Goal: Task Accomplishment & Management: Complete application form

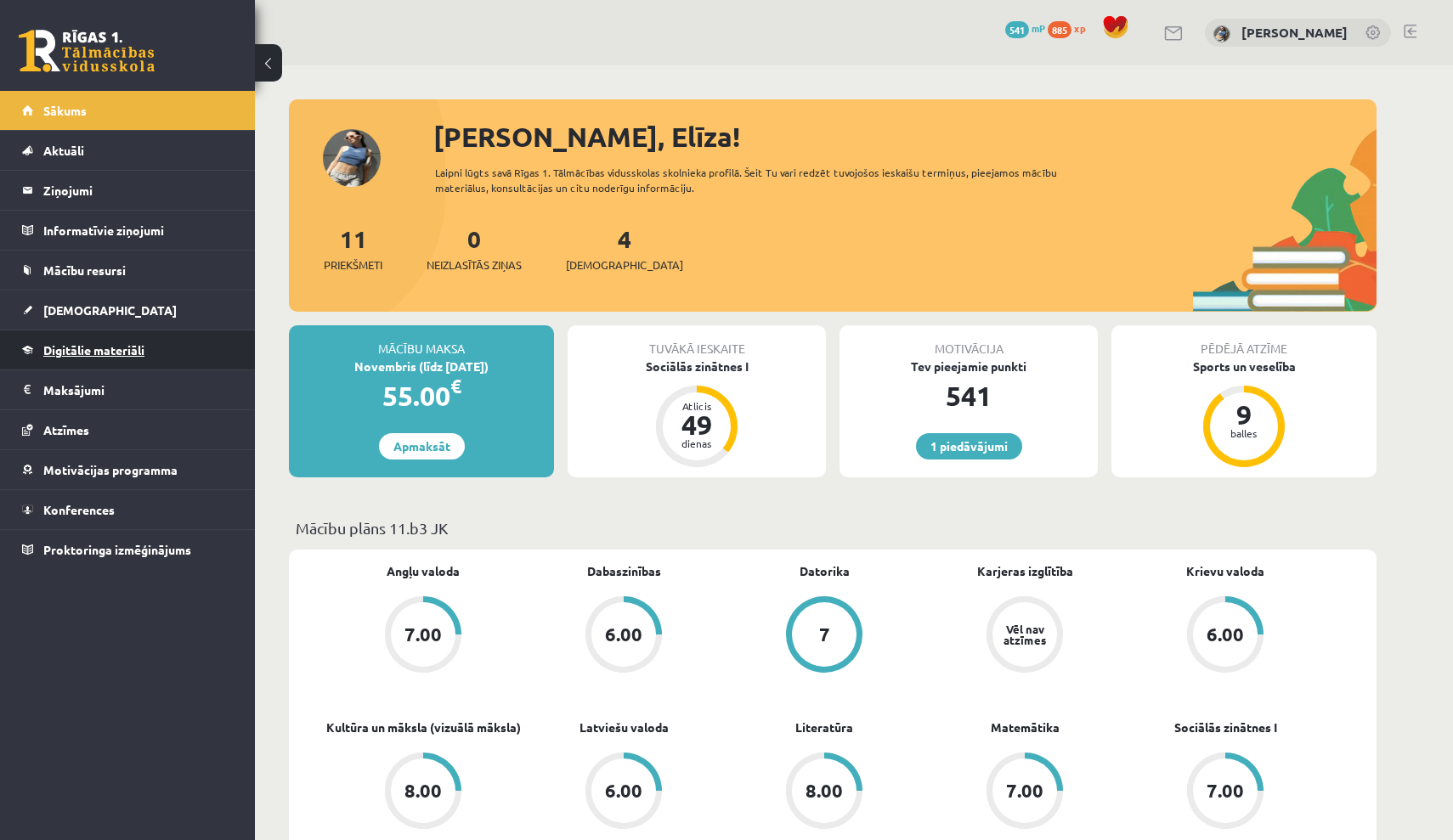
click at [144, 354] on span "Digitālie materiāli" at bounding box center [94, 351] width 101 height 16
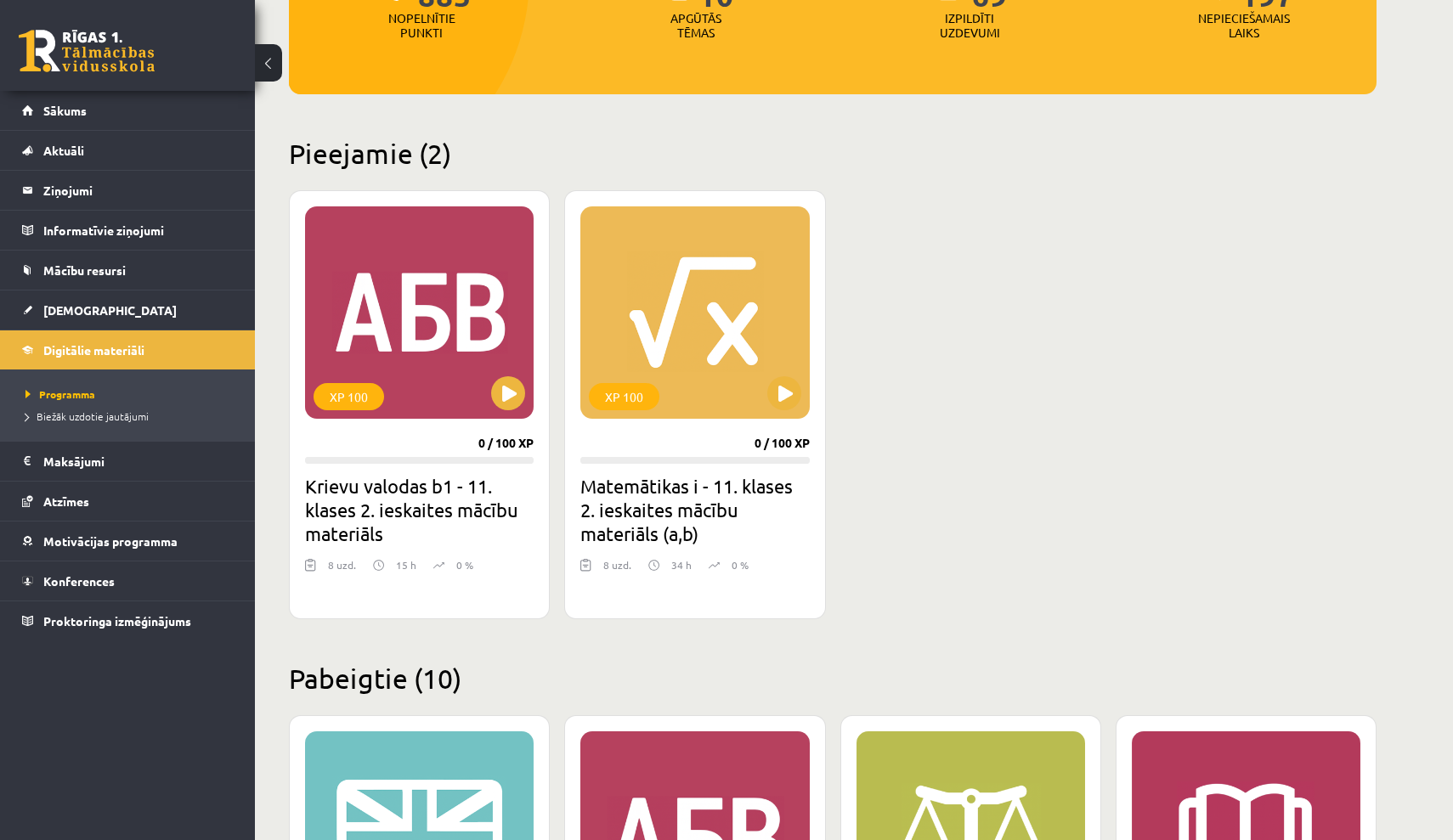
scroll to position [296, 0]
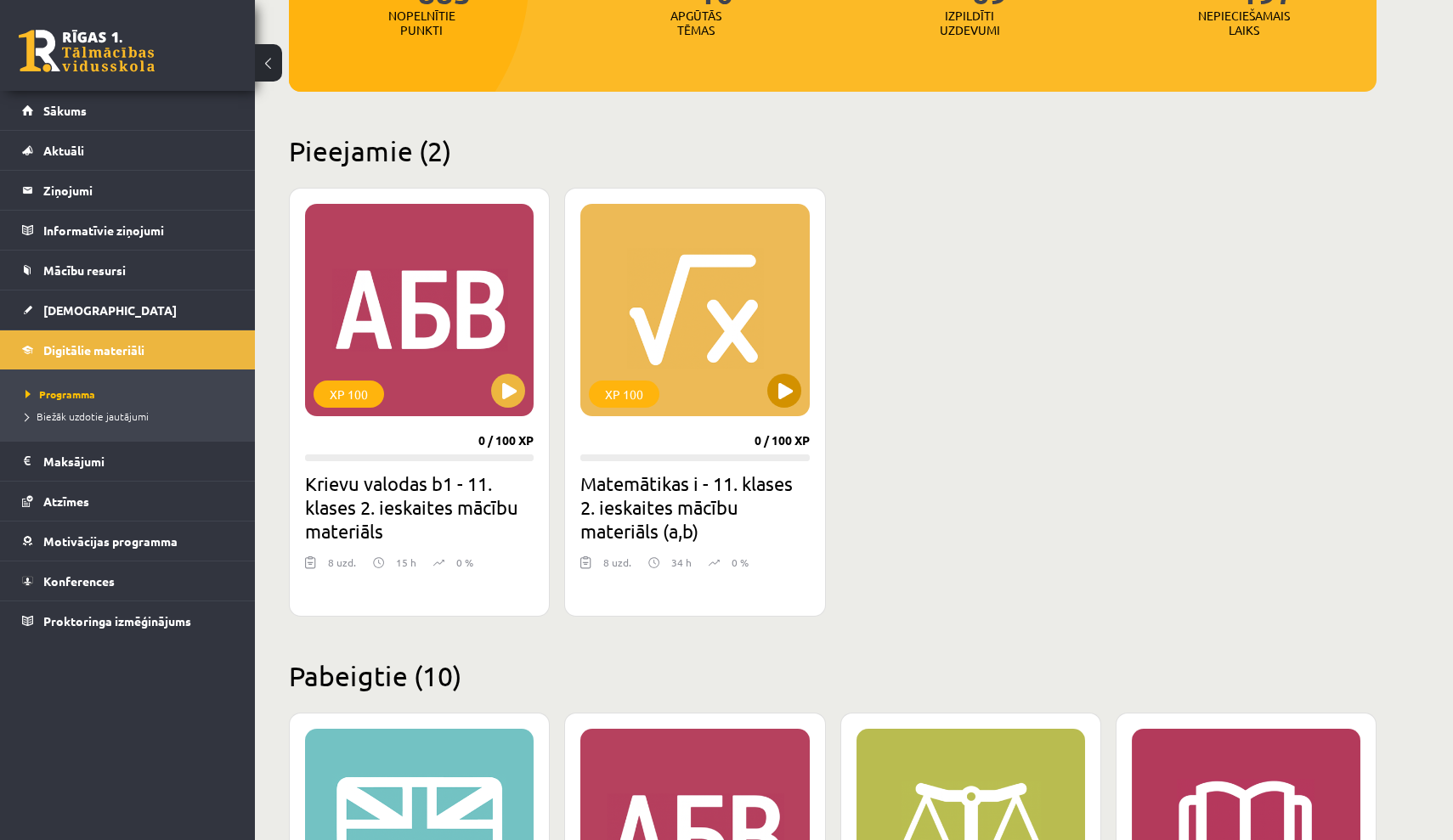
click at [781, 383] on button at bounding box center [784, 391] width 34 height 34
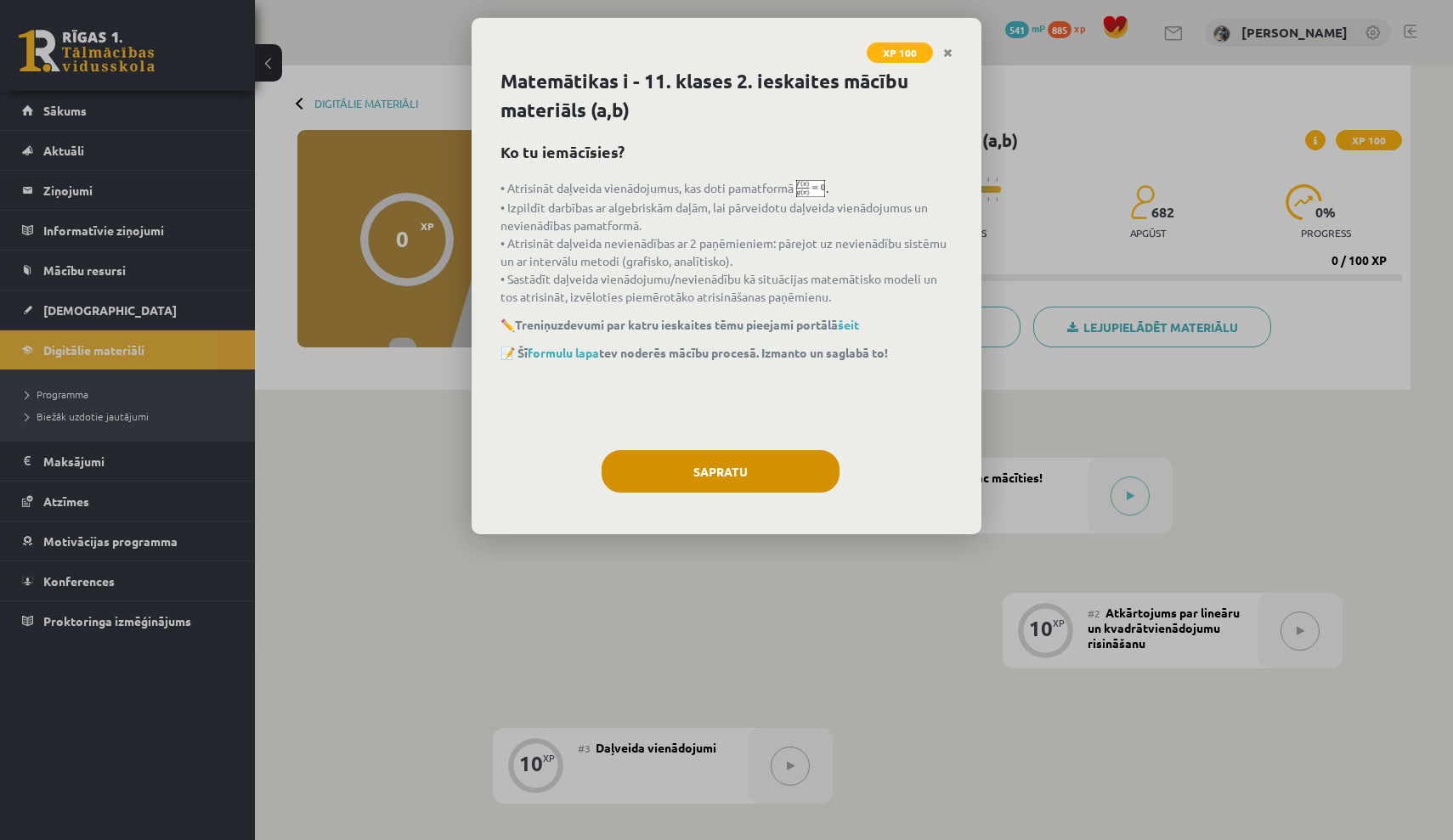
click at [756, 461] on button "Sapratu" at bounding box center [721, 471] width 238 height 42
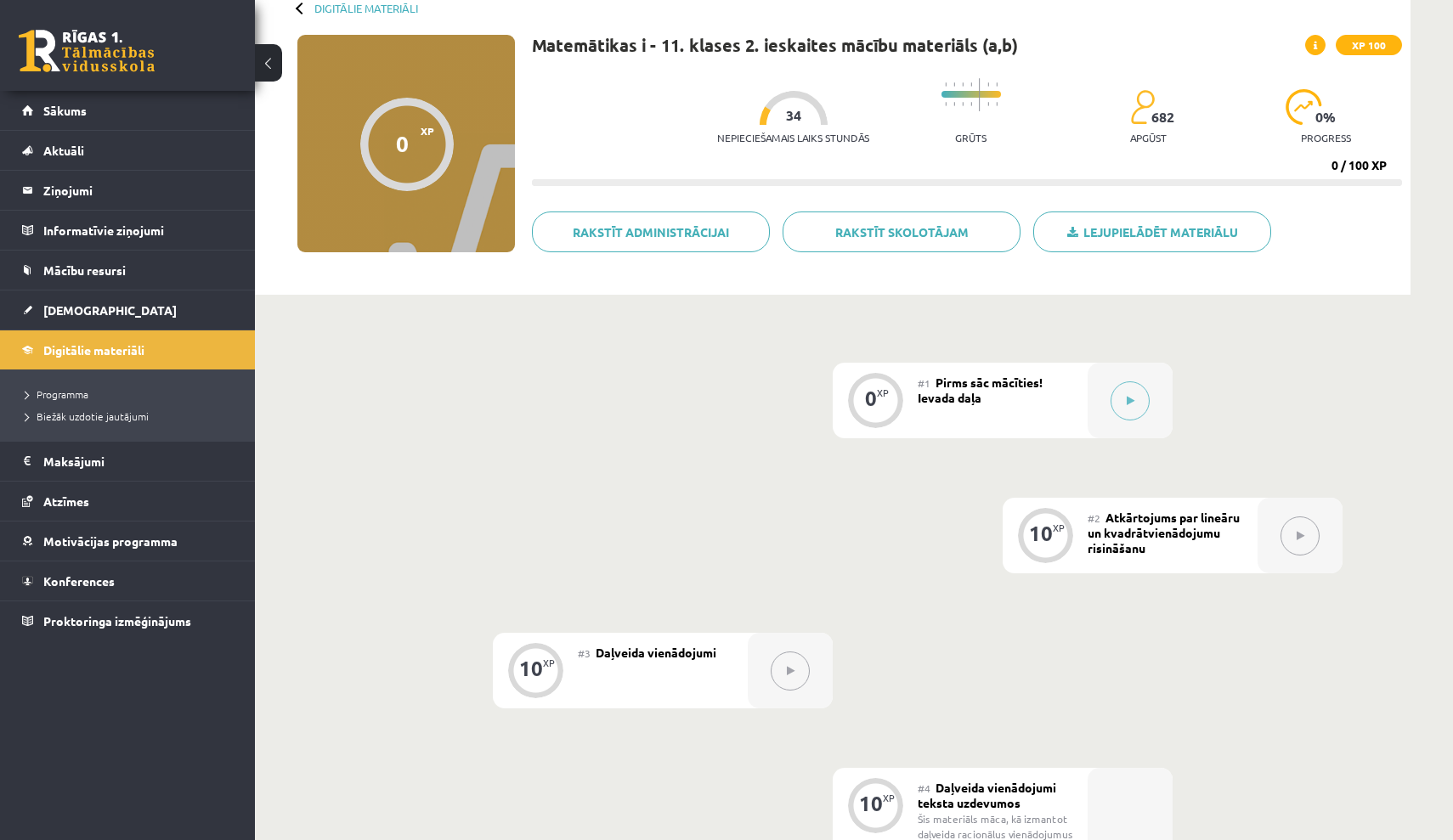
scroll to position [94, 0]
click at [1129, 411] on button at bounding box center [1130, 403] width 39 height 39
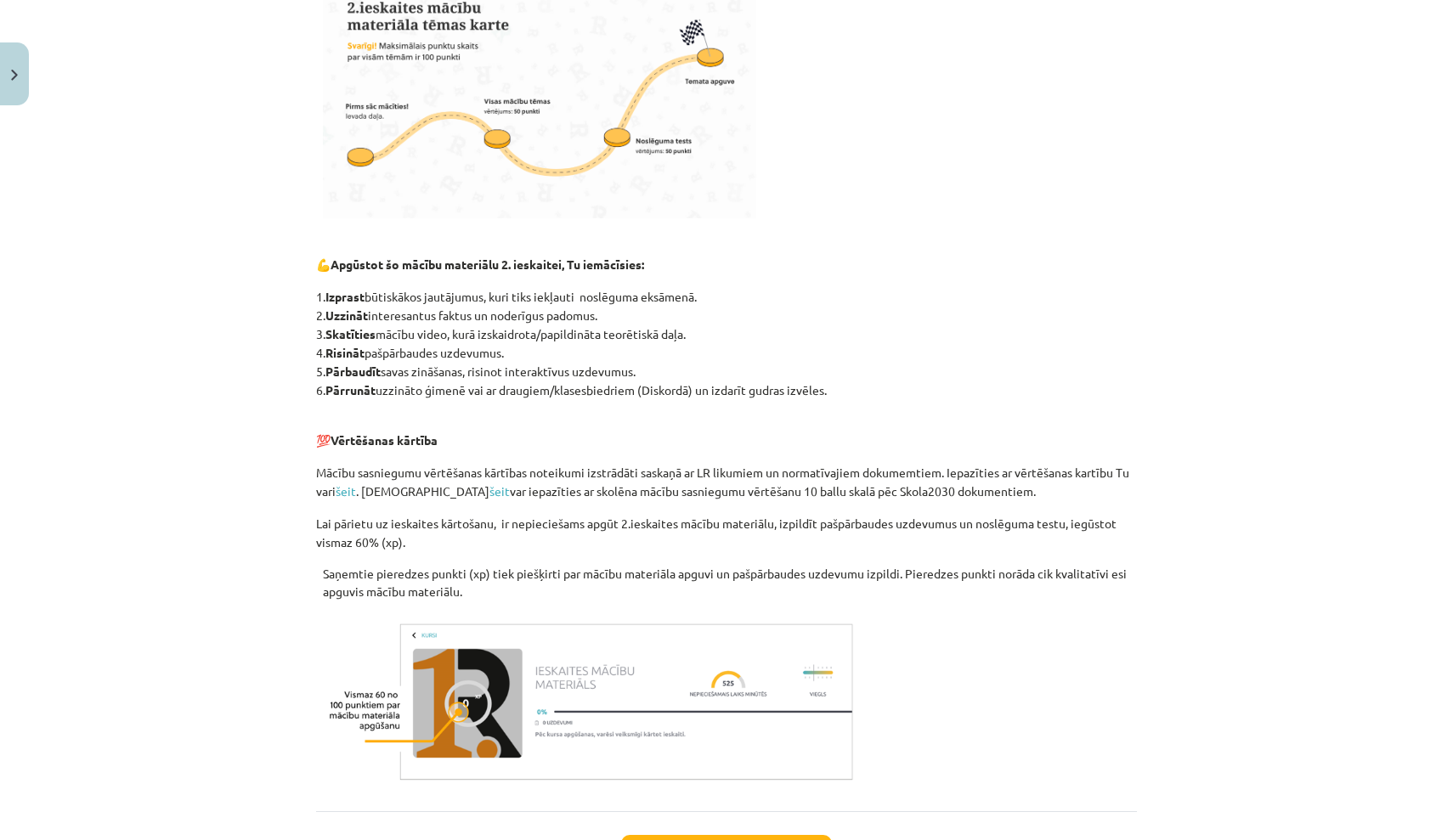
scroll to position [629, 0]
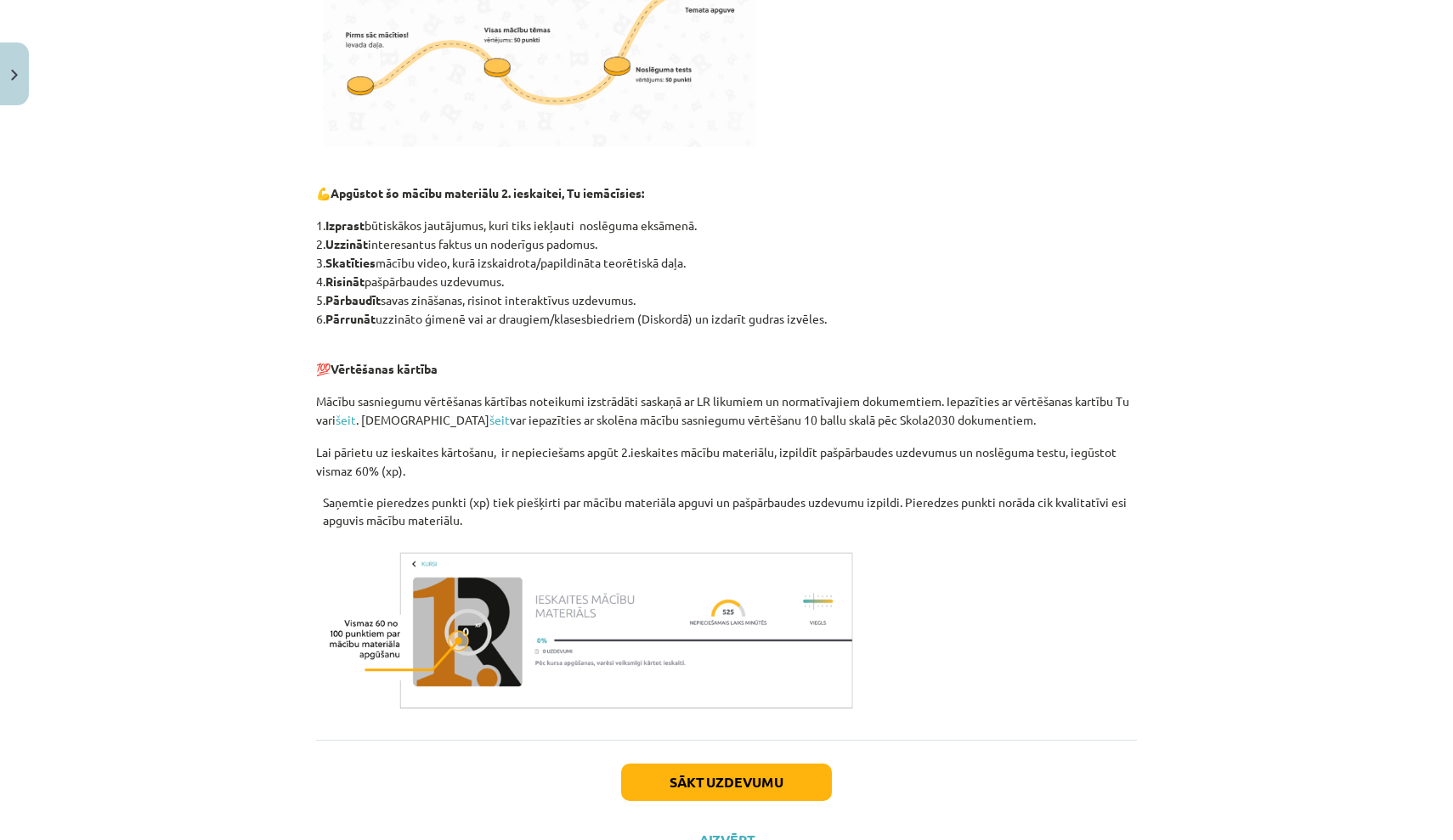
click at [761, 789] on button "Sākt uzdevumu" at bounding box center [727, 782] width 211 height 37
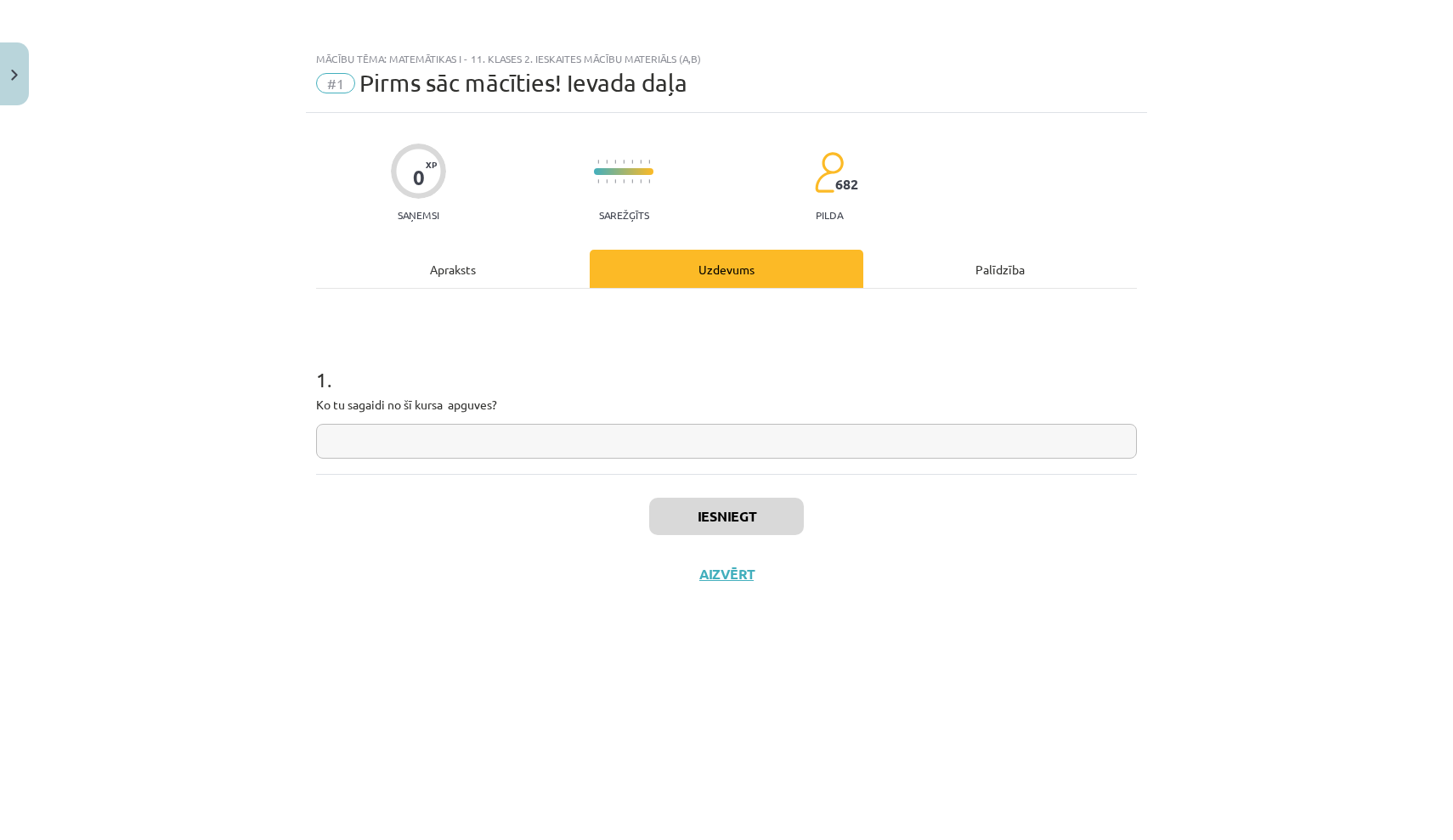
click at [586, 436] on input "text" at bounding box center [726, 440] width 821 height 34
type input "********"
click at [718, 509] on button "Iesniegt" at bounding box center [726, 516] width 155 height 37
click at [745, 586] on button "Nākamā nodarbība" at bounding box center [726, 585] width 166 height 39
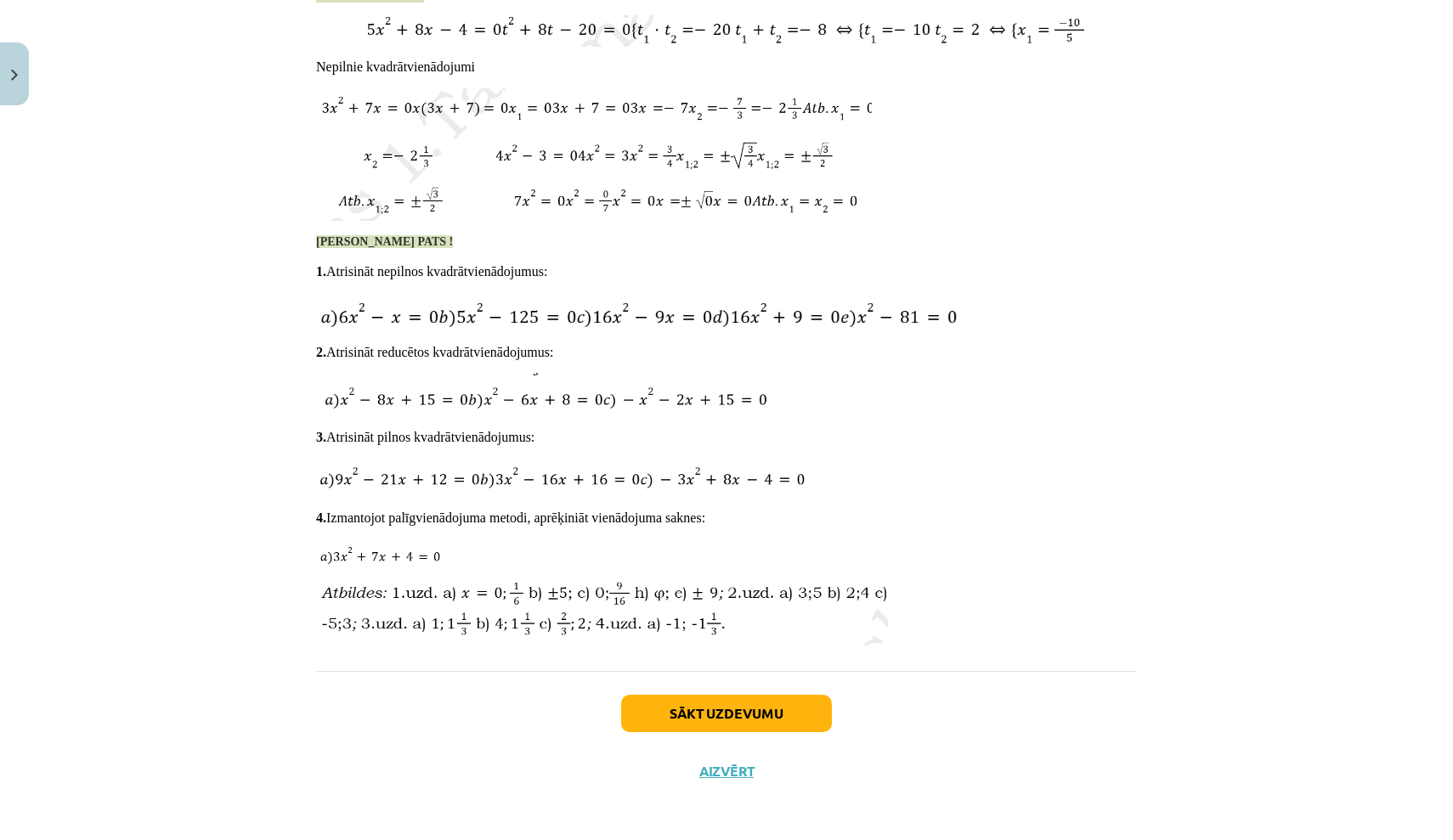
scroll to position [2304, 0]
click at [787, 702] on button "Sākt uzdevumu" at bounding box center [727, 714] width 211 height 37
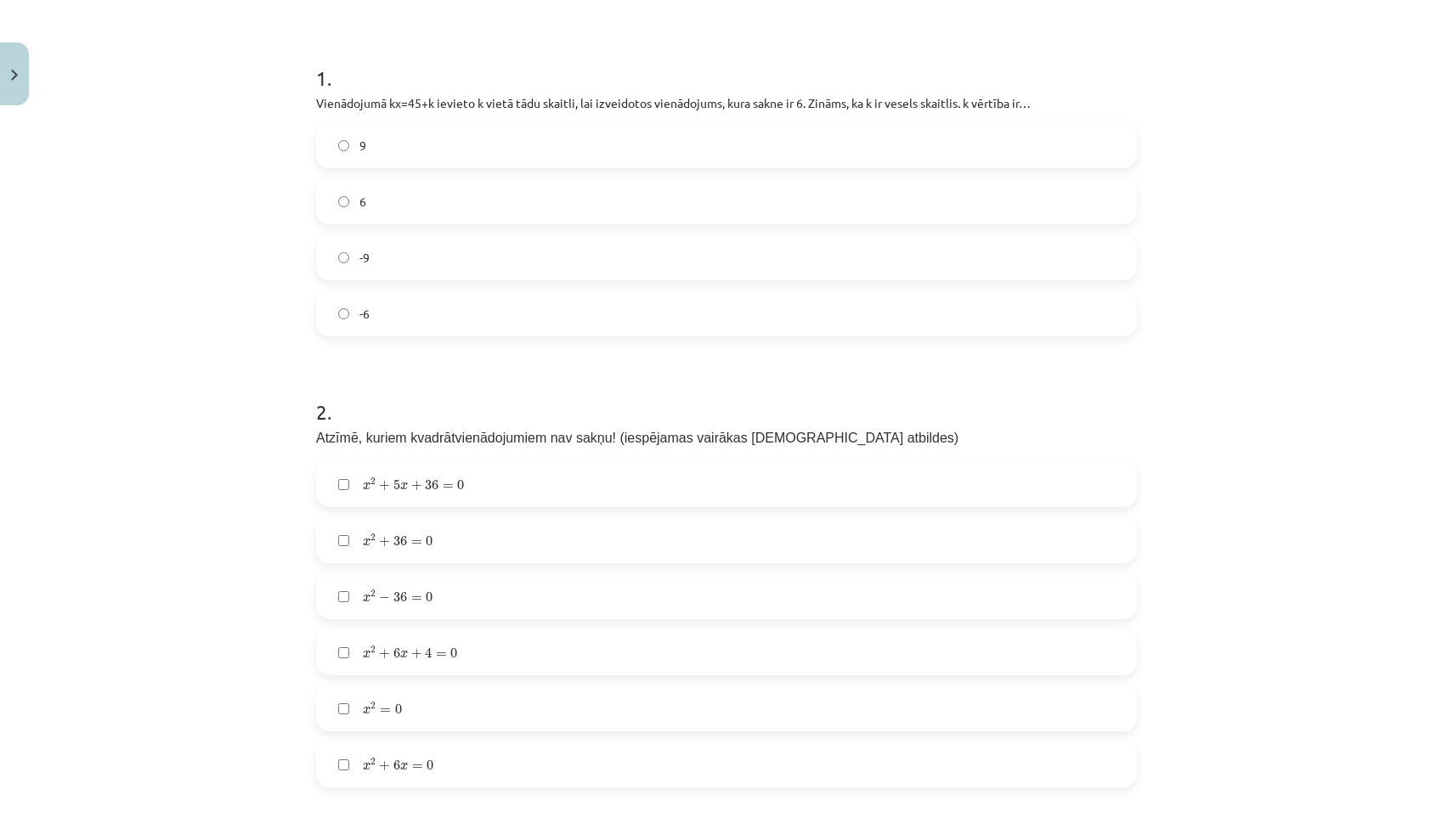
scroll to position [302, 0]
click at [609, 139] on label "9" at bounding box center [727, 144] width 818 height 42
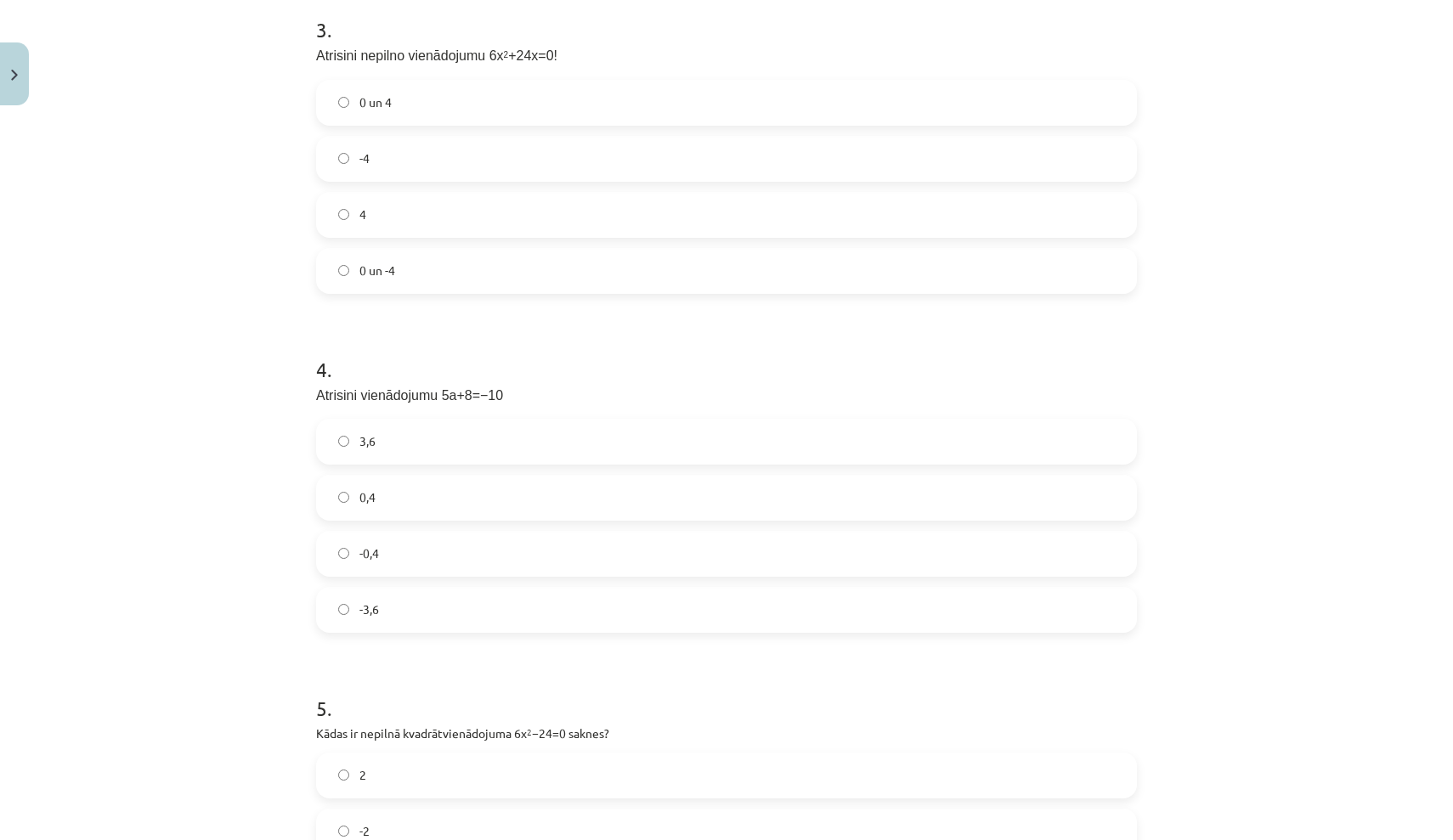
scroll to position [1136, 0]
click at [858, 269] on label "0 un -4" at bounding box center [727, 269] width 818 height 42
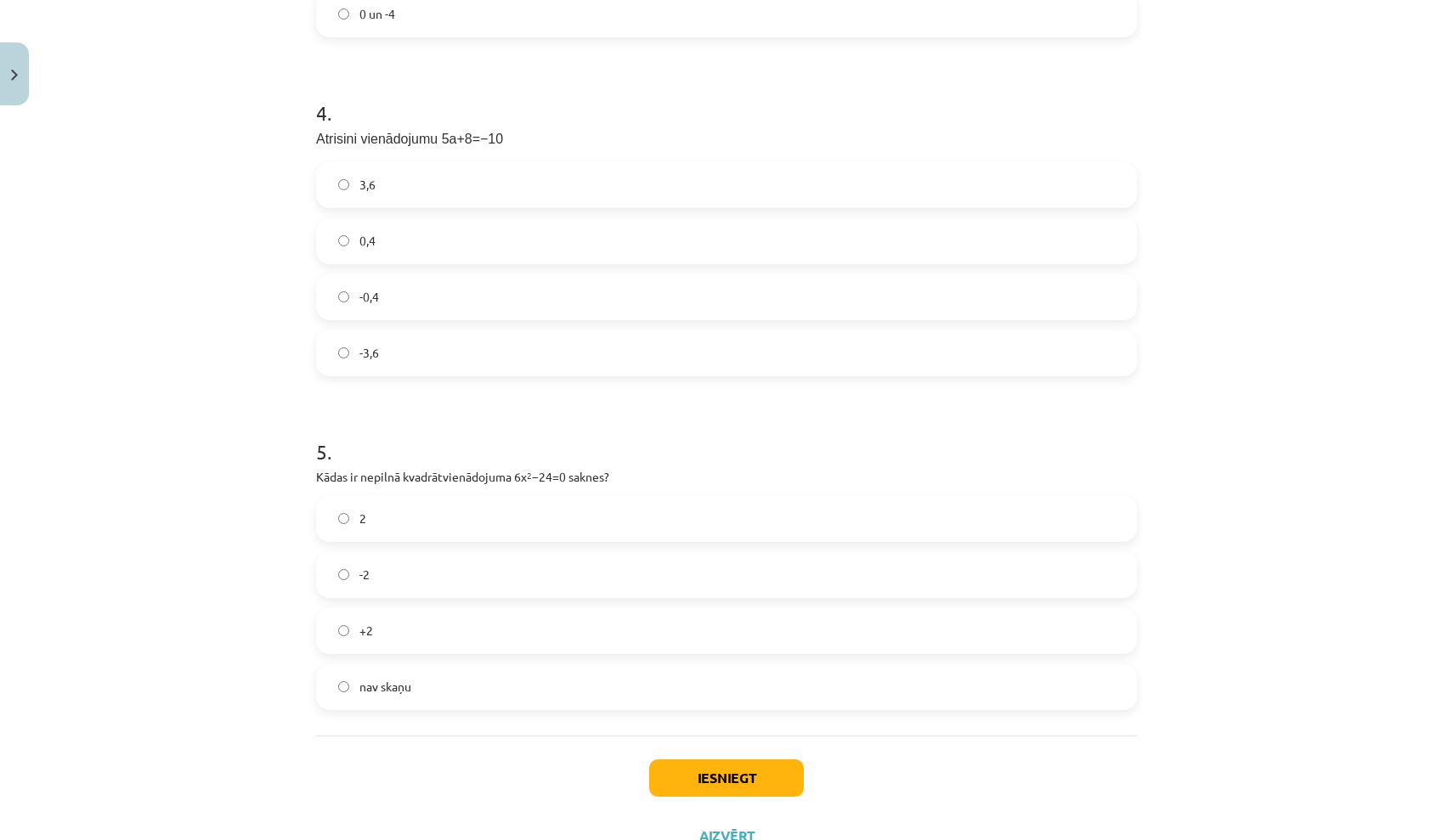
scroll to position [1389, 0]
click at [865, 347] on label "-3,6" at bounding box center [727, 355] width 818 height 42
click at [841, 560] on label "-2" at bounding box center [727, 576] width 818 height 42
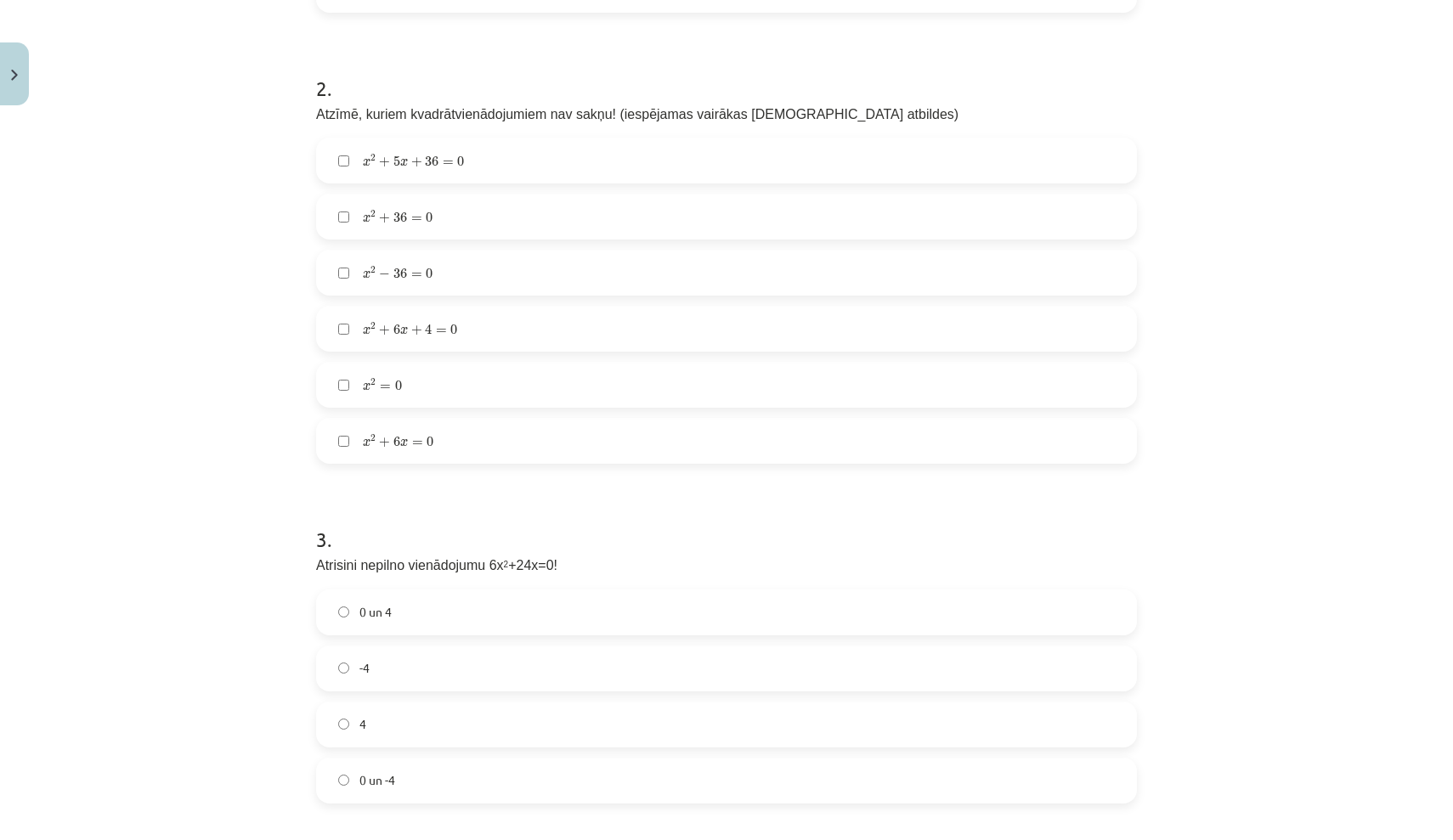
scroll to position [626, 0]
click at [790, 220] on label "x 2 + 36 = 0 x 2 + 36 = 0" at bounding box center [727, 216] width 818 height 42
click at [790, 252] on label "x 2 − 36 = 0 x 2 − 36 = 0" at bounding box center [727, 271] width 818 height 42
click at [790, 300] on div "x 2 + 5 x + 36 = 0 x 2 + 5 x + 36 = 0 x 2 + 36 = 0 x 2 + 36 = 0 x 2 − 36 = 0 x …" at bounding box center [726, 299] width 821 height 326
click at [781, 339] on label "x 2 + 6 x + 4 = 0 x 2 + 6 x + 4 = 0" at bounding box center [727, 327] width 818 height 42
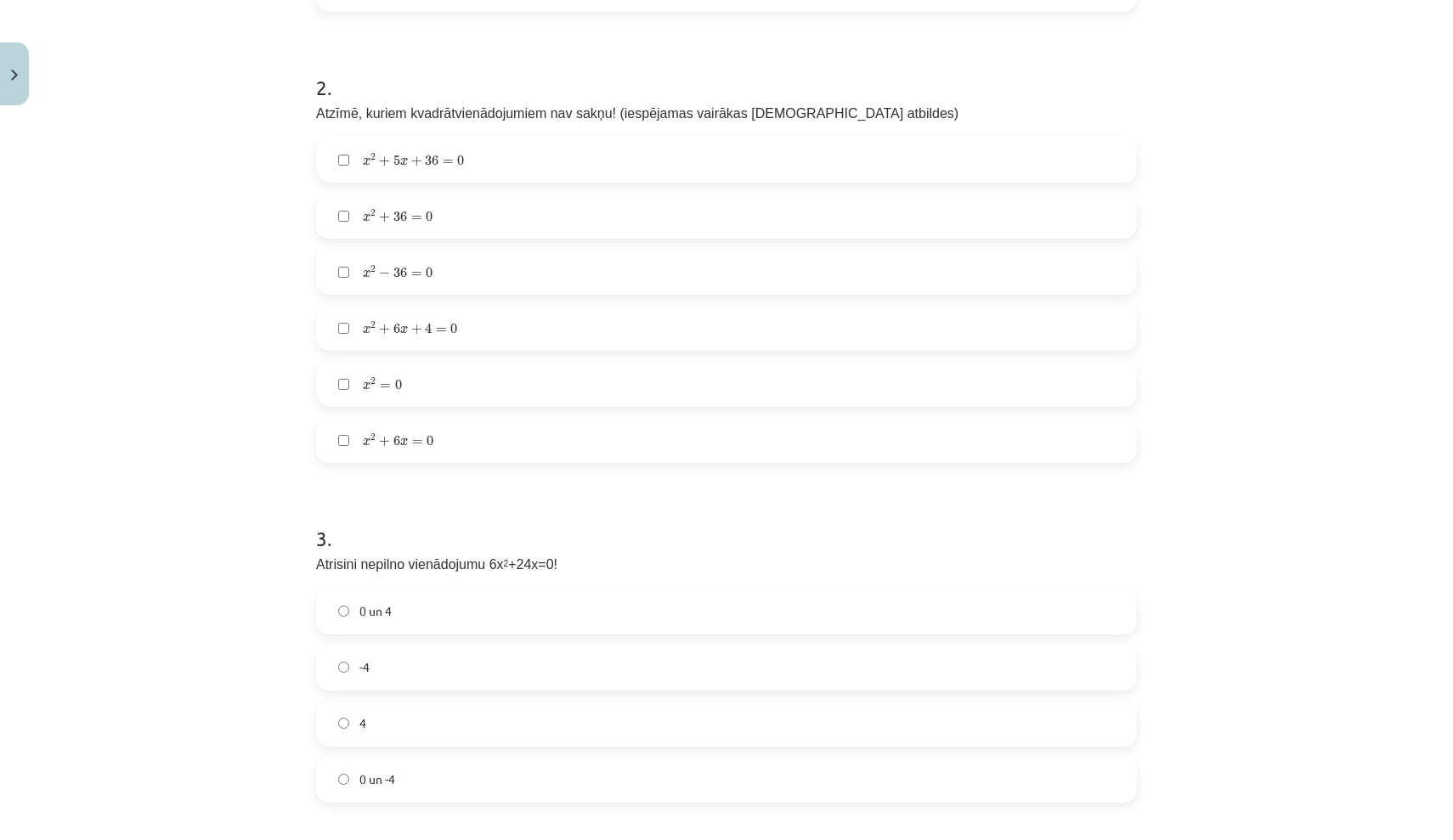
click at [777, 368] on label "x 2 = 0 x 2 = 0" at bounding box center [727, 383] width 818 height 42
click at [777, 369] on label "x 2 = 0 x 2 = 0" at bounding box center [727, 383] width 818 height 42
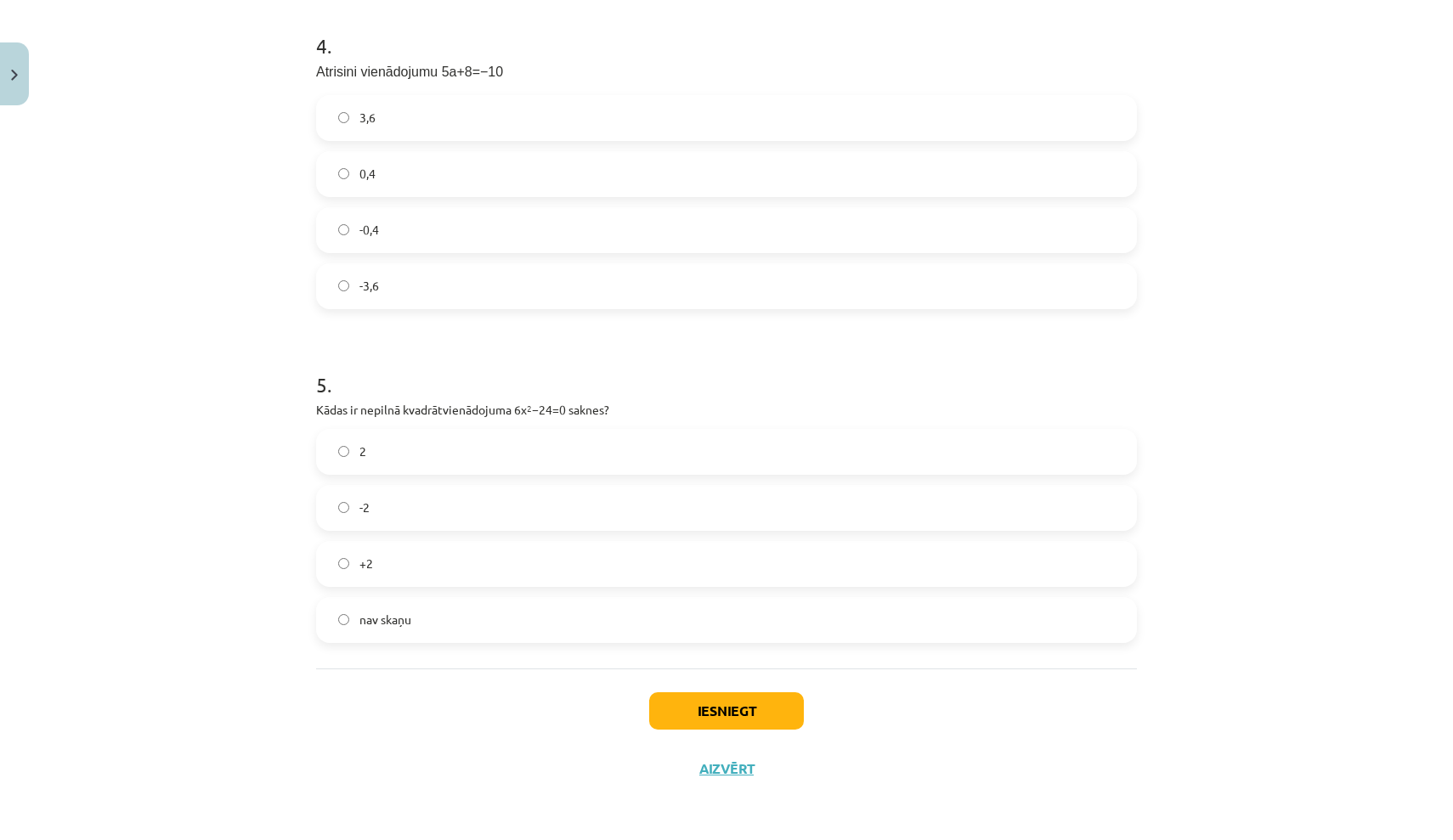
scroll to position [1461, 0]
click at [731, 697] on button "Iesniegt" at bounding box center [726, 711] width 155 height 37
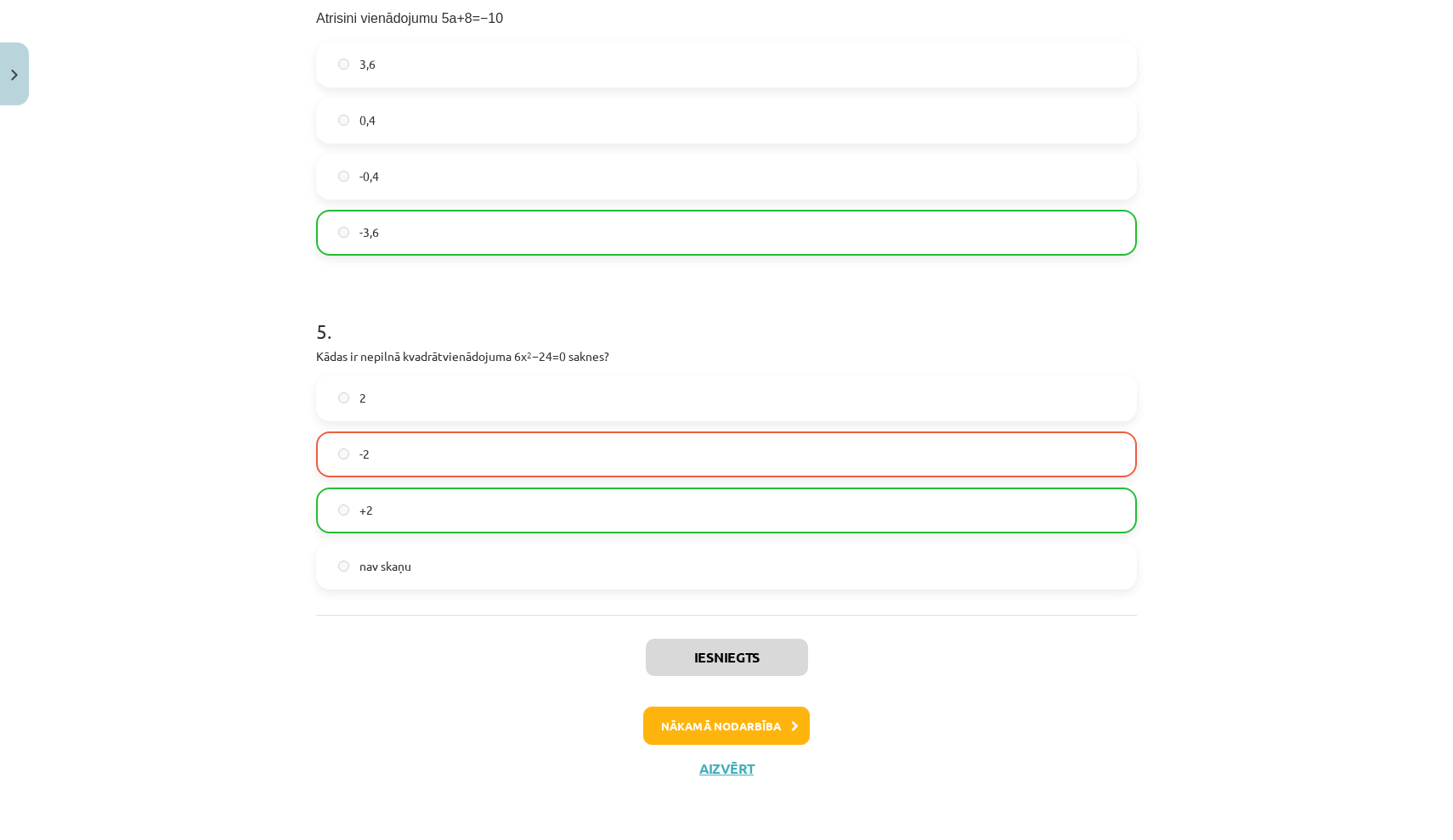
scroll to position [1515, 0]
click at [753, 730] on button "Nākamā nodarbība" at bounding box center [726, 727] width 166 height 39
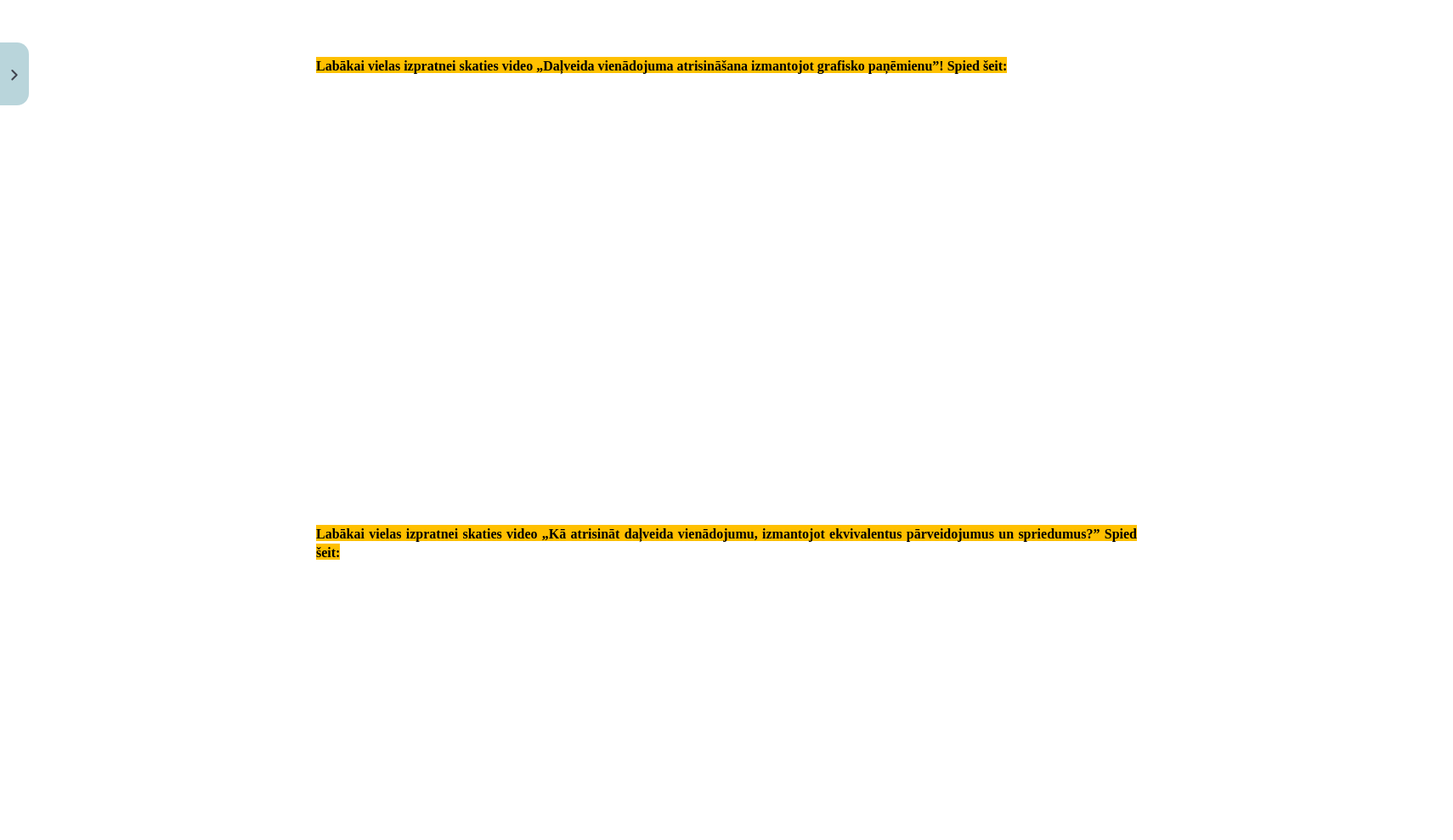
scroll to position [2503, 0]
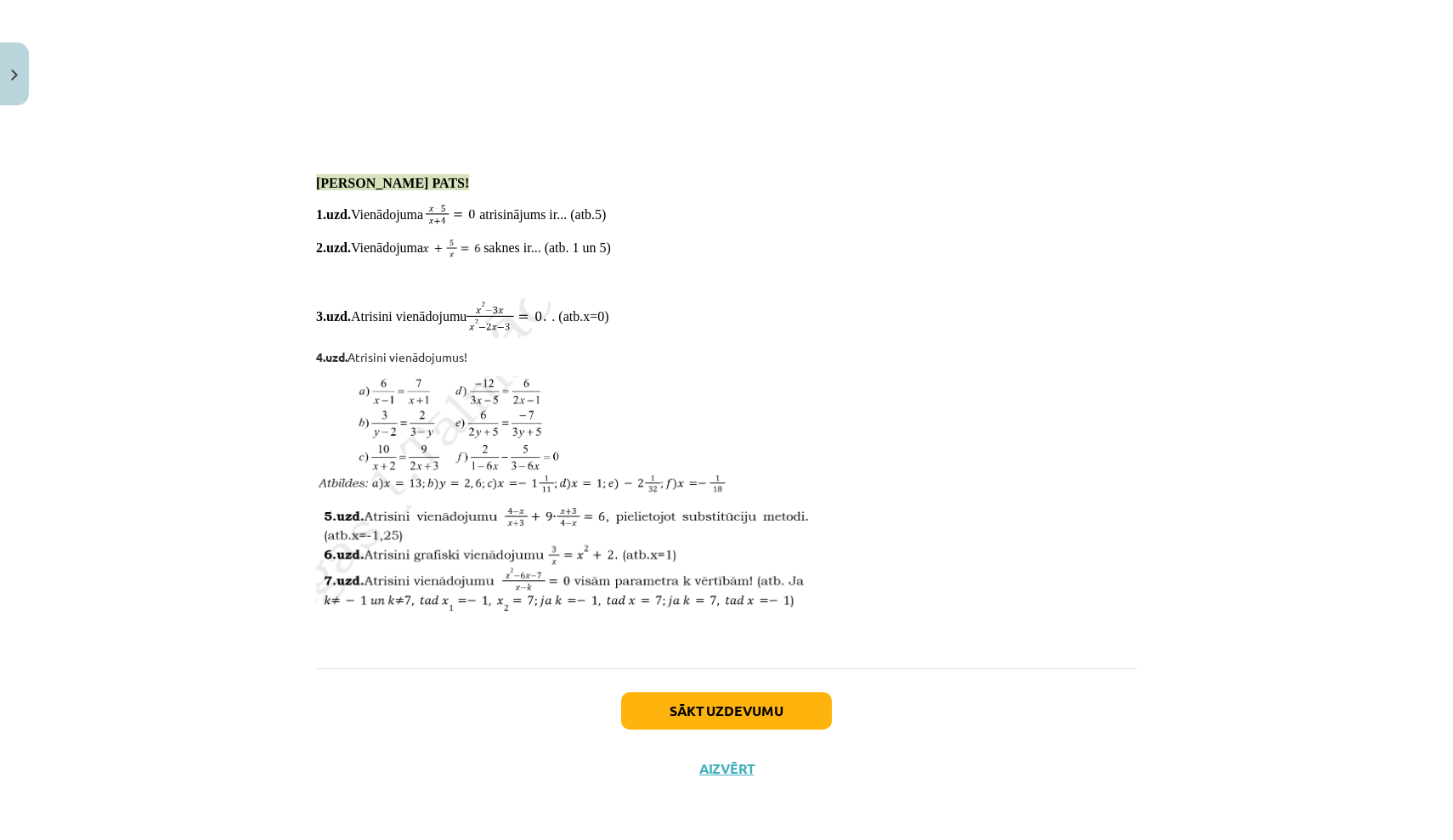
click at [740, 707] on button "Sākt uzdevumu" at bounding box center [727, 711] width 211 height 37
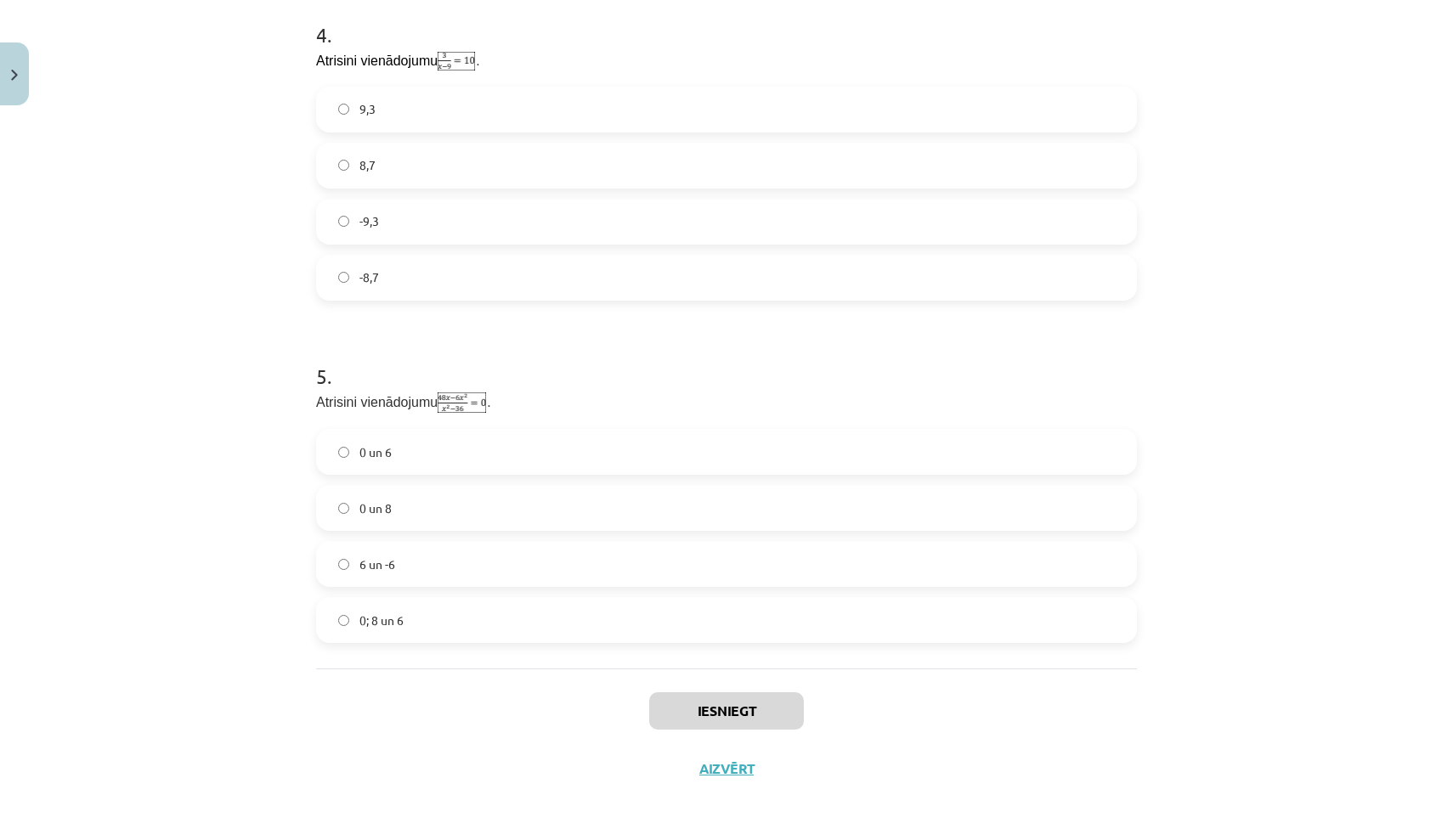
scroll to position [1319, 0]
click at [718, 523] on label "0 un 8" at bounding box center [727, 507] width 818 height 42
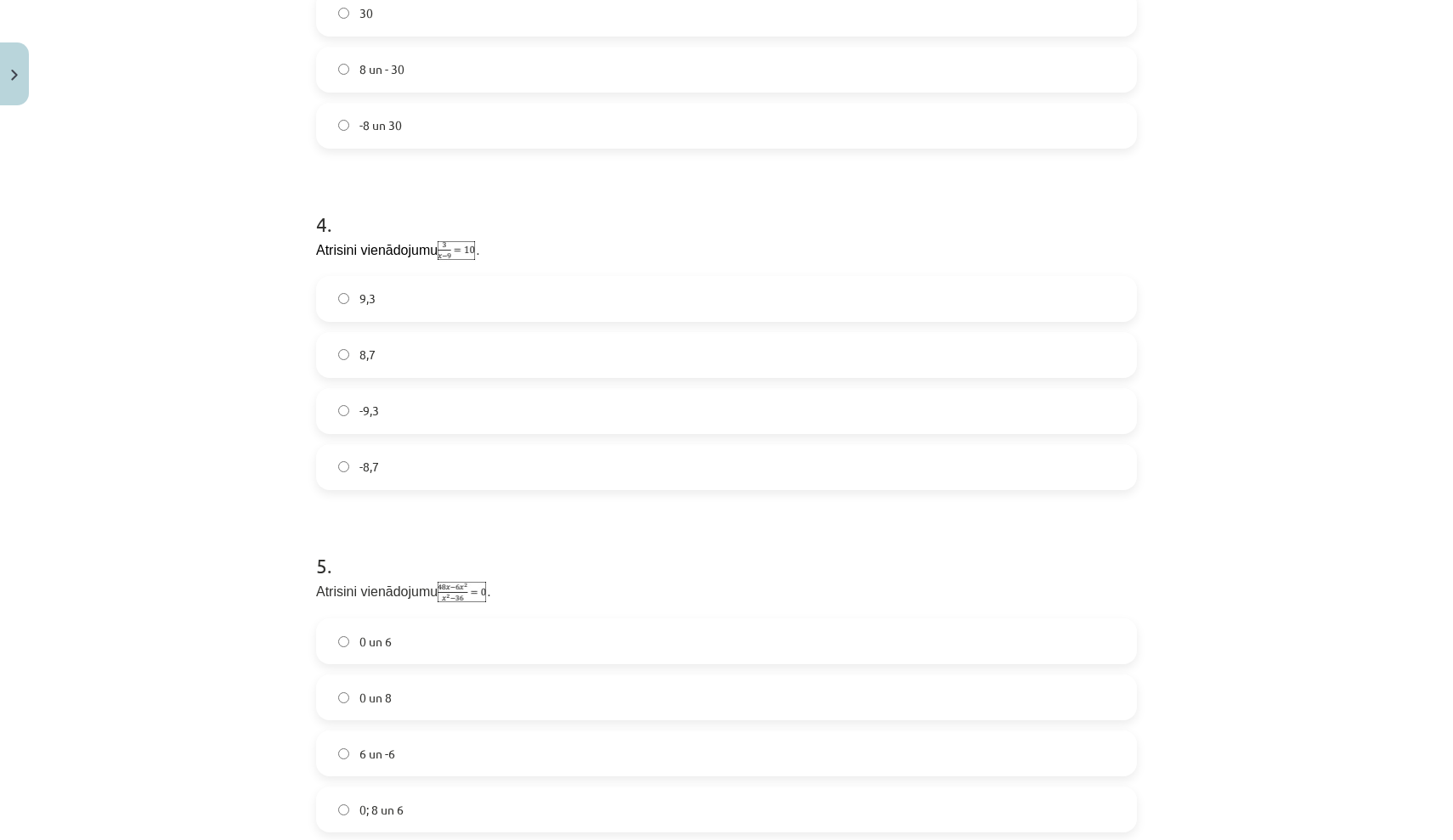
scroll to position [1130, 0]
click at [741, 463] on label "-8,7" at bounding box center [727, 466] width 818 height 42
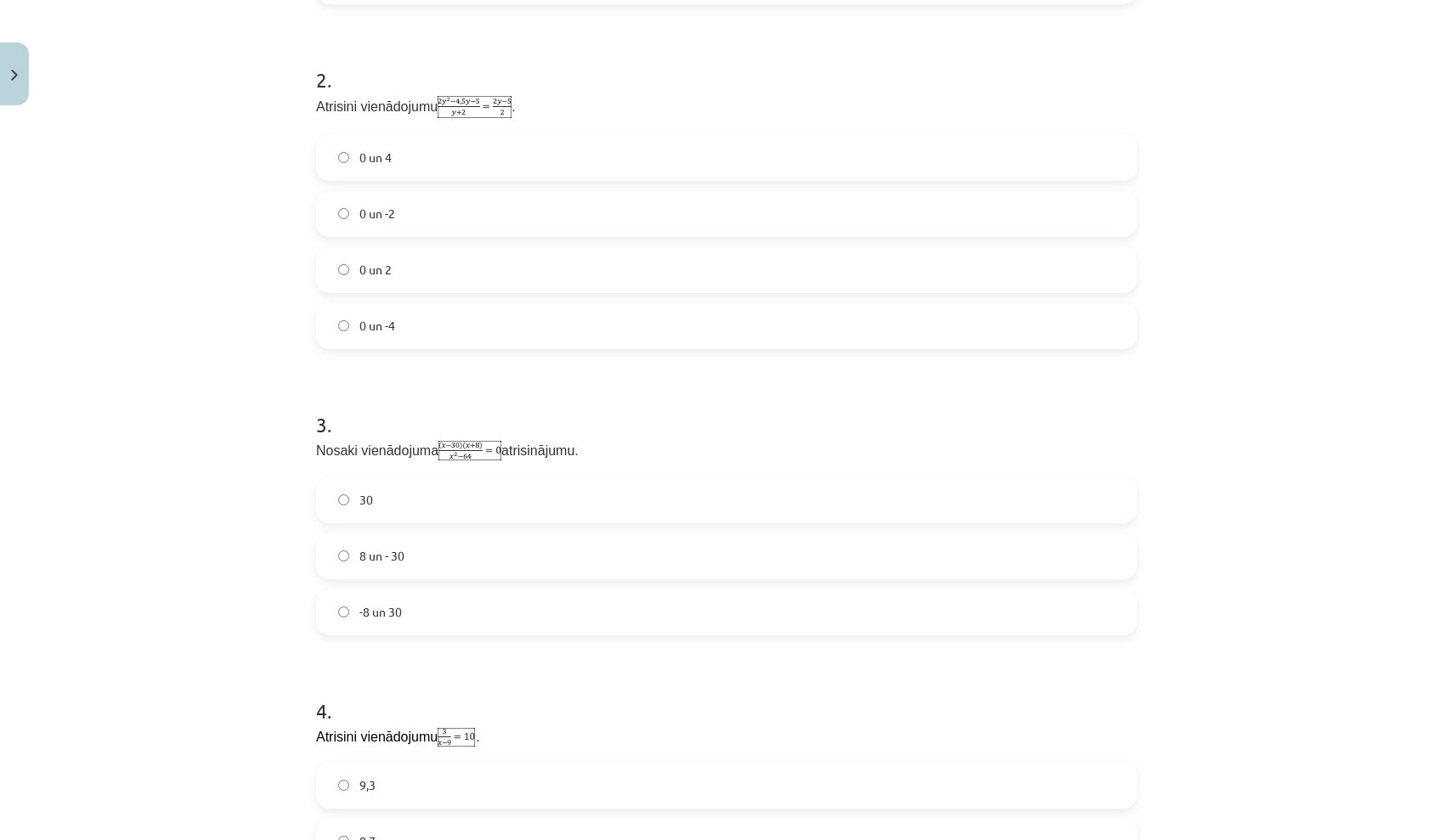
scroll to position [614, 0]
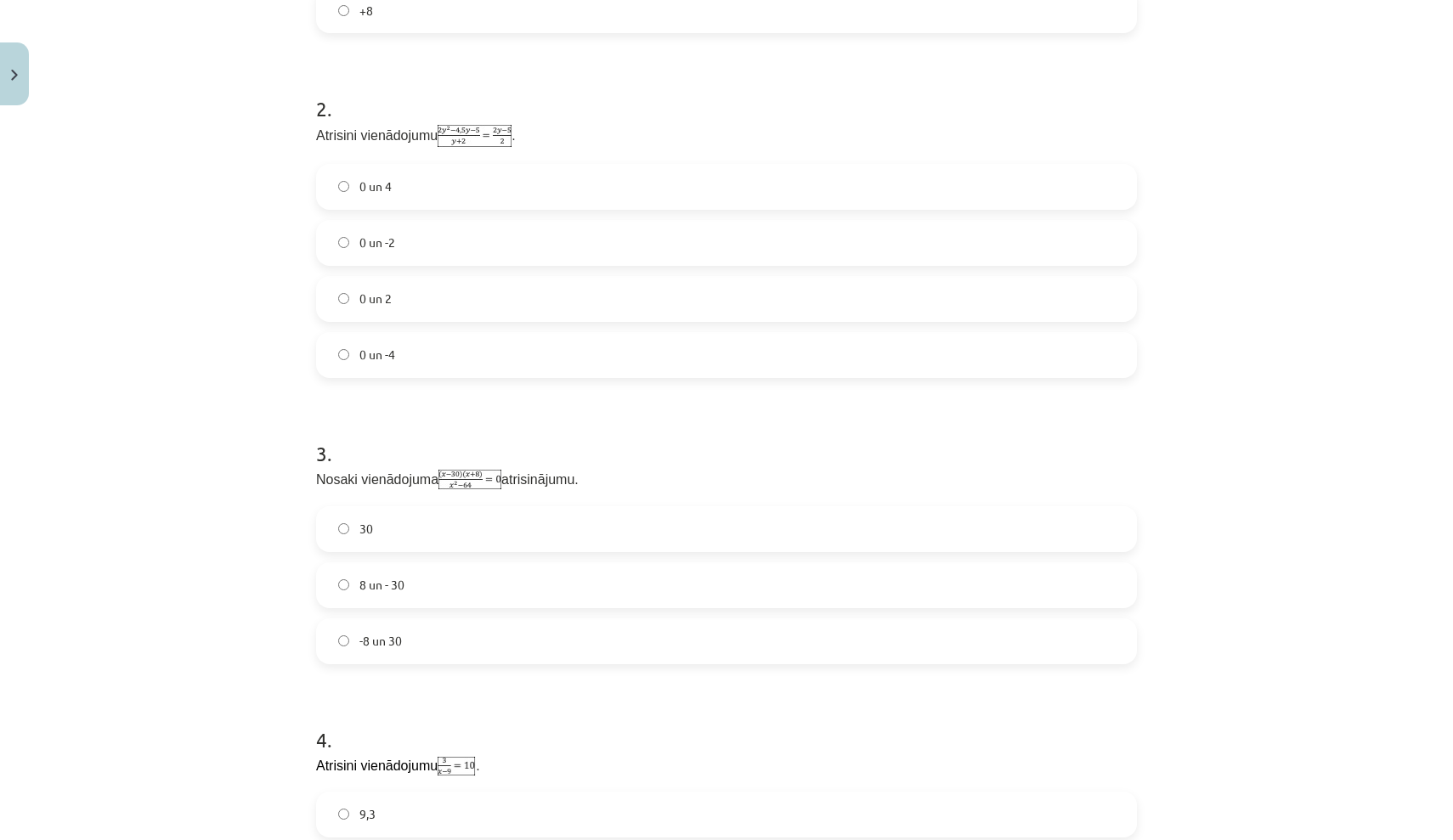
click at [707, 565] on label "8 un - 30" at bounding box center [727, 585] width 818 height 42
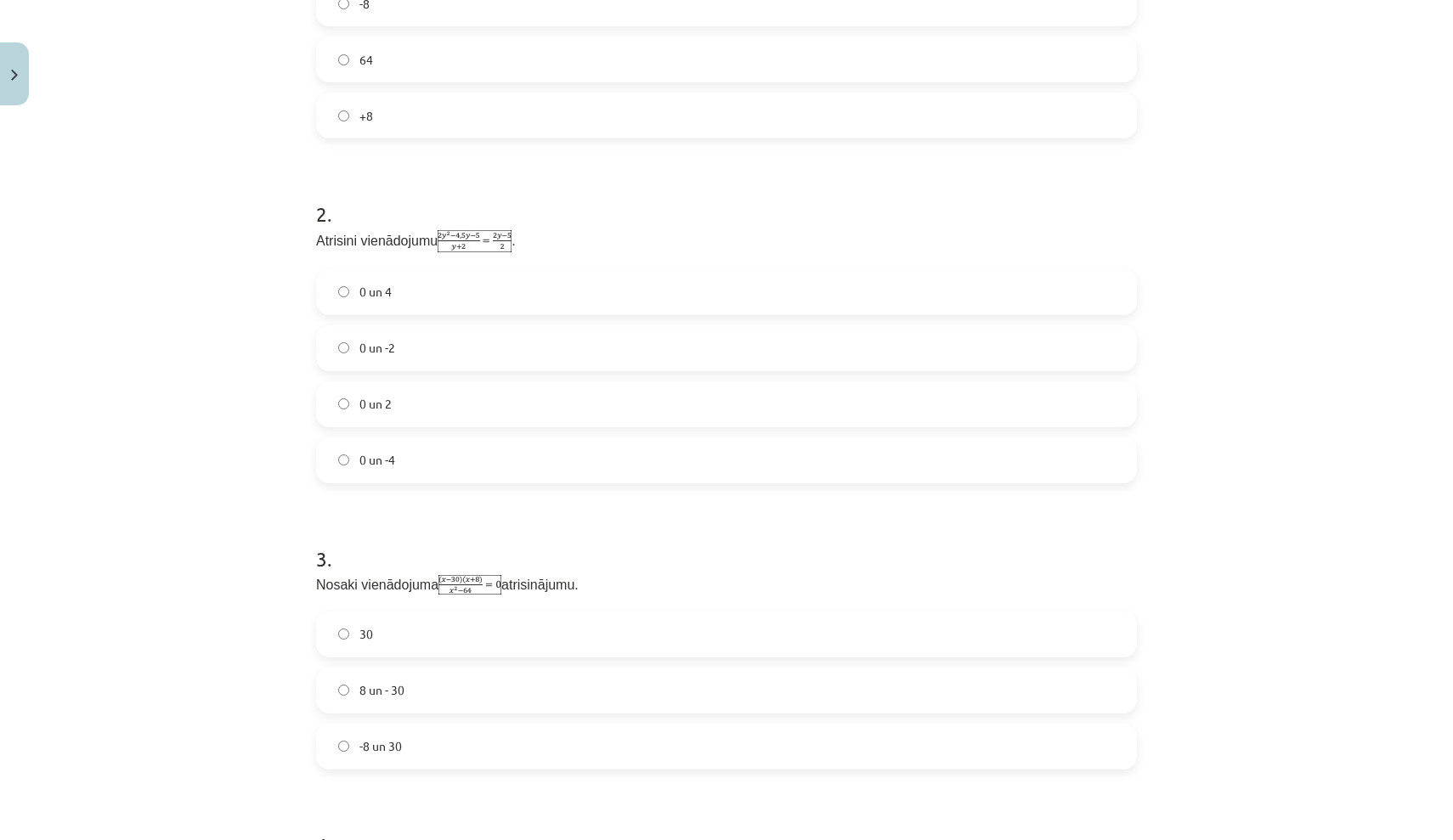
scroll to position [501, 0]
click at [751, 420] on label "0 un 2" at bounding box center [727, 411] width 818 height 42
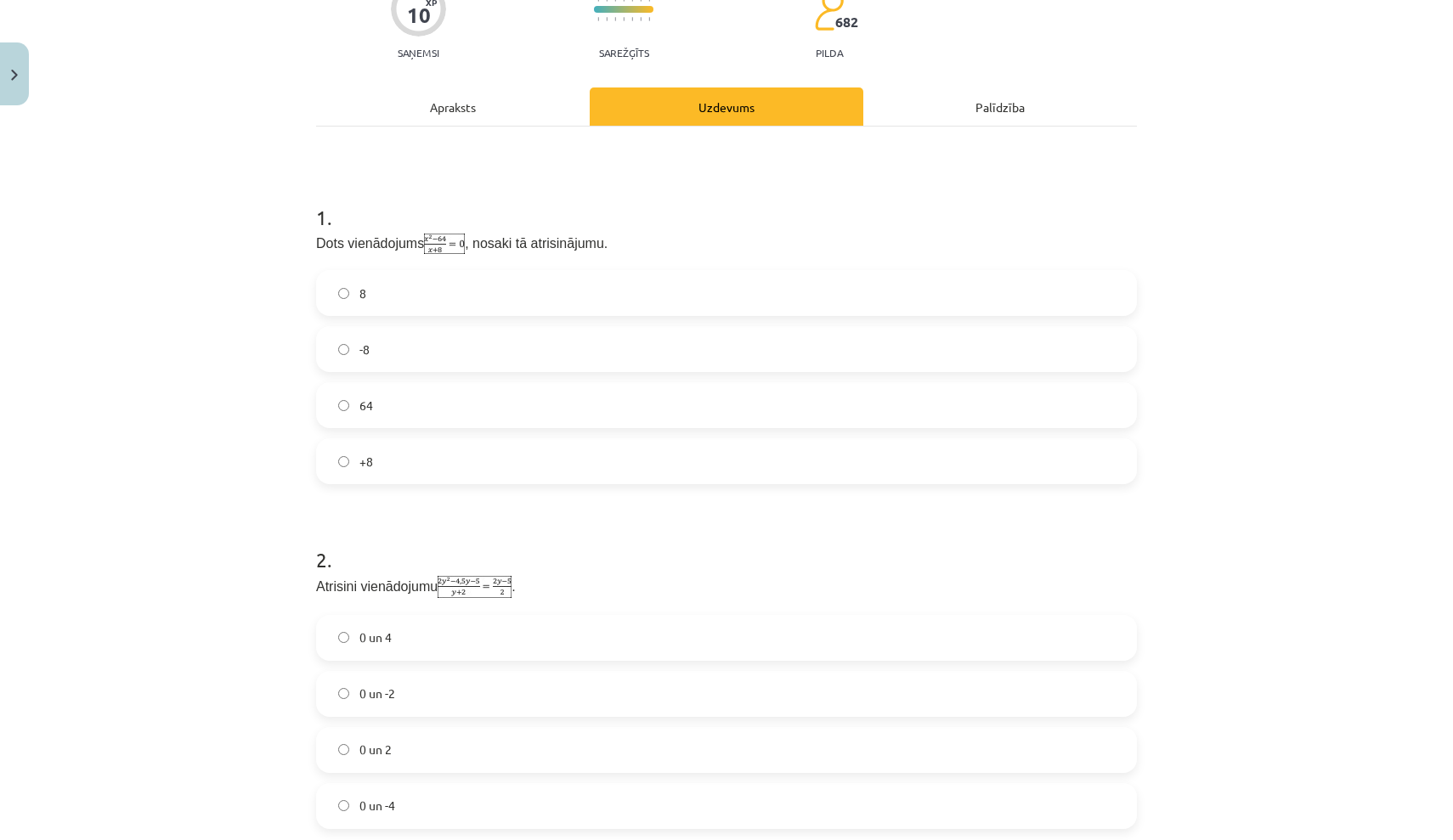
scroll to position [161, 0]
click at [790, 312] on label "8" at bounding box center [727, 294] width 818 height 42
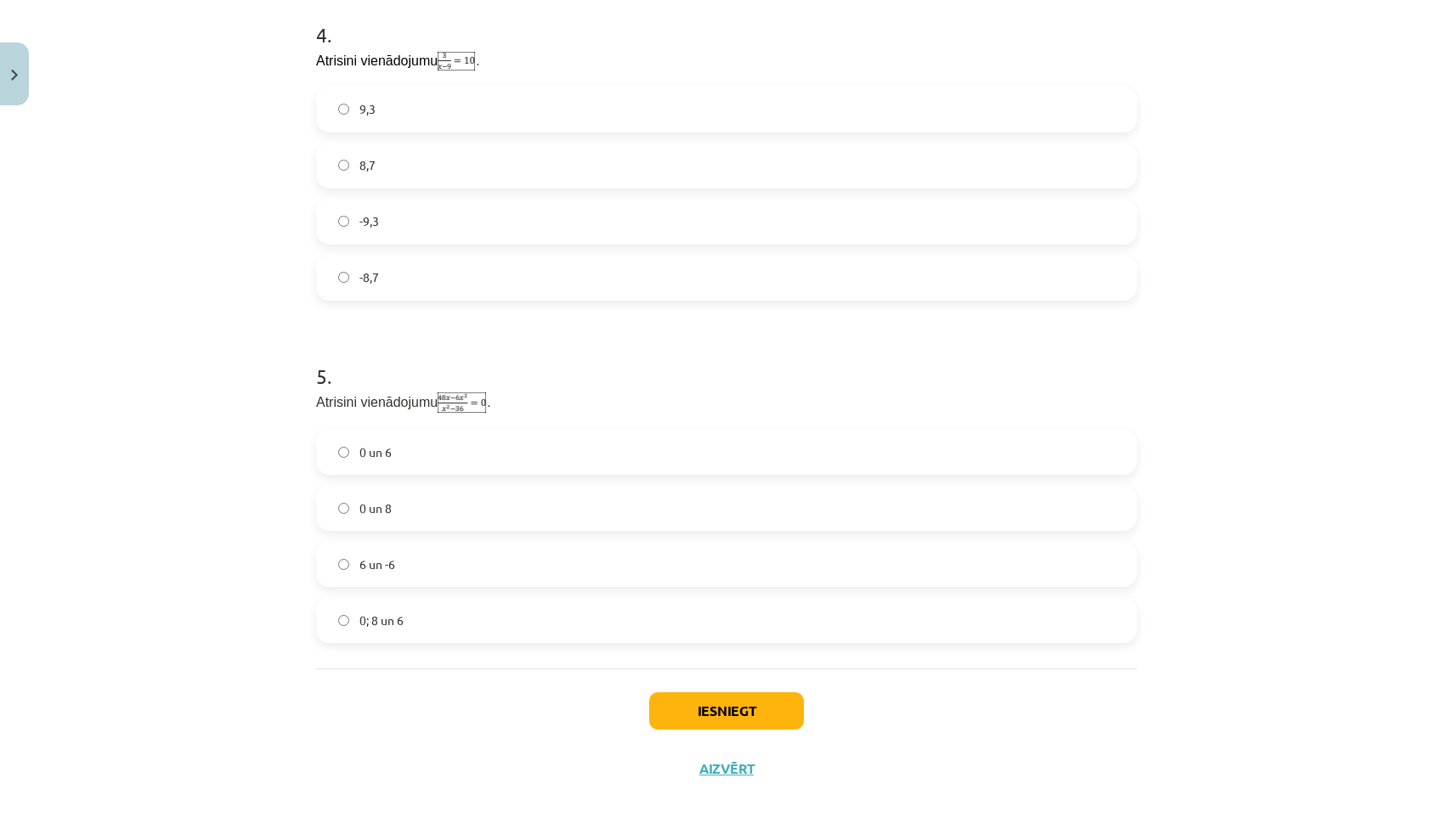
scroll to position [1319, 0]
click at [693, 707] on button "Iesniegt" at bounding box center [726, 711] width 155 height 37
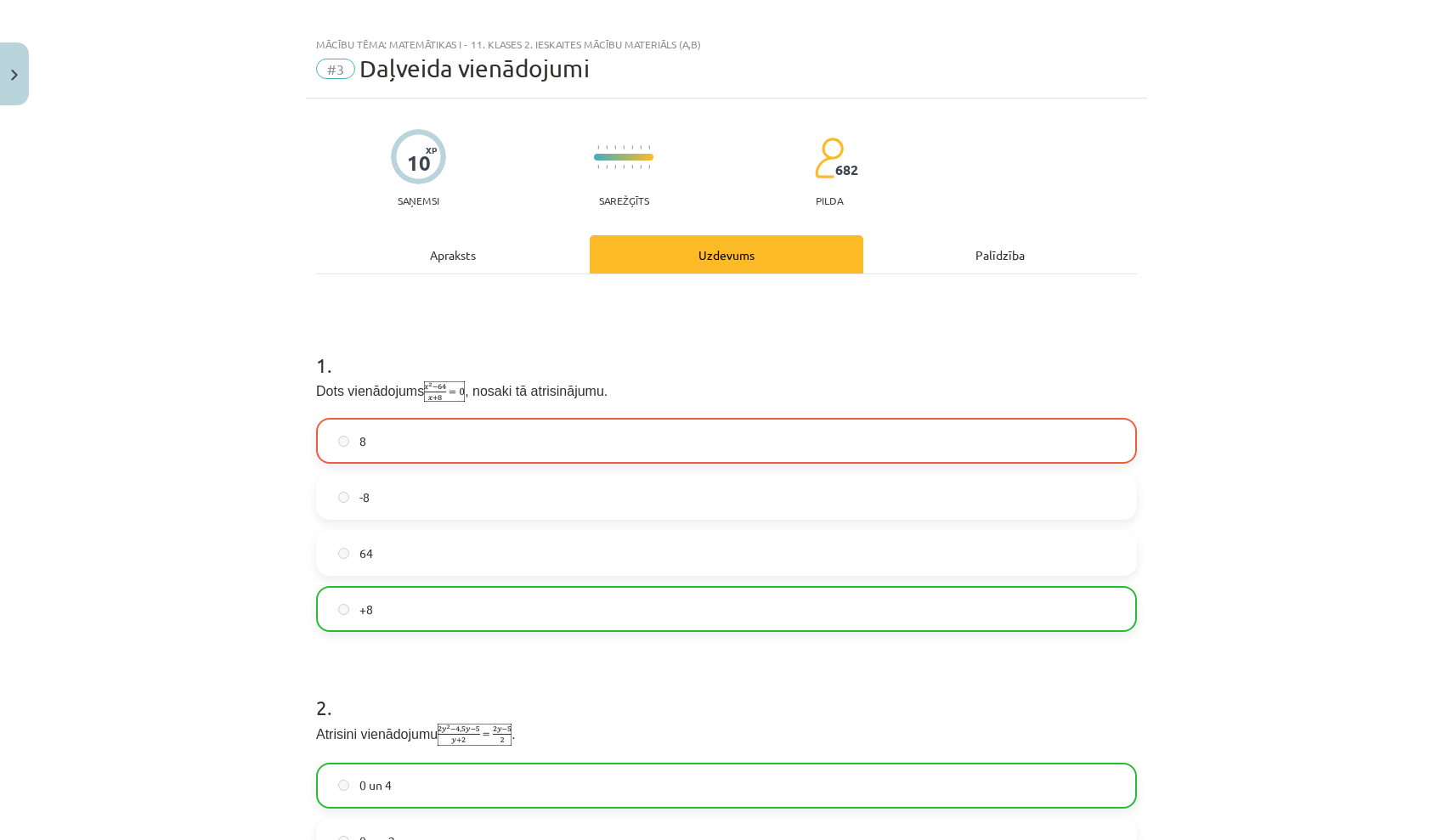
scroll to position [0, 0]
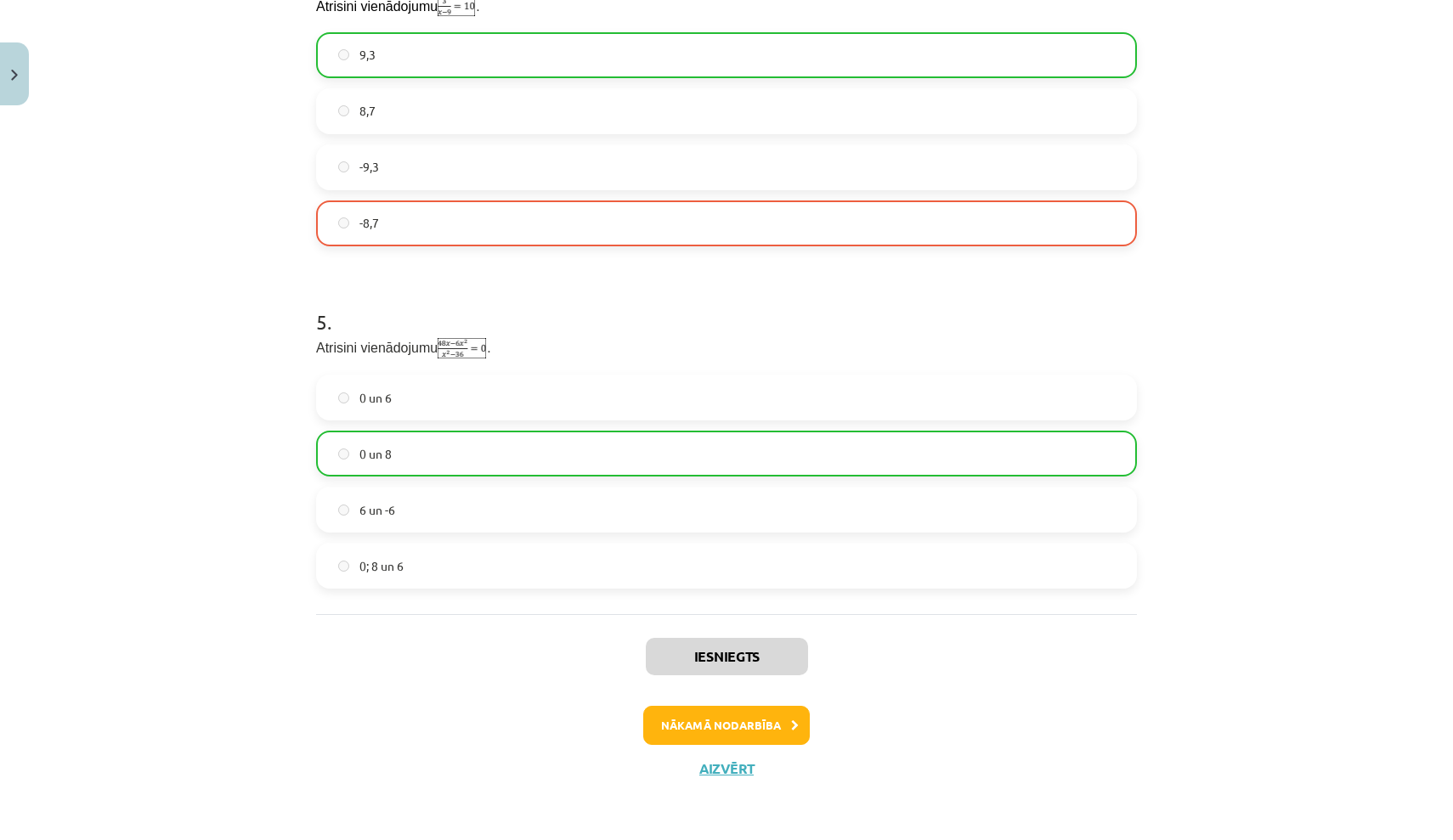
click at [694, 726] on button "Nākamā nodarbība" at bounding box center [726, 726] width 166 height 39
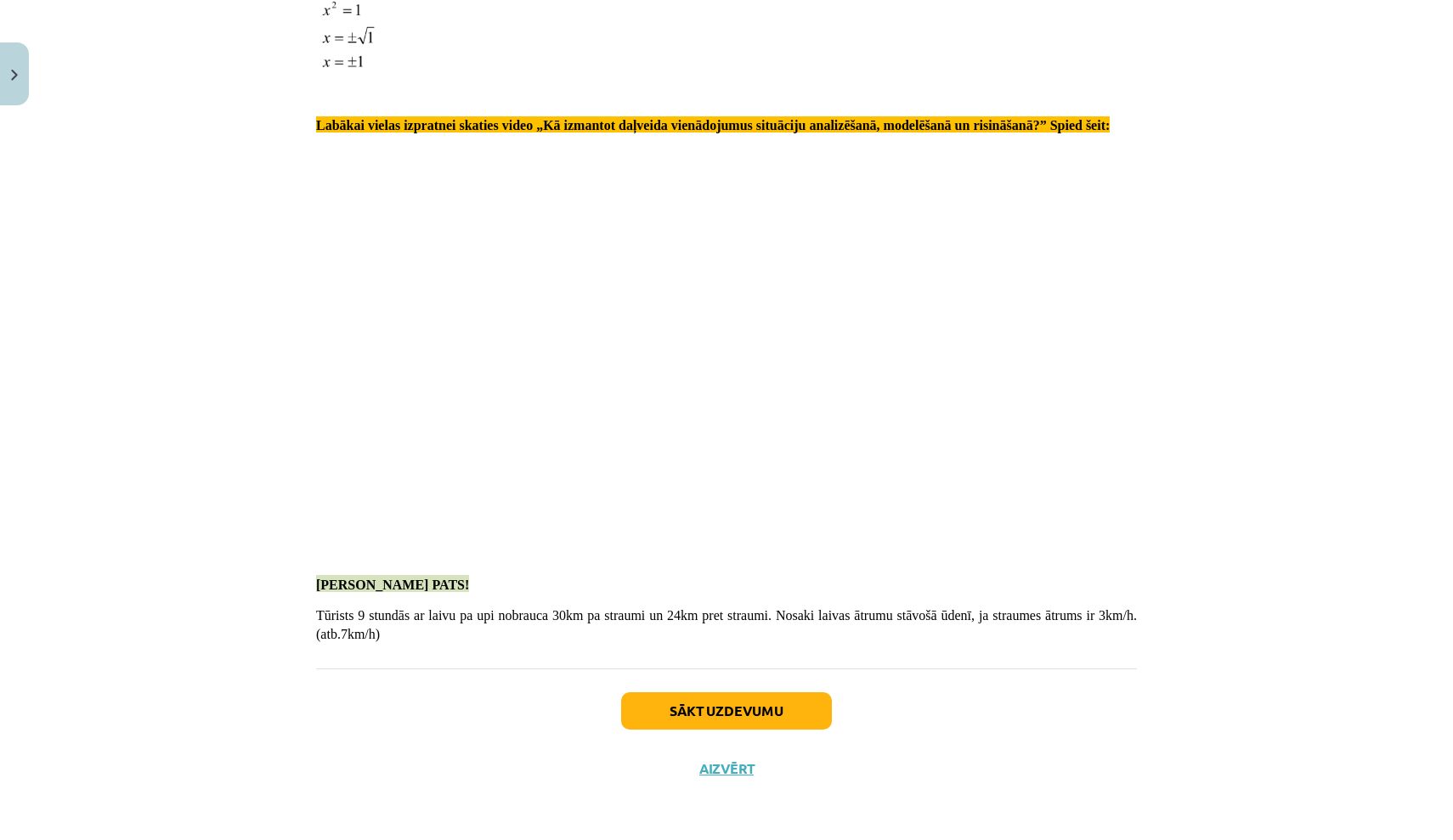
scroll to position [2236, 0]
click at [733, 714] on button "Sākt uzdevumu" at bounding box center [727, 712] width 211 height 37
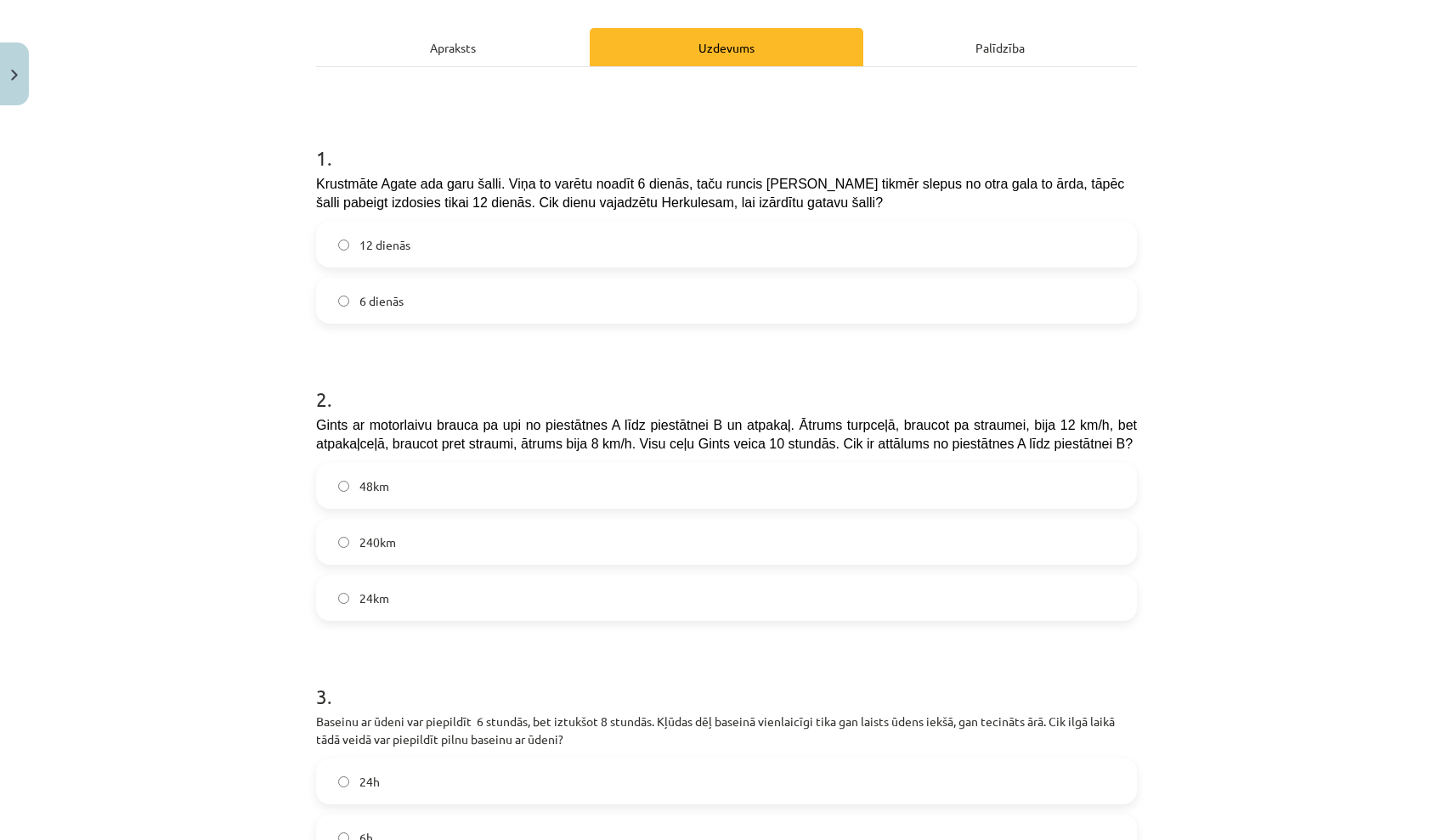
scroll to position [224, 0]
click at [885, 291] on label "6 dienās" at bounding box center [727, 298] width 818 height 42
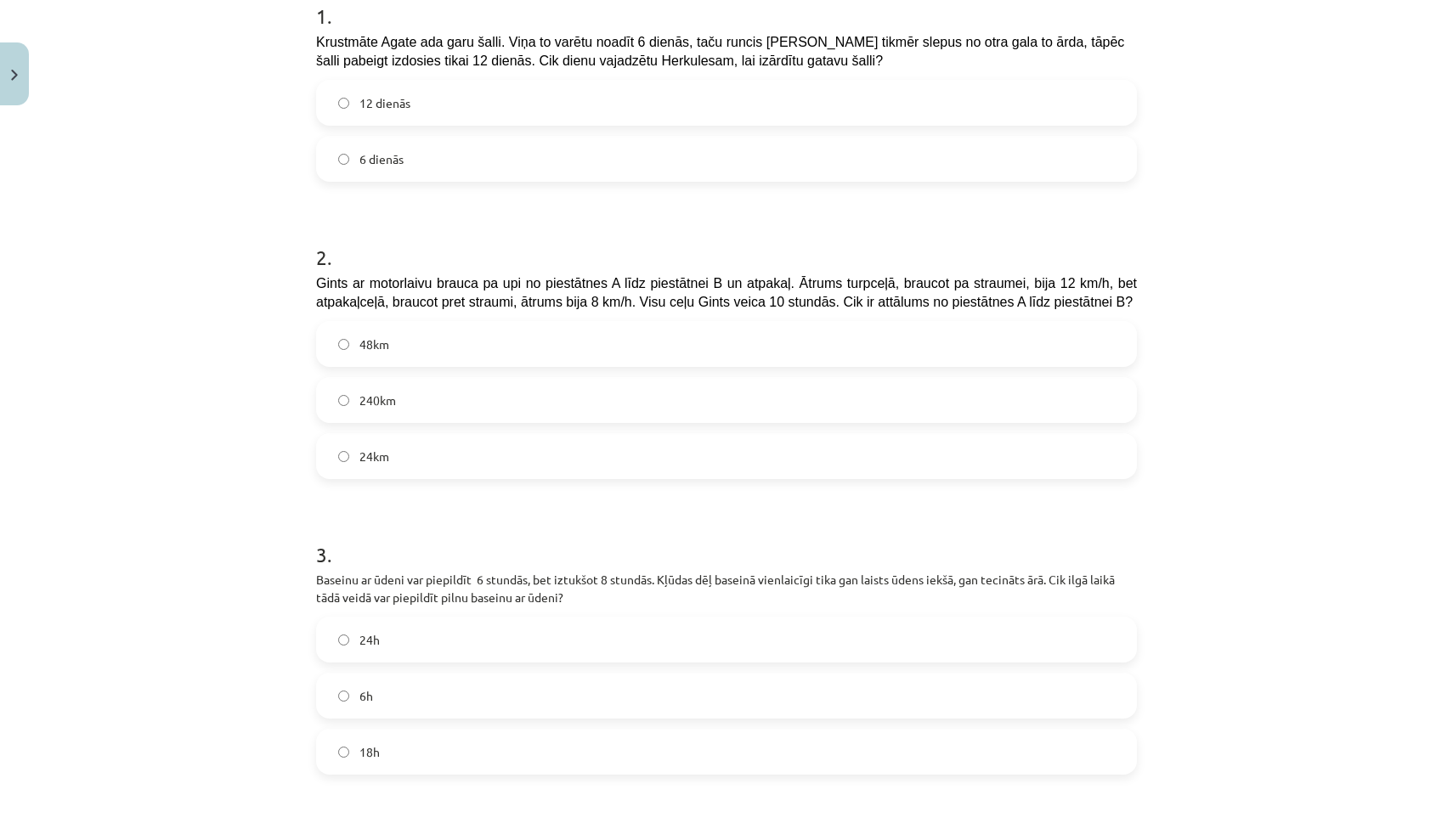
scroll to position [371, 0]
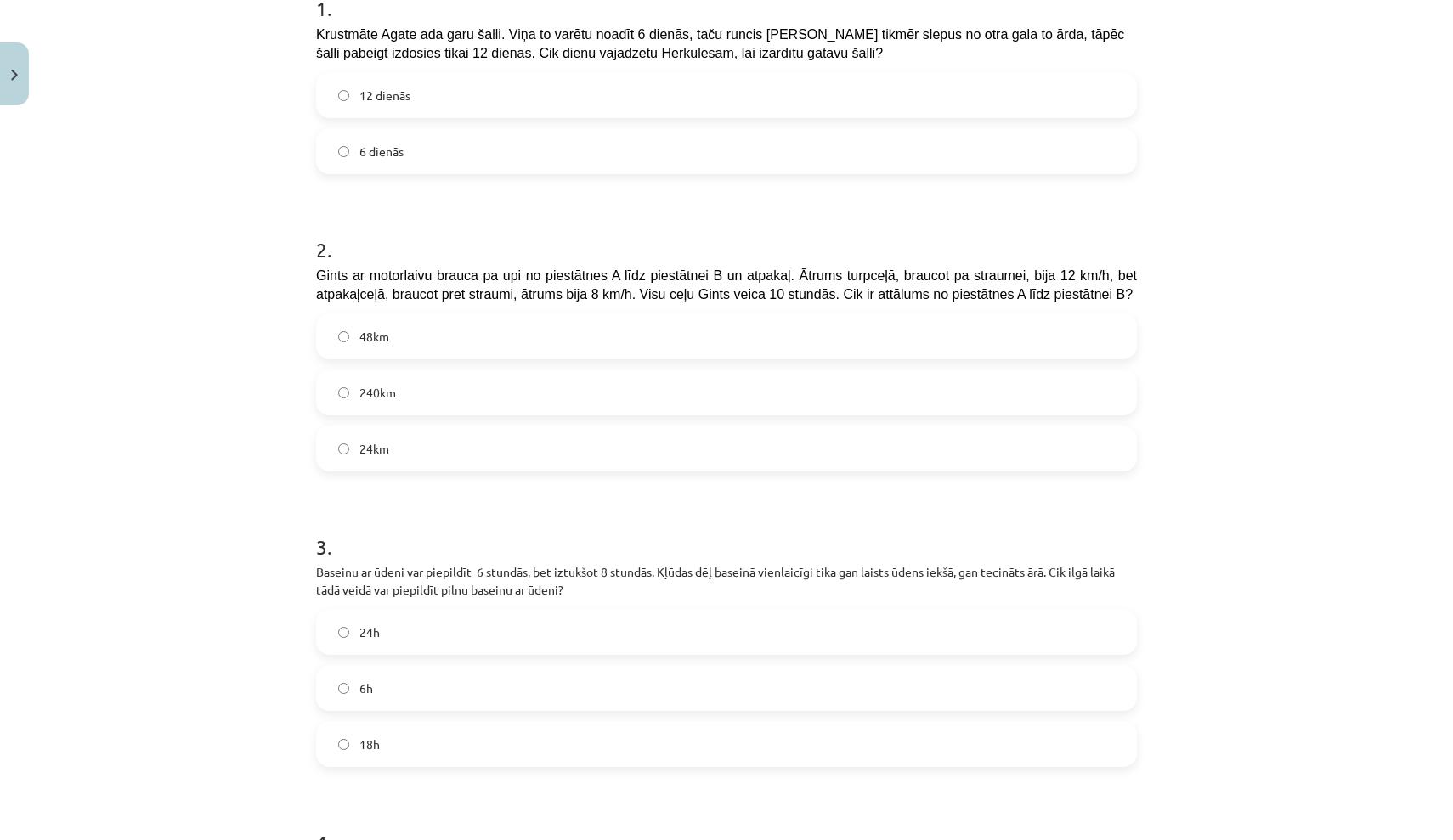
click at [867, 386] on label "240km" at bounding box center [727, 392] width 818 height 42
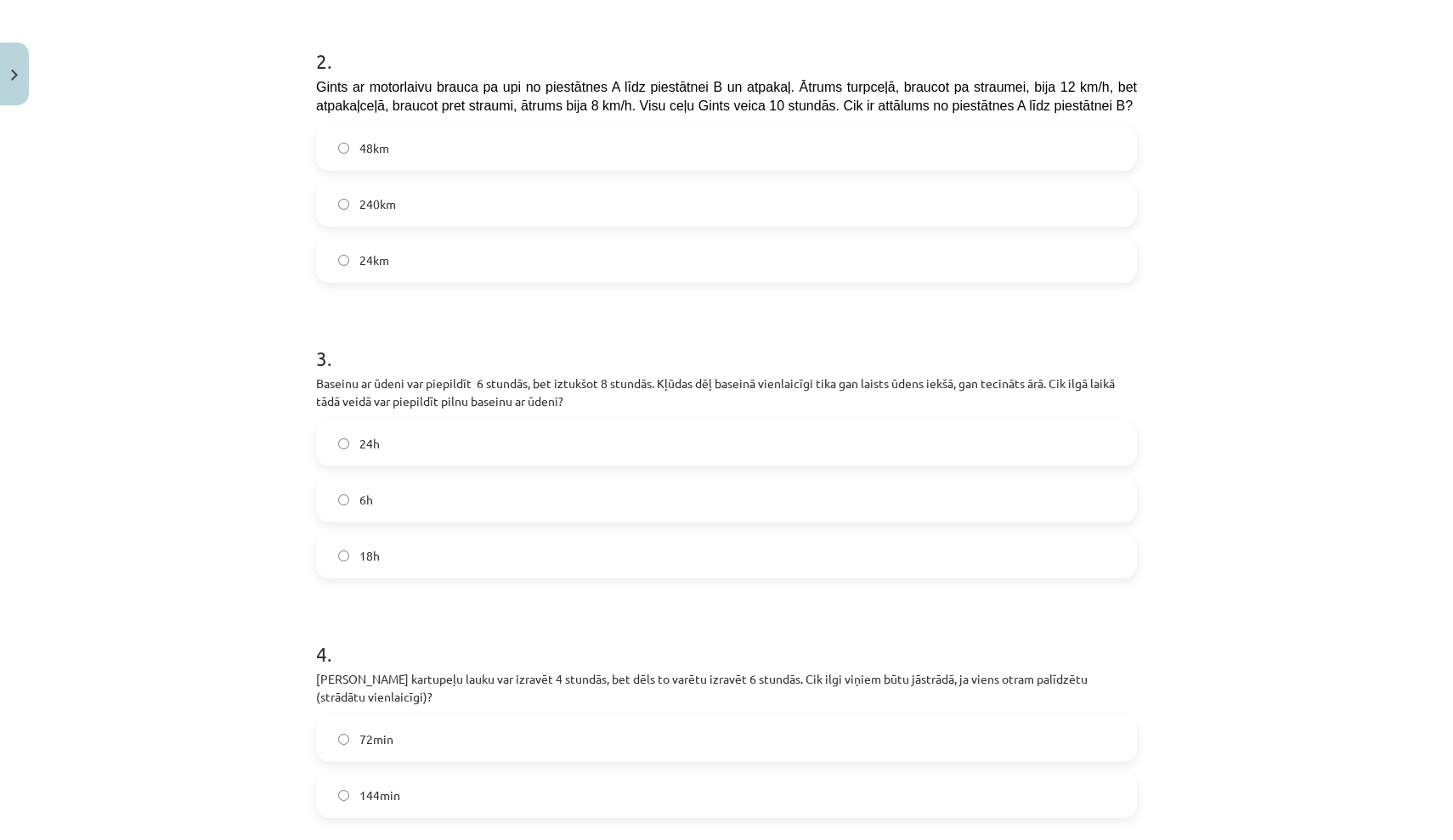
scroll to position [561, 0]
click at [803, 516] on label "6h" at bounding box center [727, 497] width 818 height 42
click at [801, 541] on label "18h" at bounding box center [727, 553] width 818 height 42
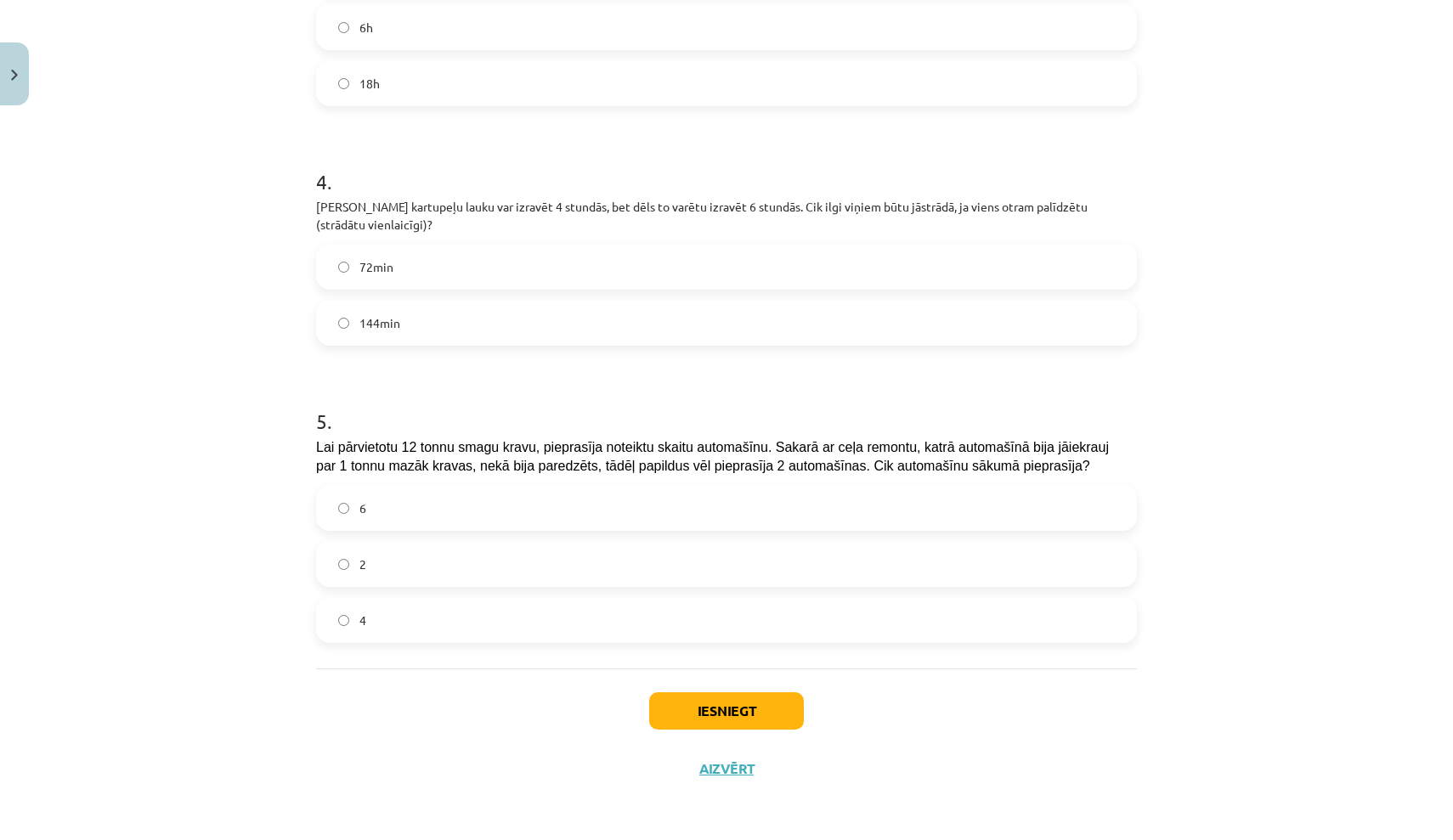
scroll to position [1031, 0]
click at [862, 321] on label "144min" at bounding box center [727, 323] width 818 height 42
click at [766, 574] on label "2" at bounding box center [727, 564] width 818 height 42
click at [742, 719] on button "Iesniegt" at bounding box center [726, 712] width 155 height 37
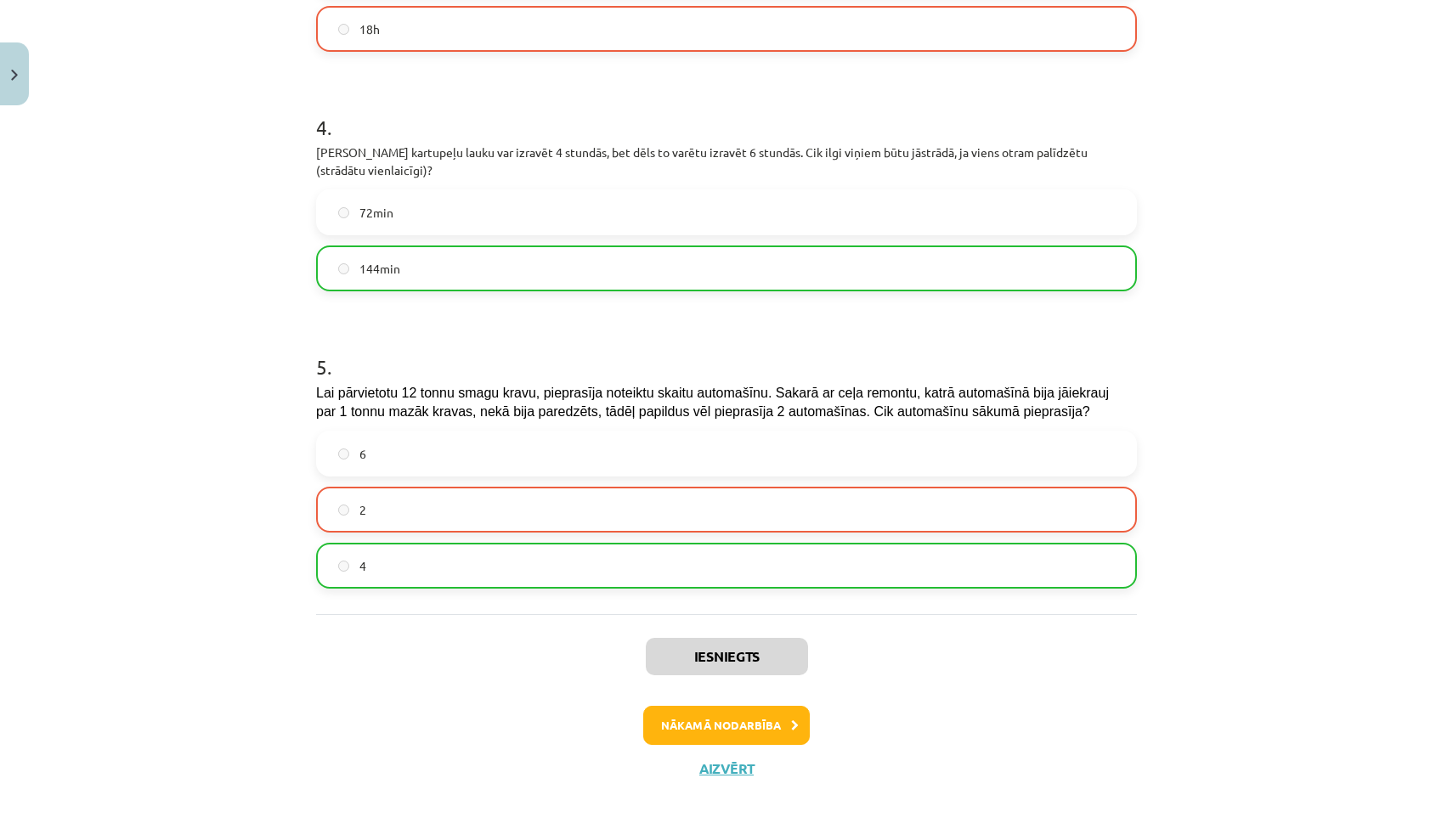
scroll to position [1088, 0]
click at [742, 727] on button "Nākamā nodarbība" at bounding box center [726, 726] width 166 height 39
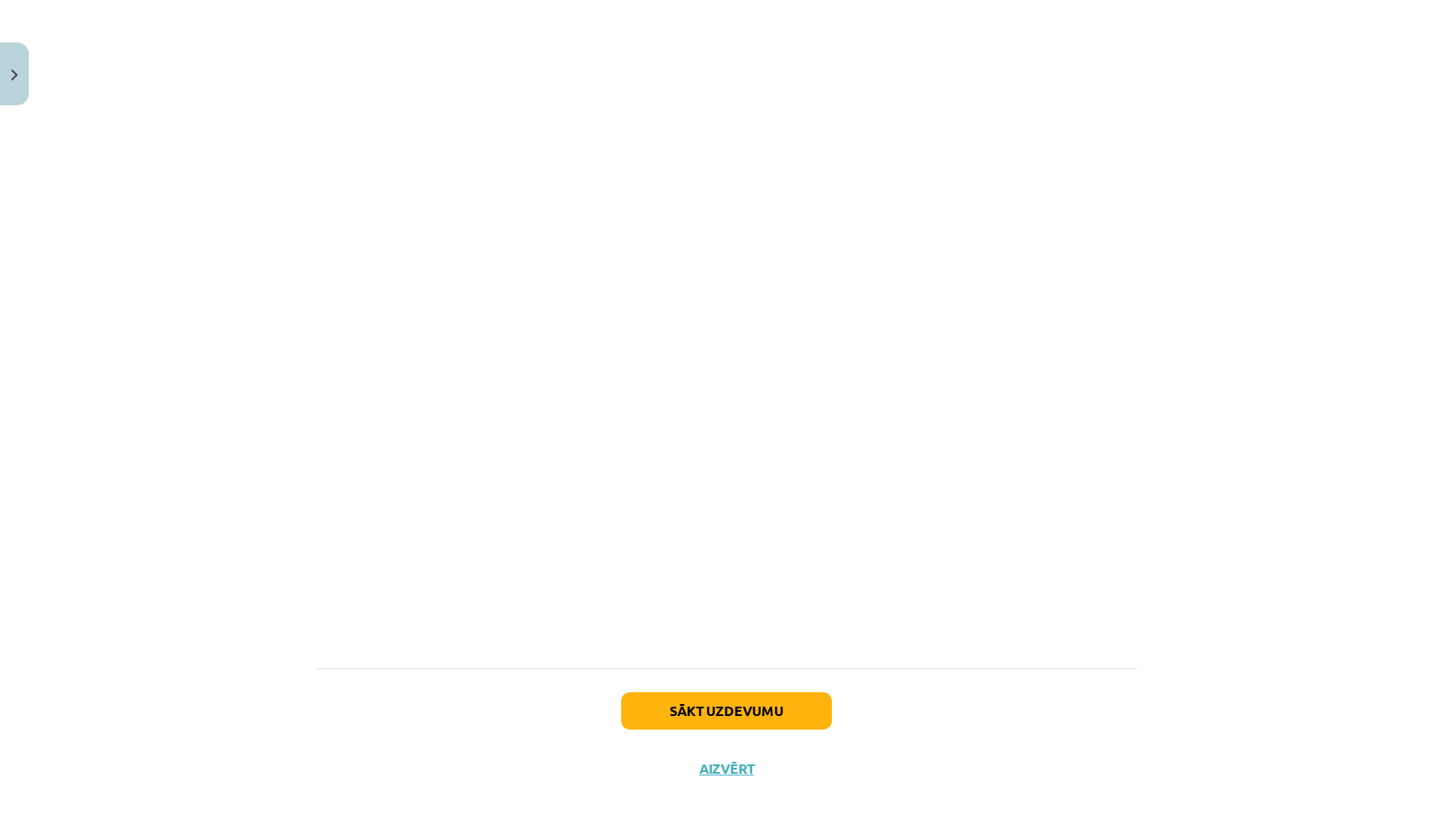
scroll to position [5514, 0]
click at [741, 713] on button "Sākt uzdevumu" at bounding box center [727, 711] width 211 height 37
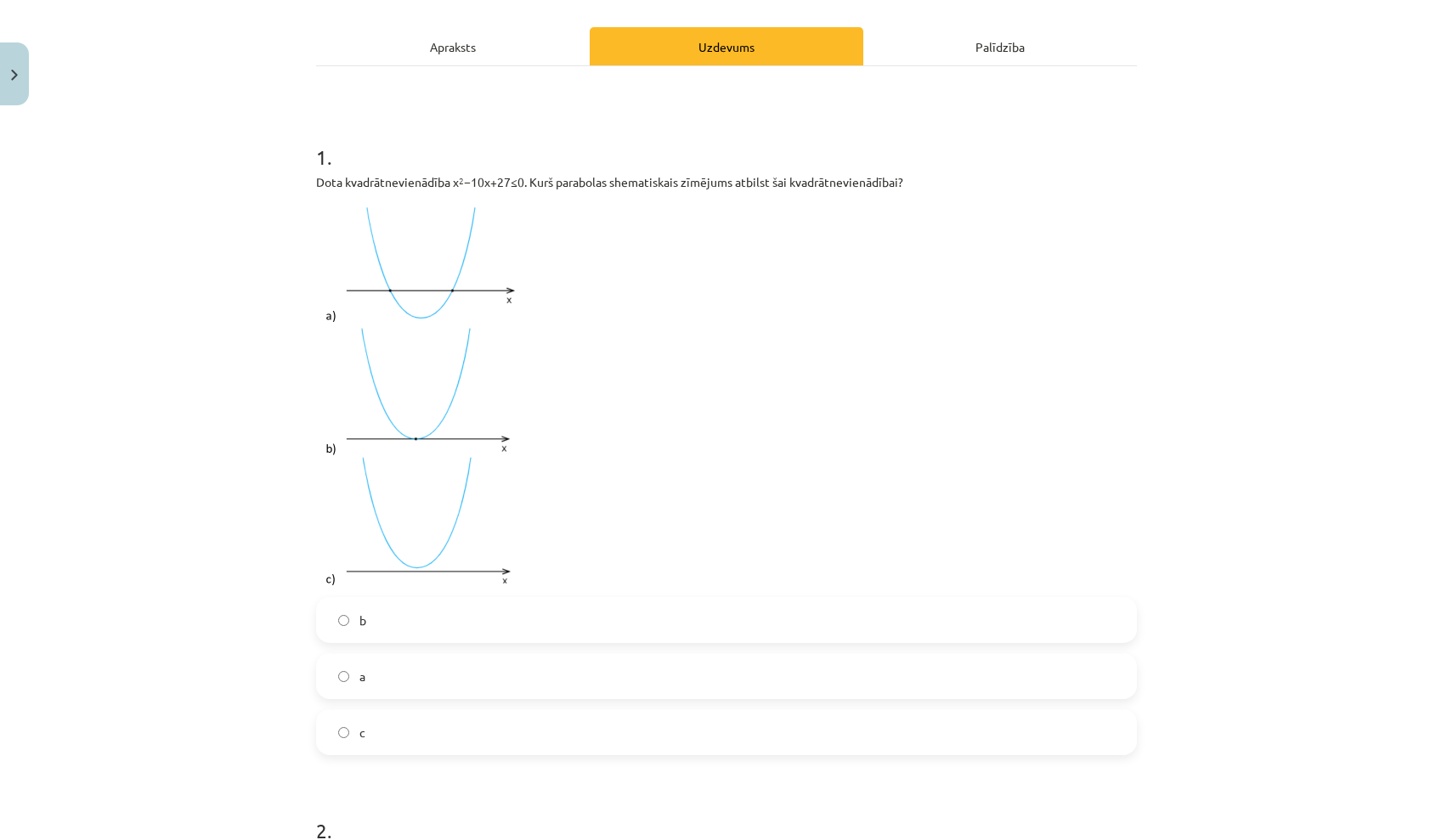
scroll to position [234, 0]
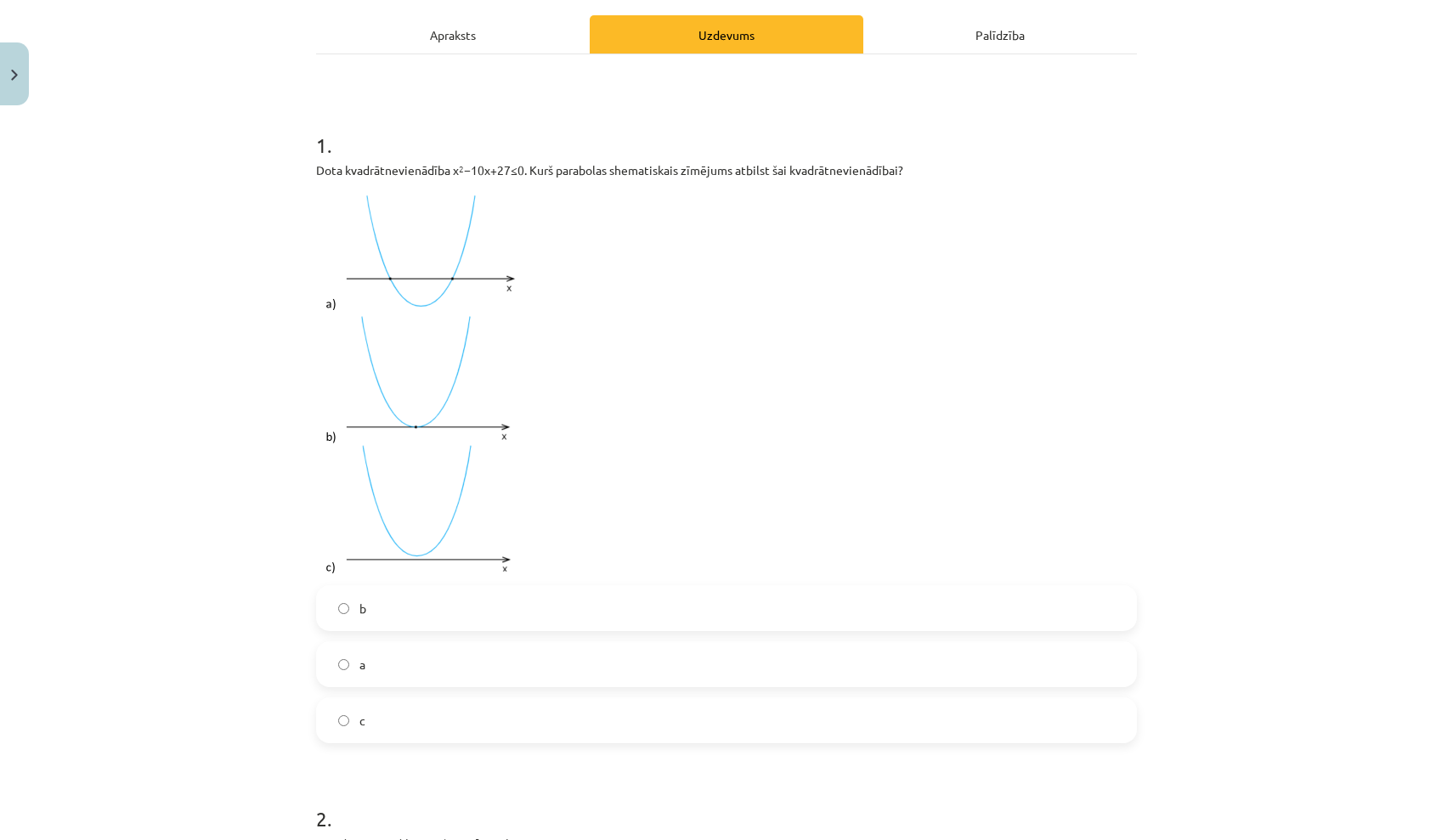
click at [758, 672] on label "a" at bounding box center [727, 664] width 818 height 42
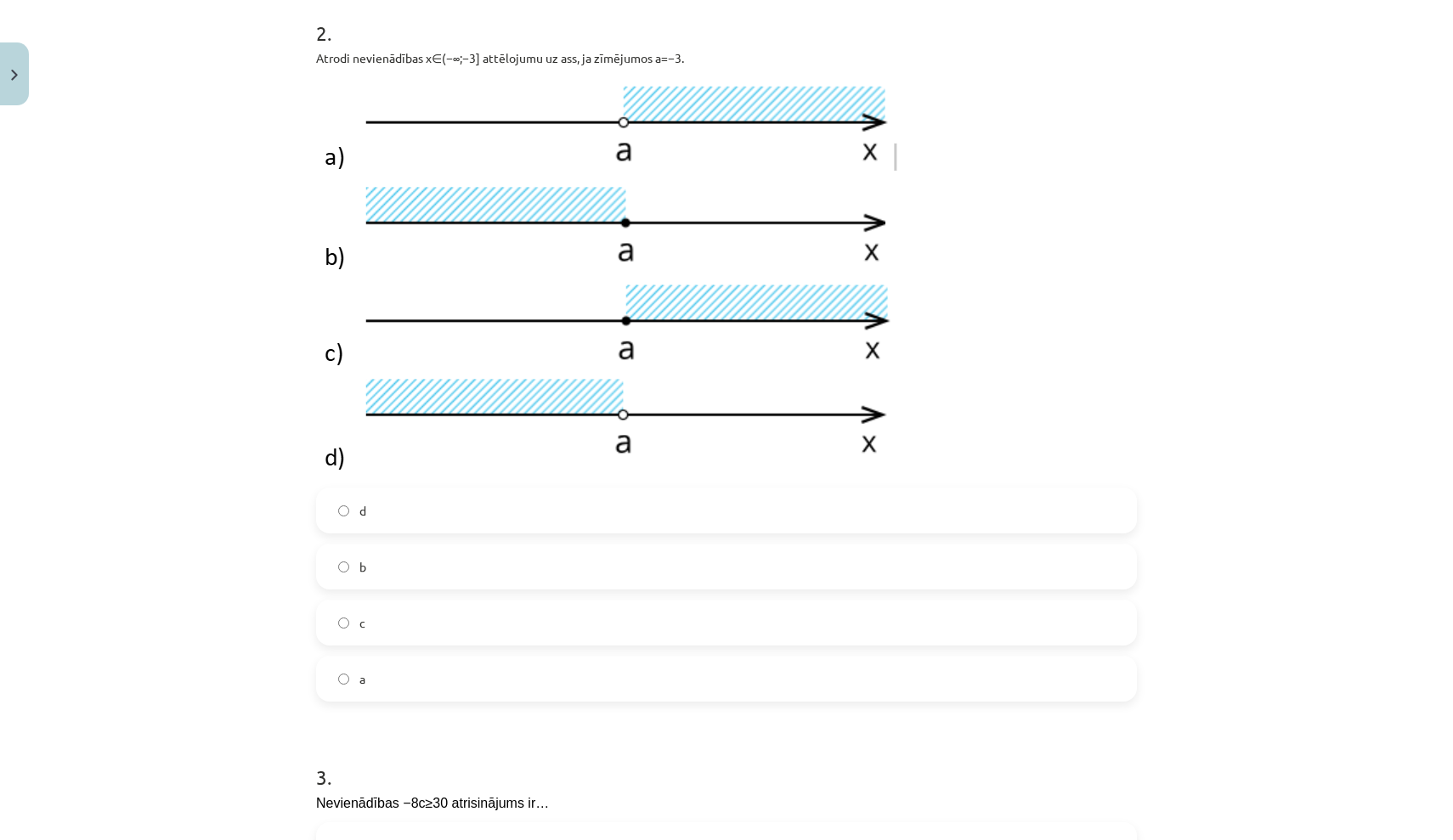
scroll to position [1035, 0]
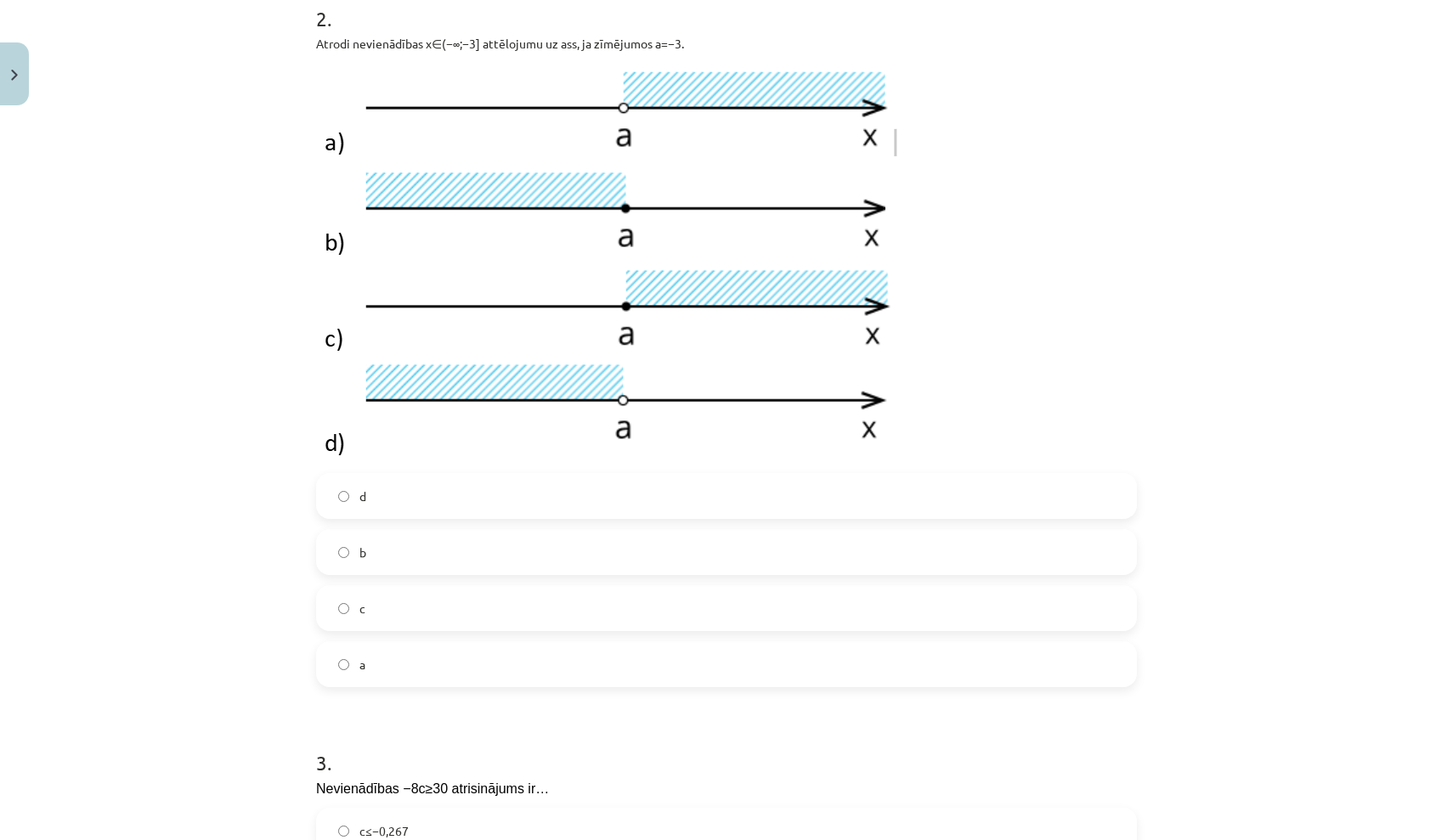
click at [769, 646] on label "a" at bounding box center [727, 664] width 818 height 42
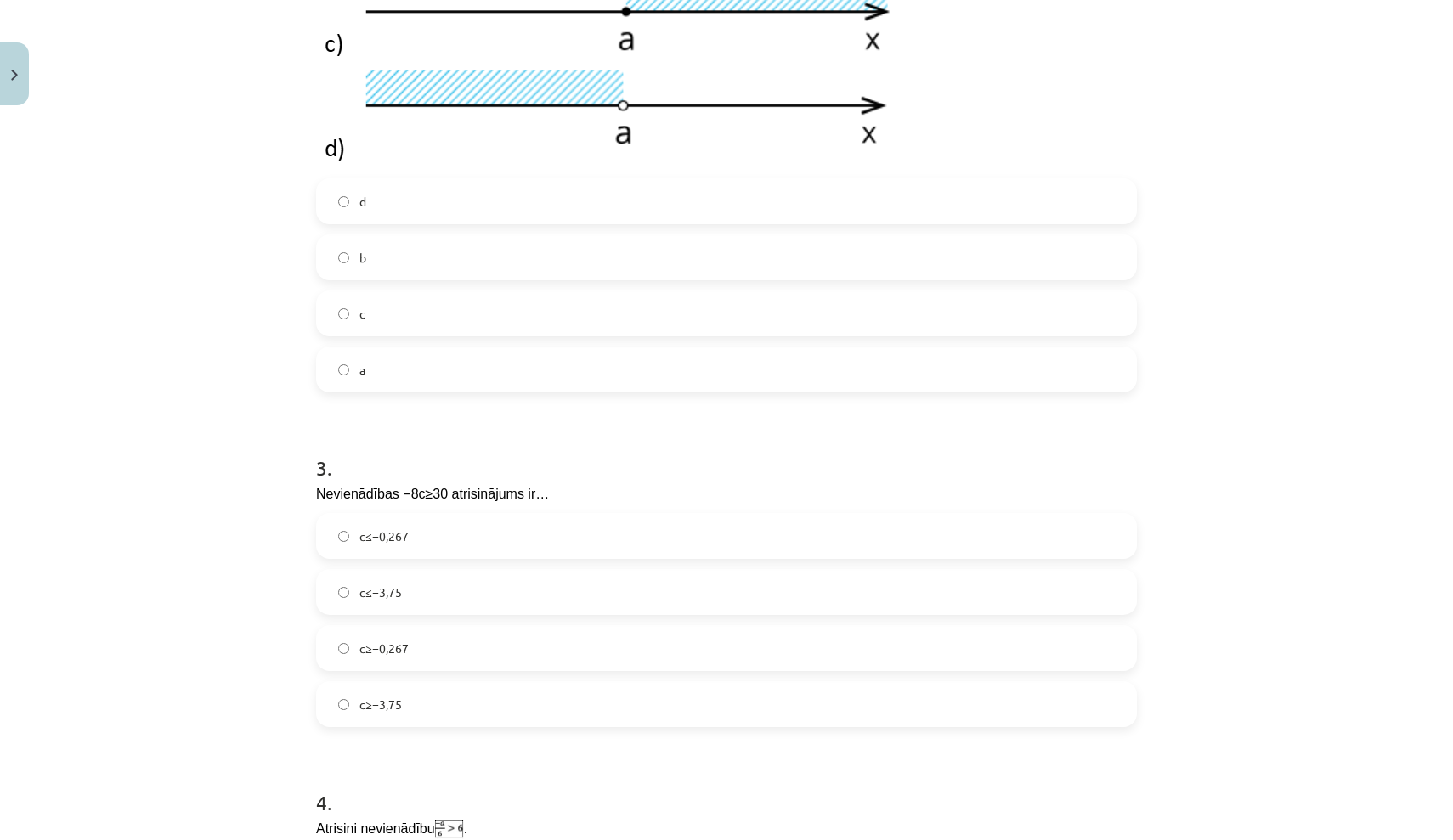
scroll to position [1328, 0]
click at [877, 261] on label "b" at bounding box center [727, 258] width 818 height 42
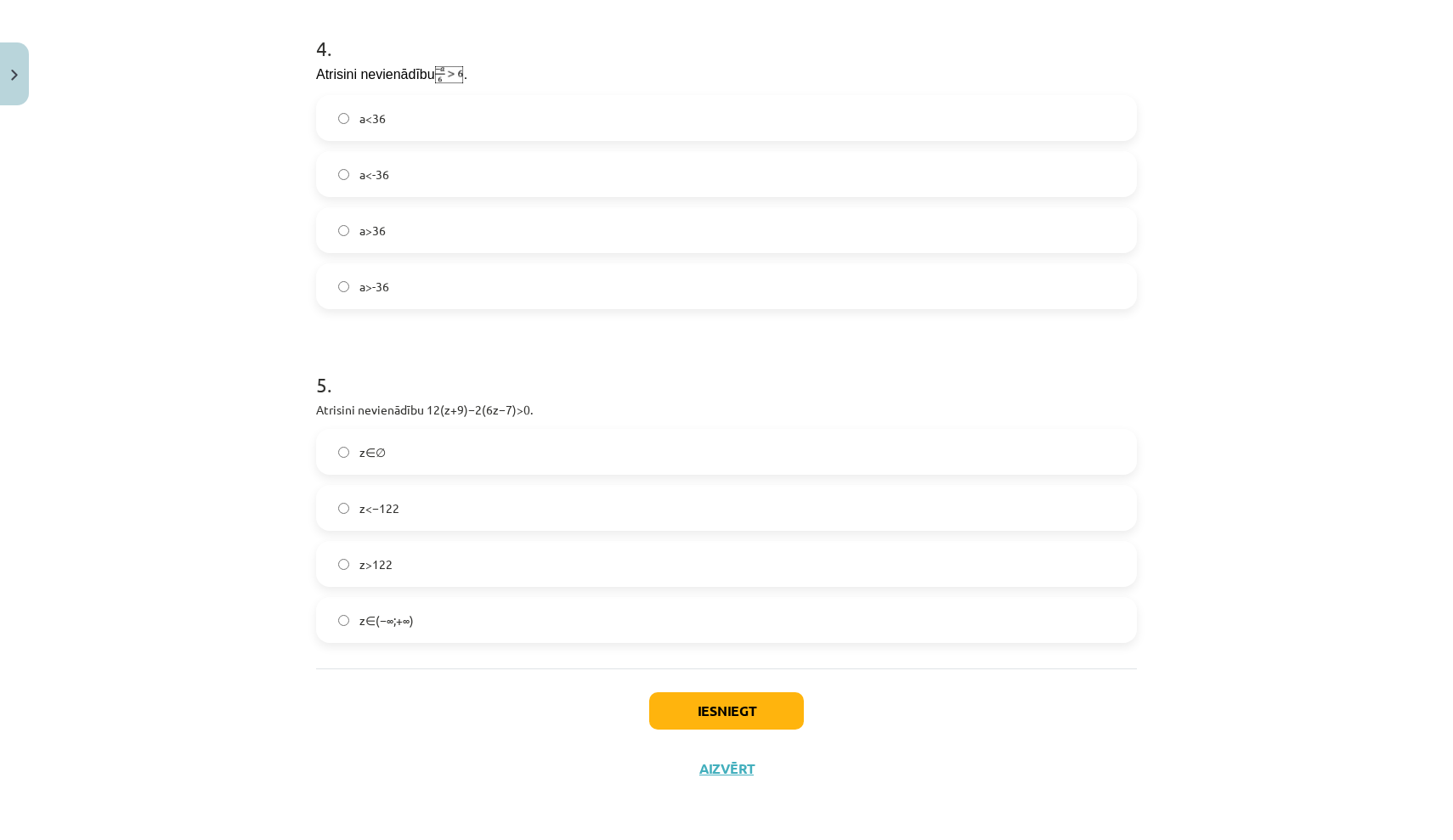
scroll to position [2085, 0]
click at [617, 631] on label "z∈(−∞;+∞)" at bounding box center [727, 619] width 818 height 42
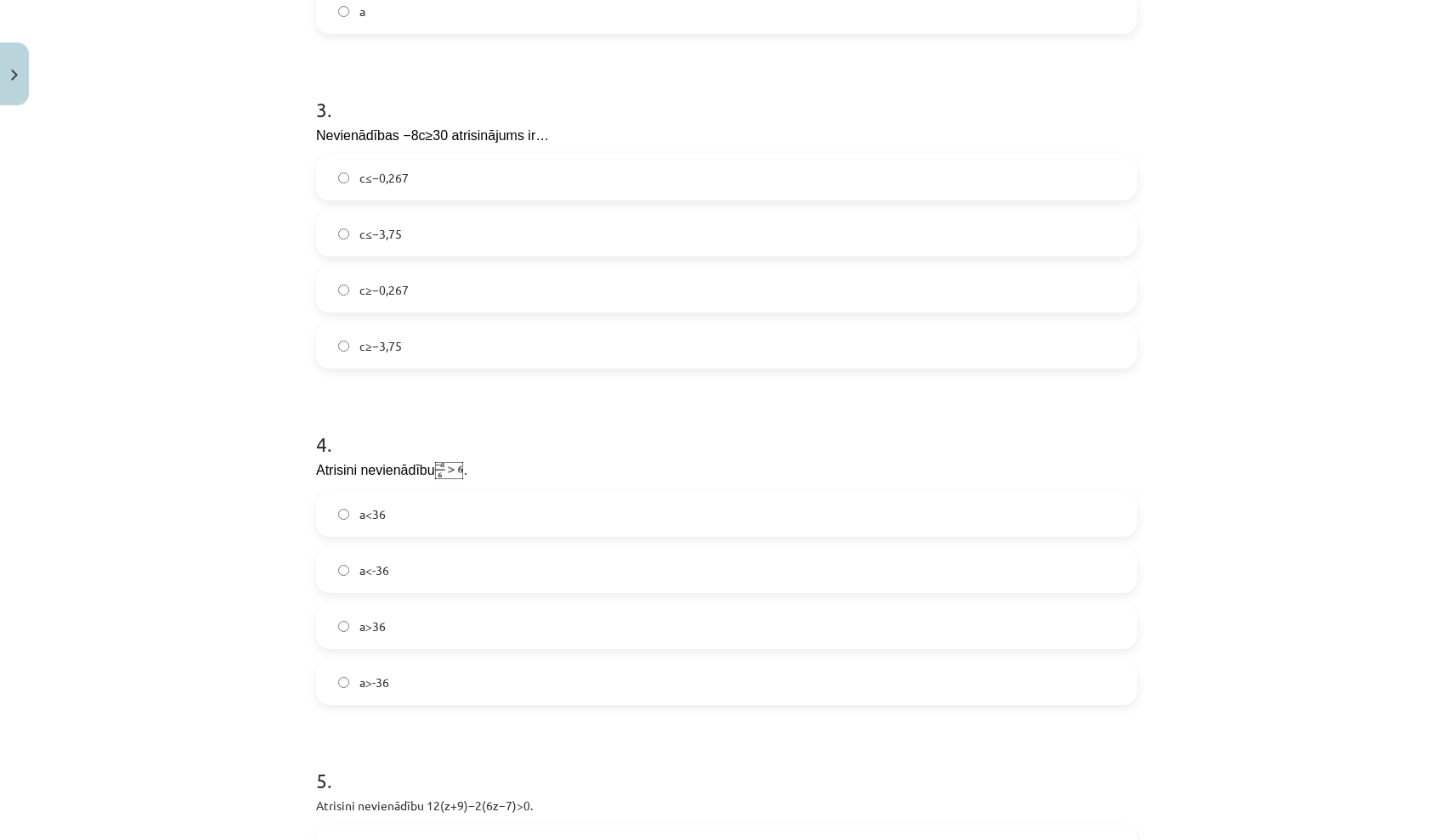
scroll to position [1687, 0]
click at [497, 284] on label "c≥−0,267" at bounding box center [727, 290] width 818 height 42
click at [567, 579] on label "a<-36" at bounding box center [727, 570] width 818 height 42
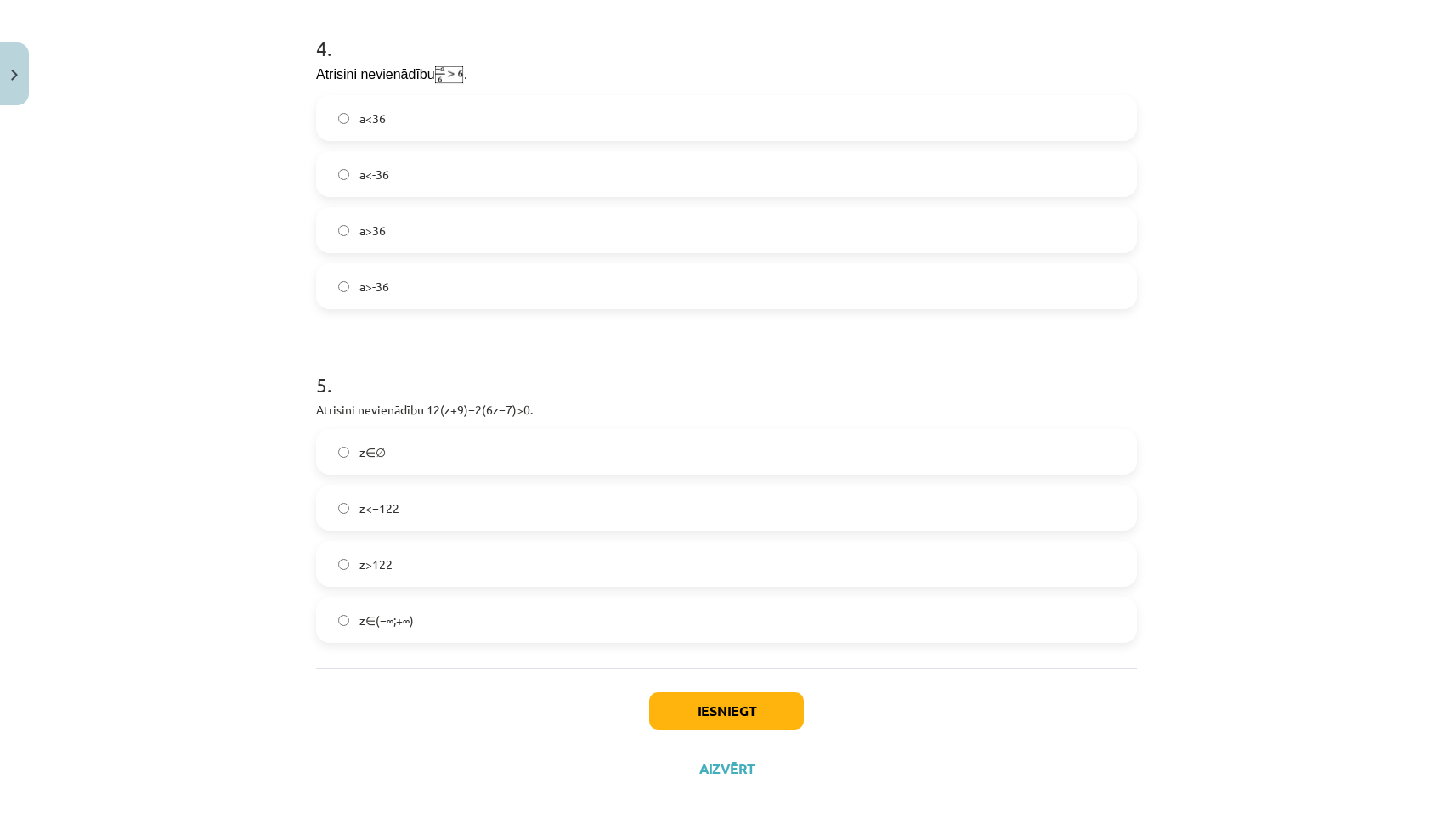
scroll to position [2085, 0]
click at [693, 708] on button "Iesniegt" at bounding box center [726, 711] width 155 height 37
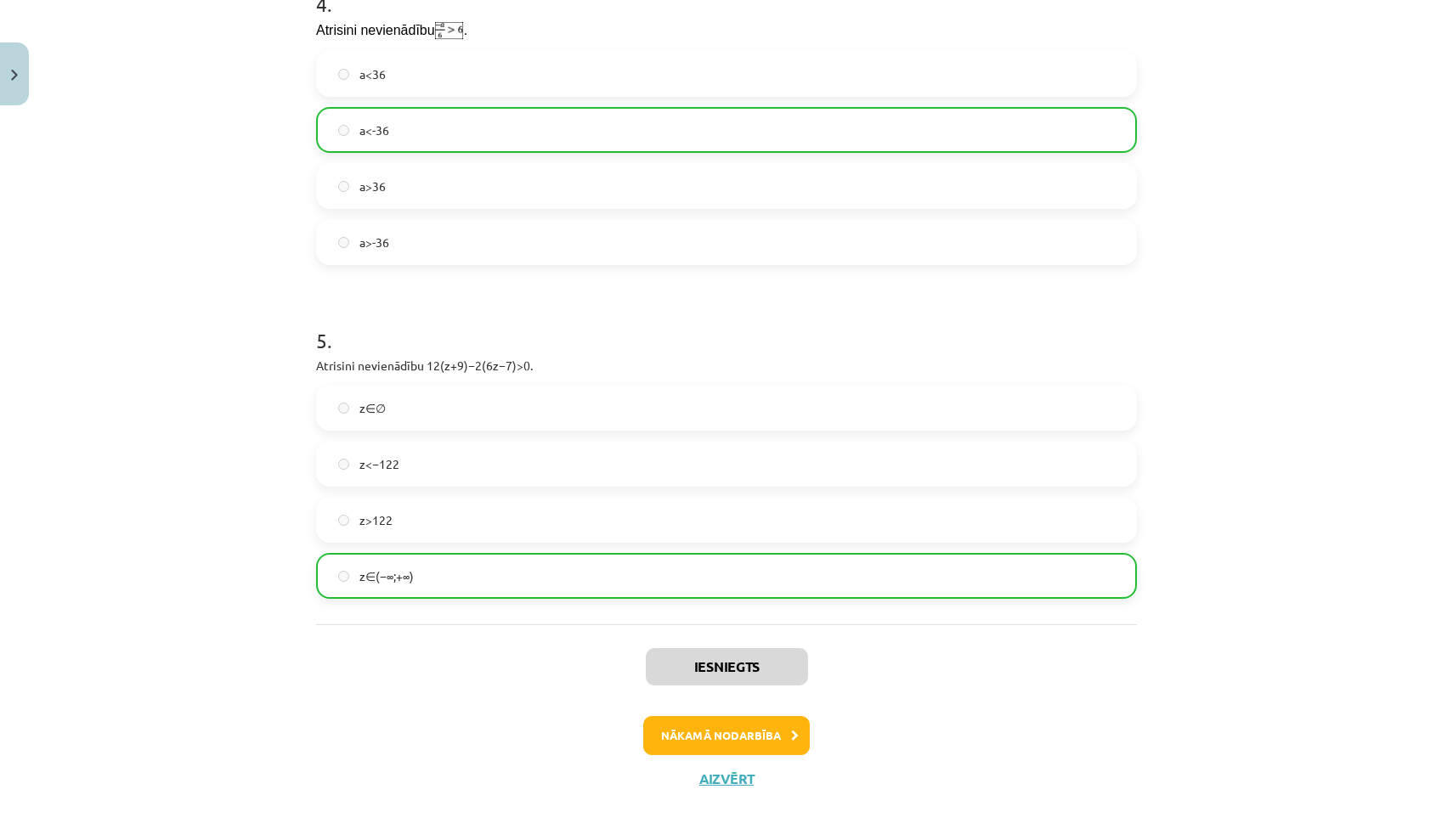
scroll to position [2122, 0]
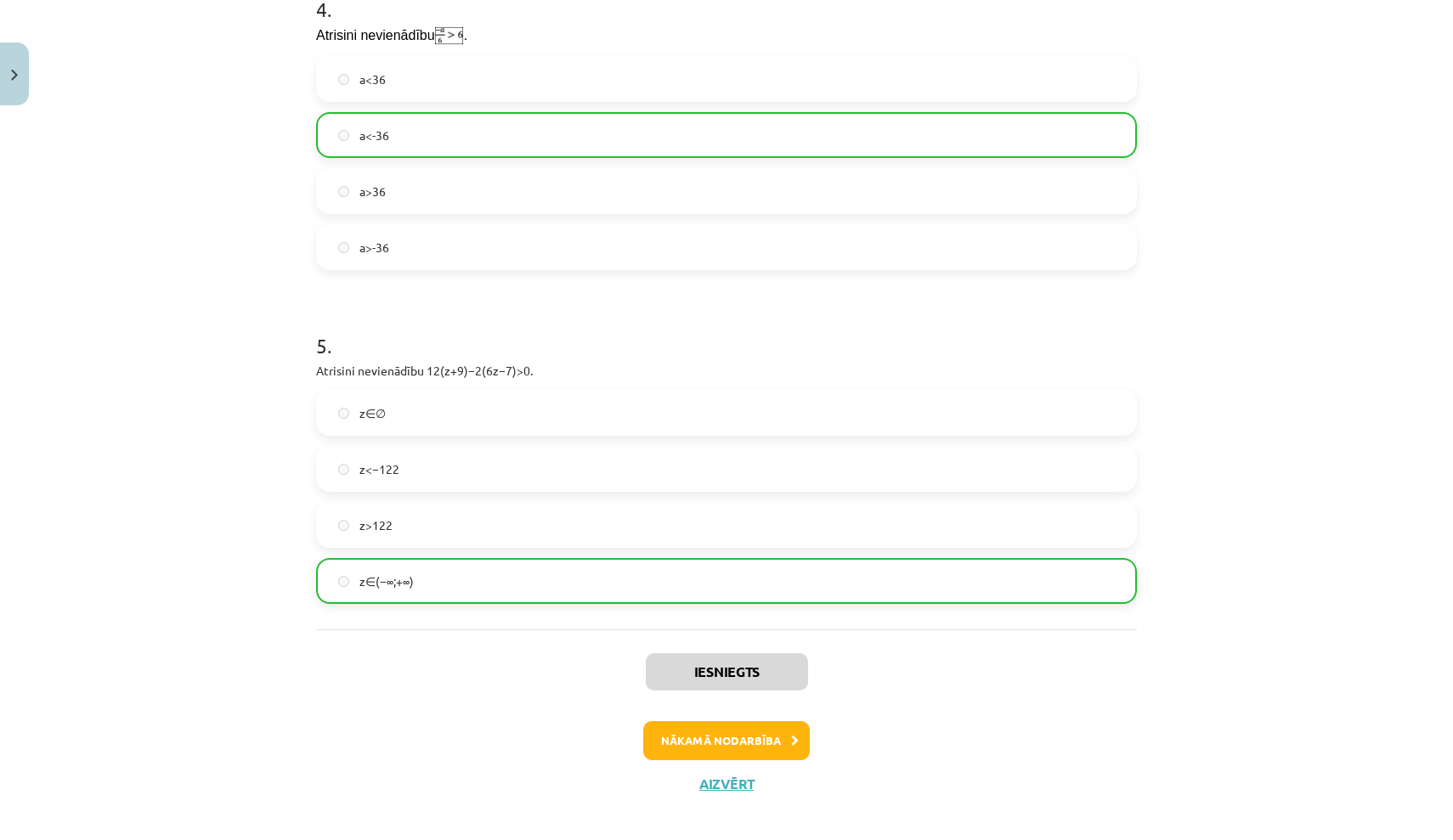
click at [703, 743] on button "Nākamā nodarbība" at bounding box center [726, 741] width 166 height 39
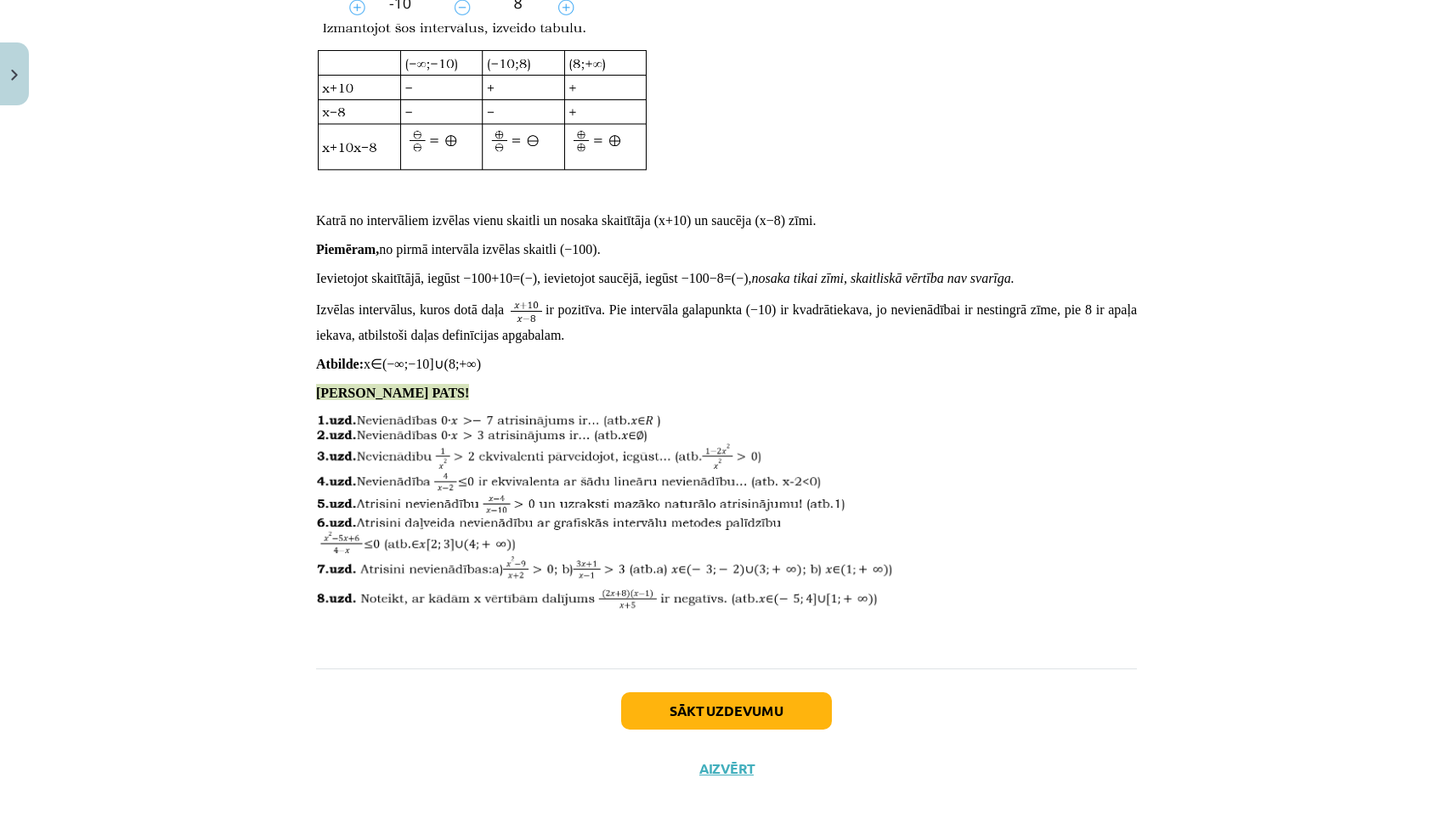
scroll to position [5323, 0]
click at [697, 707] on button "Sākt uzdevumu" at bounding box center [727, 711] width 211 height 37
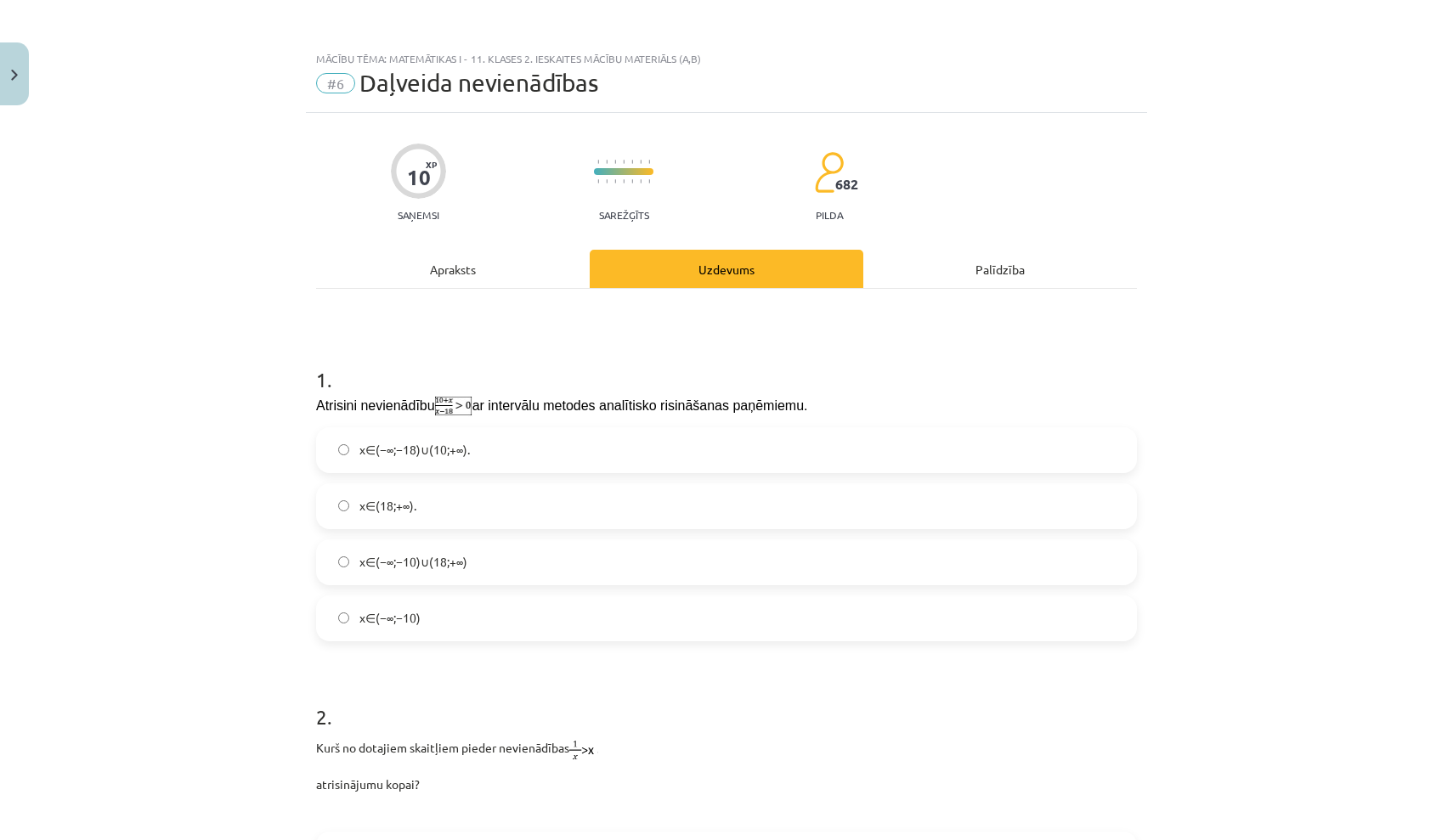
scroll to position [0, 0]
click at [769, 516] on label "x∈(18;+∞)." at bounding box center [727, 505] width 818 height 42
click at [767, 555] on label "x∈(−∞;−10)∪(18;+∞)" at bounding box center [727, 561] width 818 height 42
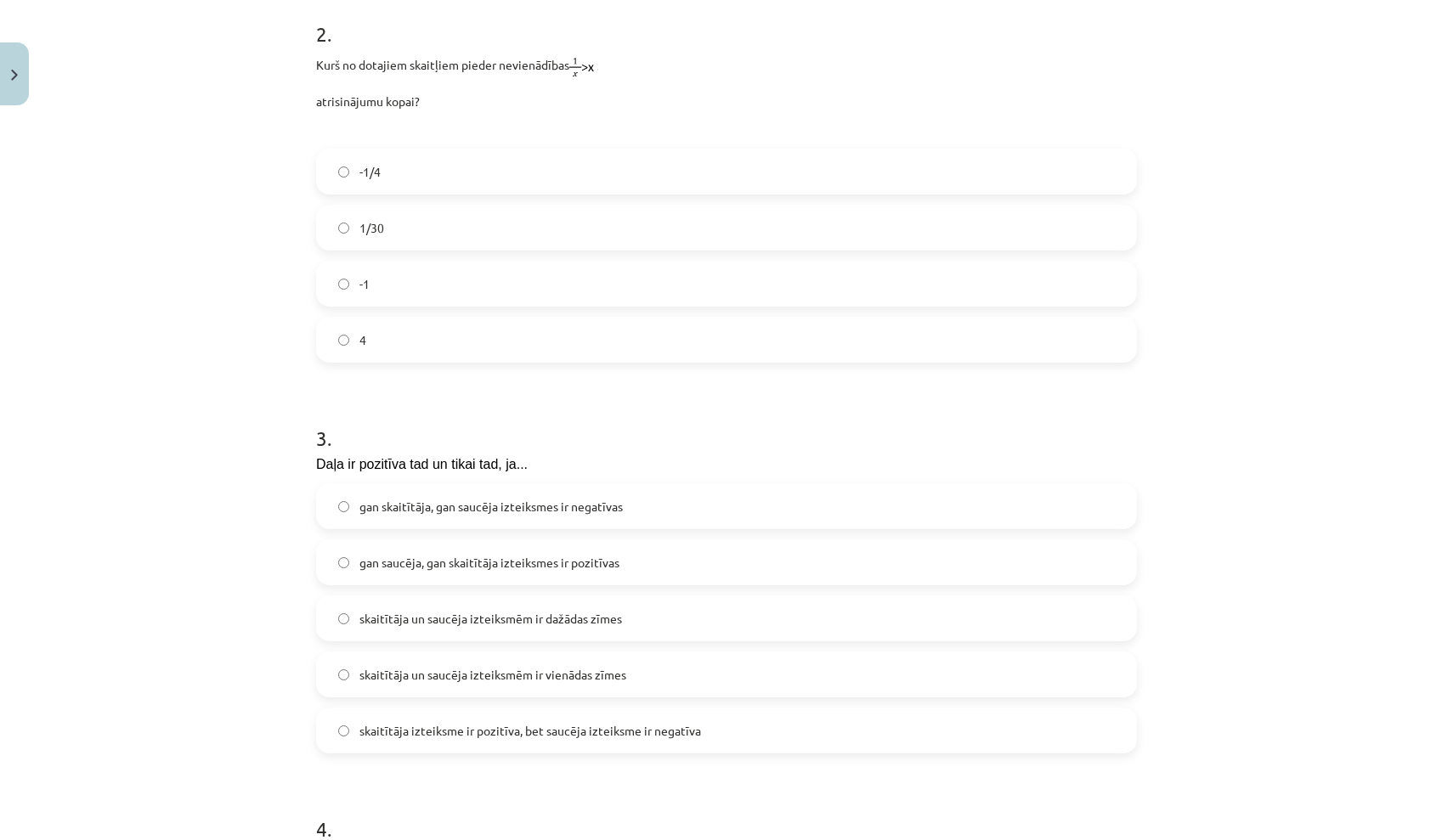
scroll to position [678, 0]
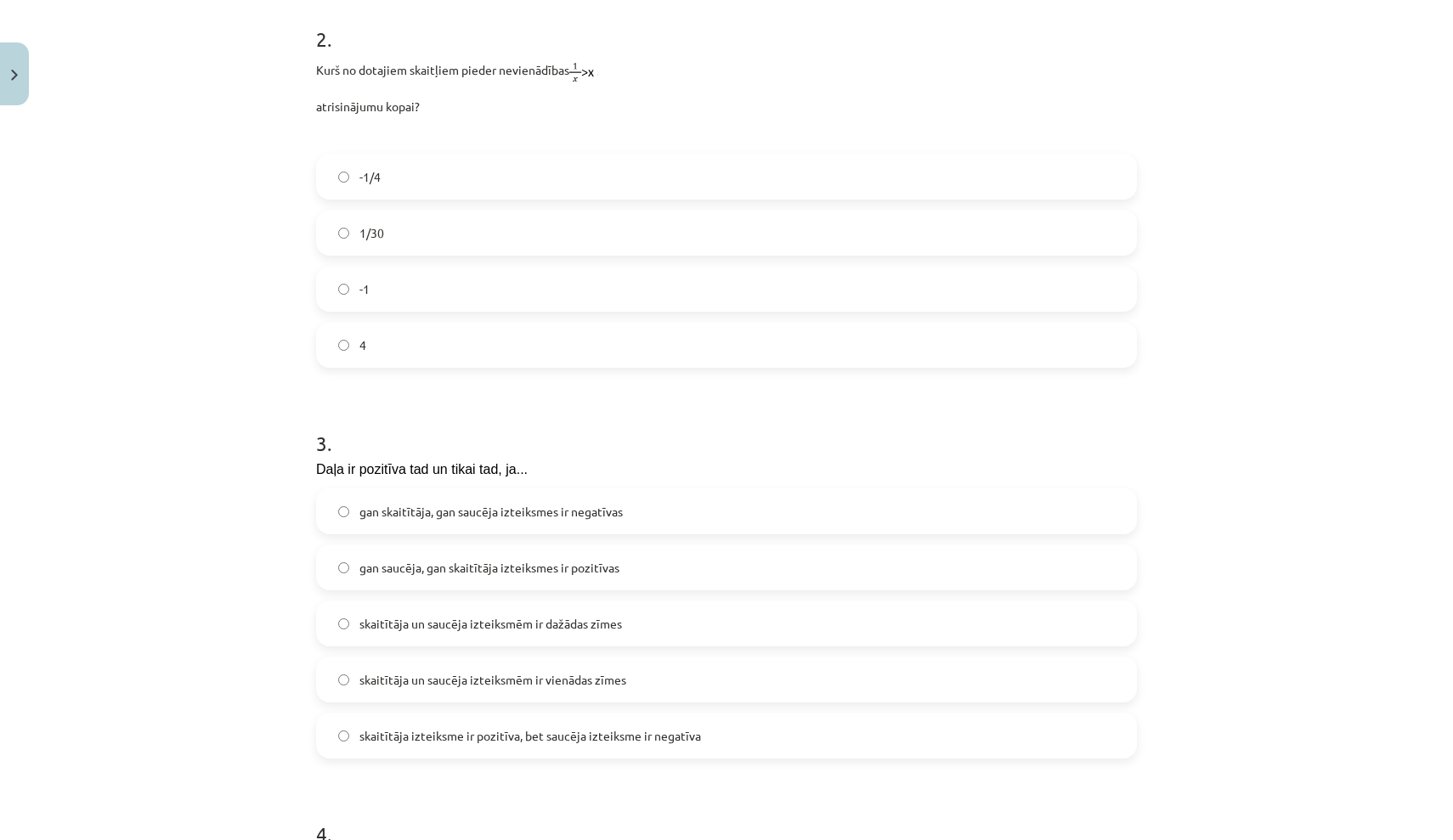
click at [855, 232] on label "1/30" at bounding box center [727, 232] width 818 height 42
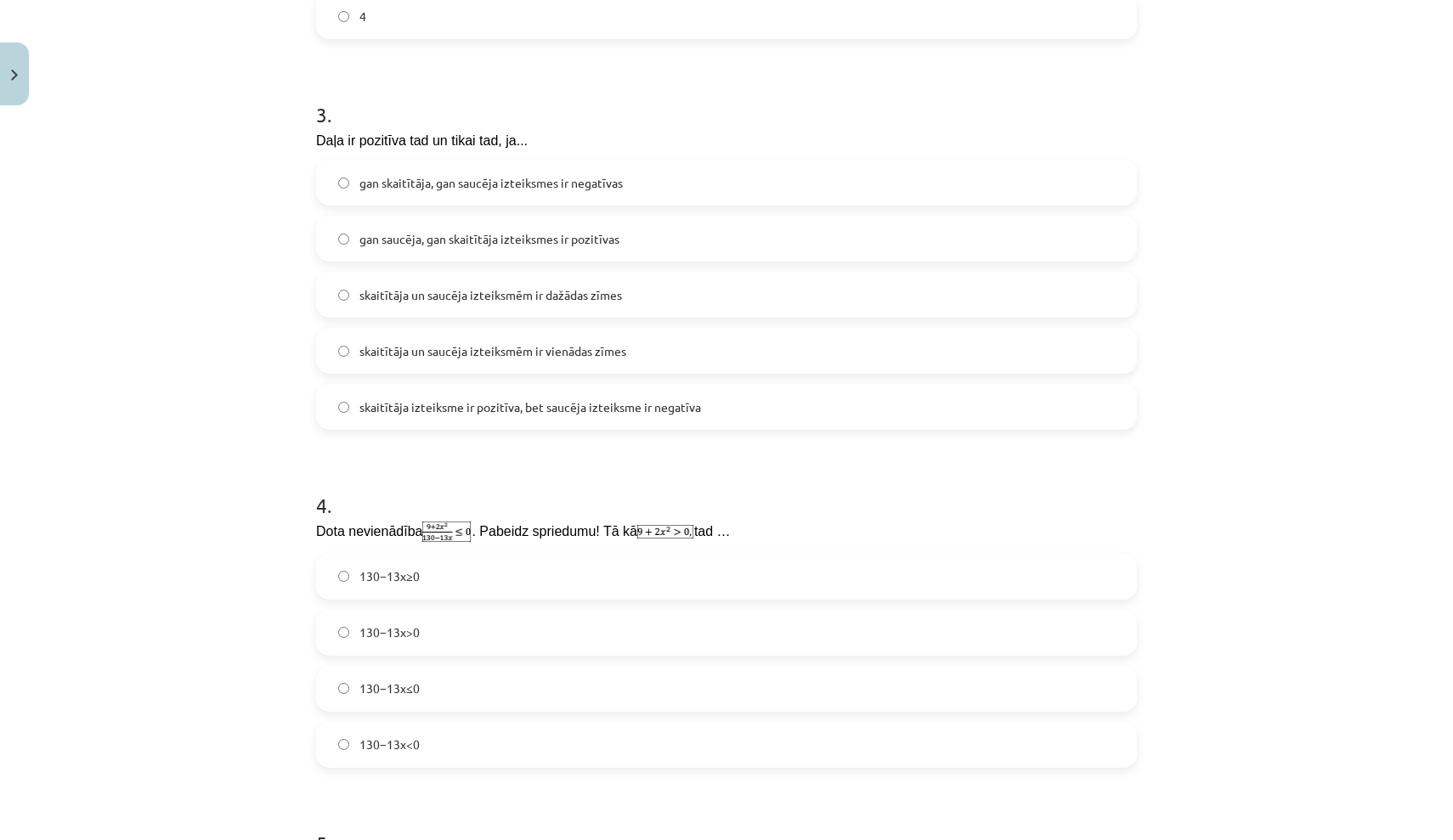
scroll to position [1004, 0]
click at [783, 359] on label "skaitītāja un saucēja izteiksmēm ir vienādas zīmes" at bounding box center [727, 352] width 818 height 42
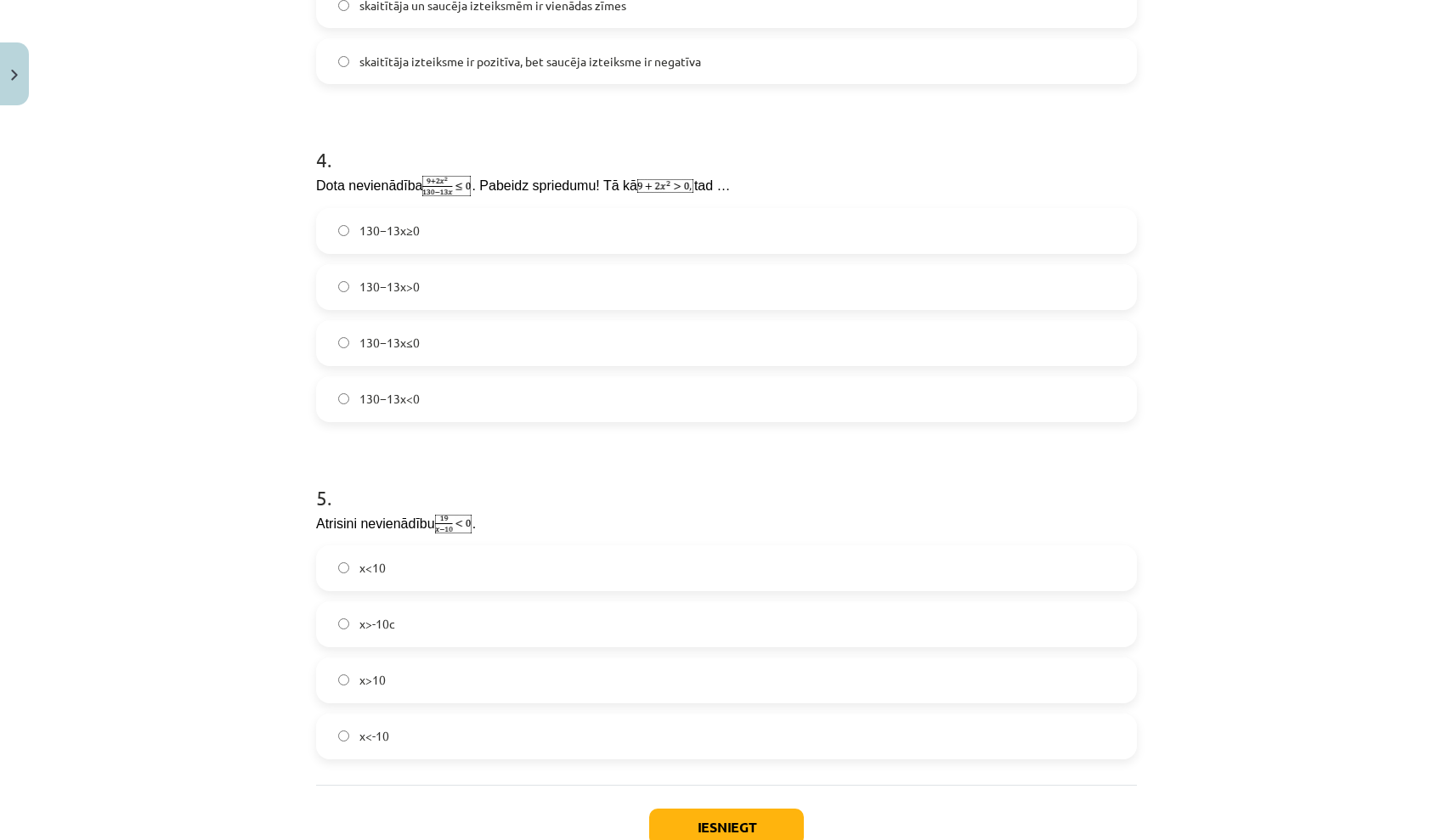
scroll to position [1371, 0]
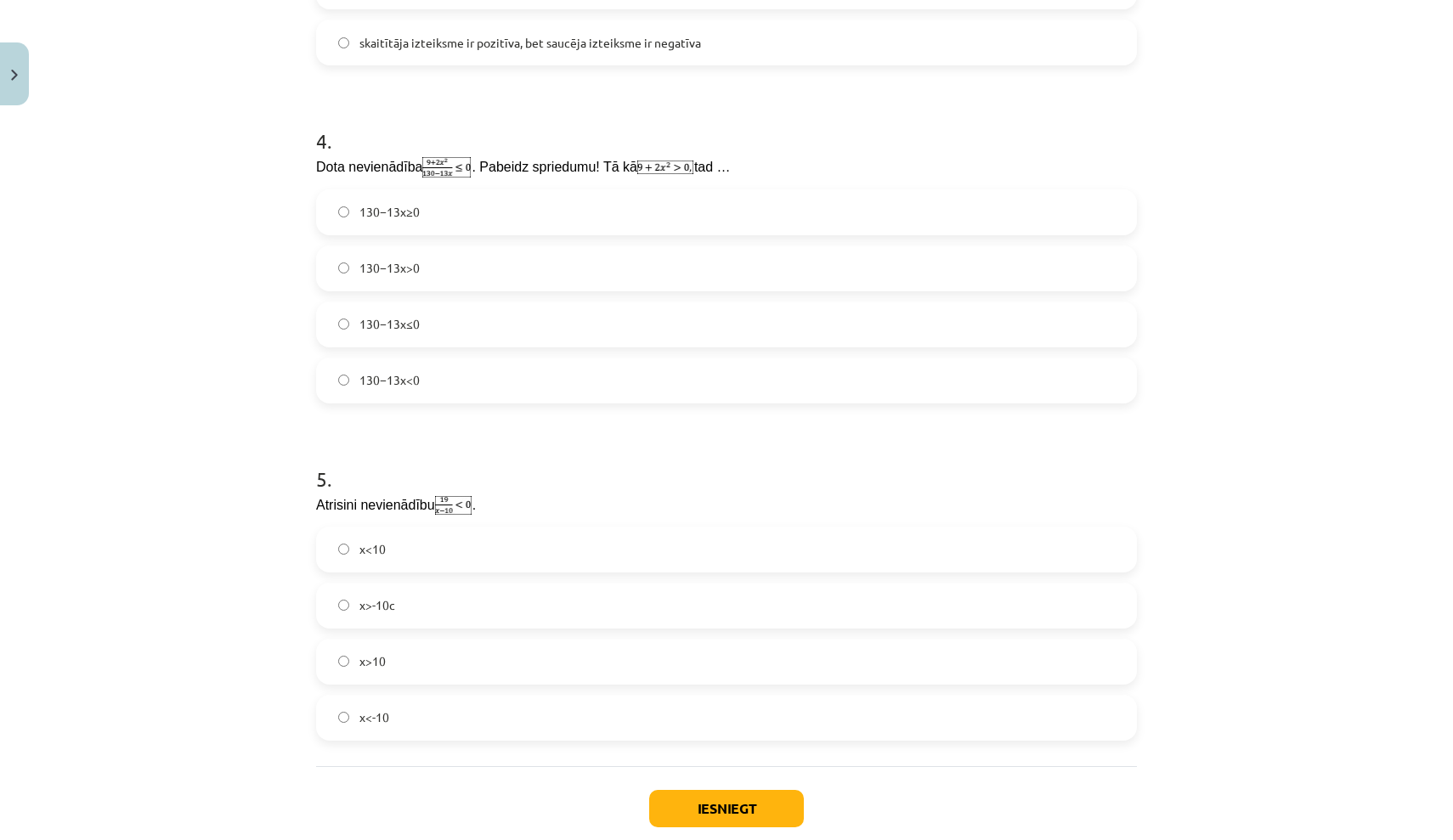
click at [758, 344] on label "130−13x≤0" at bounding box center [727, 324] width 818 height 42
click at [788, 219] on label "130−13x≥0" at bounding box center [727, 212] width 818 height 42
click at [627, 668] on label "x>10" at bounding box center [727, 661] width 818 height 42
click at [687, 791] on button "Iesniegt" at bounding box center [726, 808] width 155 height 37
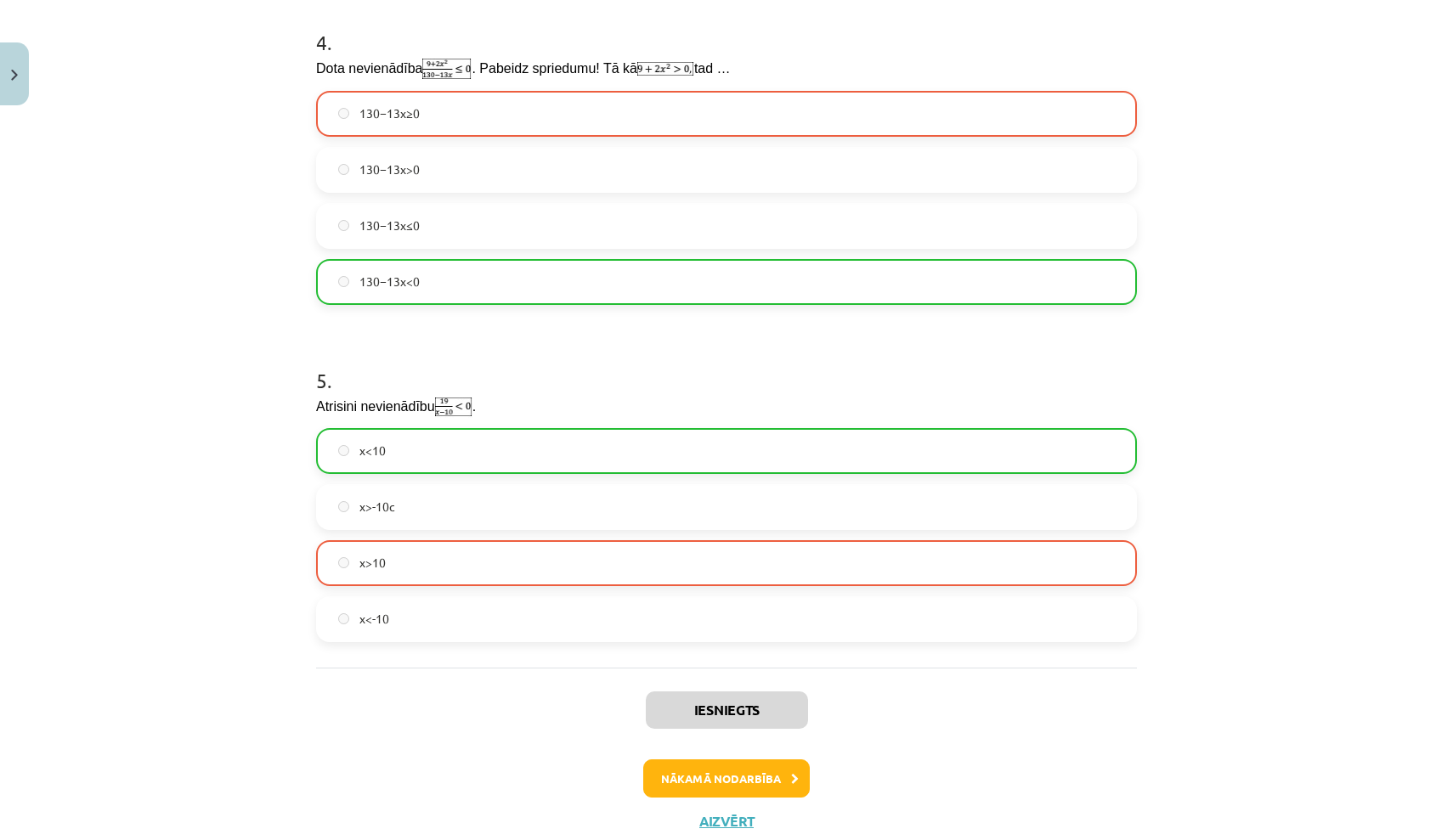
scroll to position [1479, 0]
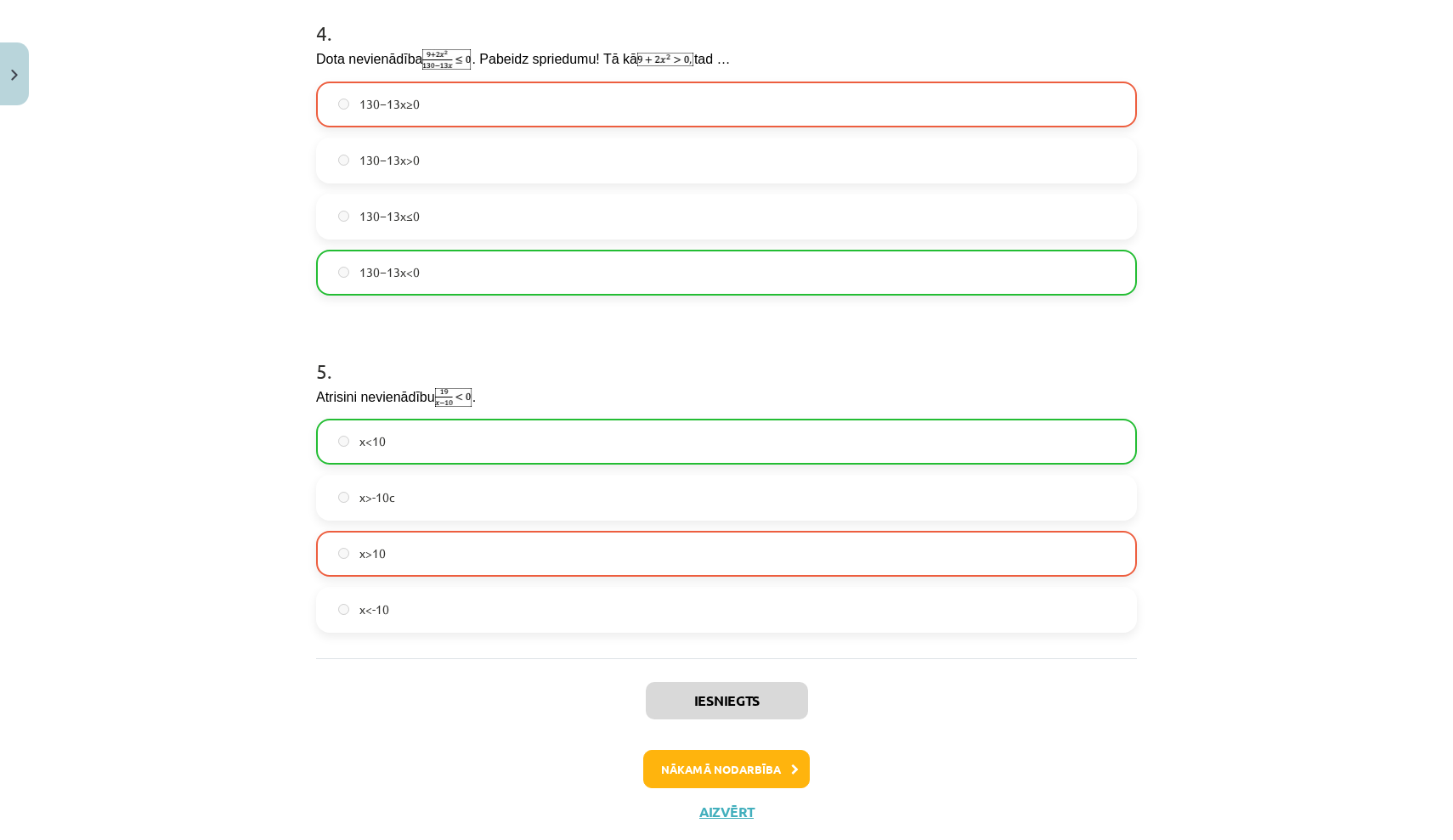
click at [746, 765] on button "Nākamā nodarbība" at bounding box center [726, 770] width 166 height 39
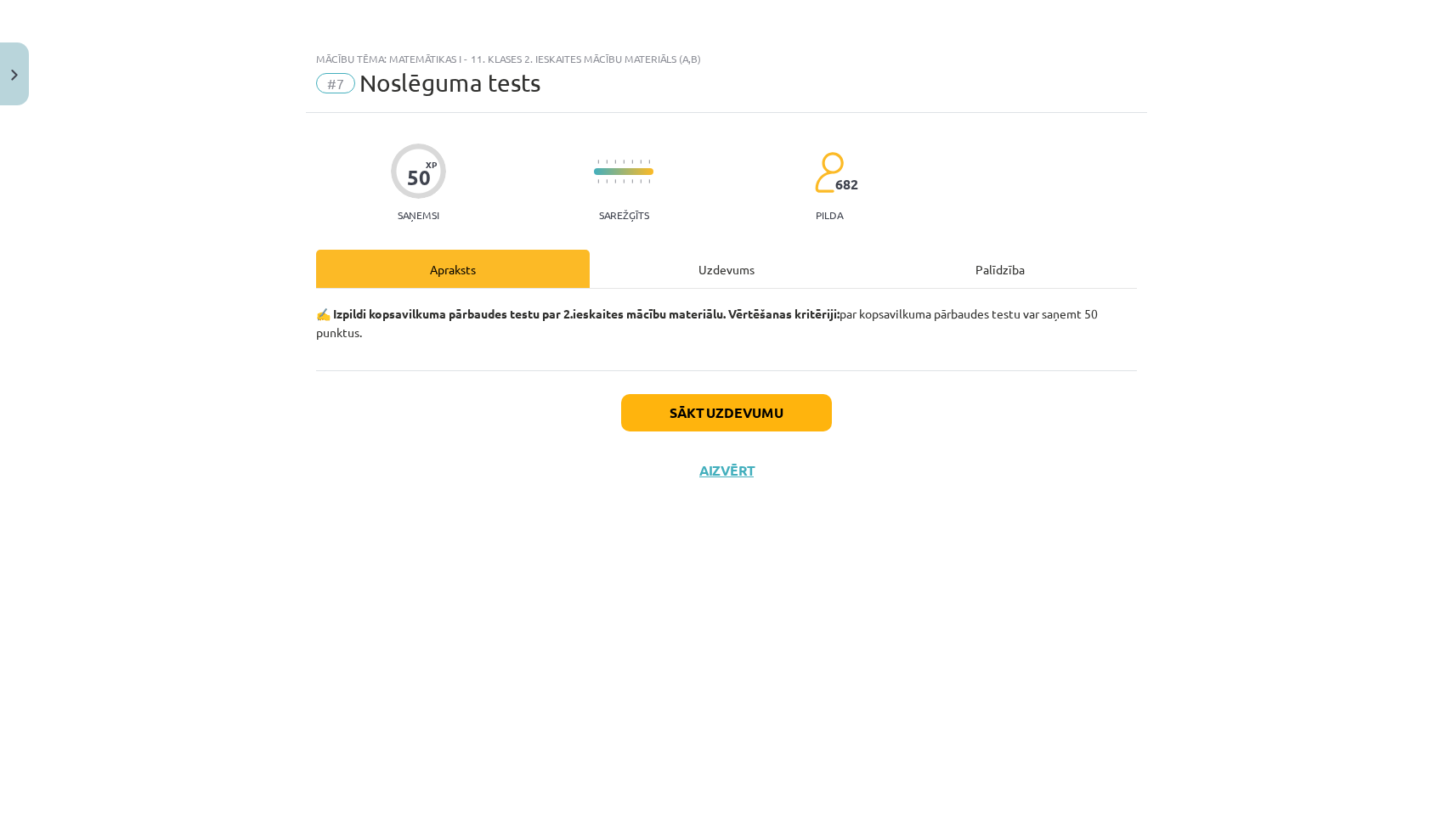
scroll to position [0, 0]
click at [787, 404] on button "Sākt uzdevumu" at bounding box center [727, 413] width 211 height 37
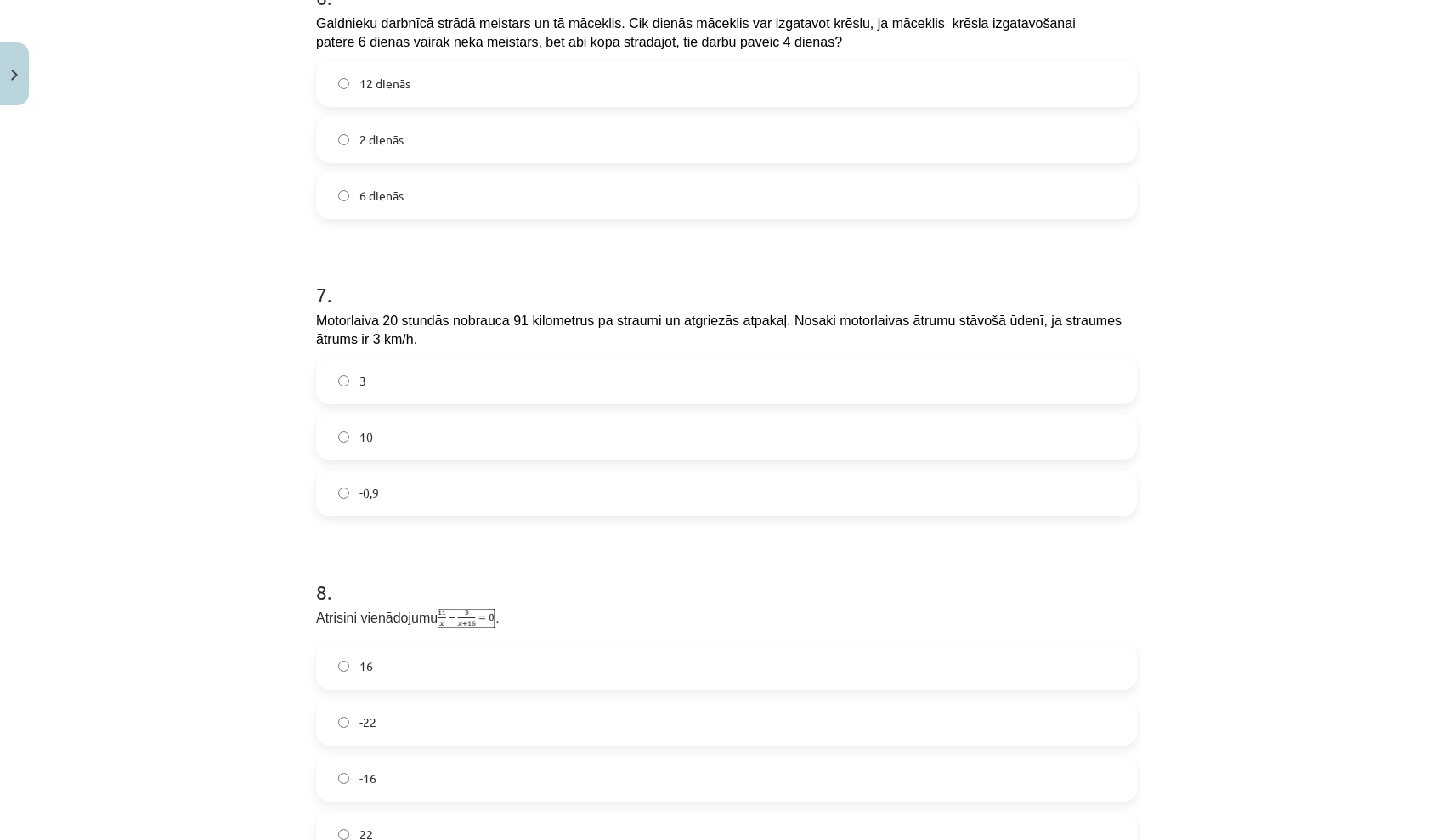
scroll to position [2341, 0]
click at [673, 441] on label "10" at bounding box center [727, 439] width 818 height 42
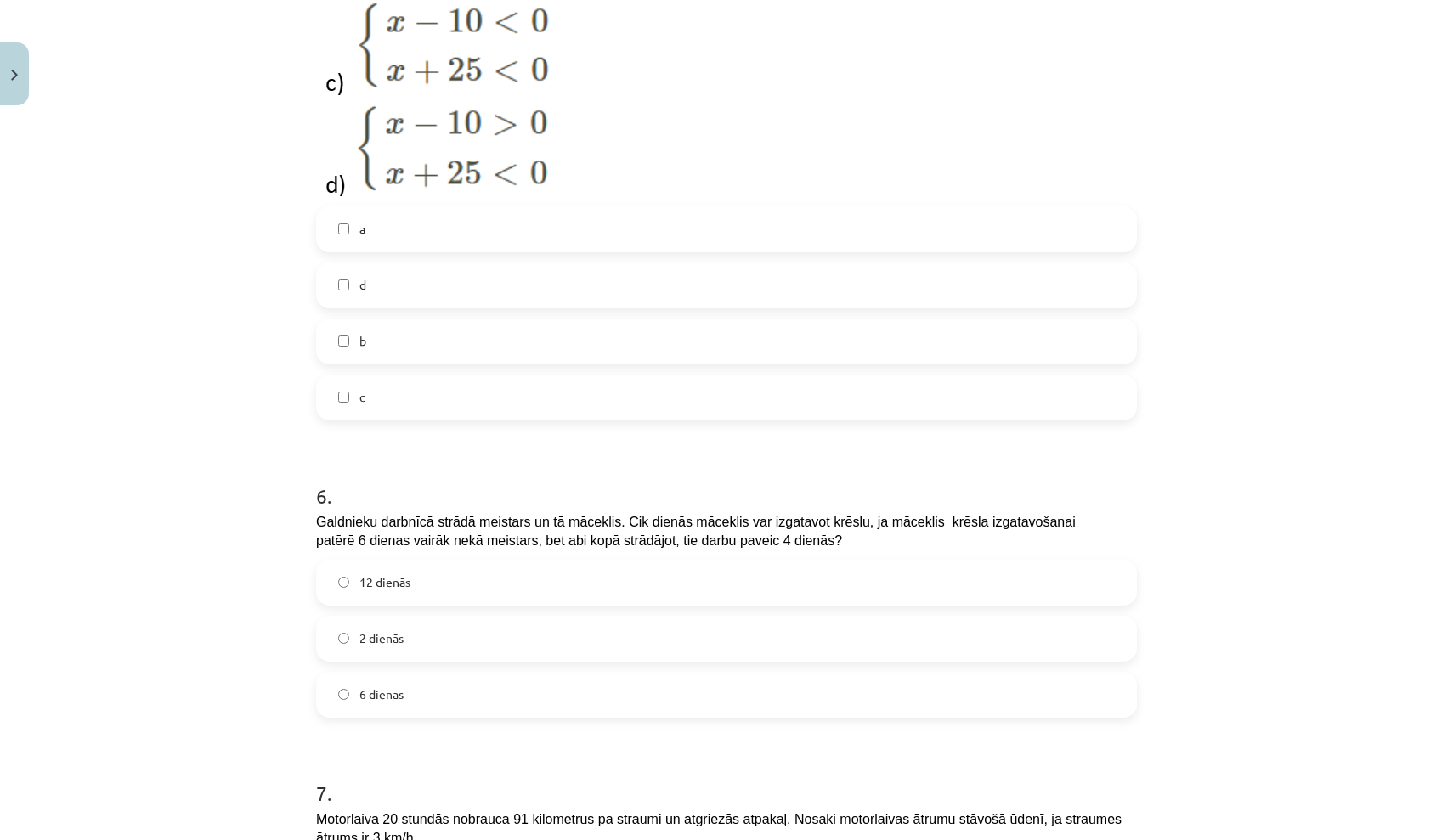
scroll to position [1845, 0]
click at [740, 578] on label "12 dienās" at bounding box center [727, 581] width 818 height 42
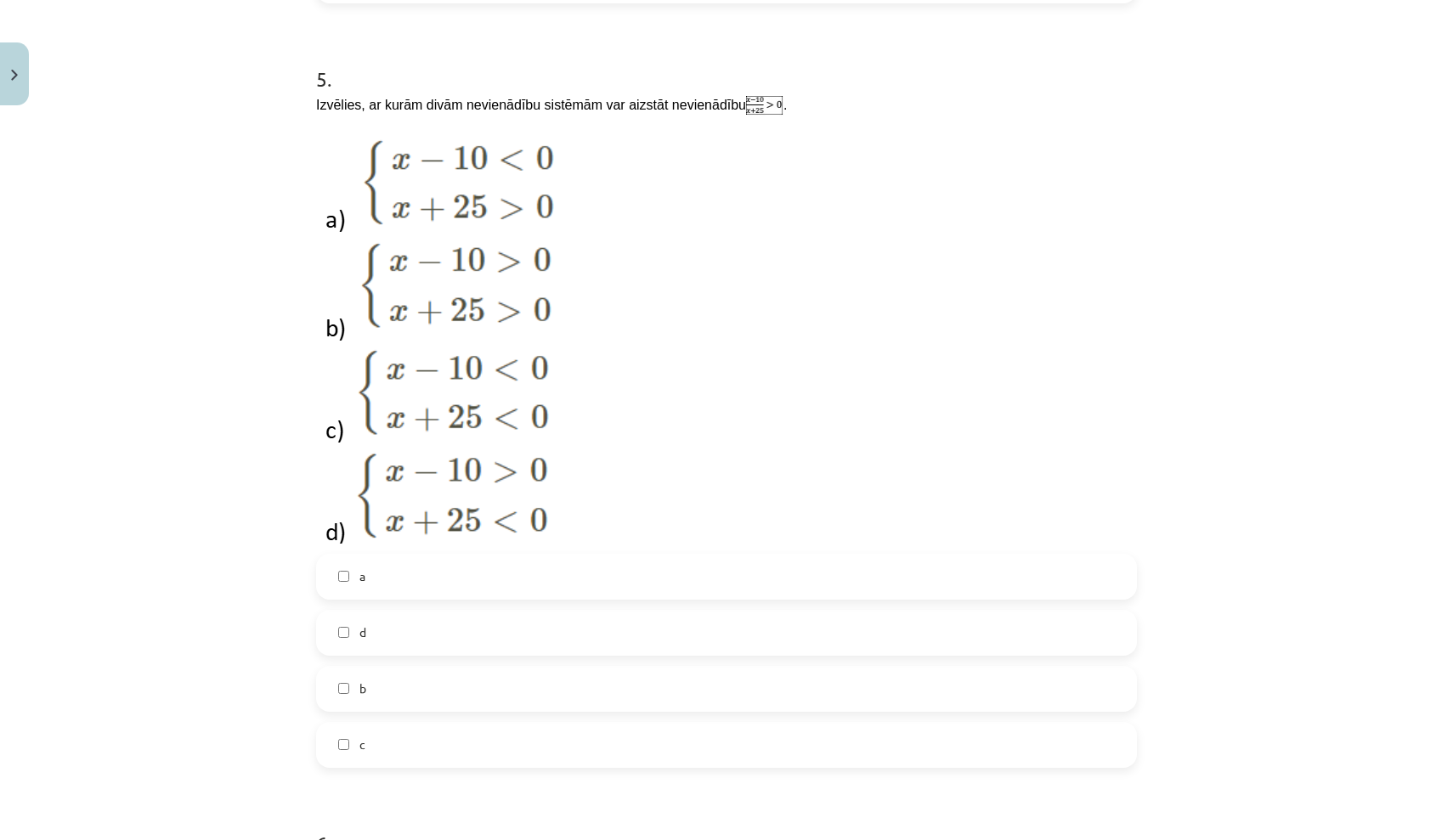
scroll to position [1568, 0]
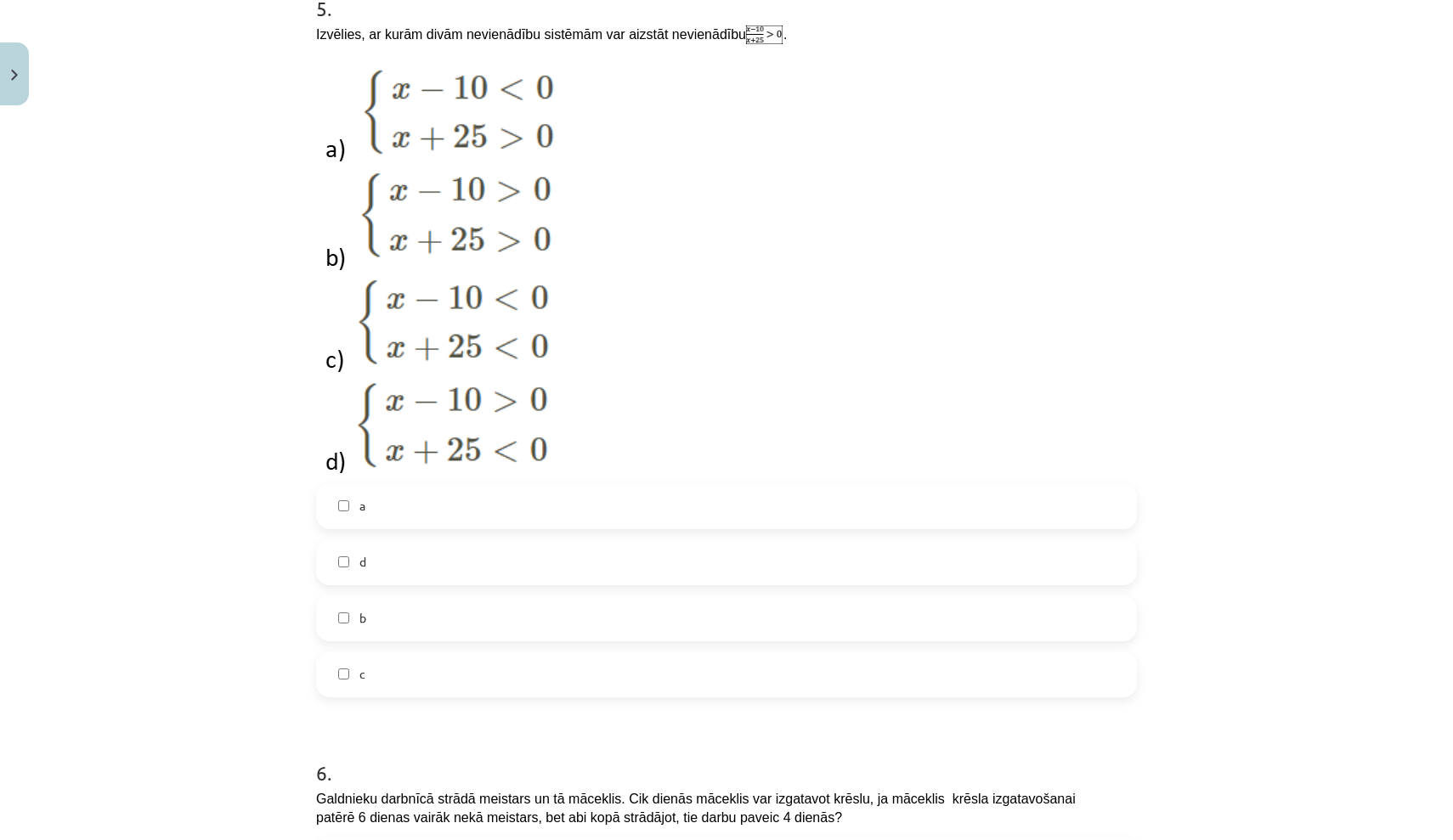
click at [732, 605] on label "b" at bounding box center [727, 617] width 818 height 42
click at [637, 521] on label "a" at bounding box center [727, 505] width 818 height 42
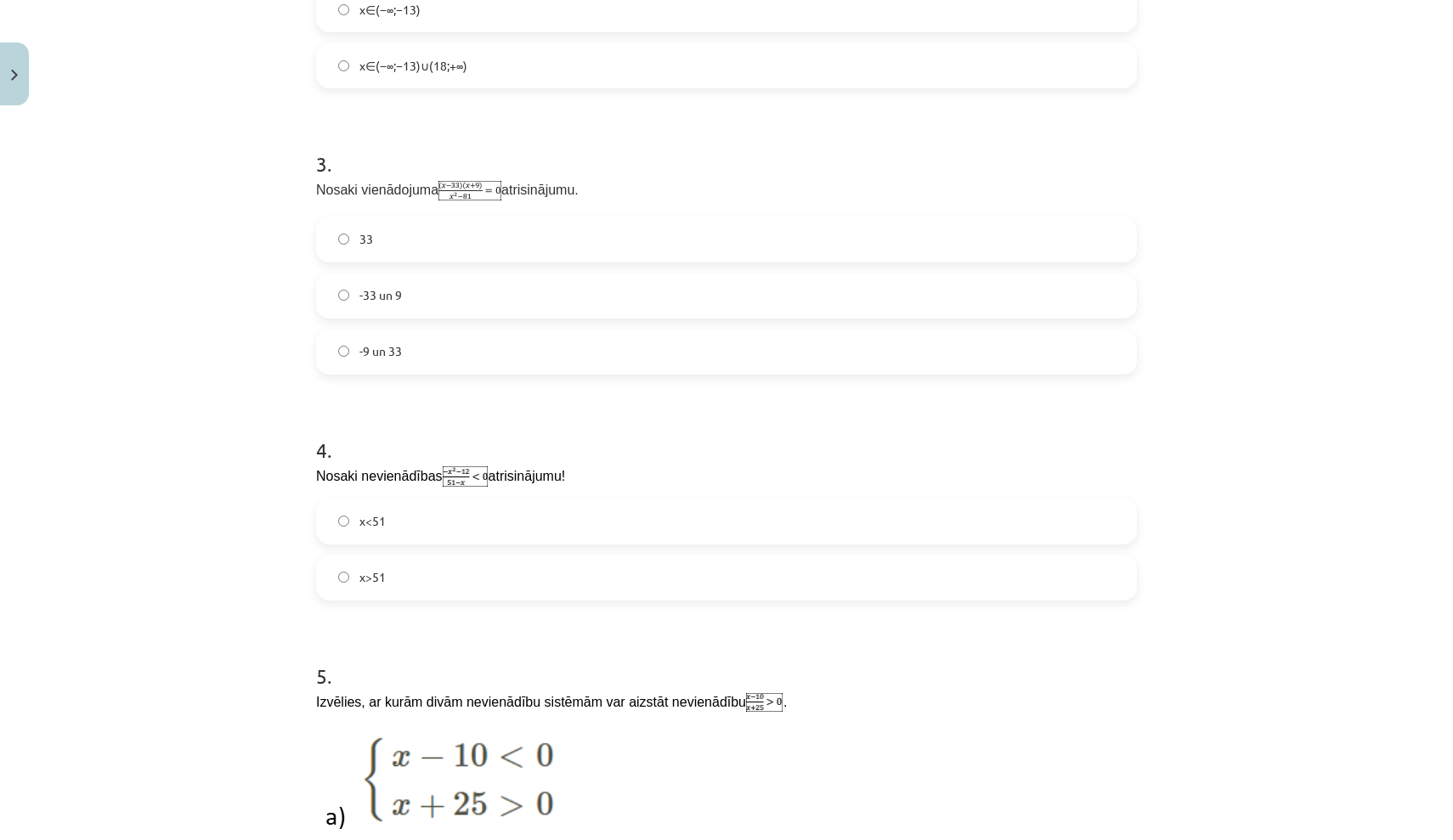
scroll to position [900, 0]
click at [711, 520] on label "x<51" at bounding box center [727, 521] width 818 height 42
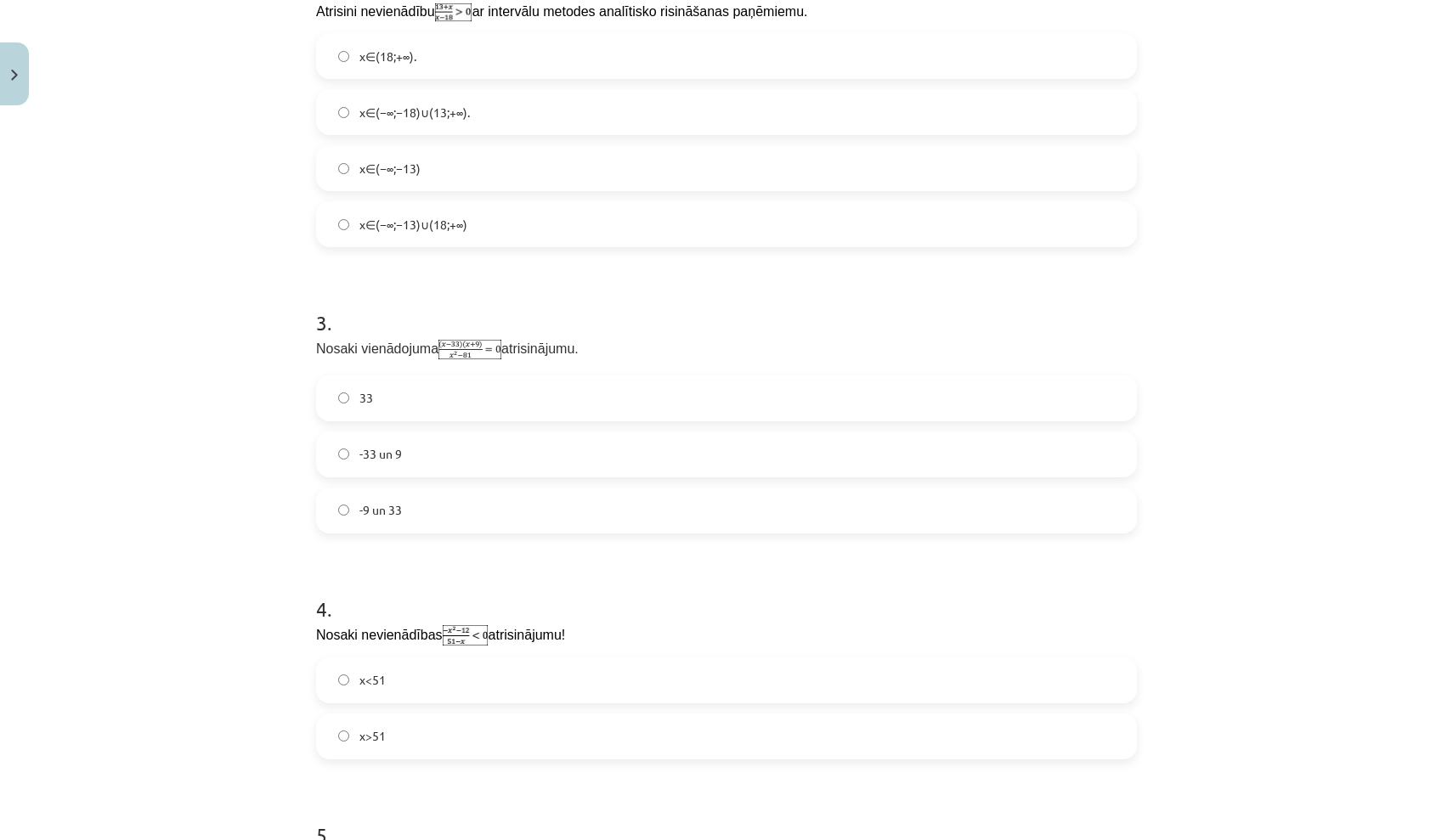
scroll to position [742, 0]
click at [696, 464] on label "-33 un 9" at bounding box center [727, 454] width 818 height 42
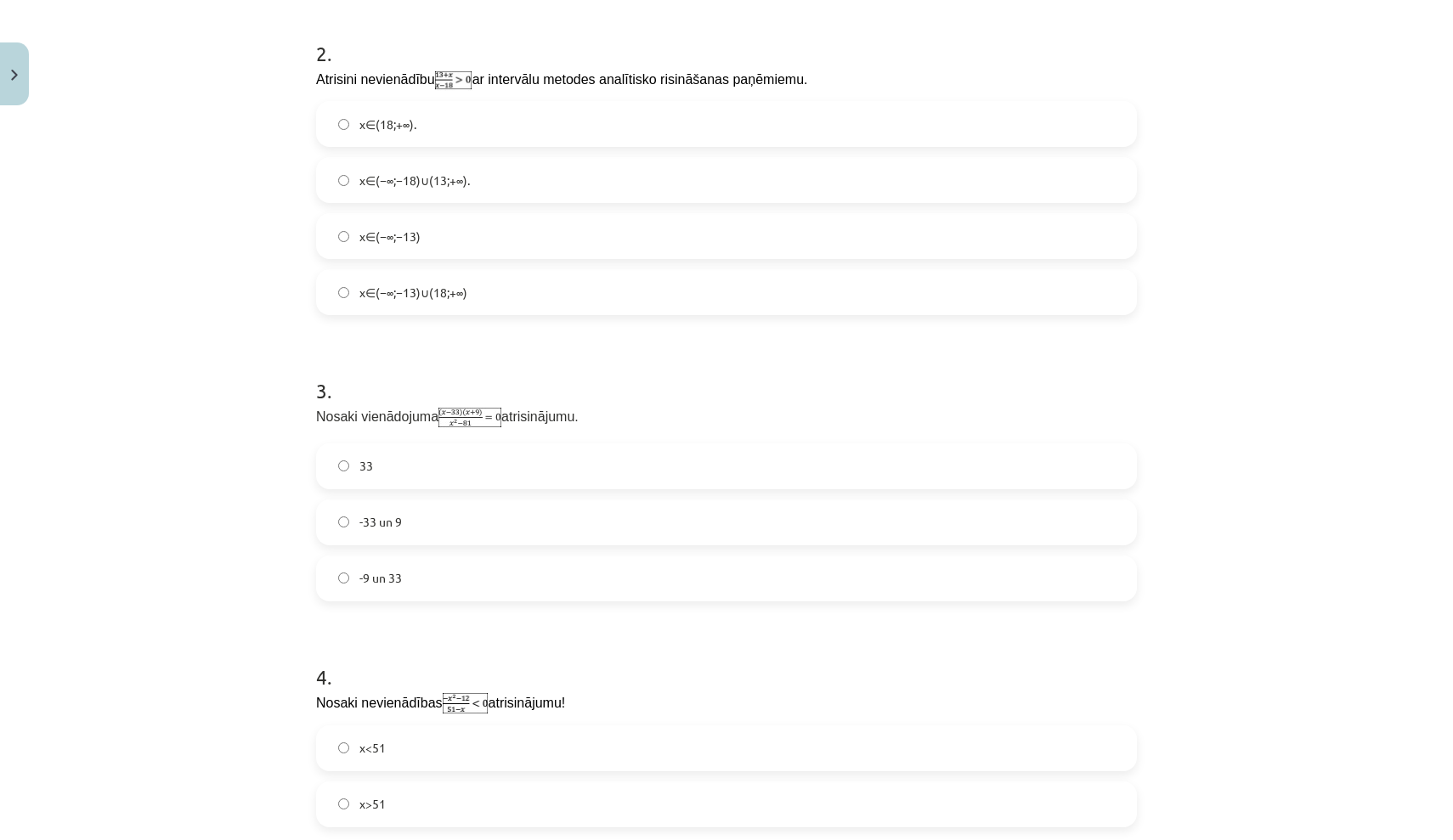
scroll to position [593, 0]
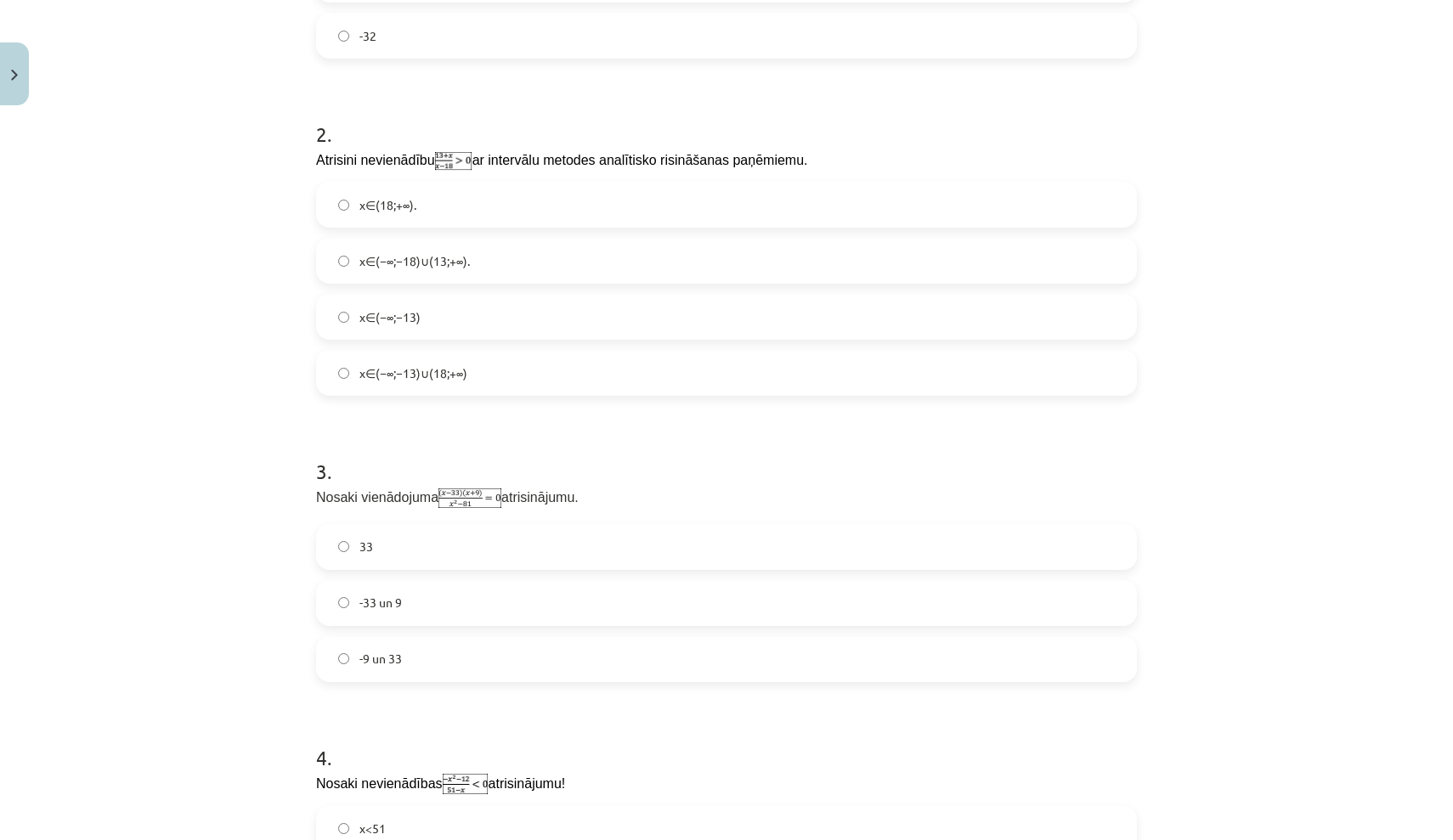
click at [624, 277] on label "x∈(−∞;−18)∪(13;+∞)." at bounding box center [727, 260] width 818 height 42
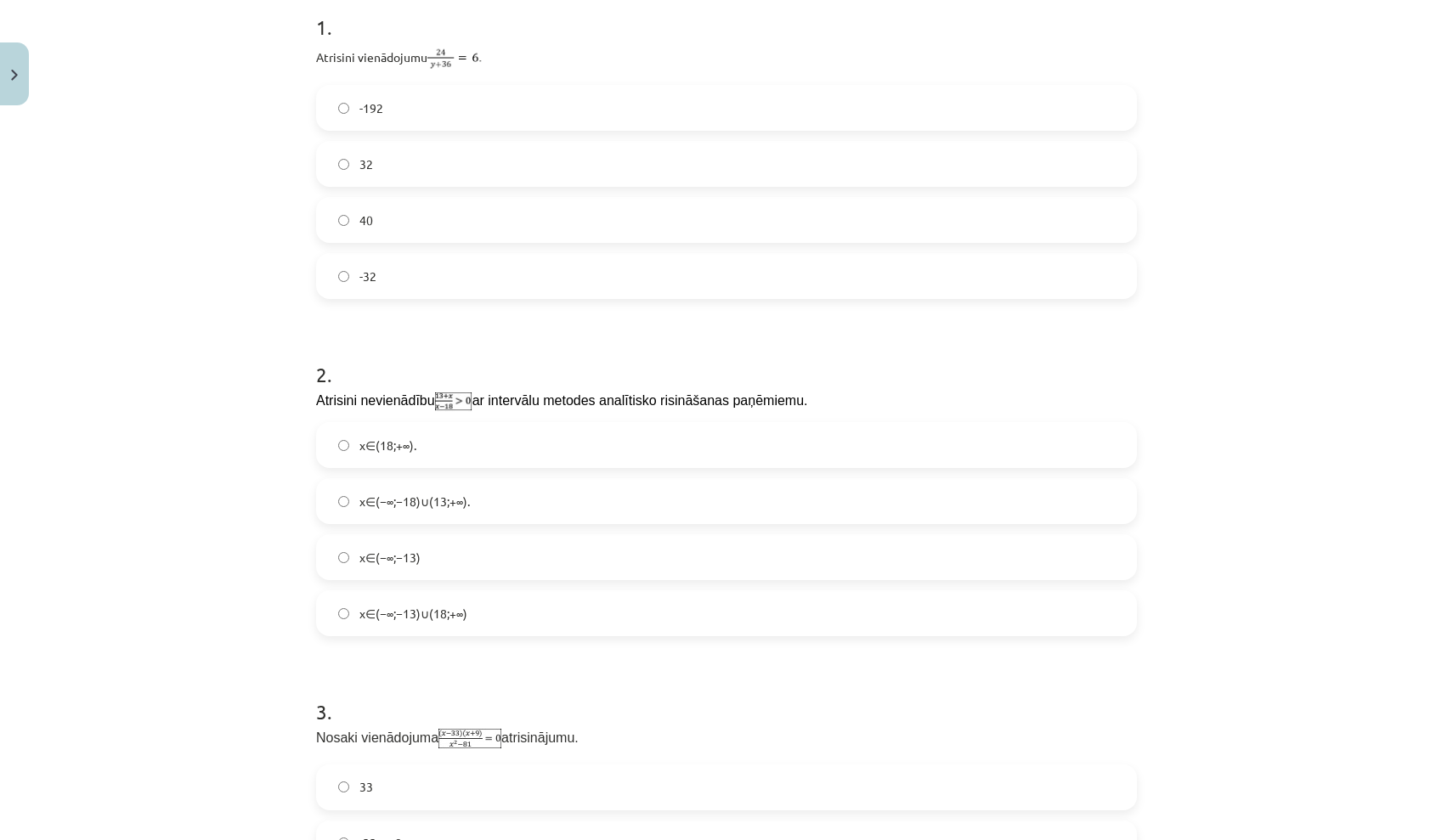
scroll to position [354, 0]
click at [571, 163] on label "32" at bounding box center [727, 162] width 818 height 42
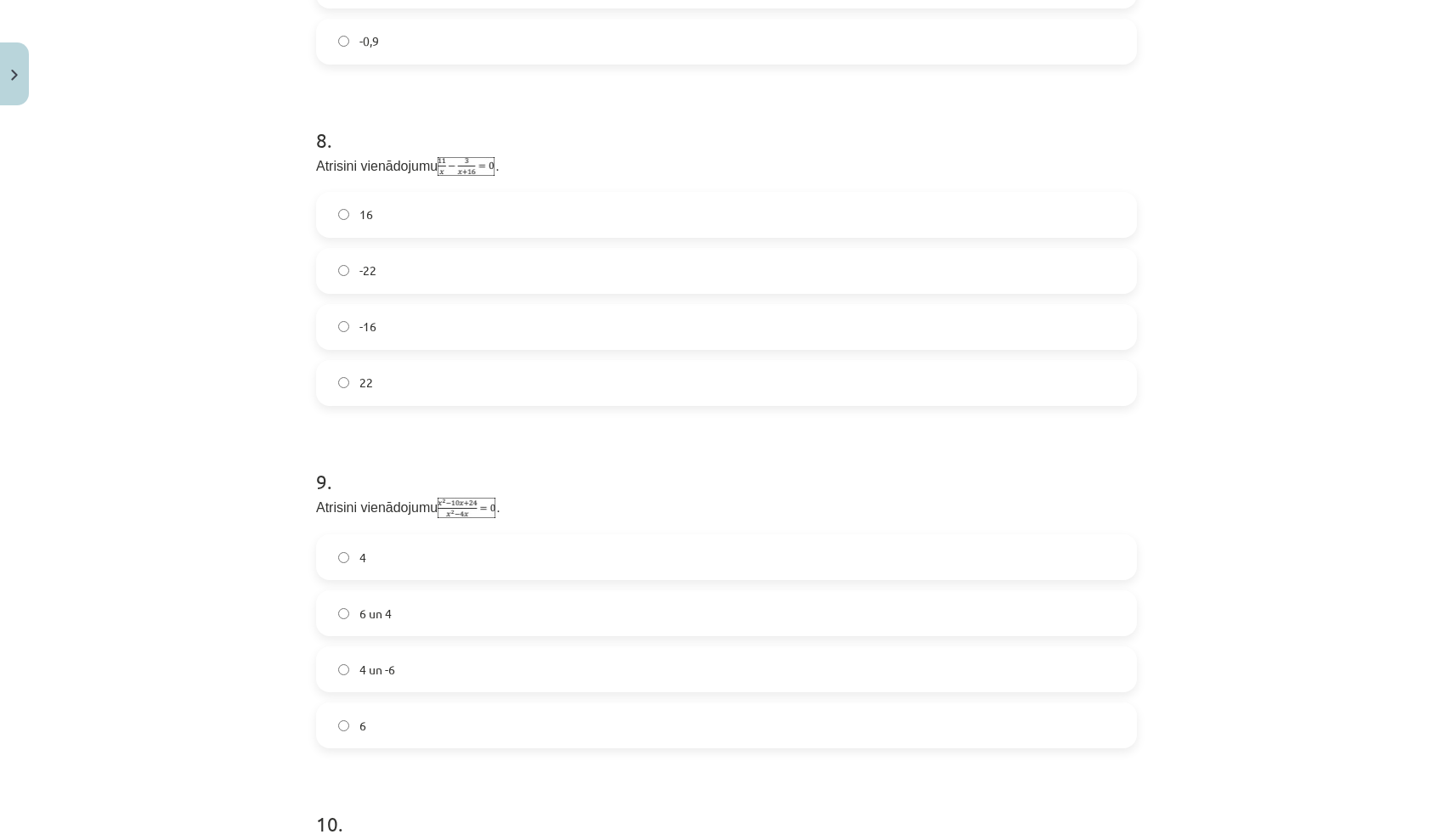
scroll to position [2794, 0]
click at [617, 331] on label "-16" at bounding box center [727, 328] width 818 height 42
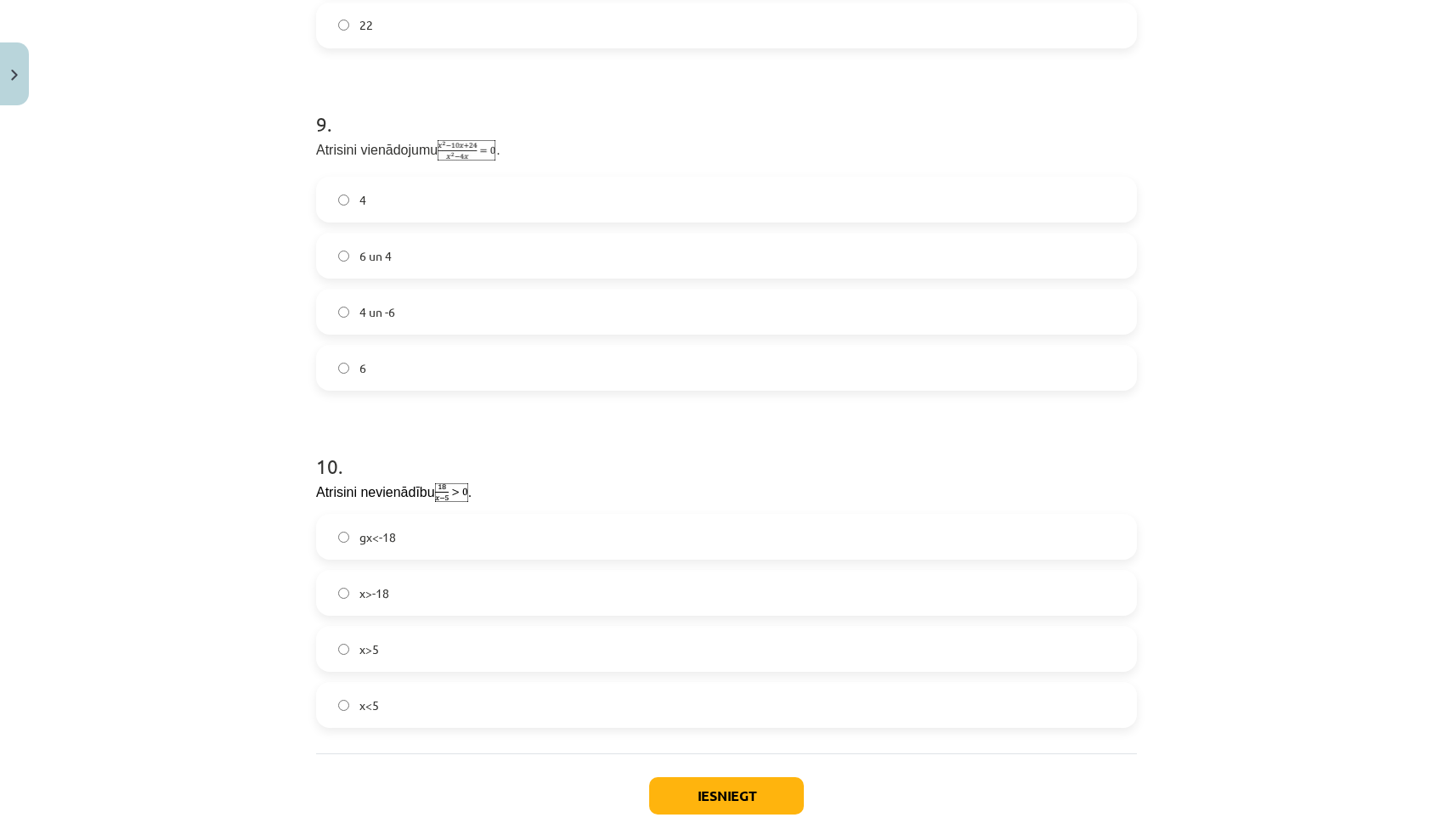
scroll to position [3143, 0]
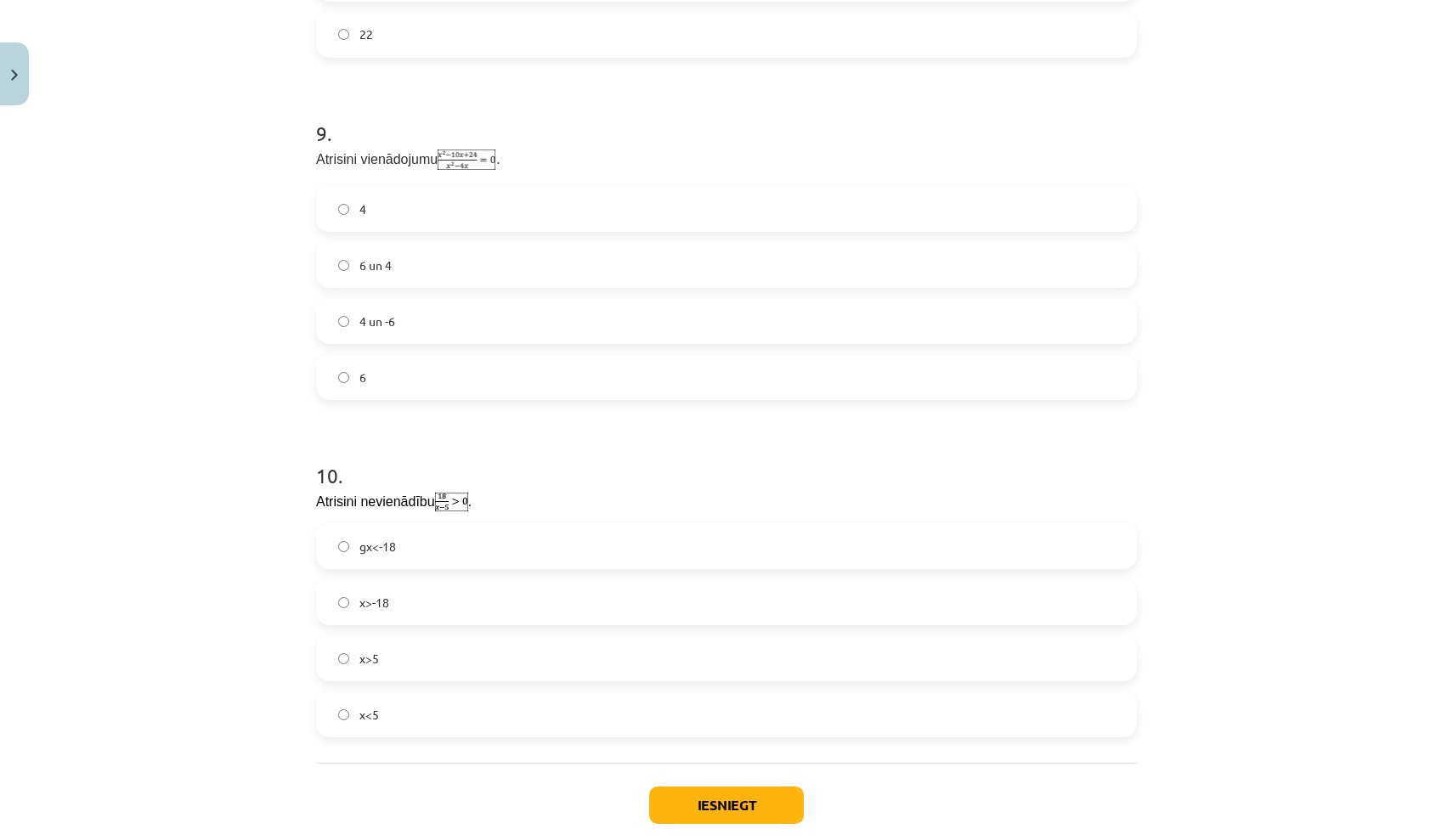
click at [570, 313] on label "4 un -6" at bounding box center [727, 320] width 818 height 42
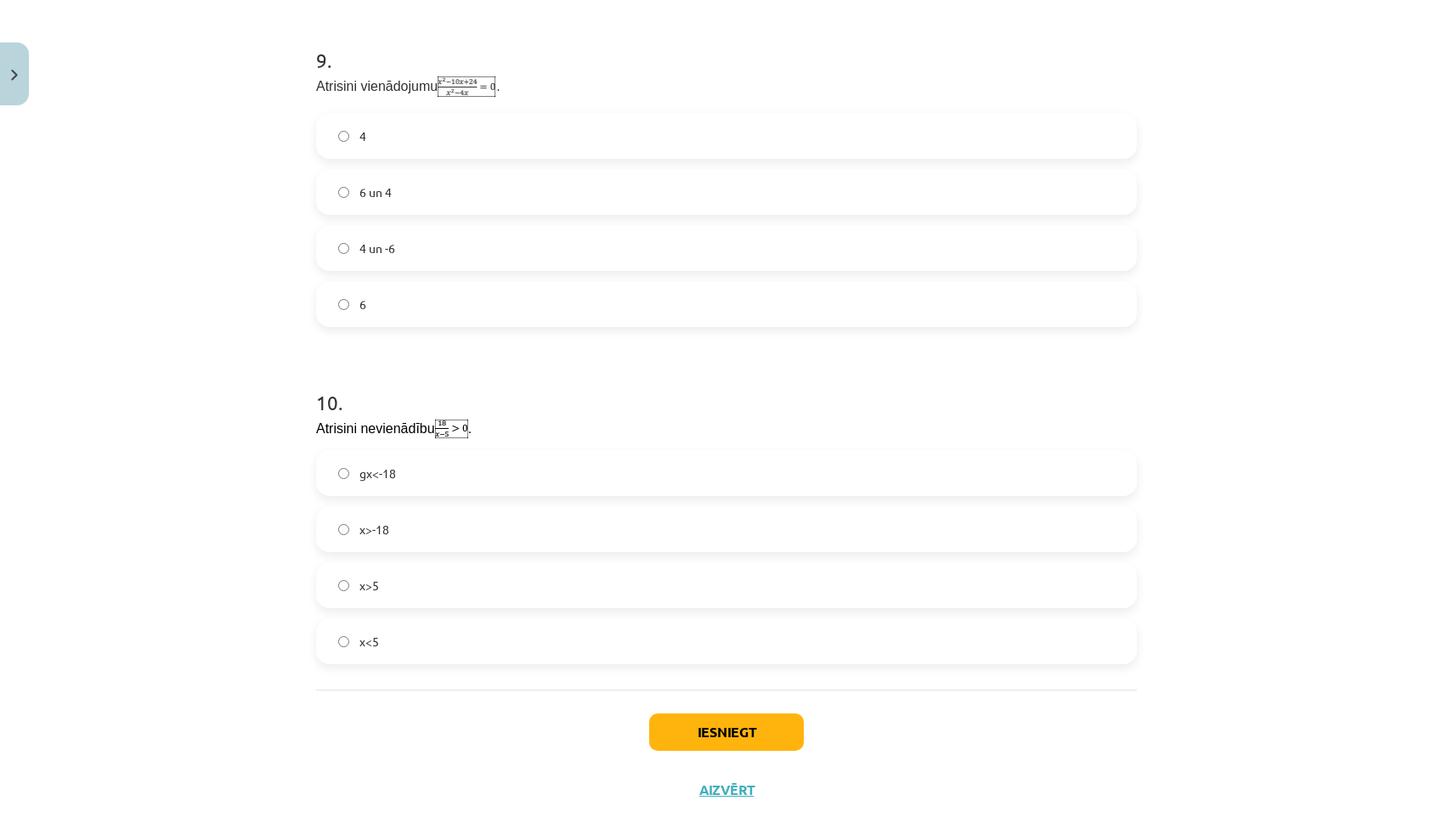
scroll to position [3224, 0]
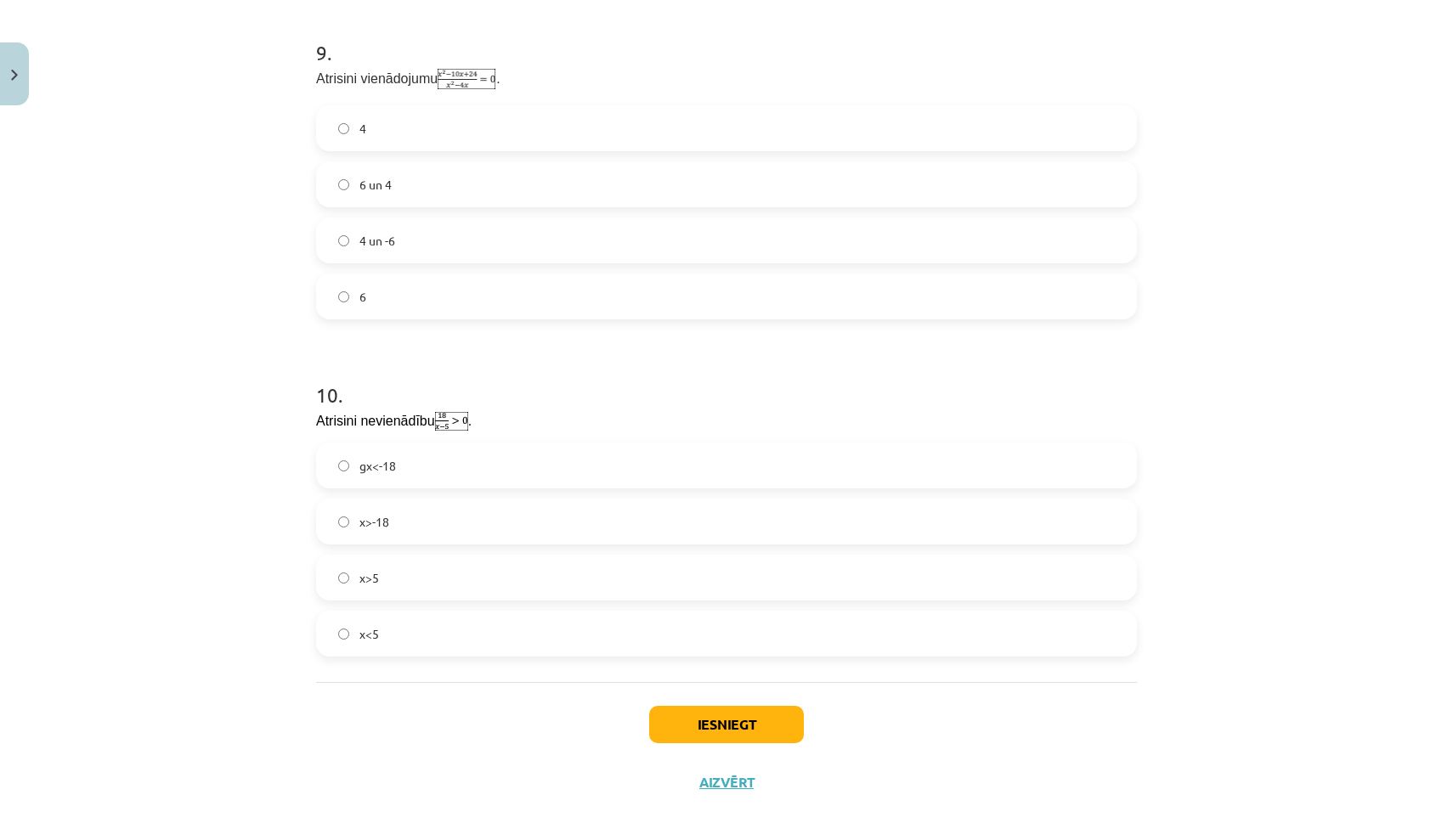
click at [598, 454] on label "gx<-18" at bounding box center [727, 465] width 818 height 42
click at [754, 721] on button "Iesniegt" at bounding box center [726, 725] width 155 height 37
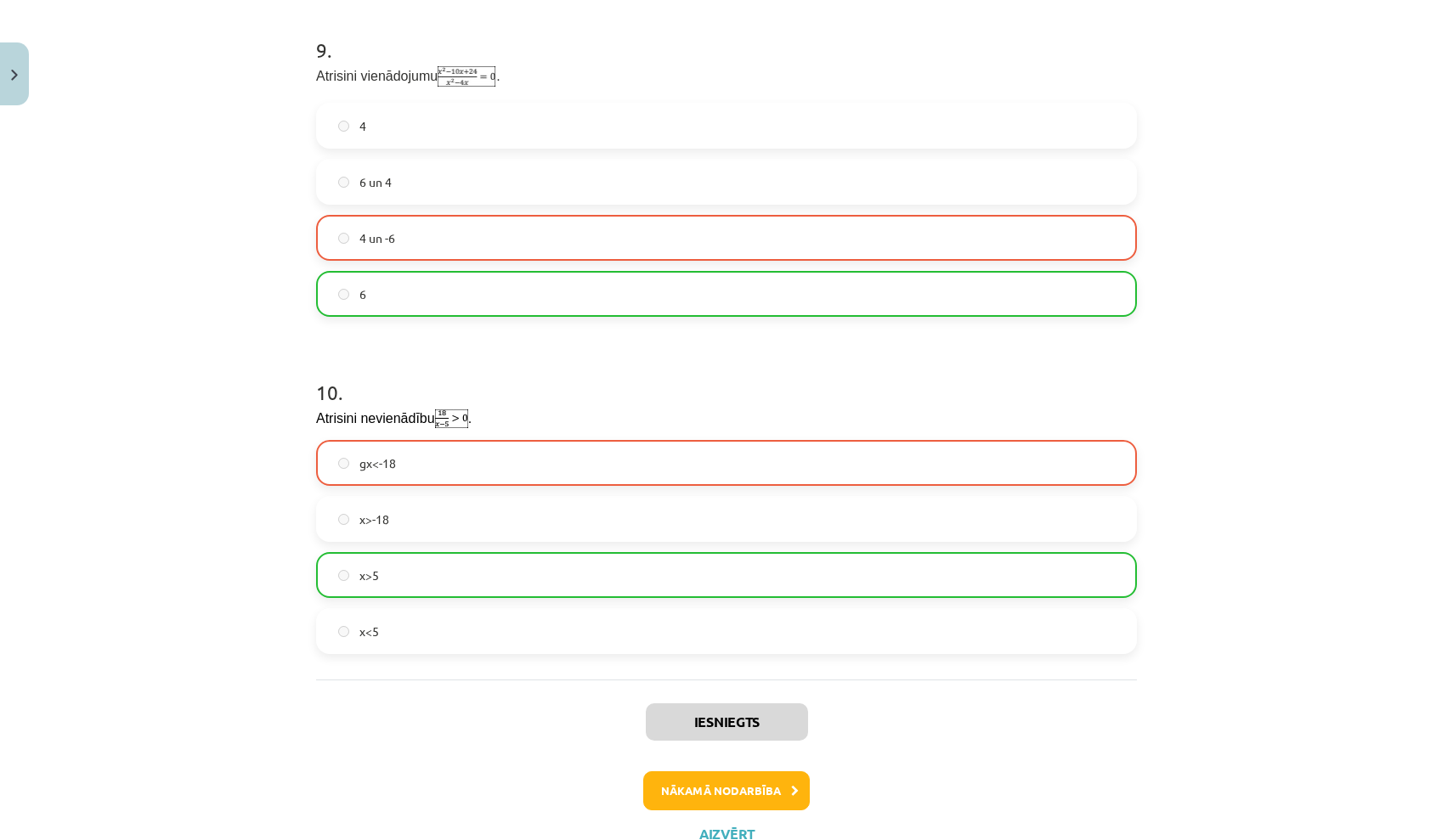
scroll to position [3223, 0]
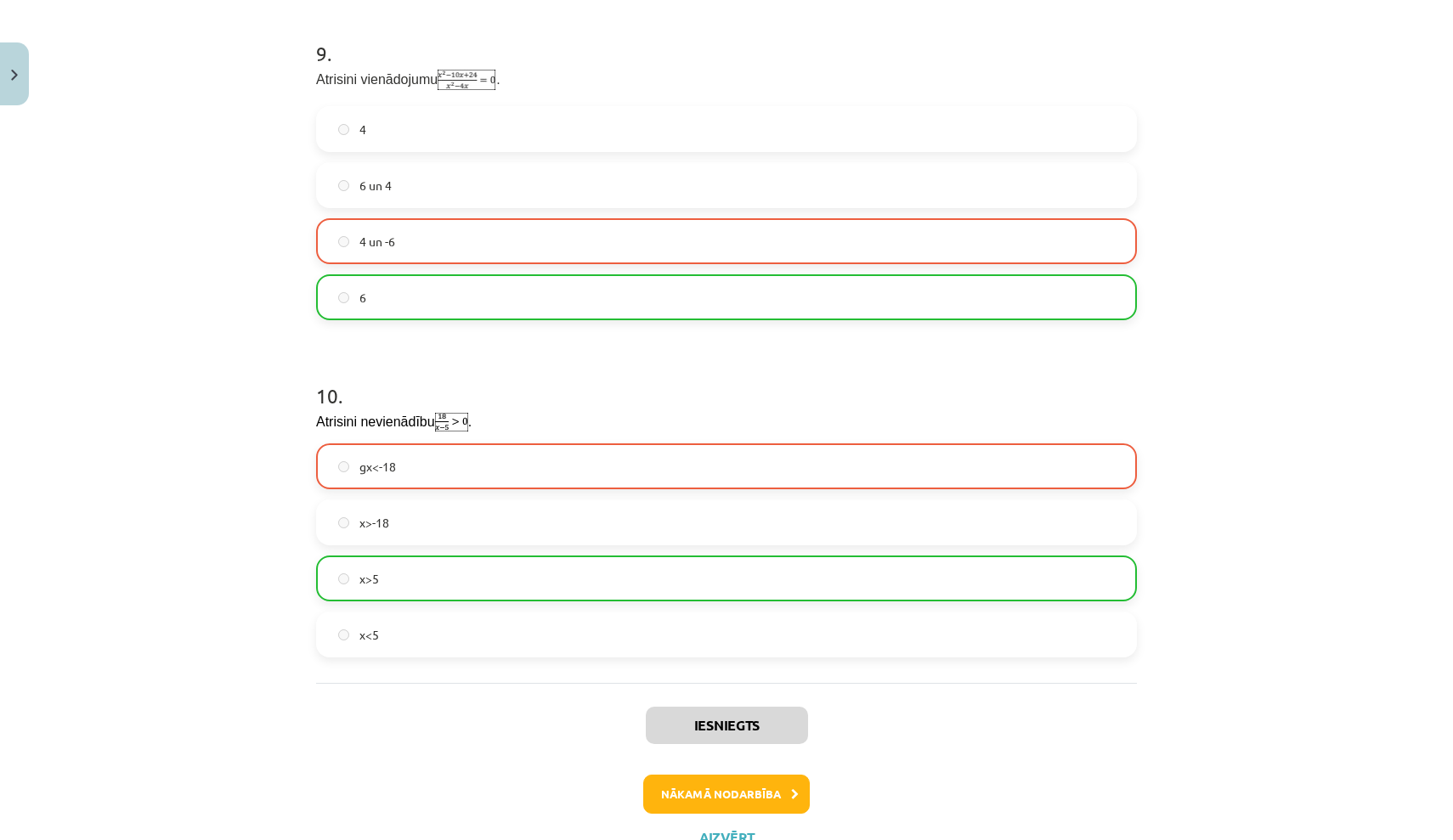
click at [754, 788] on button "Nākamā nodarbība" at bounding box center [726, 795] width 166 height 39
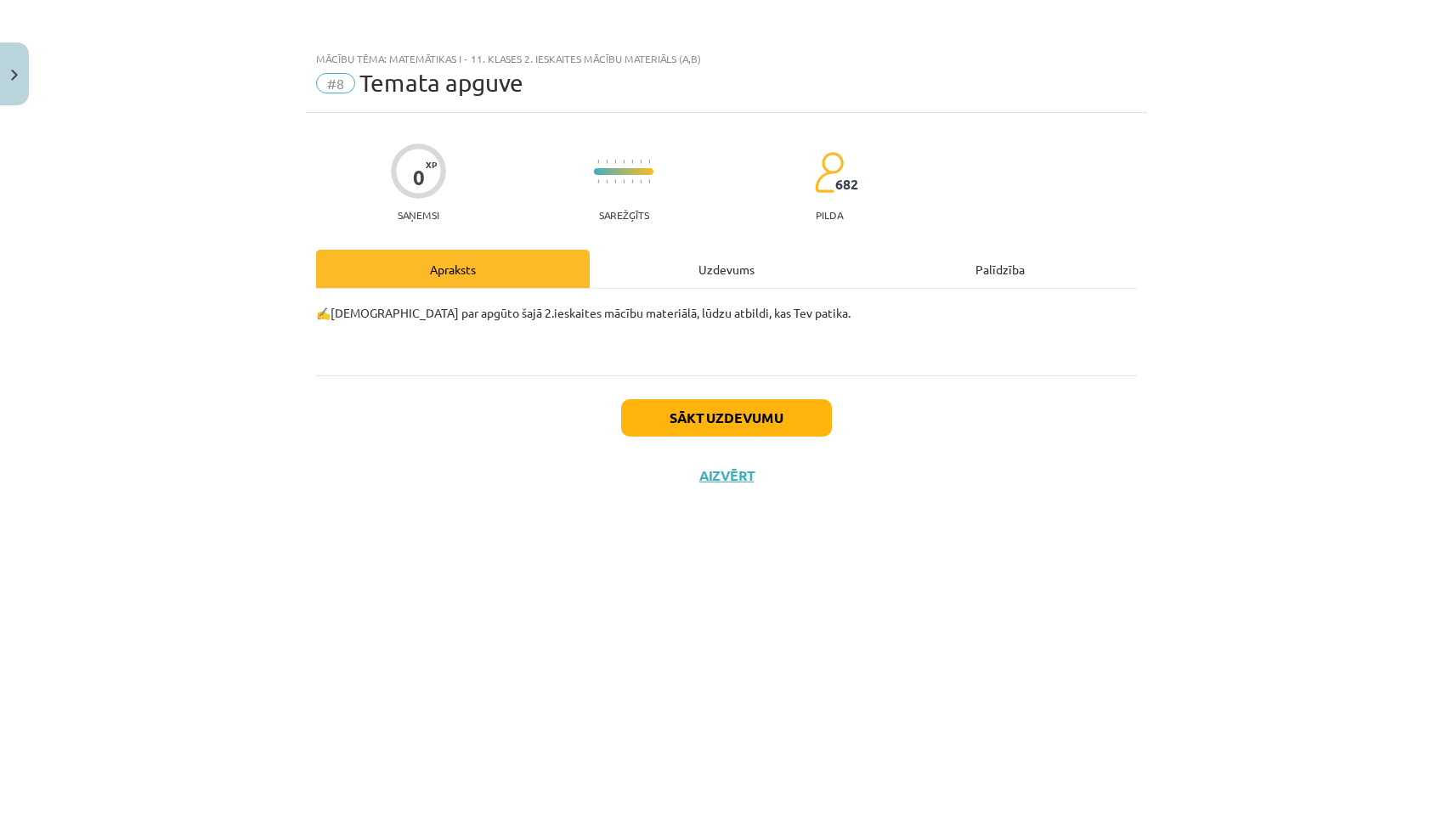
scroll to position [0, 0]
click at [663, 435] on button "Sākt uzdevumu" at bounding box center [727, 418] width 211 height 37
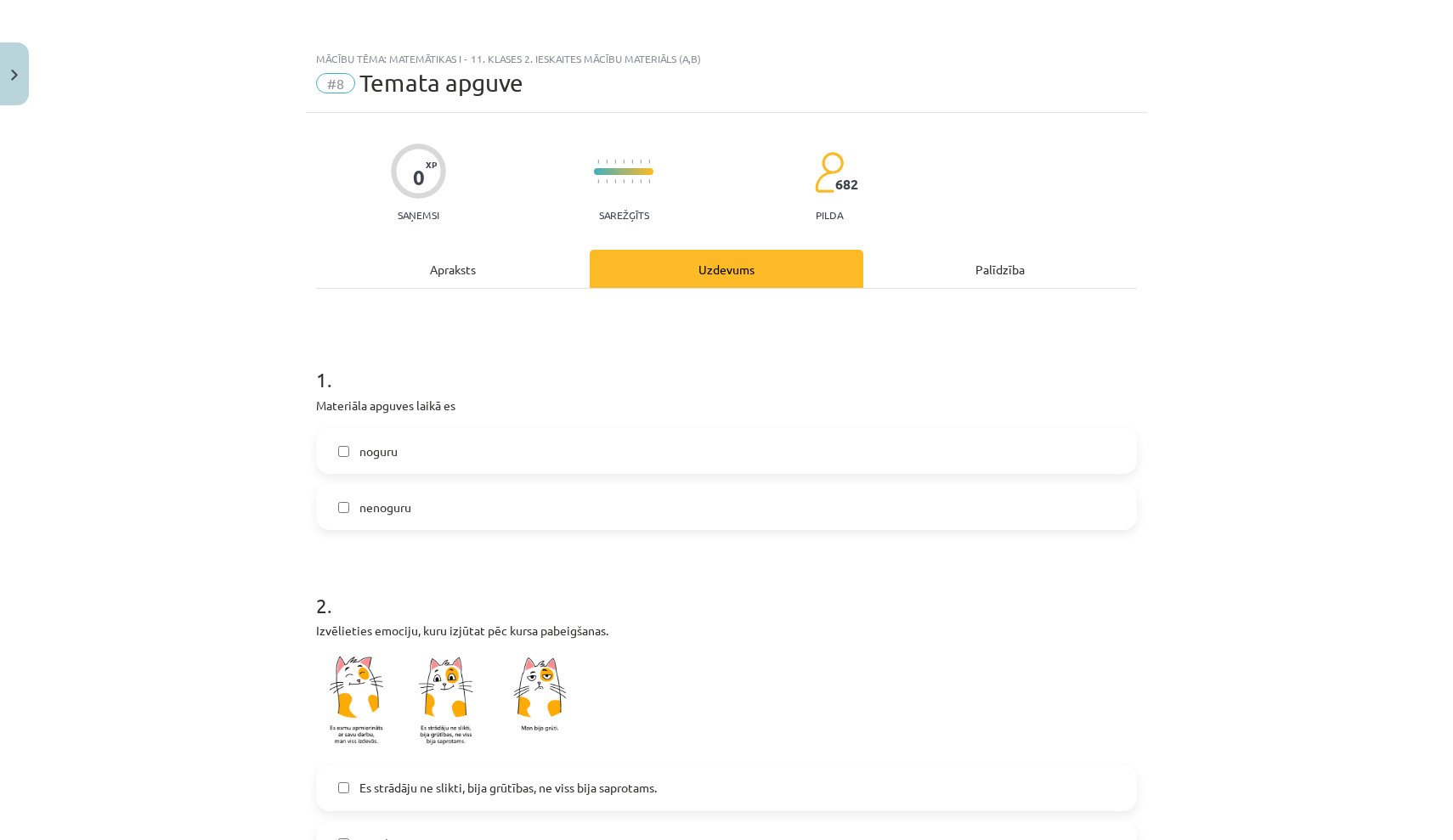
click at [676, 478] on div "noguru nenoguru" at bounding box center [726, 480] width 821 height 102
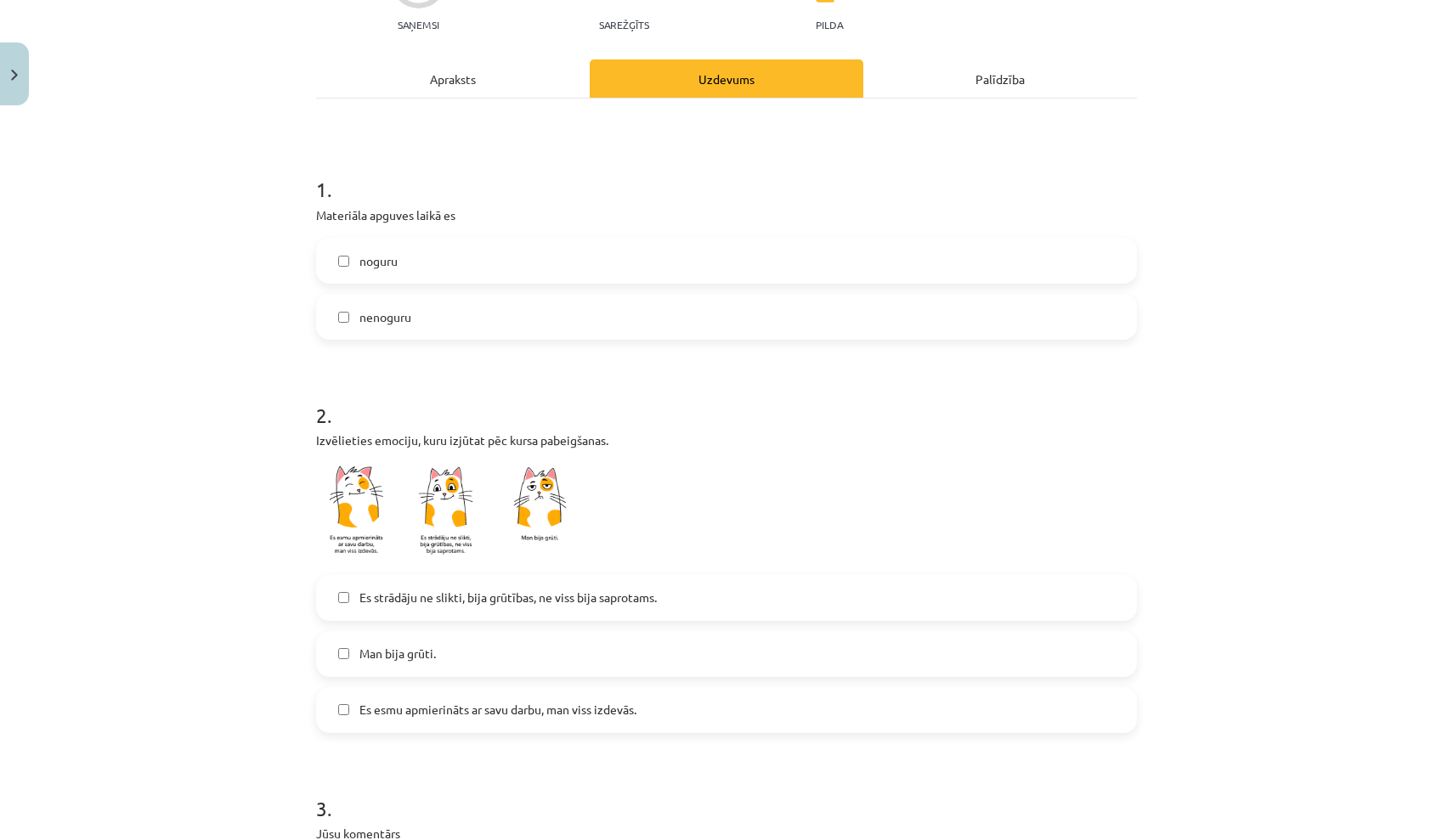
scroll to position [191, 0]
click at [578, 244] on label "noguru" at bounding box center [727, 259] width 818 height 42
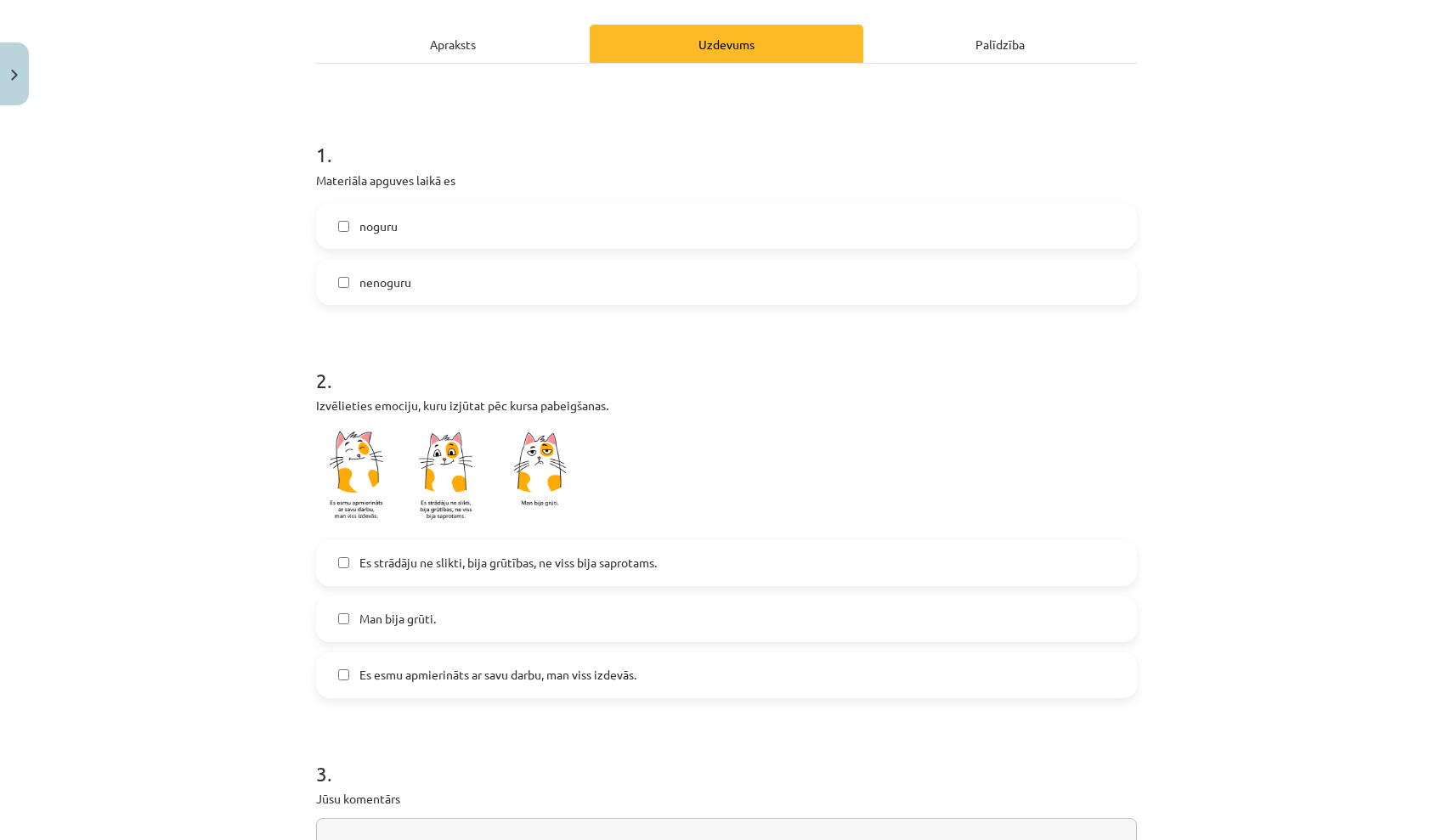
scroll to position [231, 0]
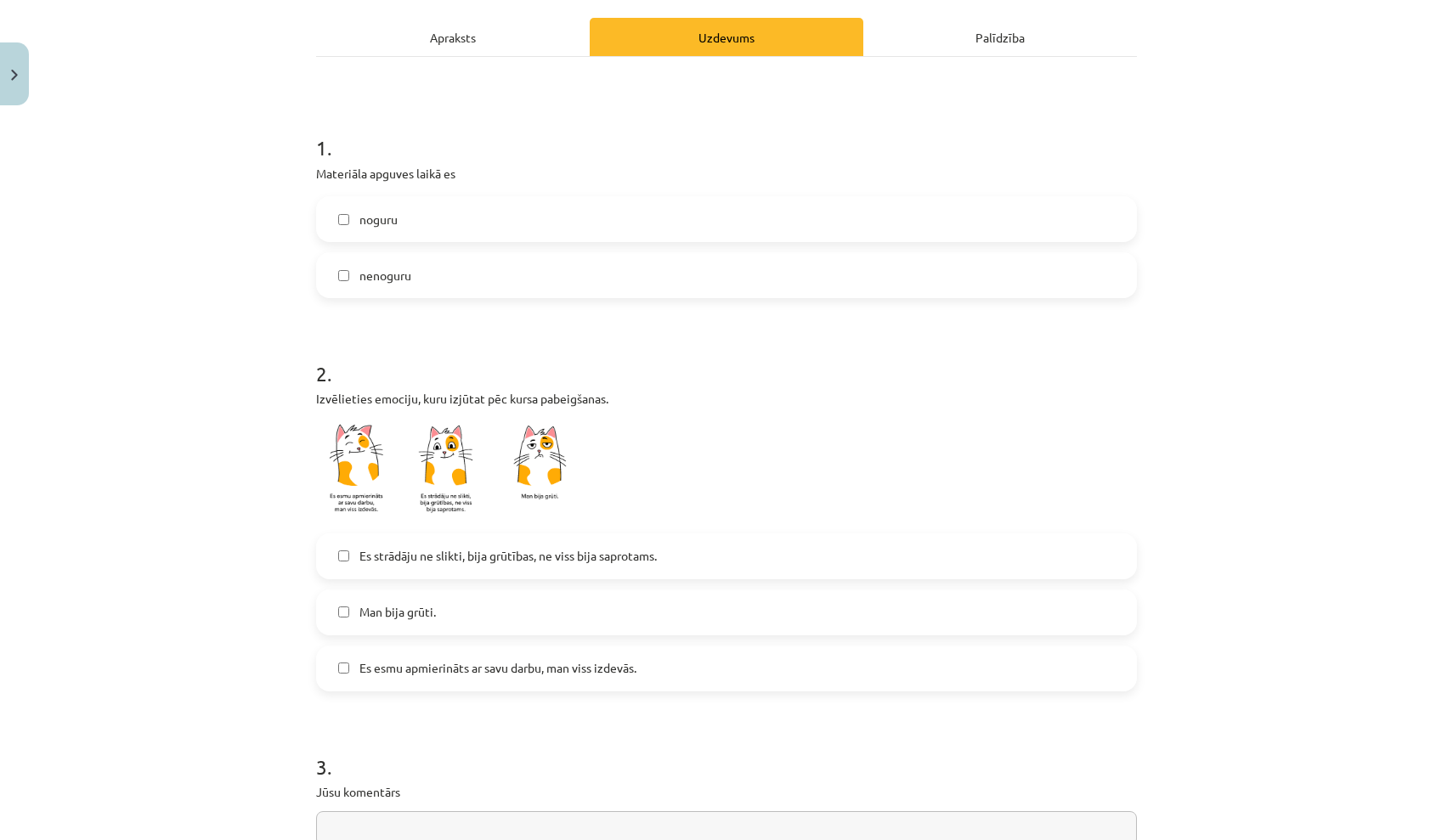
click at [730, 617] on label "Man bija grūti." at bounding box center [727, 612] width 818 height 42
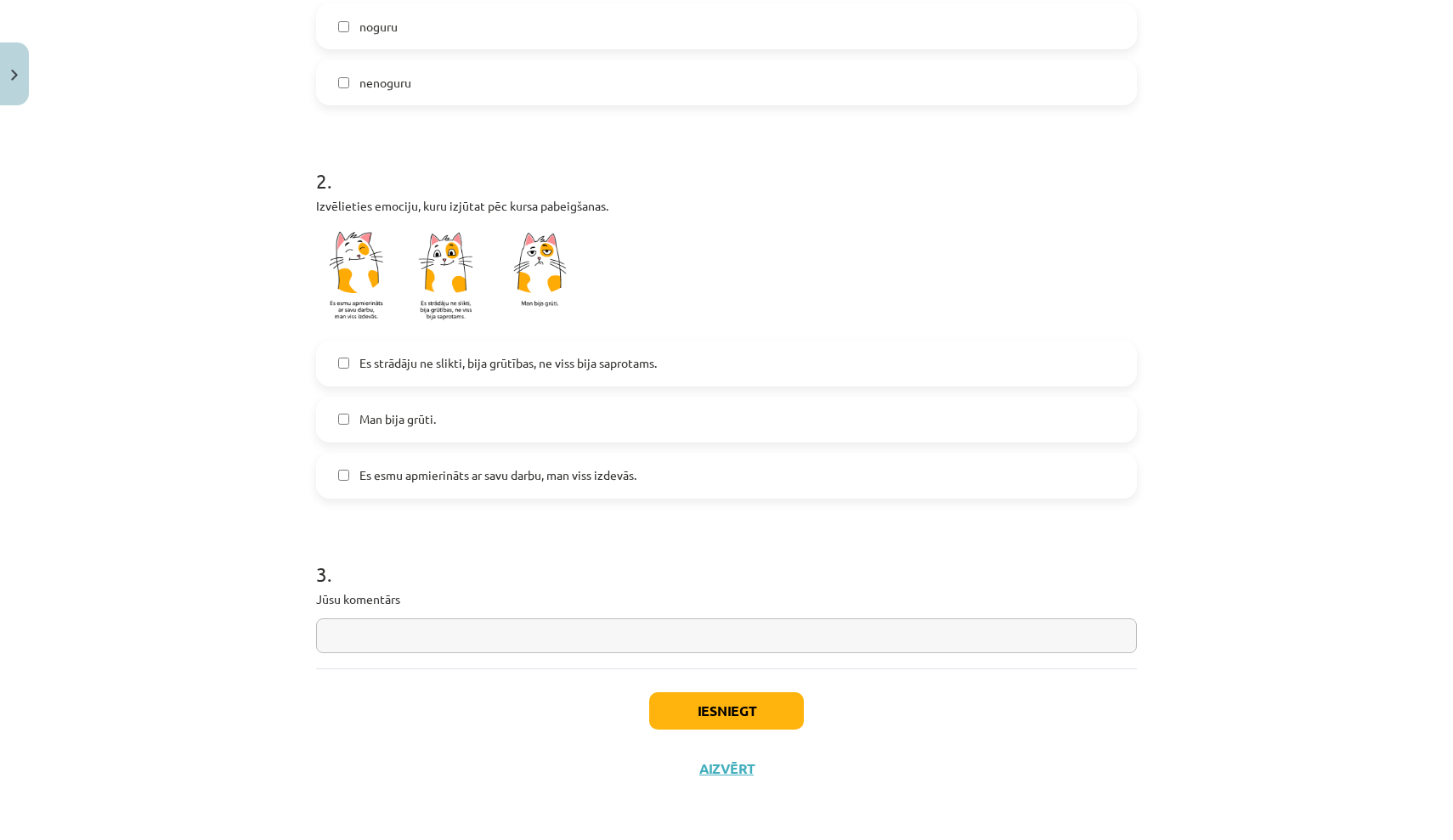
scroll to position [427, 0]
click at [728, 643] on input "text" at bounding box center [726, 635] width 821 height 34
type input "***"
click at [677, 713] on button "Iesniegt" at bounding box center [726, 711] width 155 height 37
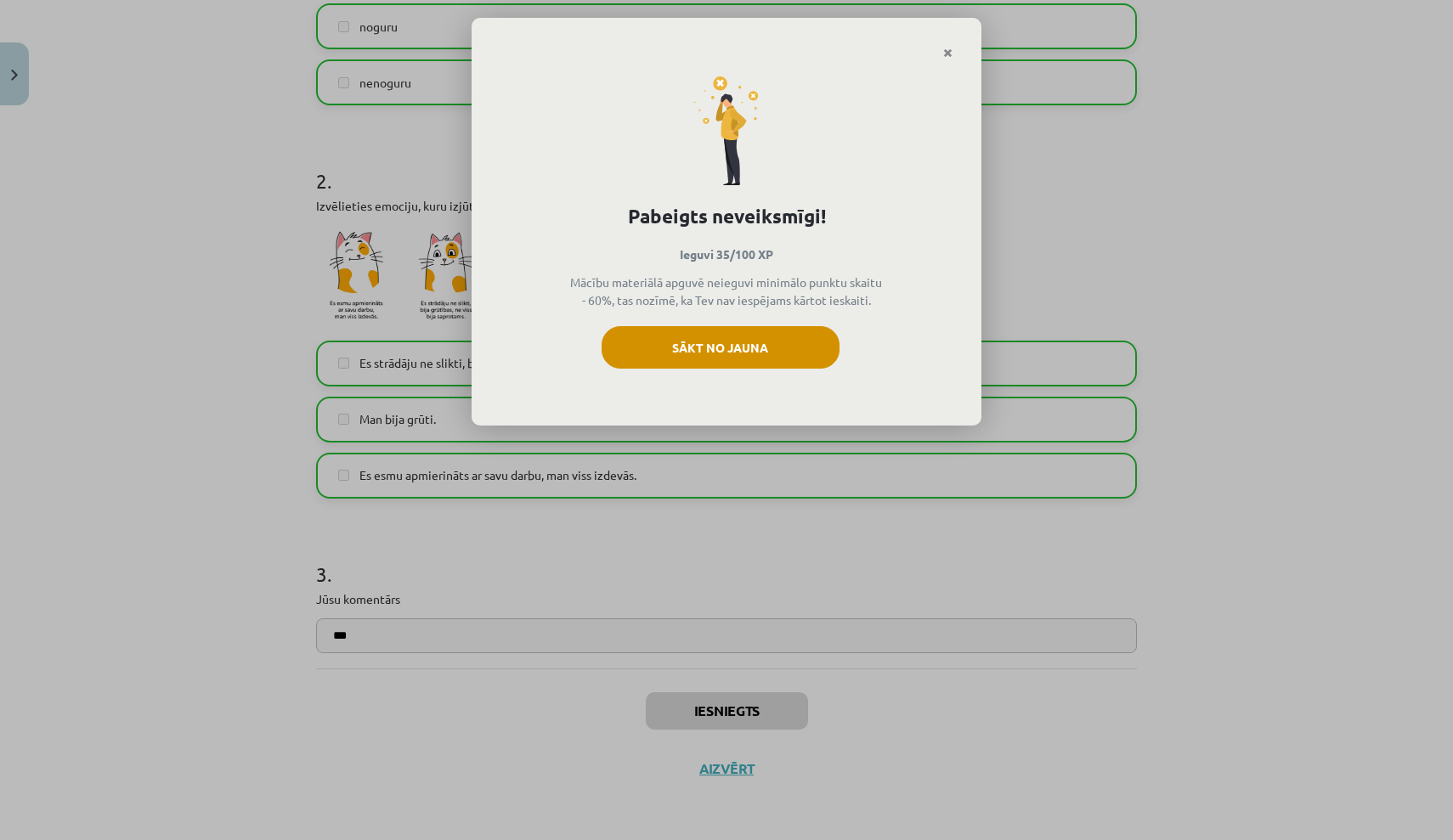
click at [658, 346] on button "Sākt no jauna" at bounding box center [721, 347] width 238 height 42
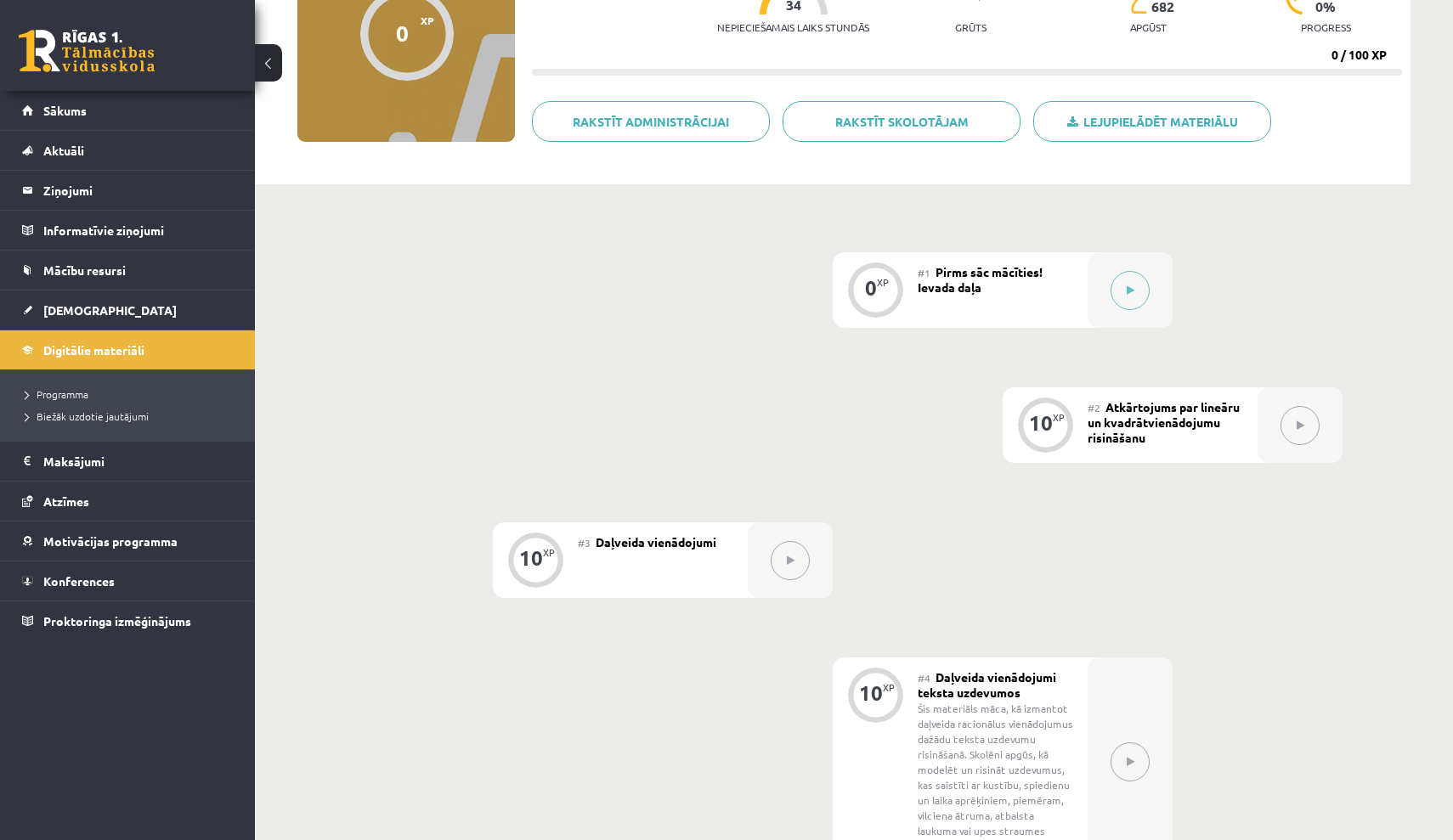
scroll to position [207, 0]
click at [1112, 302] on div at bounding box center [1130, 289] width 85 height 76
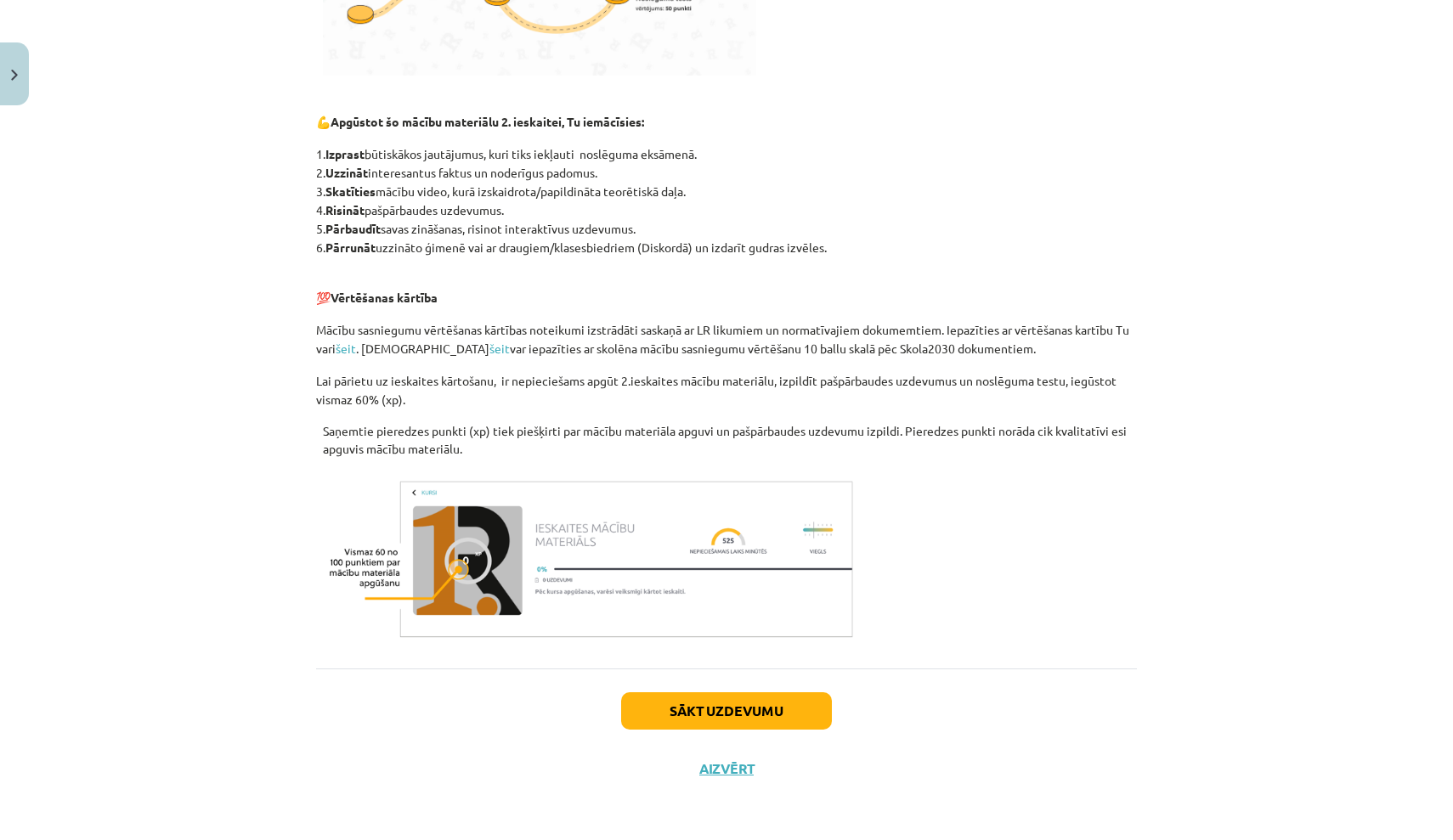
scroll to position [703, 0]
click at [793, 699] on button "Sākt uzdevumu" at bounding box center [727, 711] width 211 height 37
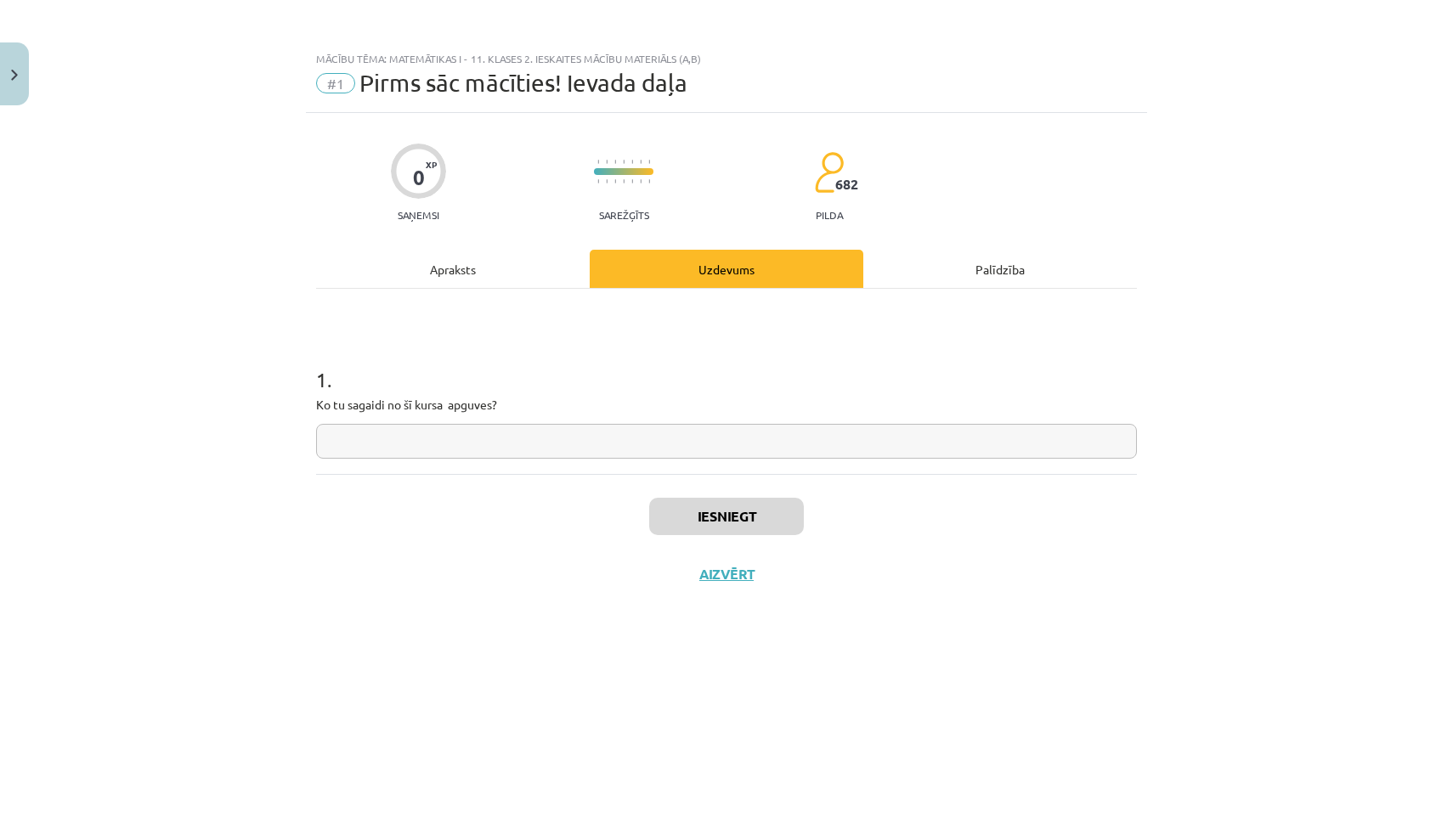
click at [677, 448] on input "text" at bounding box center [726, 440] width 821 height 34
type input "********"
click at [698, 510] on button "Iesniegt" at bounding box center [726, 516] width 155 height 37
click at [712, 588] on button "Nākamā nodarbība" at bounding box center [726, 585] width 166 height 39
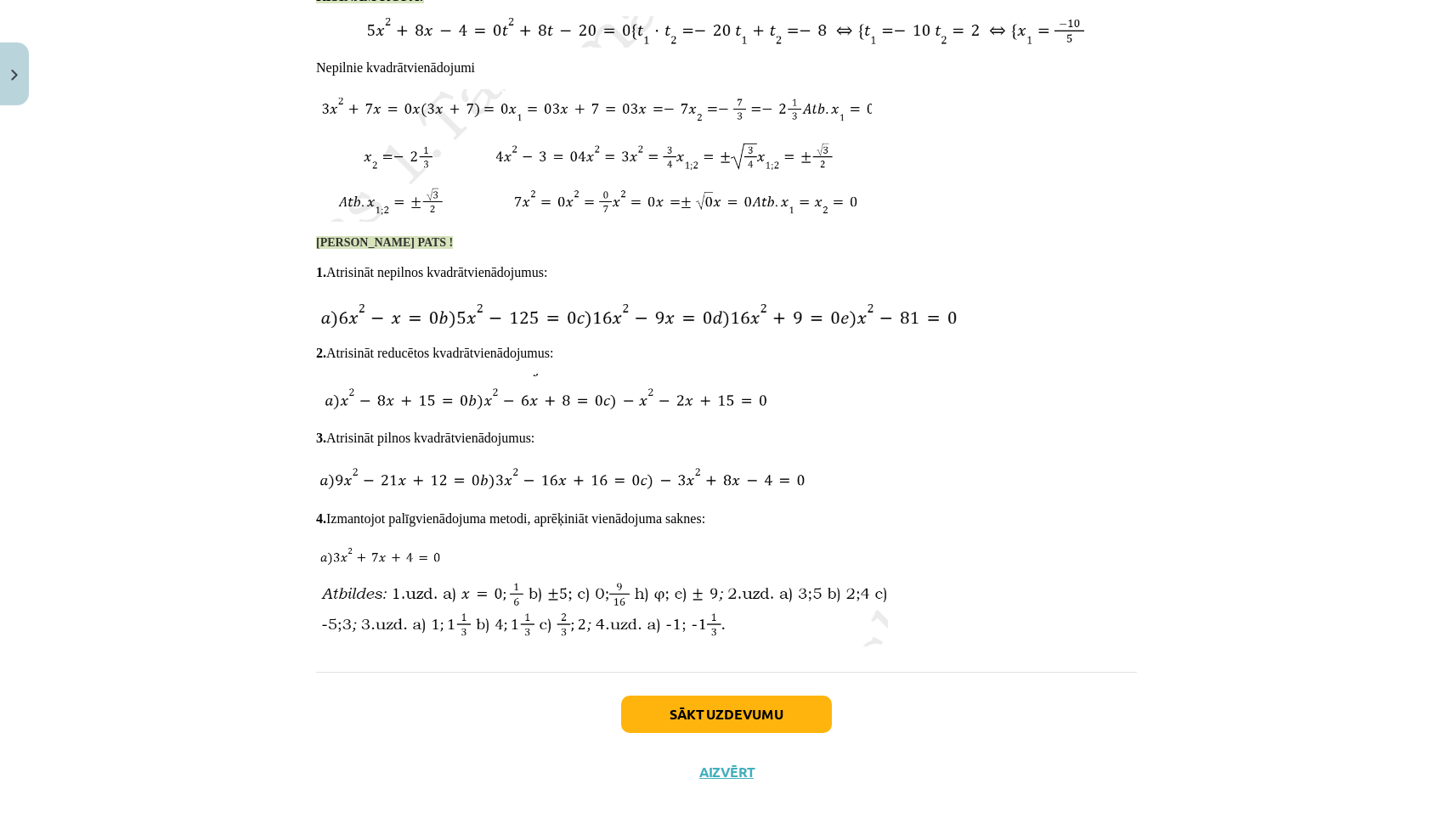
click at [748, 712] on button "Sākt uzdevumu" at bounding box center [727, 714] width 211 height 37
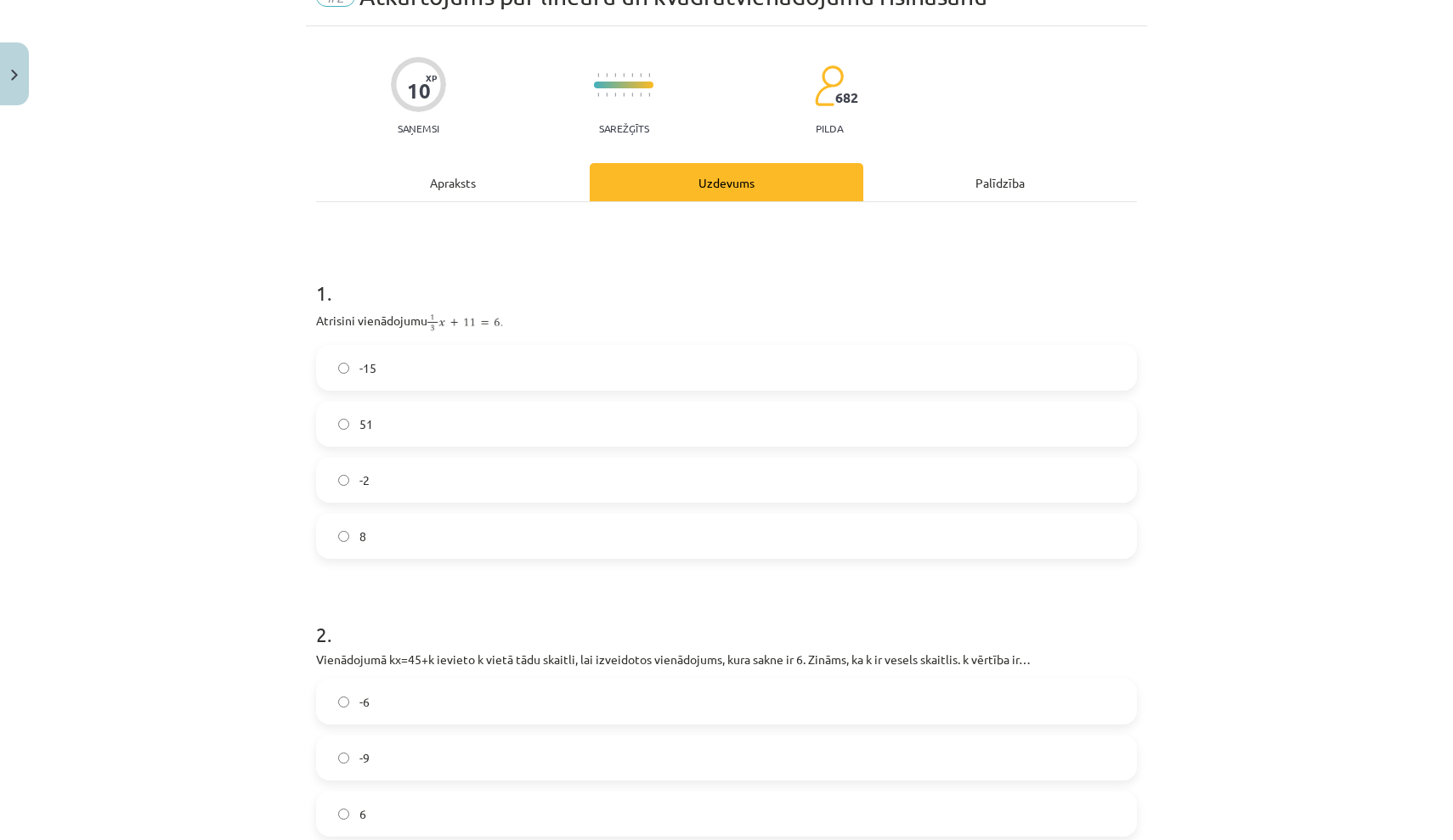
scroll to position [199, 0]
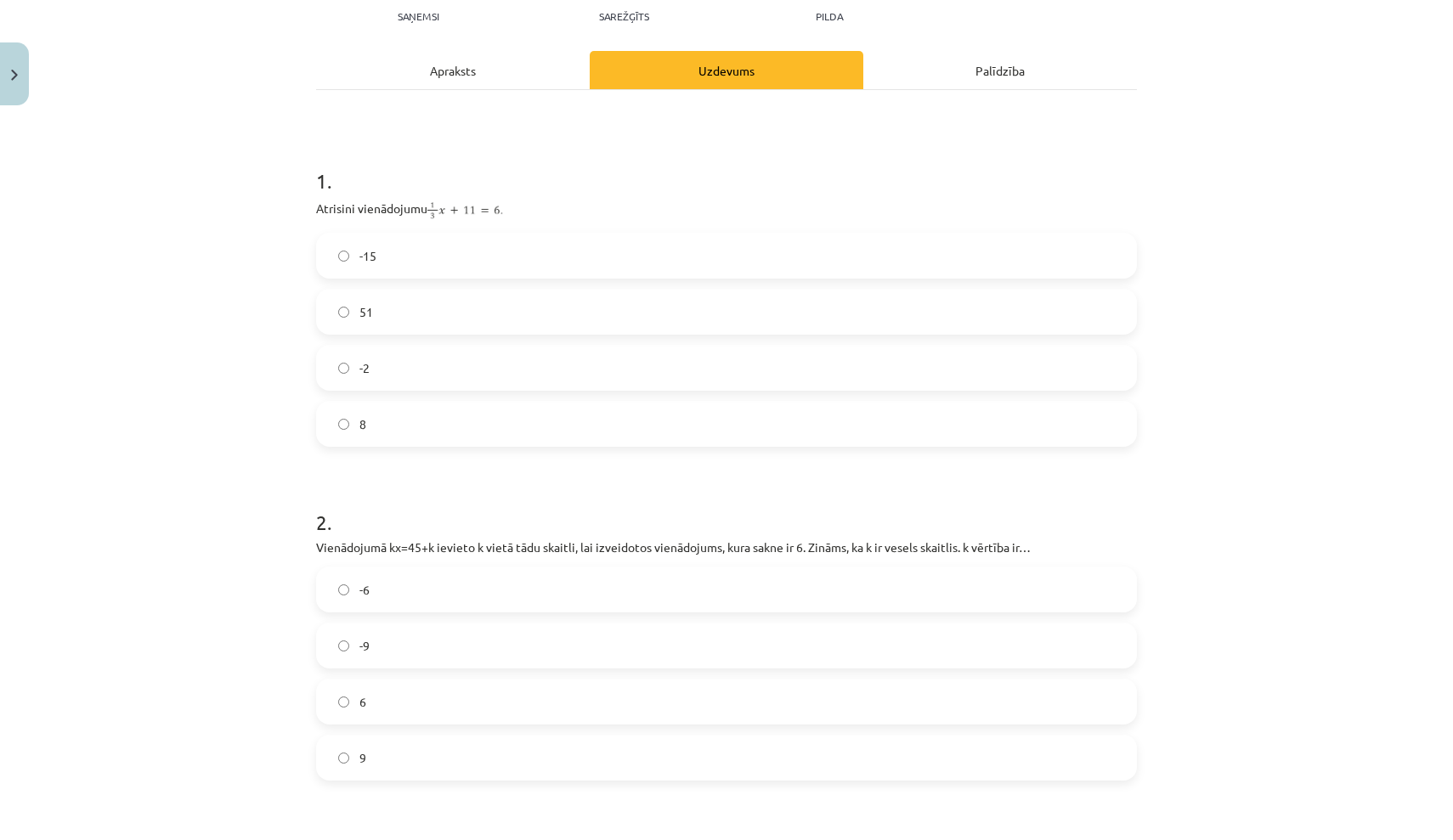
click at [799, 750] on label "9" at bounding box center [727, 757] width 818 height 42
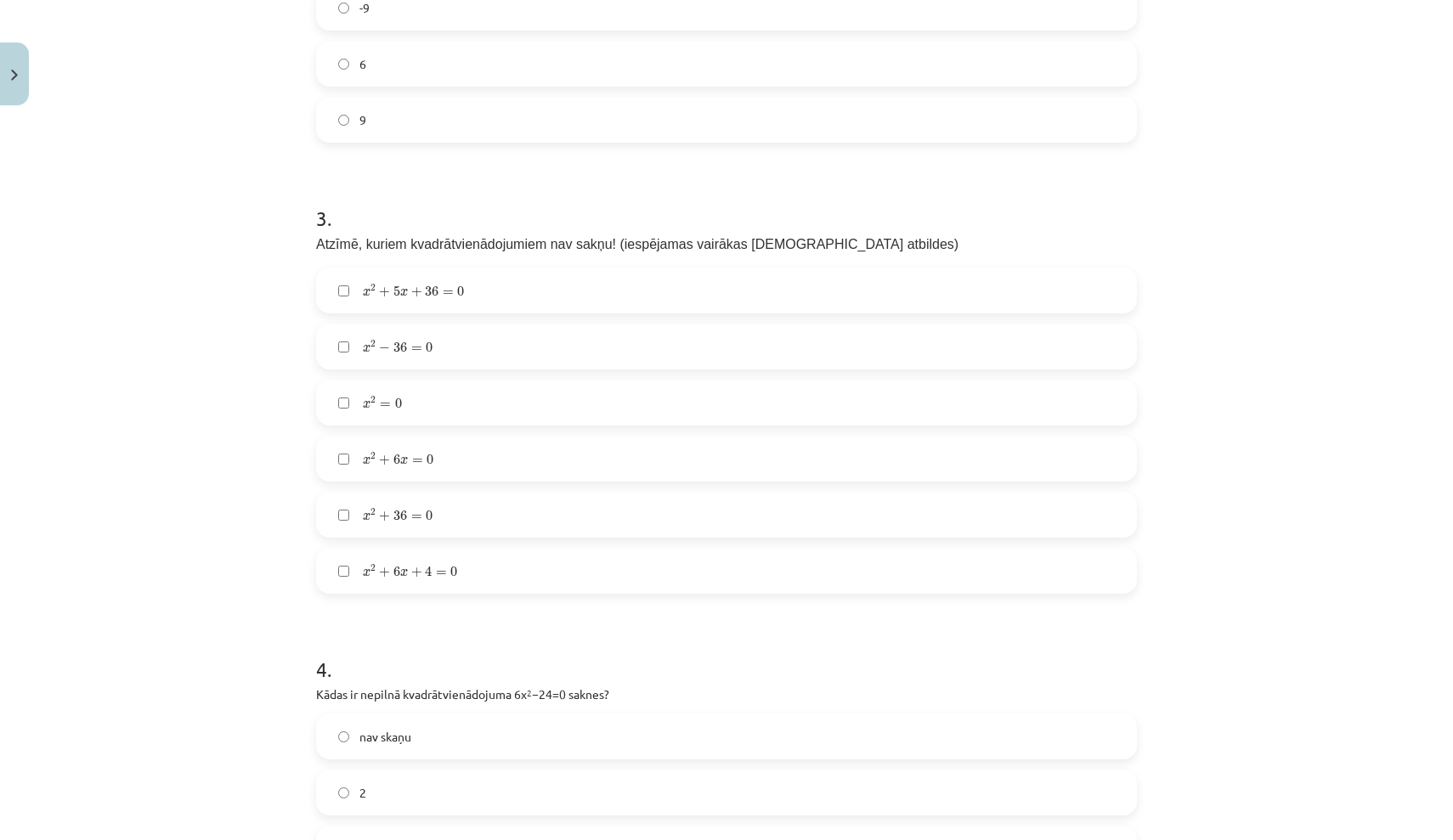
scroll to position [834, 0]
click at [474, 297] on label "x 2 + 5 x + 36 = 0 x 2 + 5 x + 36 = 0" at bounding box center [727, 292] width 818 height 42
click at [493, 520] on label "x 2 + 36 = 0 x 2 + 36 = 0" at bounding box center [727, 517] width 818 height 42
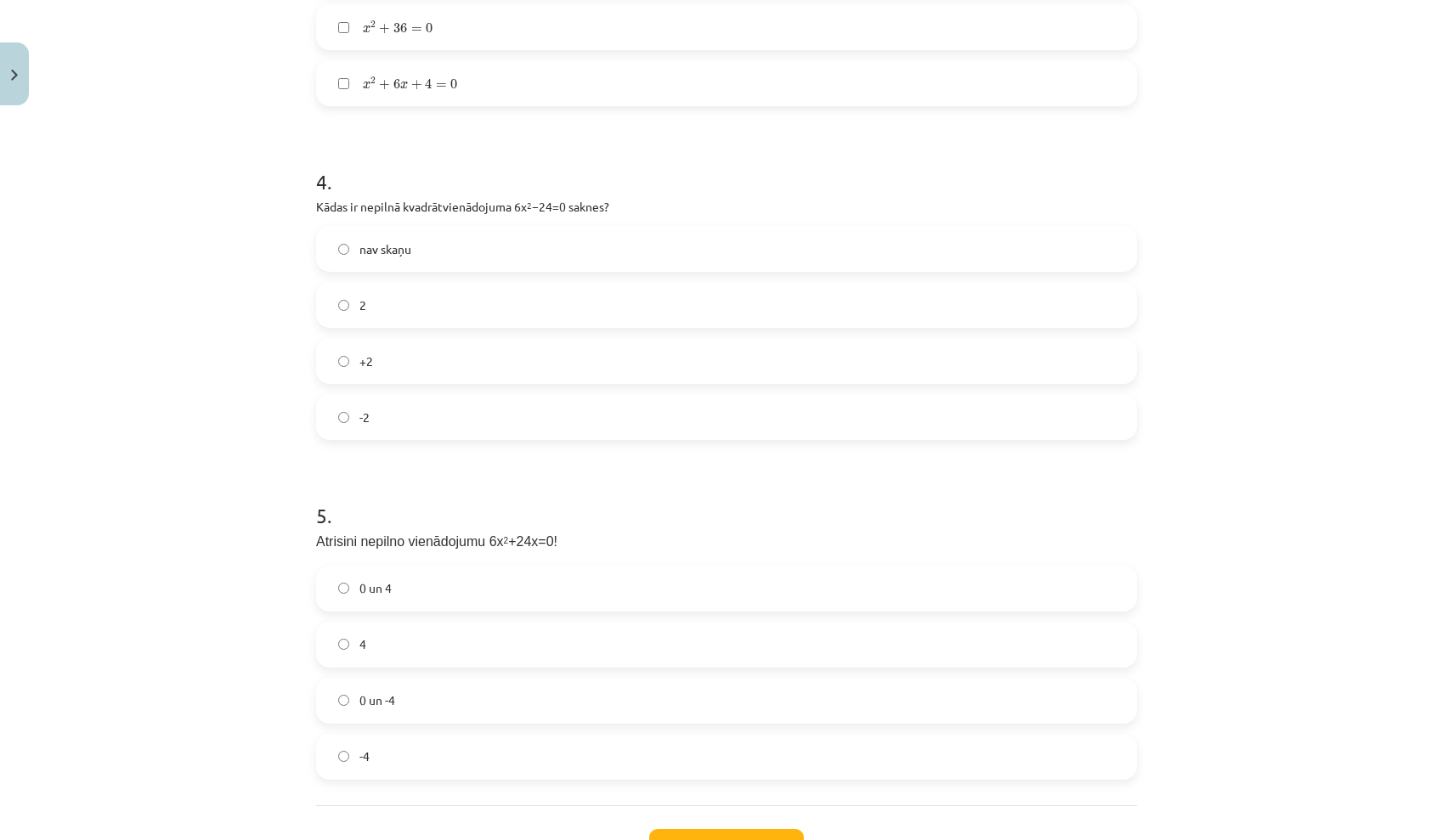
scroll to position [1319, 0]
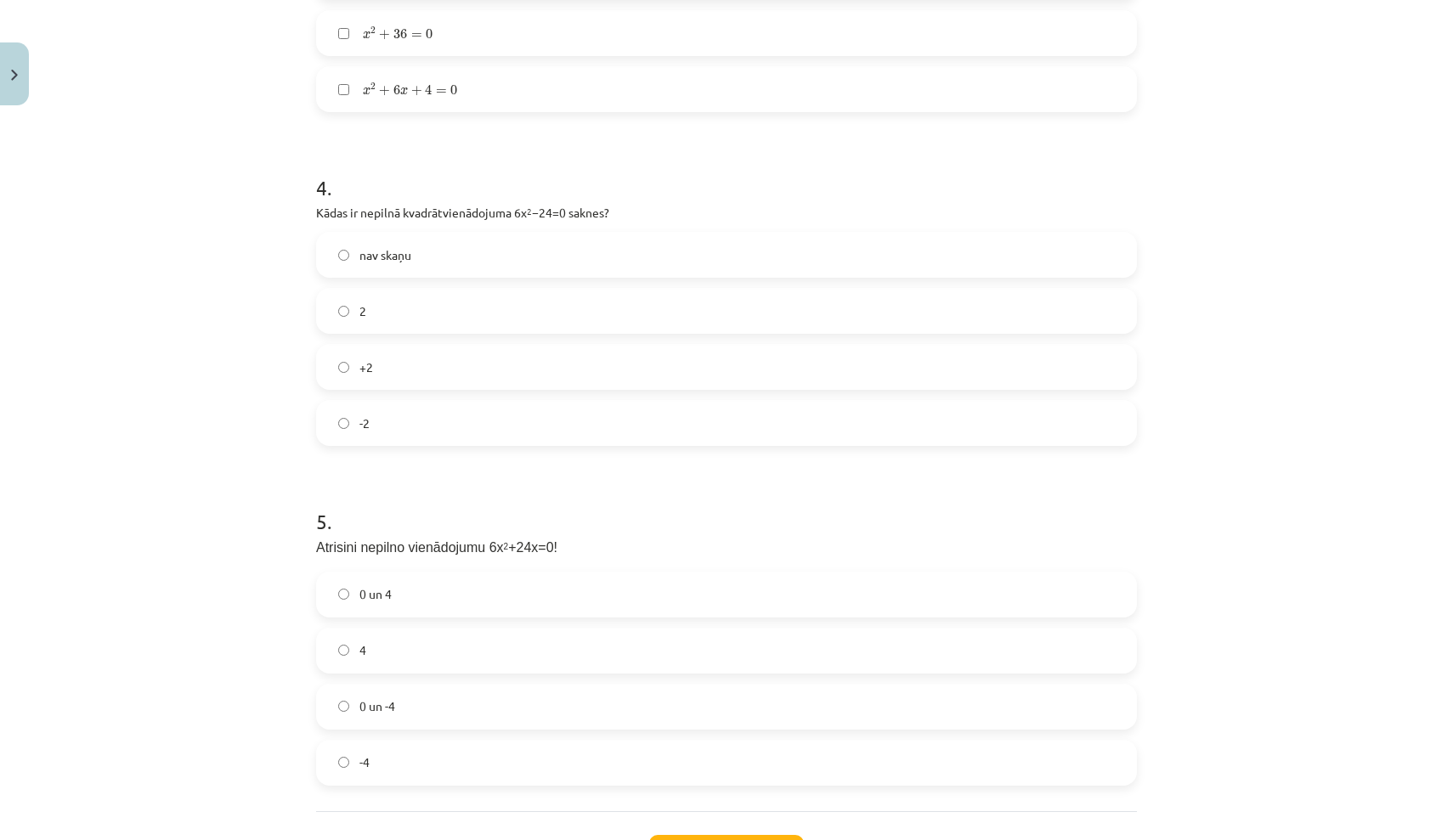
click at [608, 688] on label "0 un -4" at bounding box center [727, 706] width 818 height 42
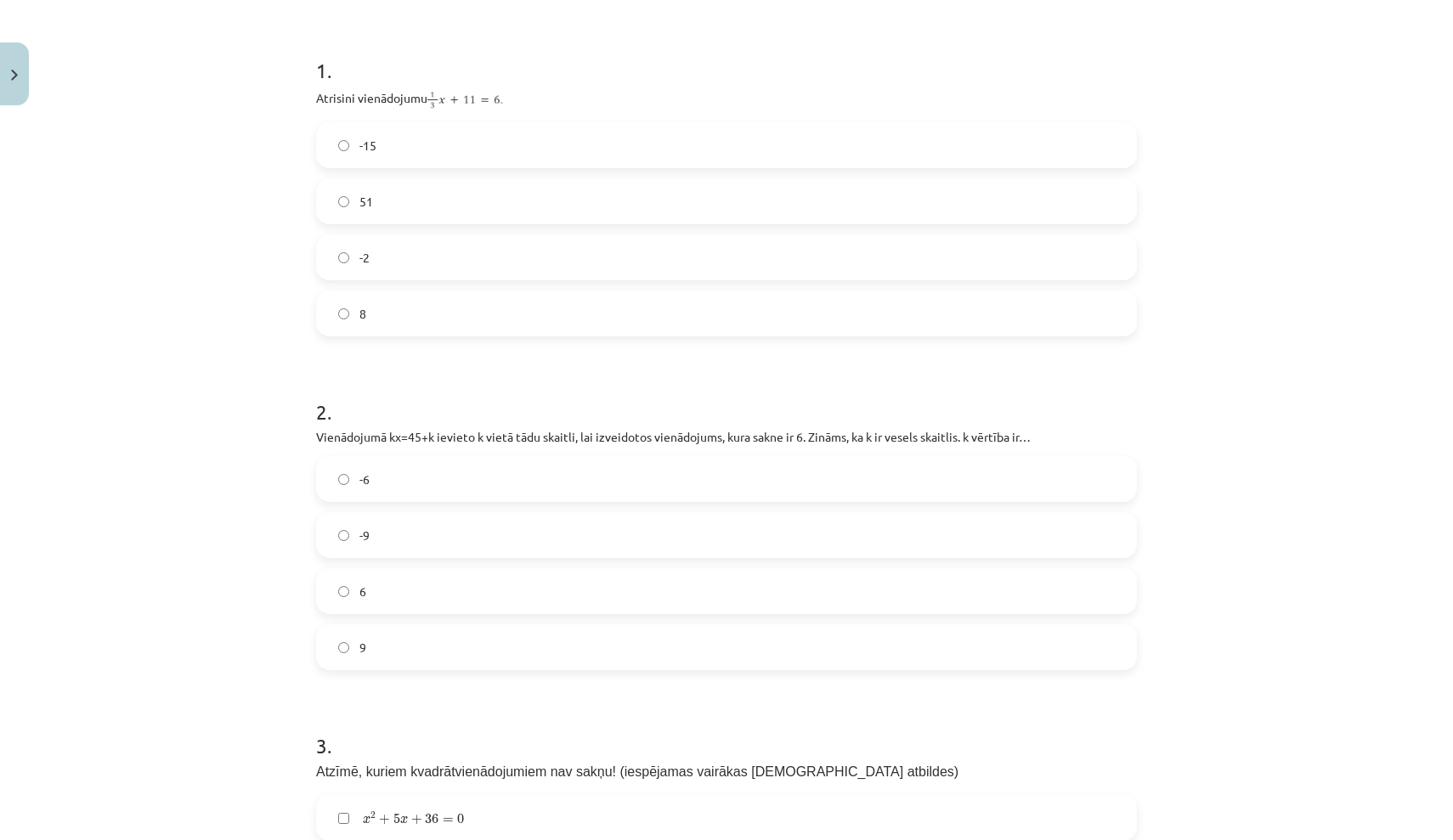
scroll to position [310, 0]
click at [466, 266] on label "-2" at bounding box center [727, 256] width 818 height 42
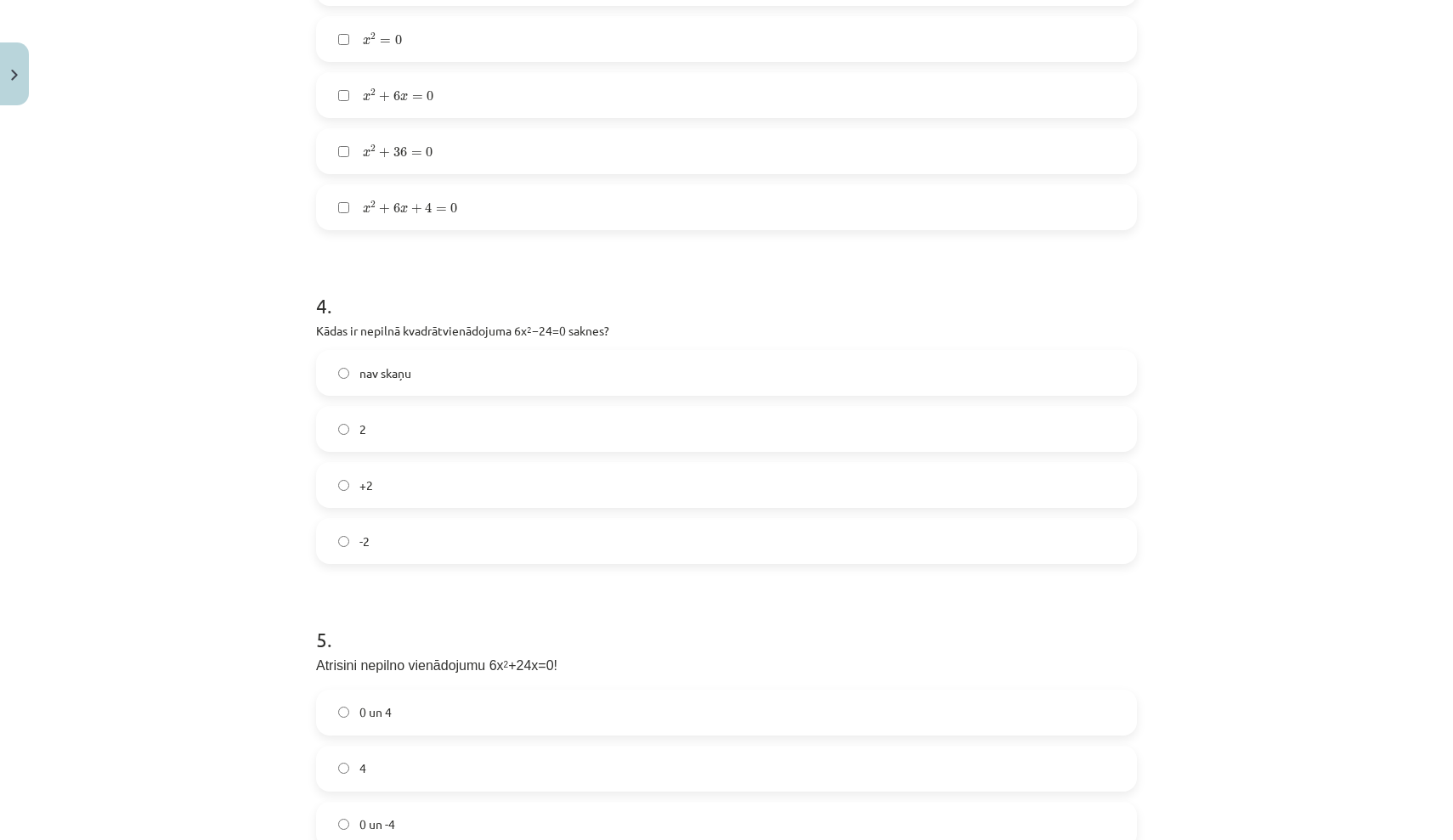
scroll to position [1201, 0]
click at [549, 497] on label "+2" at bounding box center [727, 484] width 818 height 42
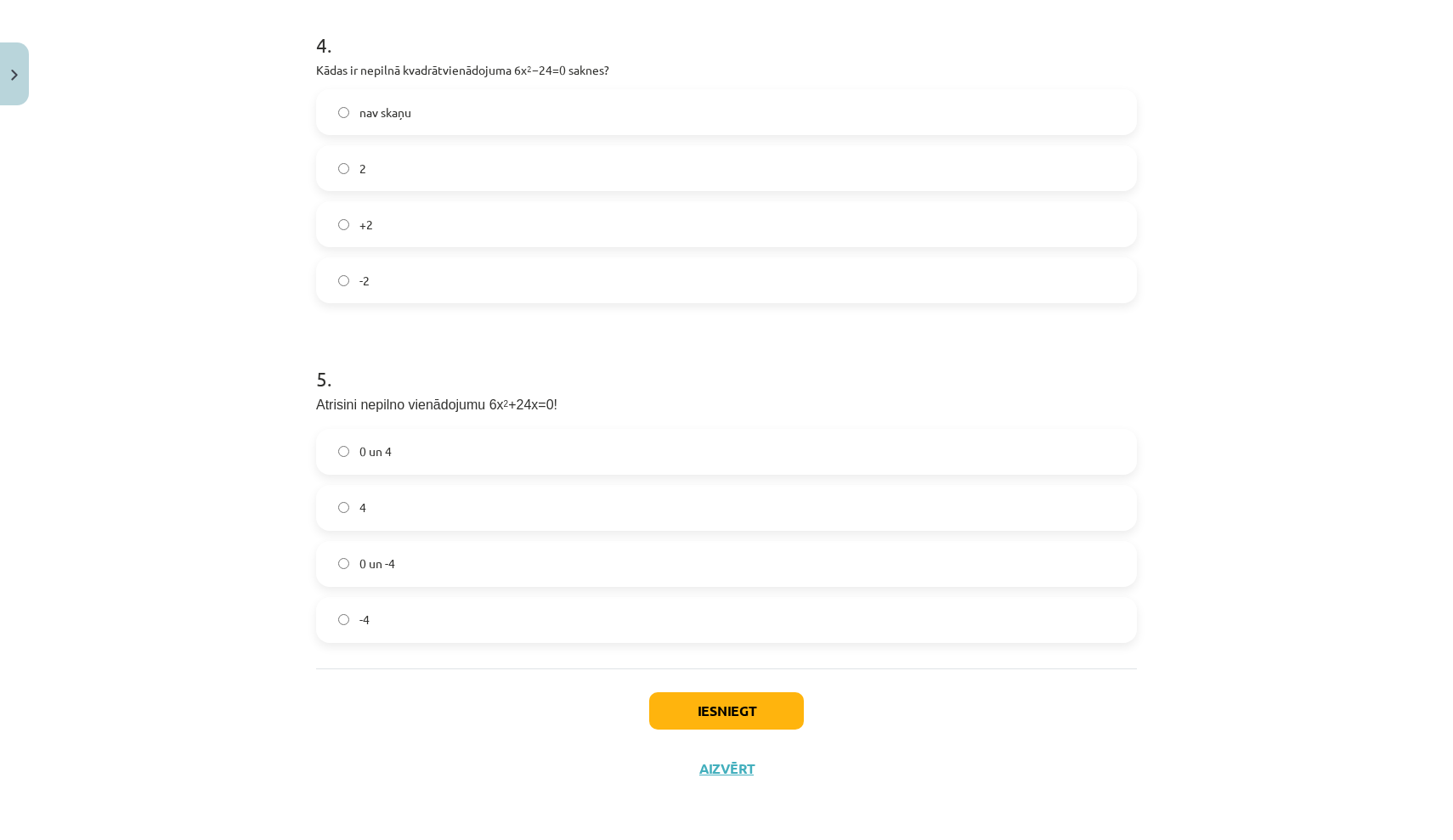
scroll to position [1463, 0]
click at [736, 710] on button "Iesniegt" at bounding box center [726, 711] width 155 height 37
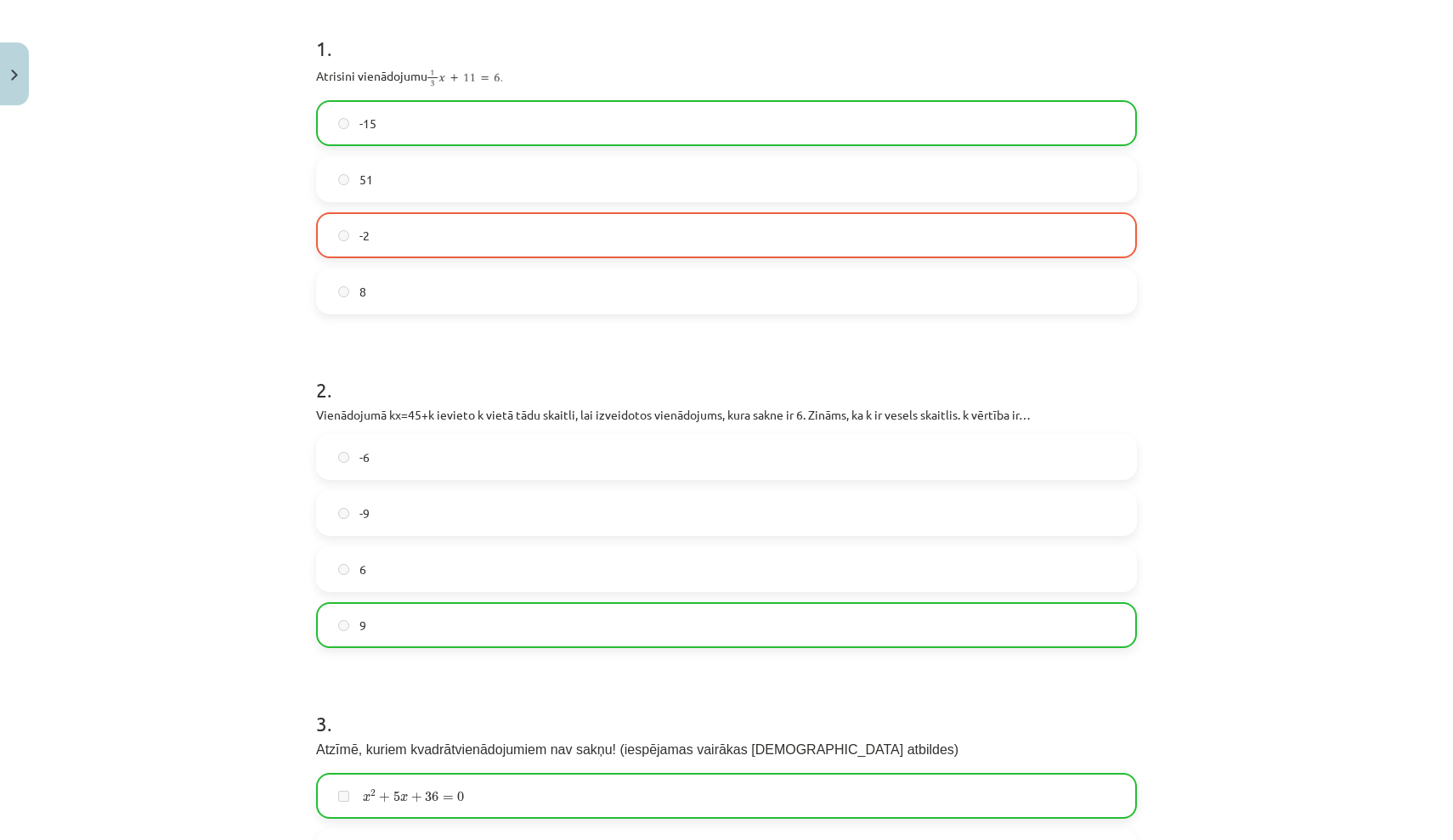
scroll to position [338, 0]
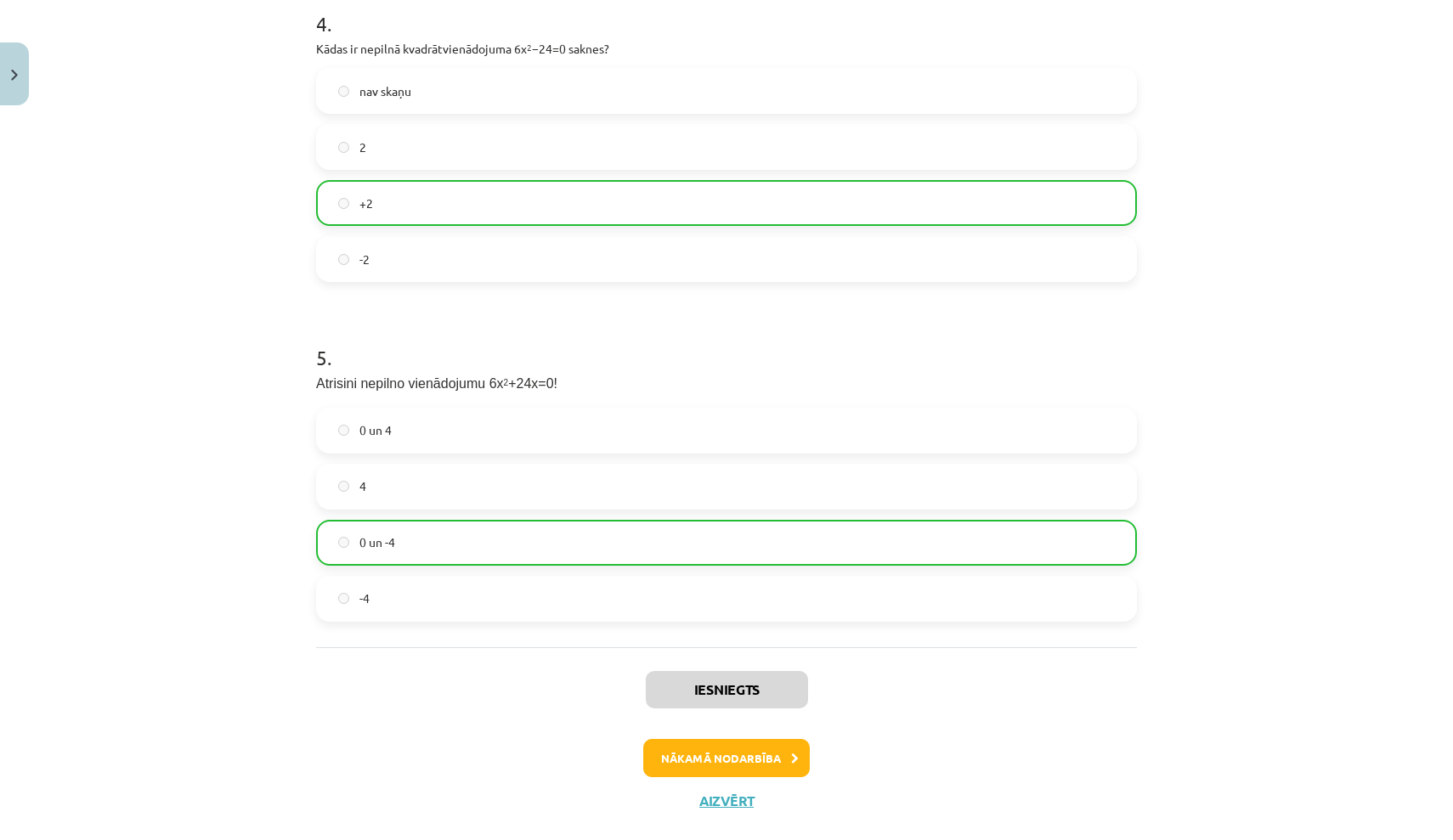
click at [758, 758] on button "Nākamā nodarbība" at bounding box center [726, 758] width 166 height 39
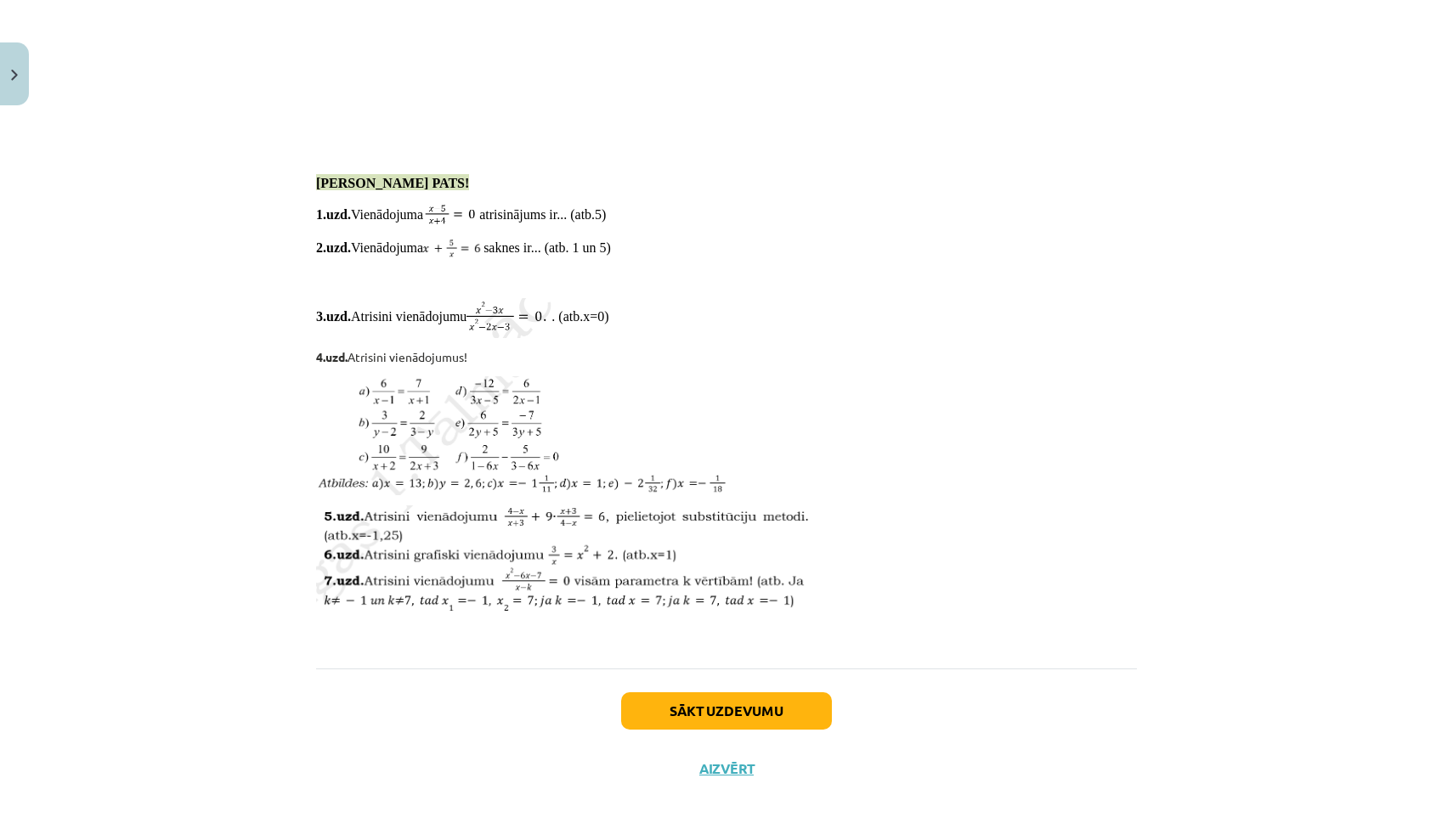
click at [705, 712] on button "Sākt uzdevumu" at bounding box center [727, 711] width 211 height 37
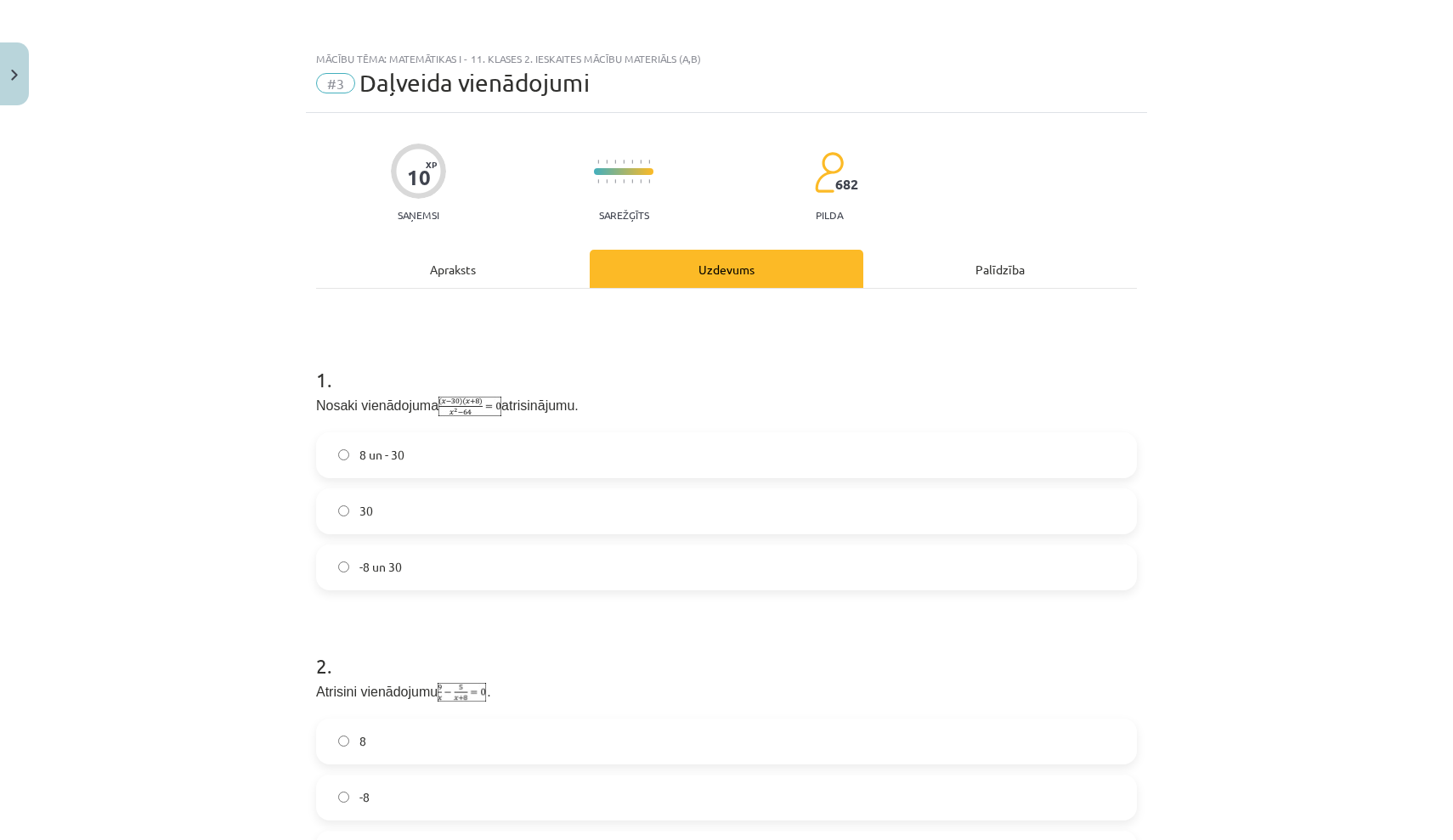
scroll to position [0, 0]
click at [595, 514] on label "30" at bounding box center [727, 511] width 818 height 42
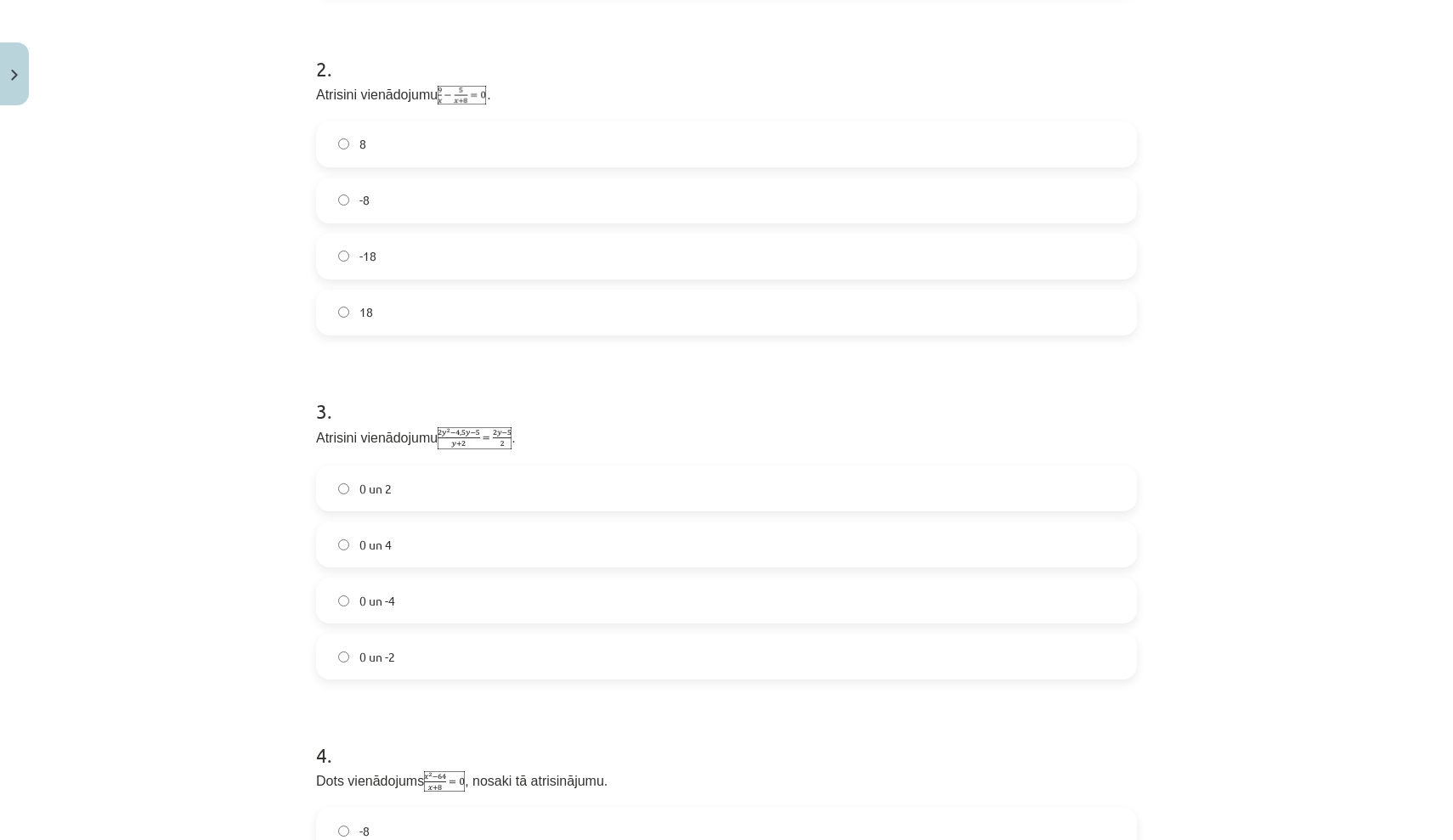
scroll to position [590, 0]
click at [596, 561] on label "0 un 4" at bounding box center [727, 550] width 818 height 42
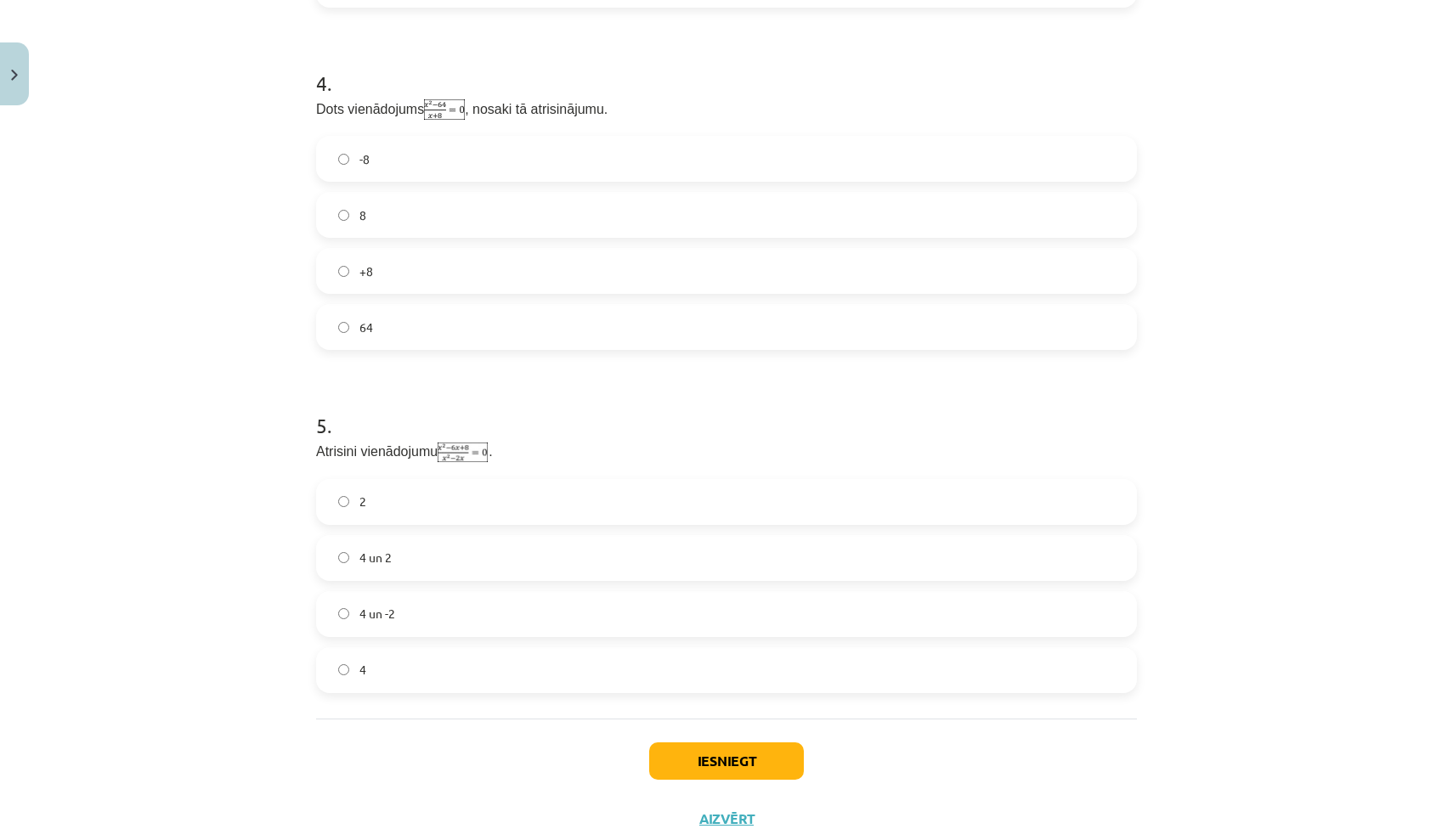
scroll to position [1277, 0]
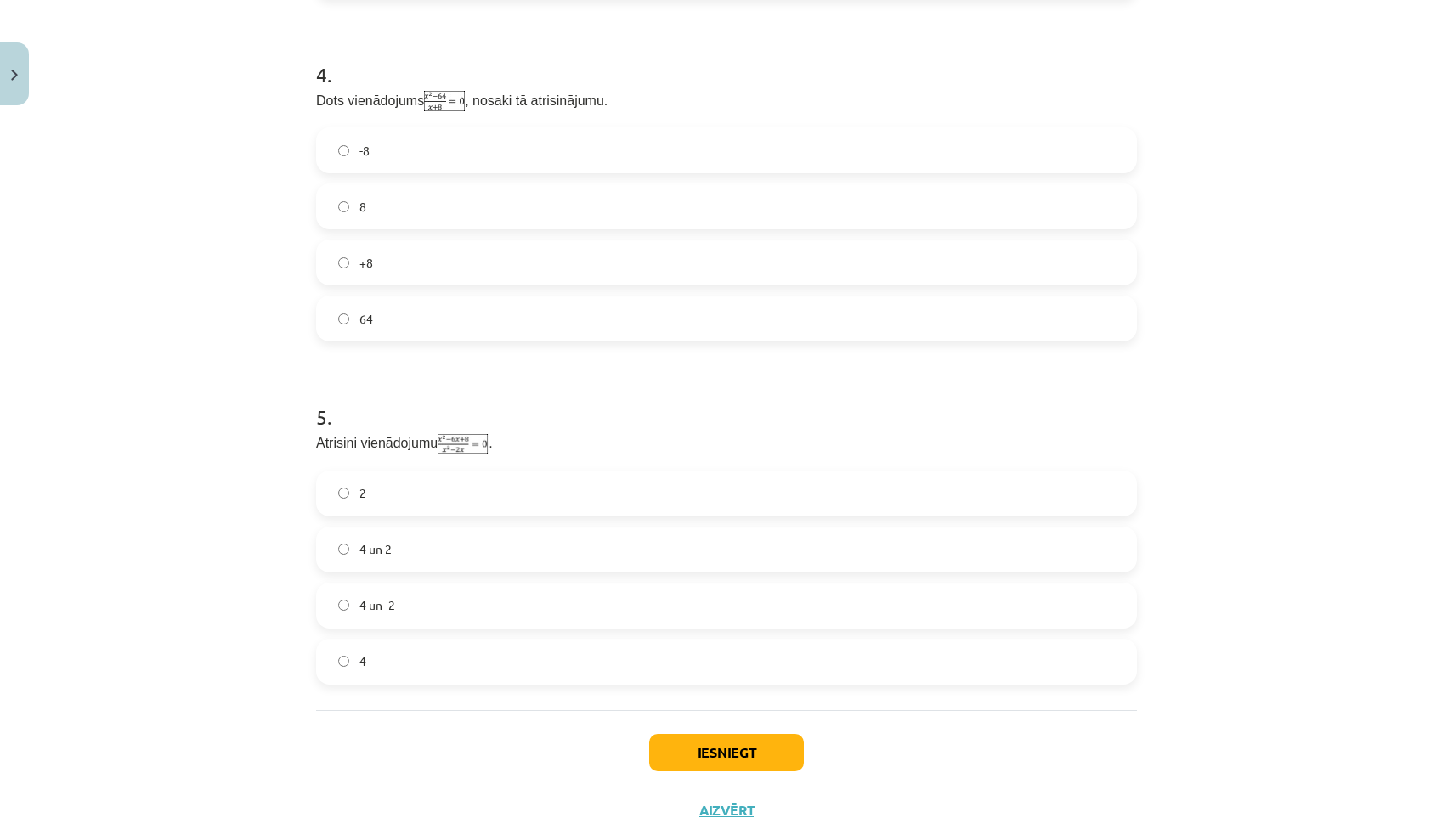
click at [456, 256] on label "+8" at bounding box center [727, 262] width 818 height 42
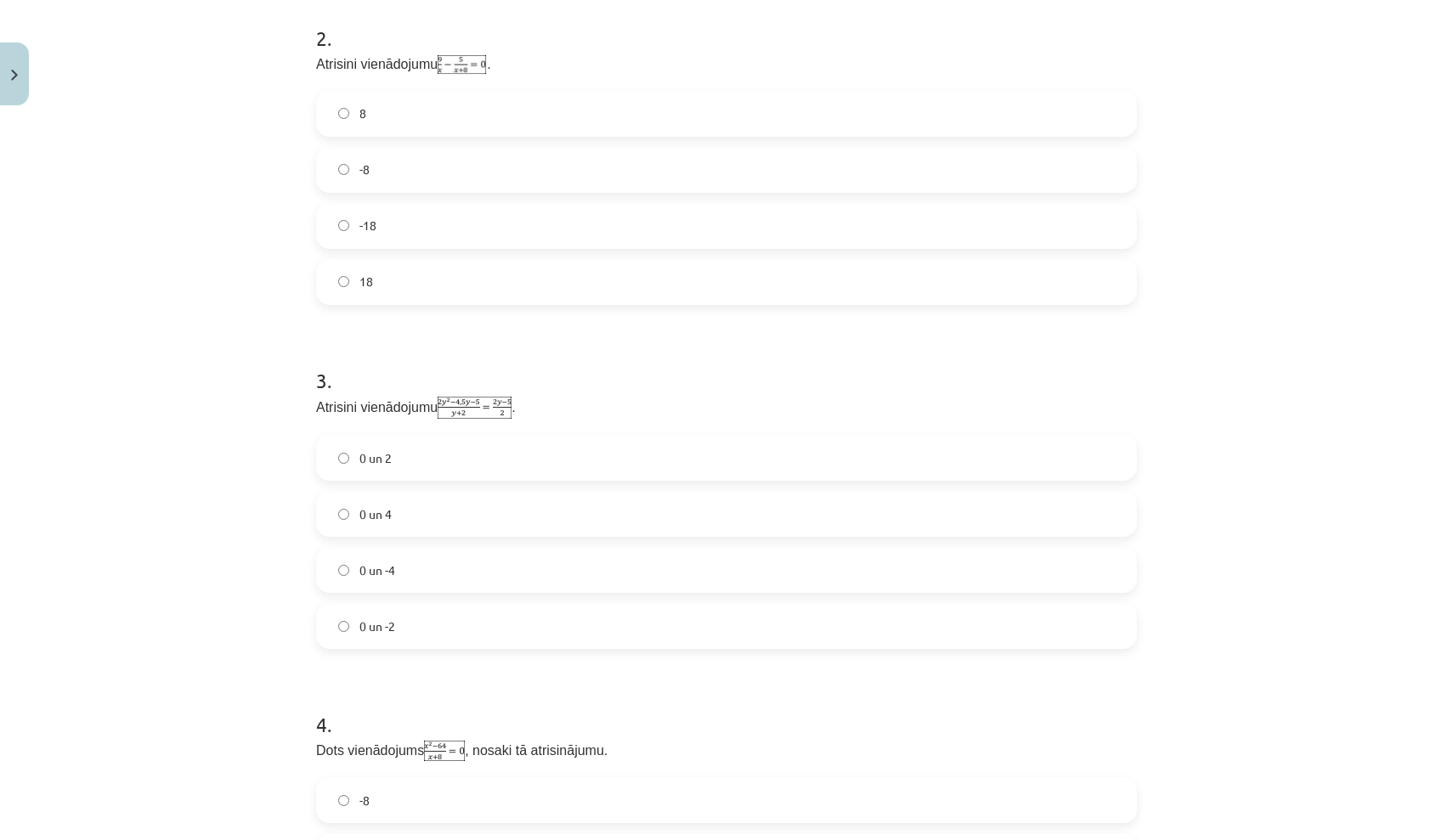
scroll to position [615, 0]
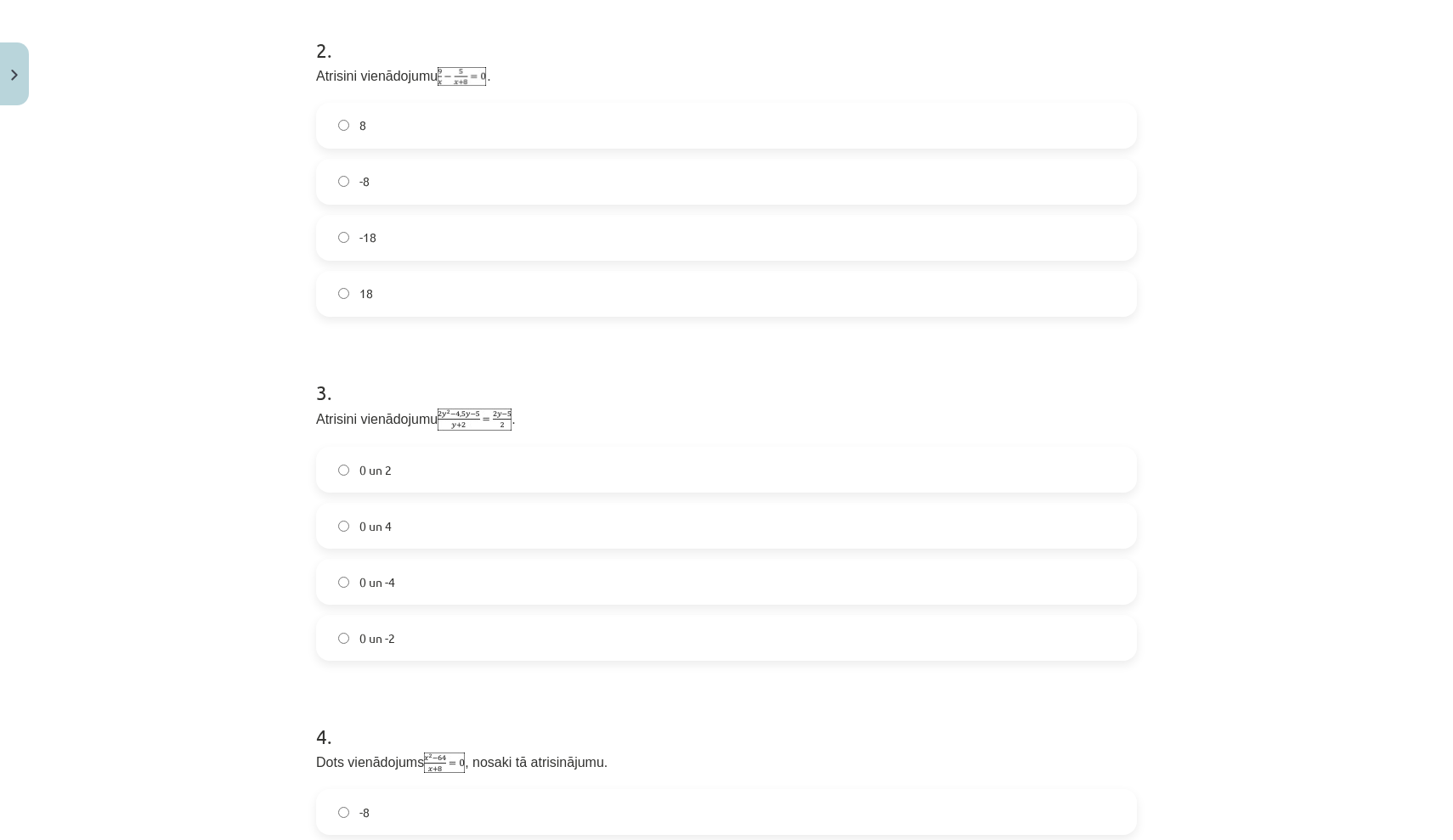
click at [806, 245] on label "-18" at bounding box center [727, 237] width 818 height 42
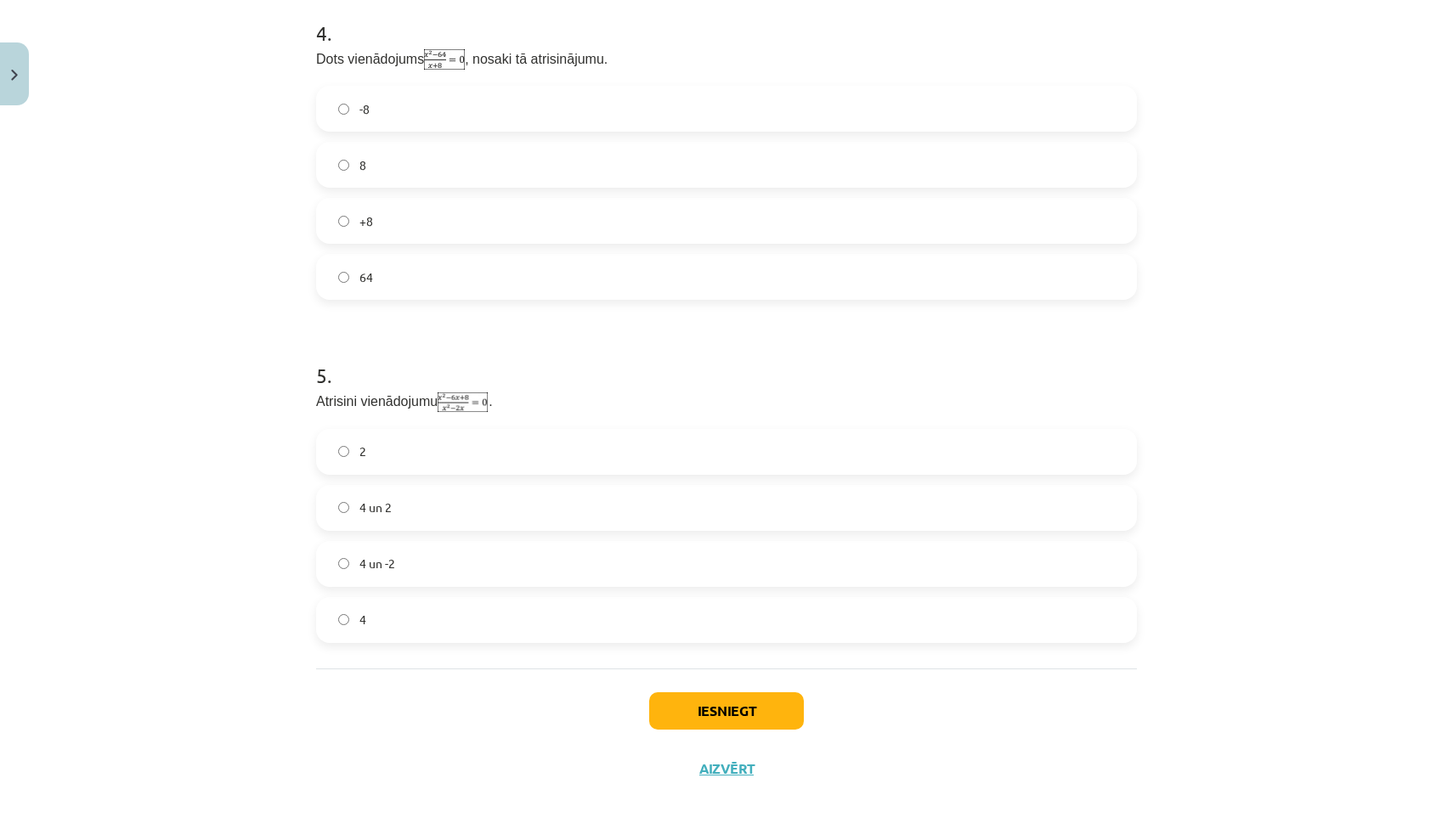
scroll to position [1315, 0]
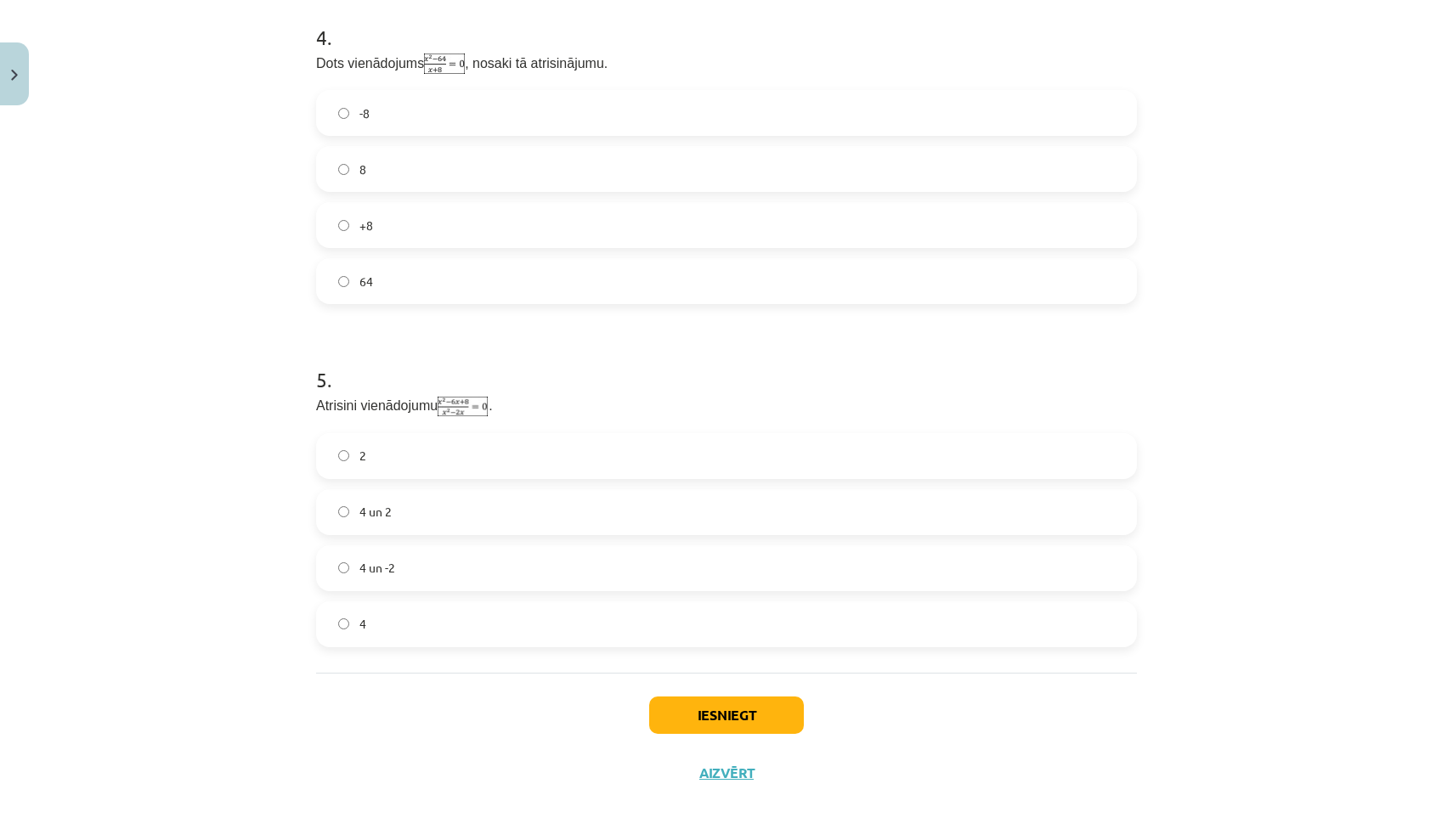
click at [852, 476] on div "2" at bounding box center [726, 456] width 821 height 46
click at [849, 503] on label "4 un 2" at bounding box center [727, 512] width 818 height 42
click at [745, 716] on button "Iesniegt" at bounding box center [726, 715] width 155 height 37
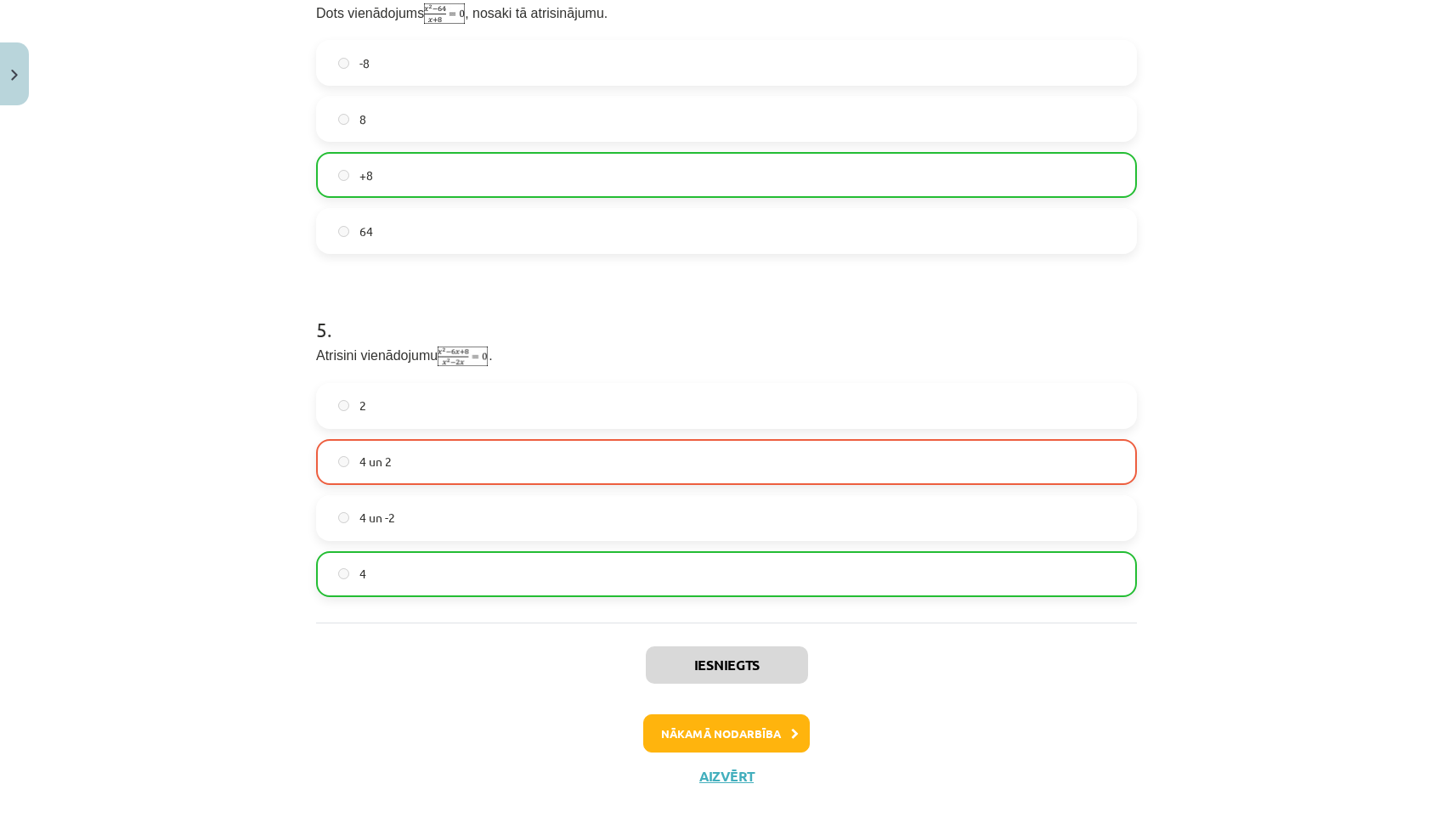
scroll to position [1358, 0]
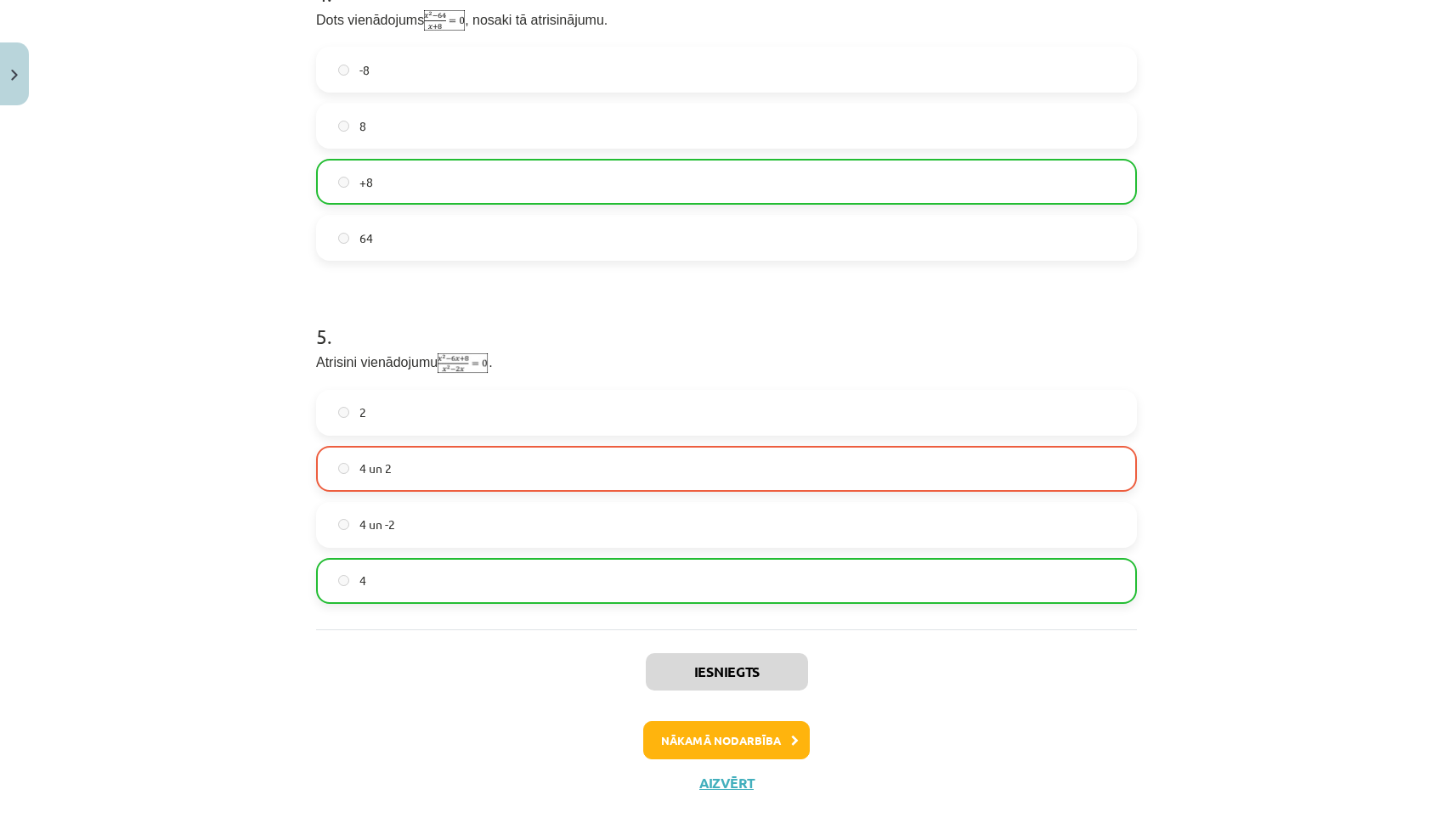
click at [744, 744] on button "Nākamā nodarbība" at bounding box center [726, 741] width 166 height 39
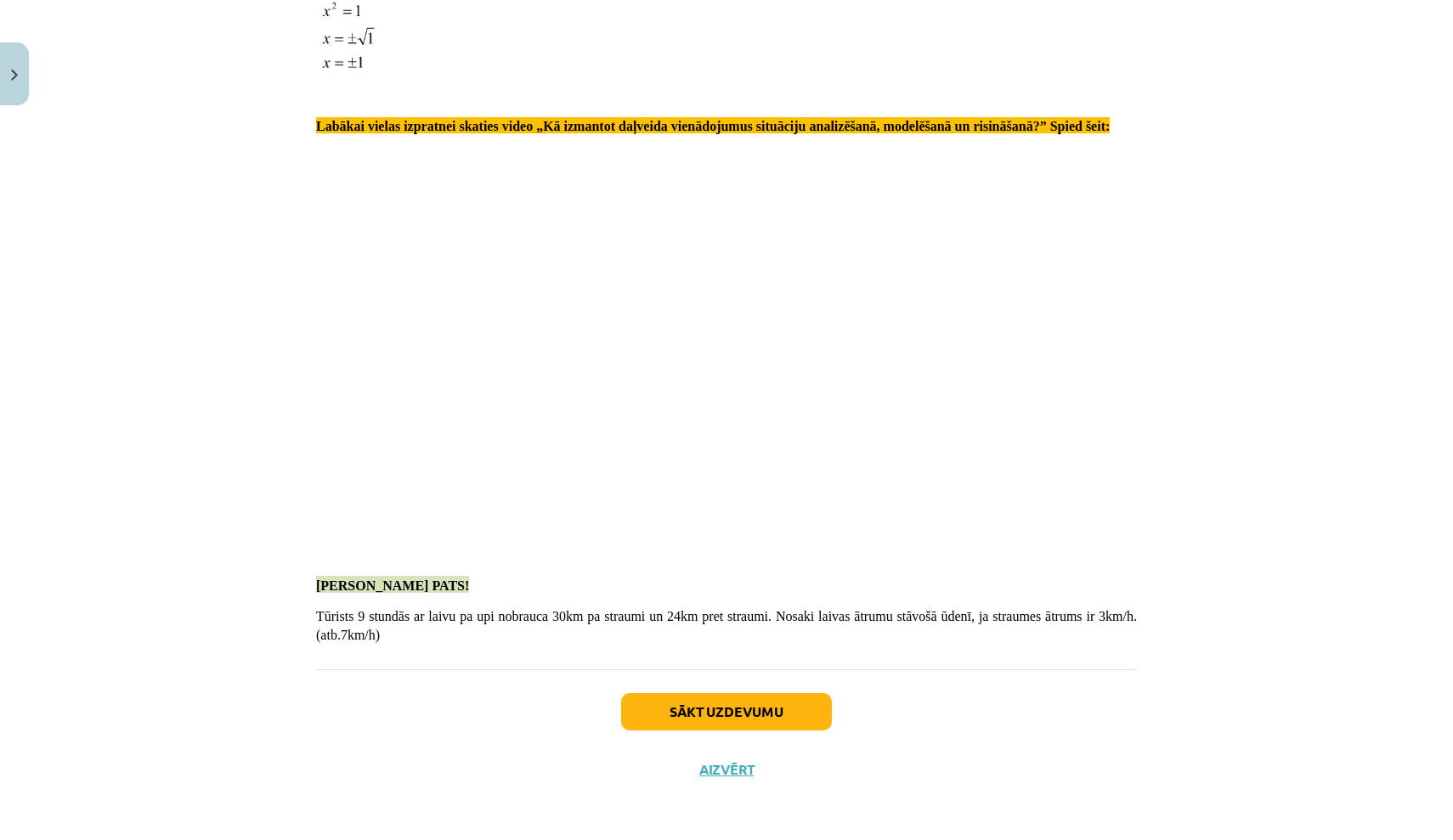
click at [721, 706] on button "Sākt uzdevumu" at bounding box center [727, 712] width 211 height 37
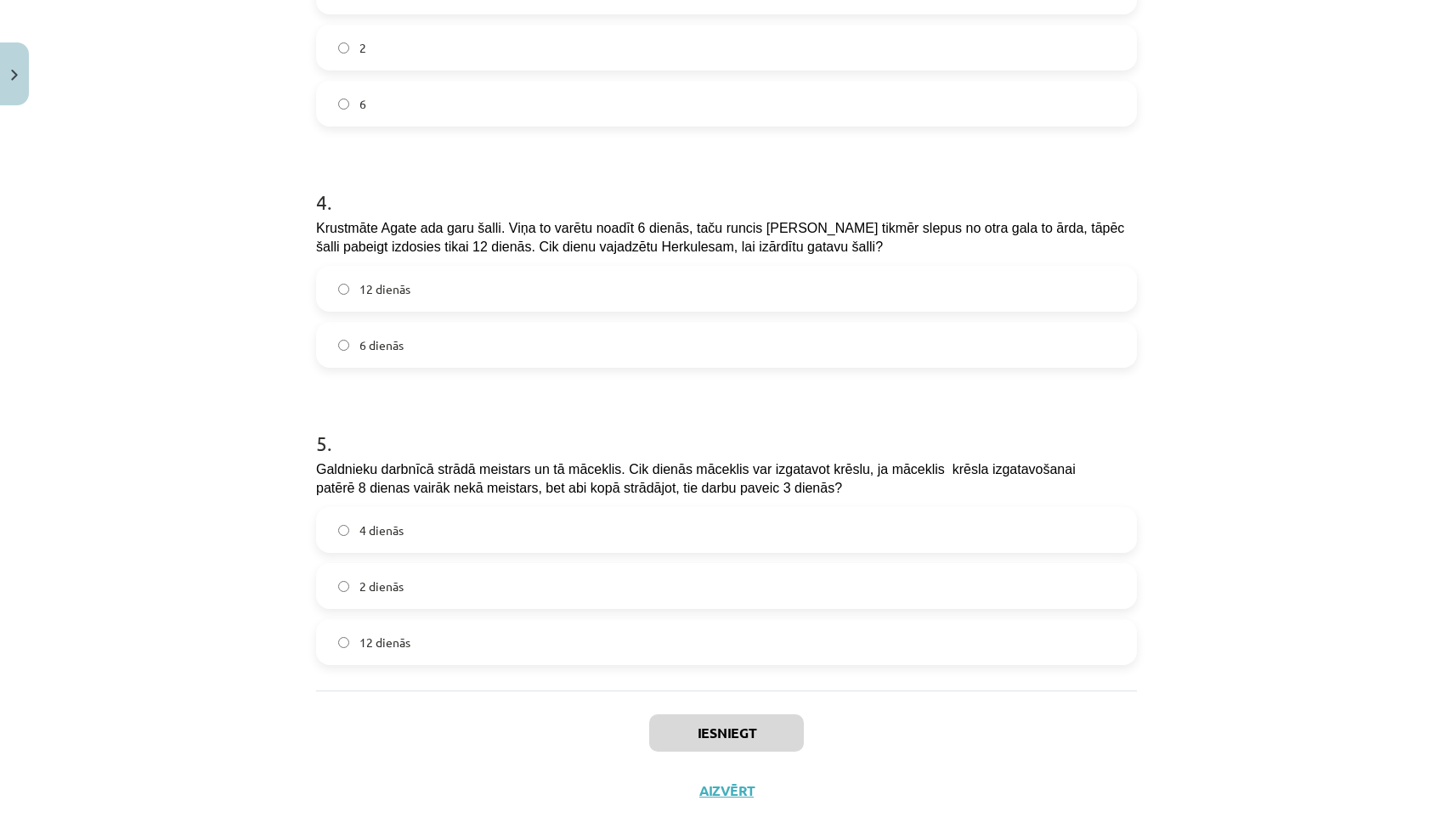
scroll to position [1010, 0]
click at [528, 289] on label "12 dienās" at bounding box center [727, 288] width 818 height 42
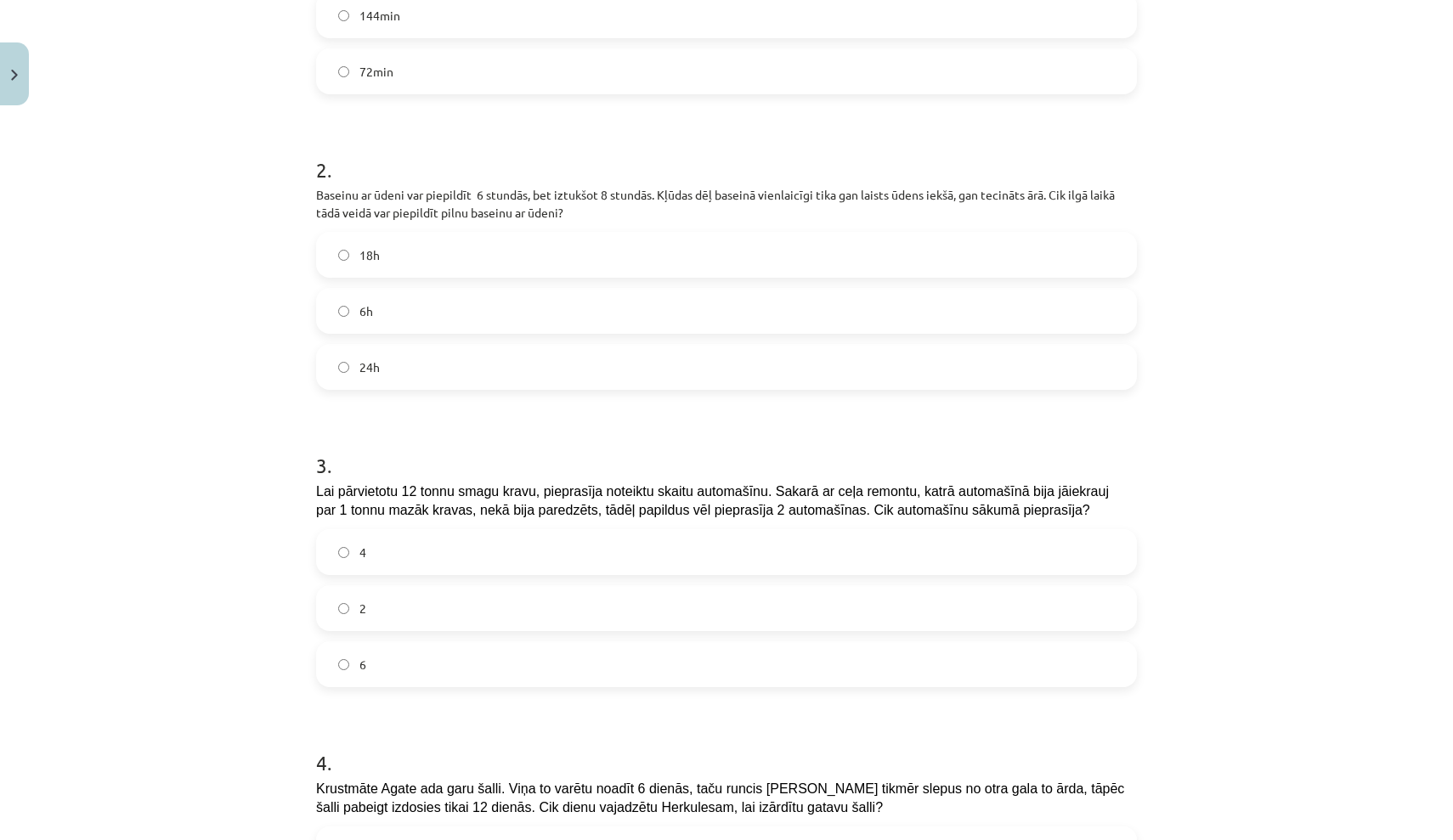
scroll to position [441, 0]
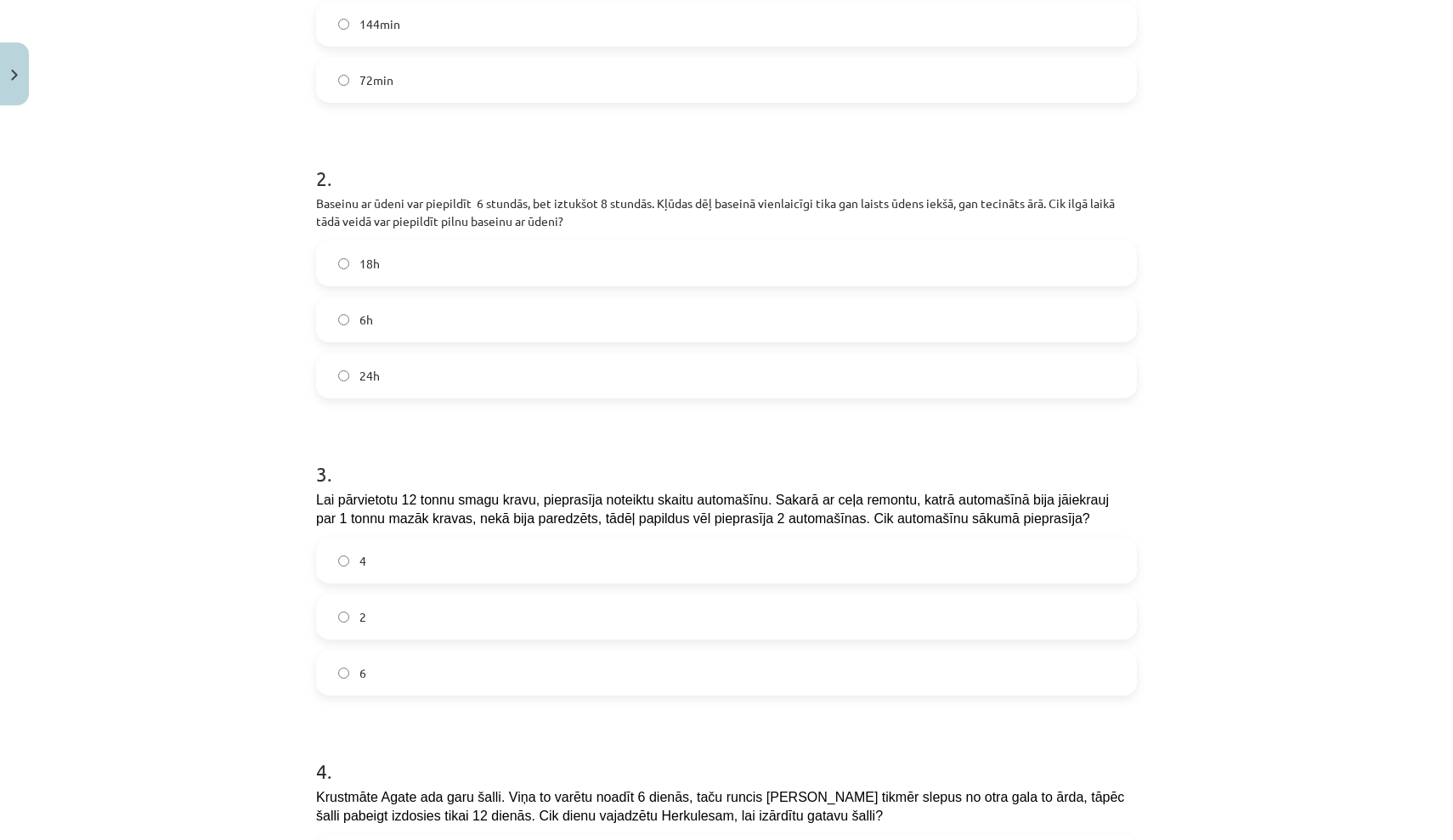
click at [485, 392] on label "24h" at bounding box center [727, 375] width 818 height 42
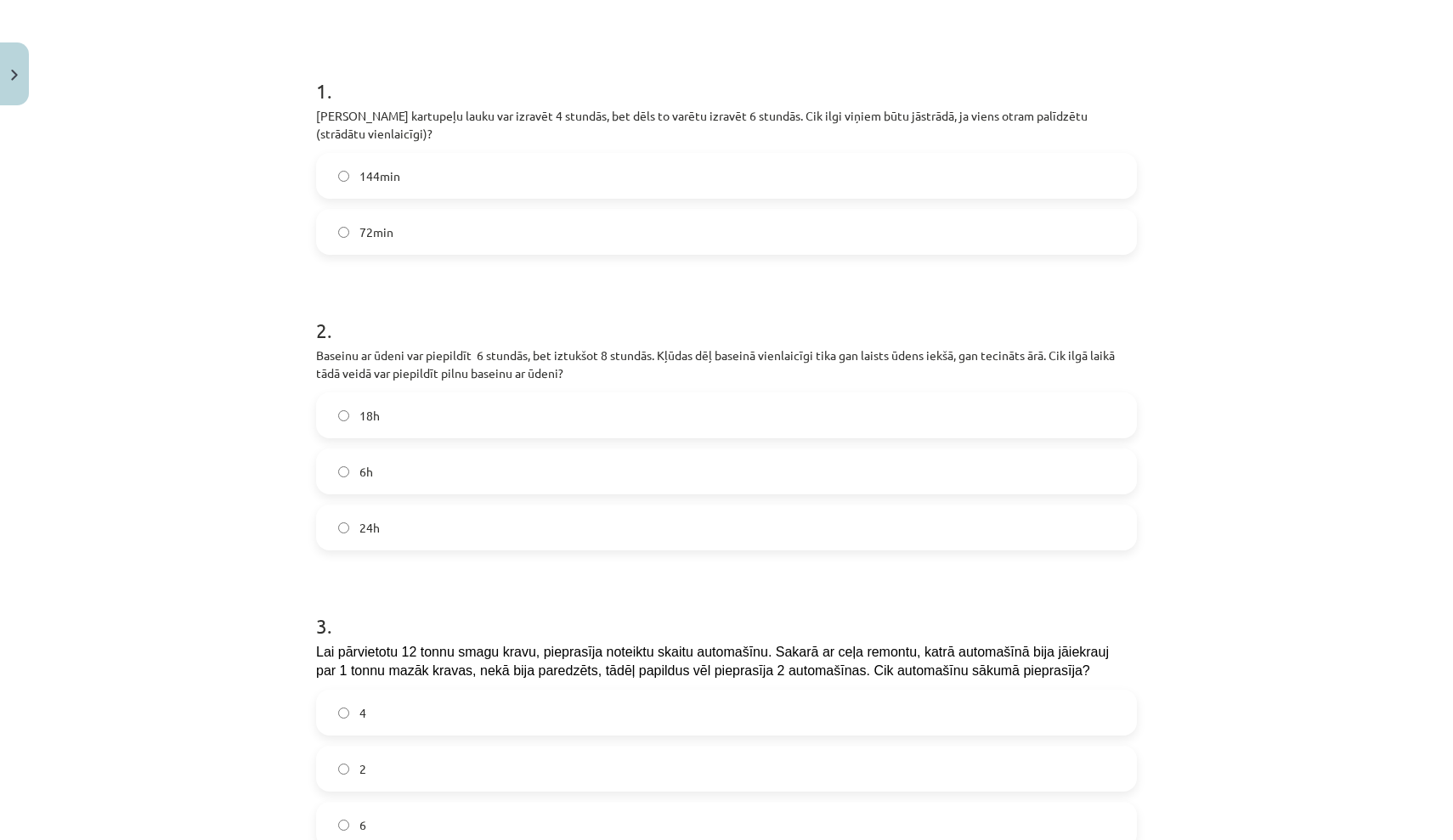
scroll to position [282, 0]
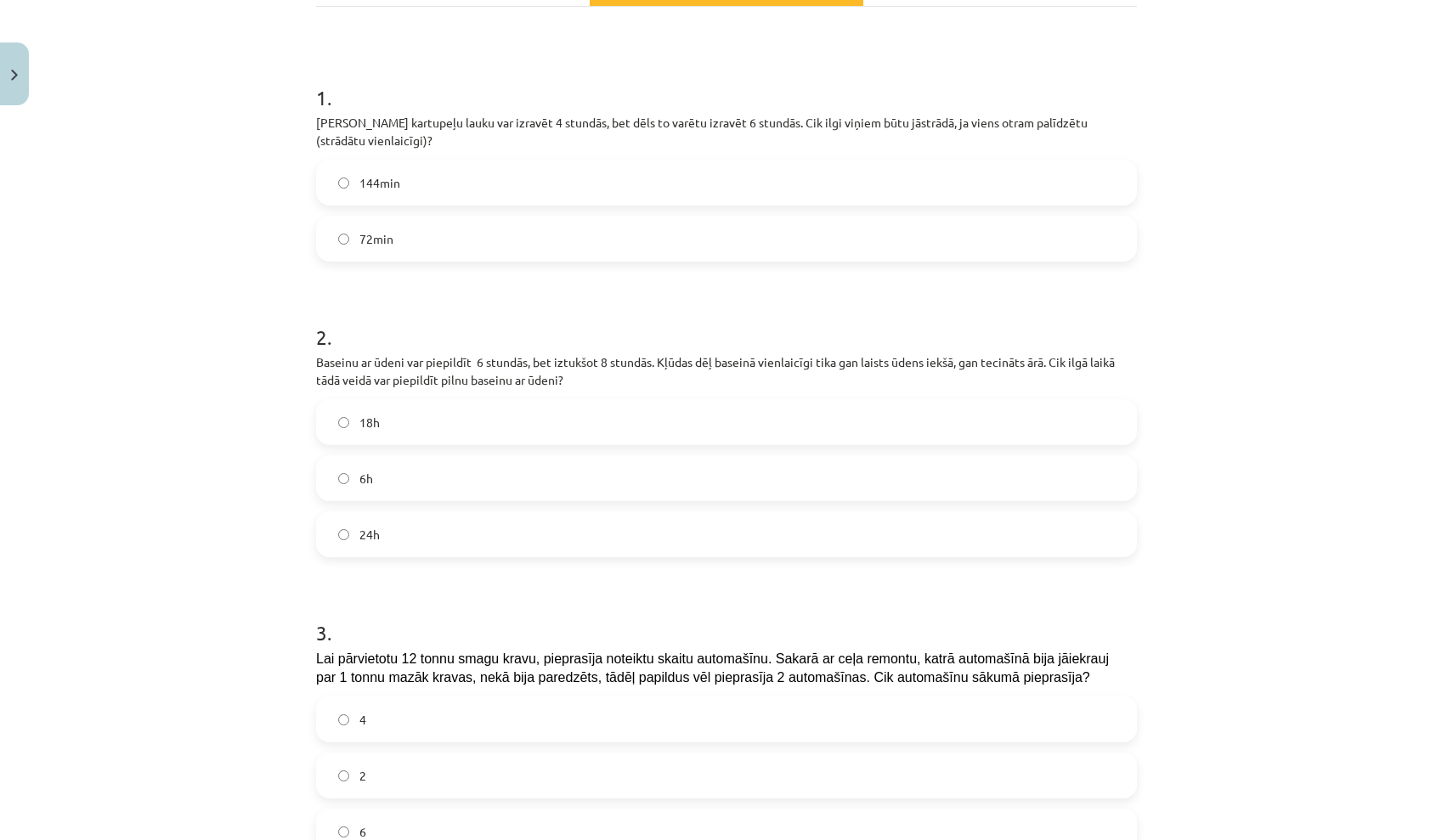
click at [367, 178] on span "144min" at bounding box center [379, 183] width 40 height 18
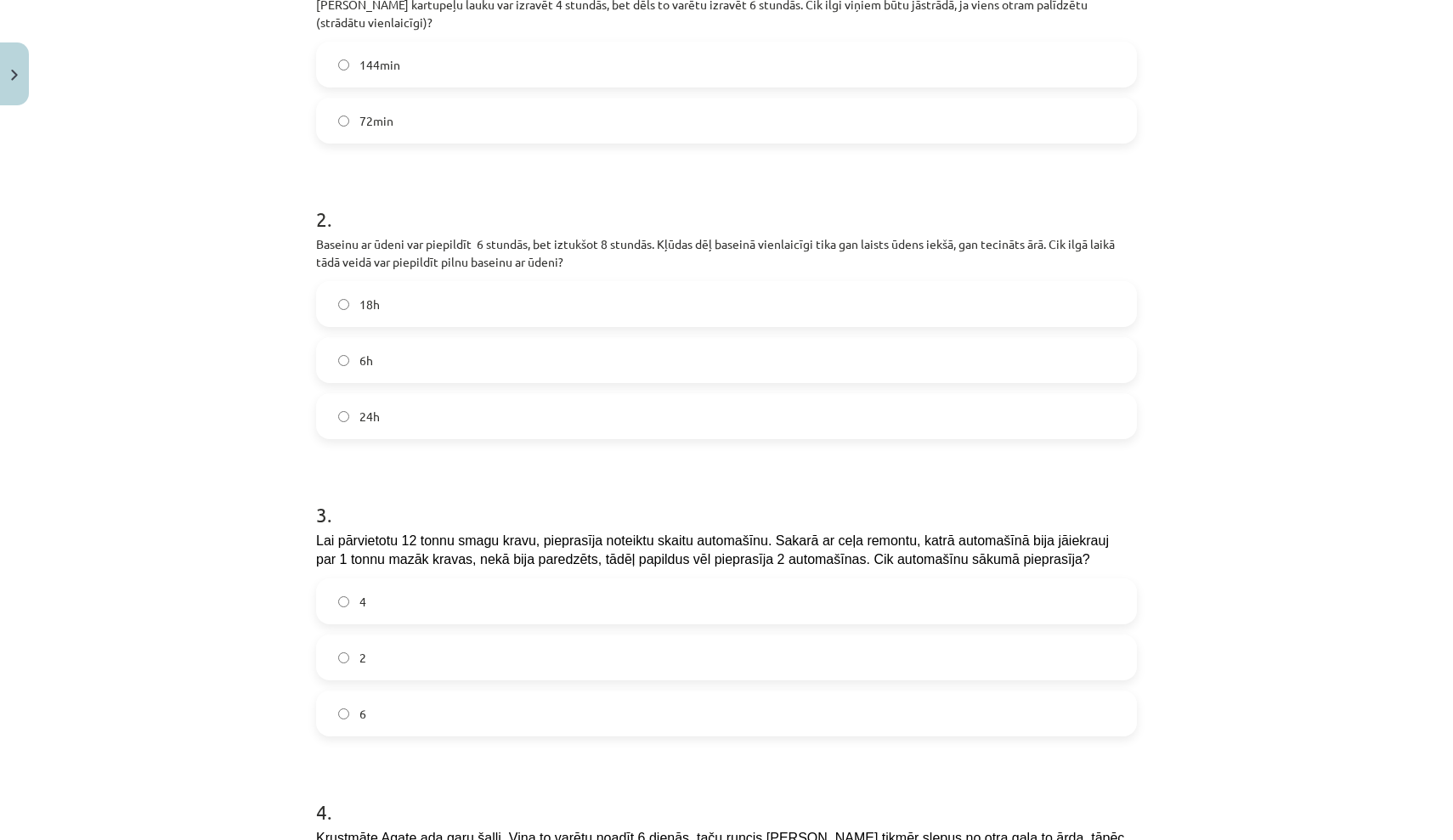
scroll to position [430, 0]
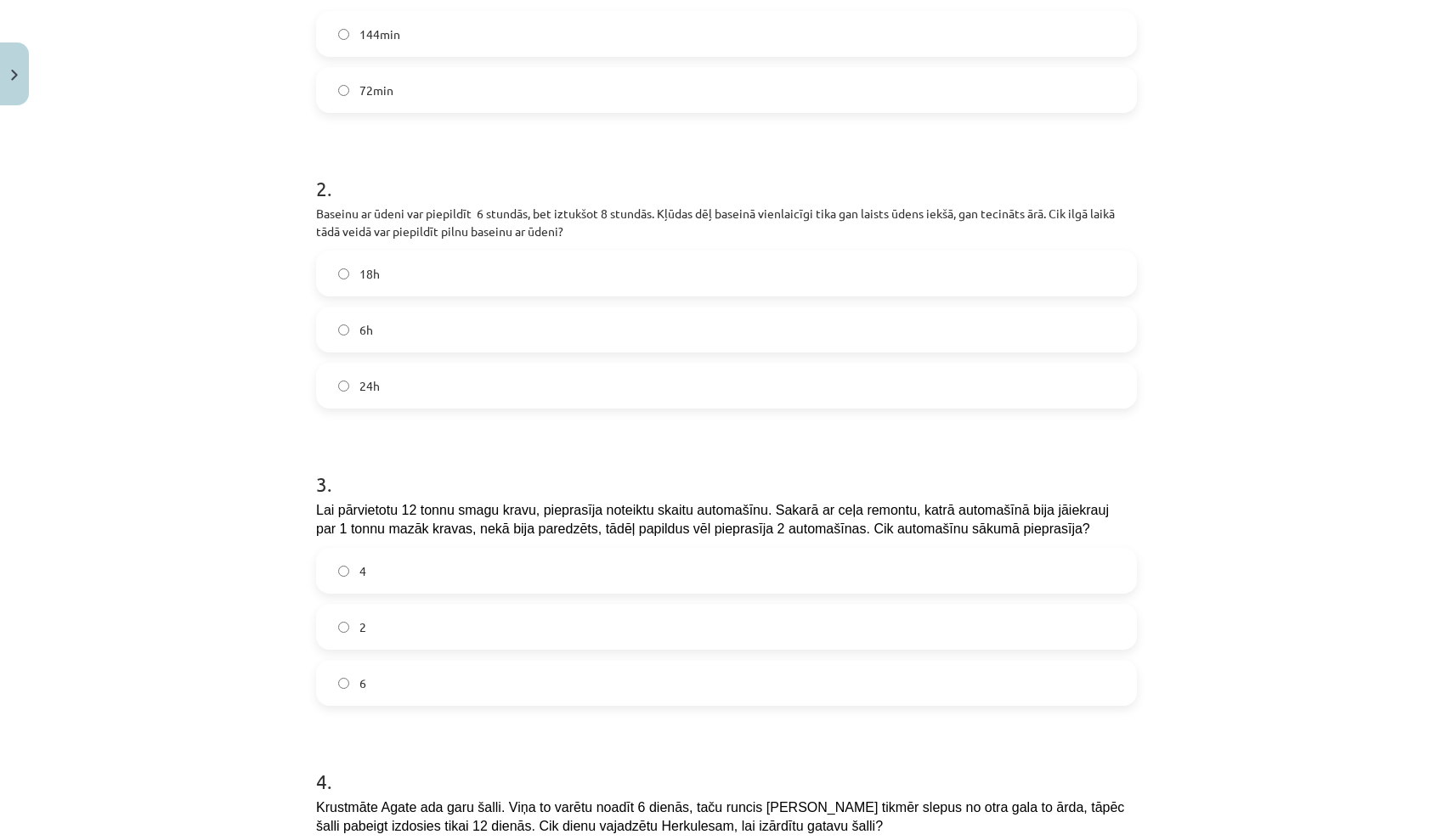
click at [565, 587] on label "4" at bounding box center [727, 570] width 818 height 42
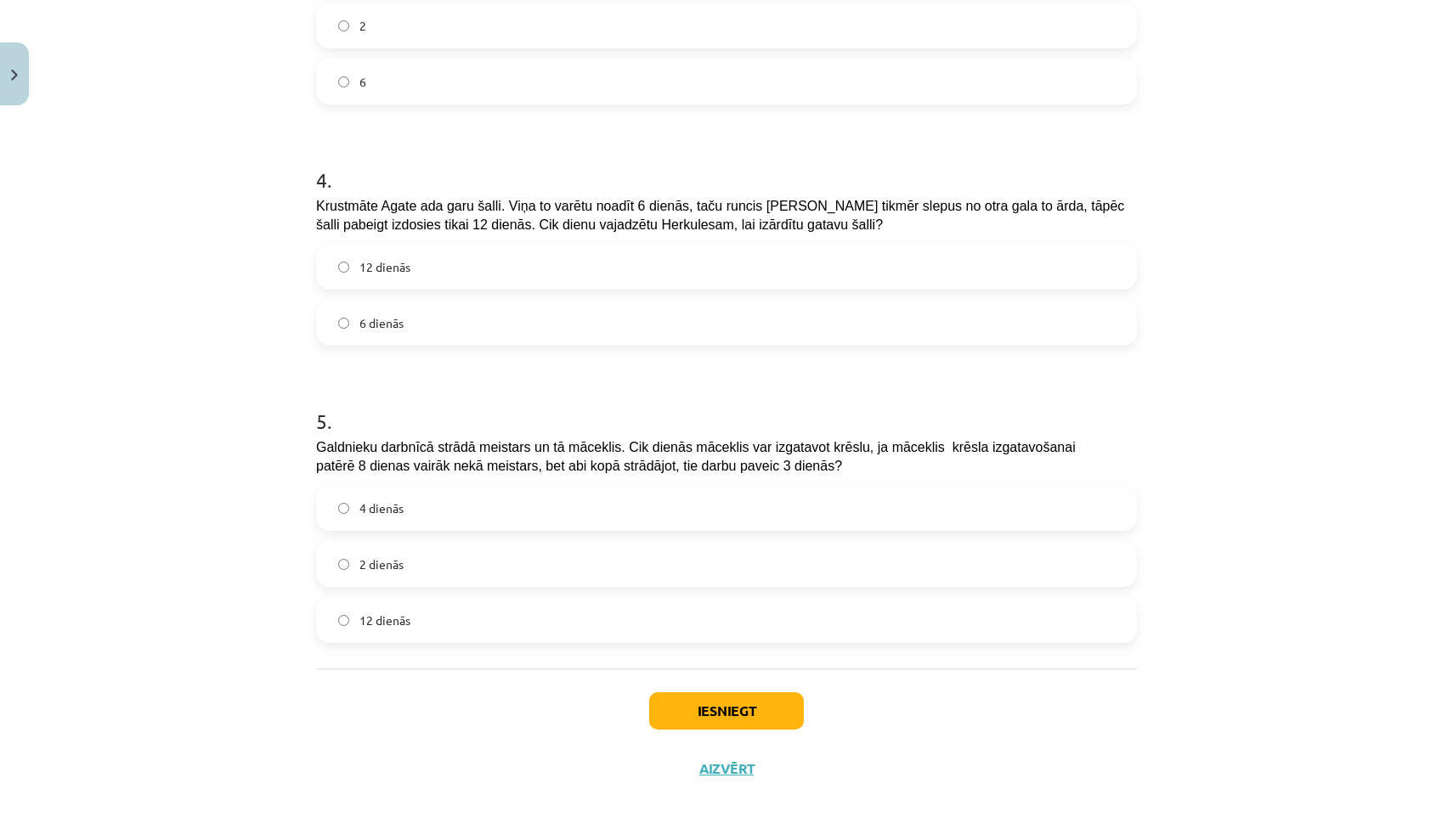
scroll to position [1035, 0]
click at [583, 627] on label "12 dienās" at bounding box center [727, 619] width 818 height 42
click at [745, 711] on button "Iesniegt" at bounding box center [726, 711] width 155 height 37
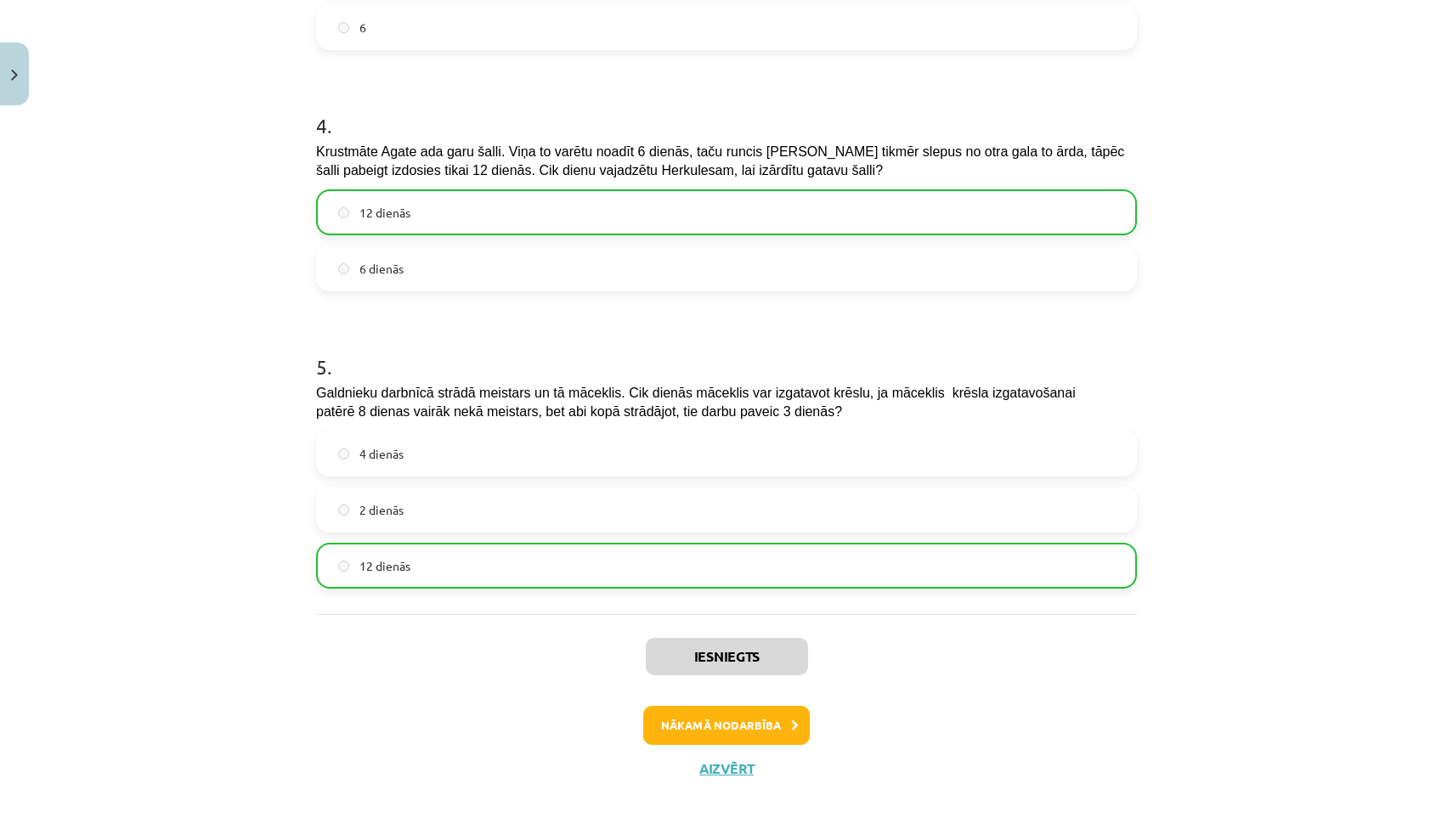
scroll to position [1088, 0]
click at [777, 724] on button "Nākamā nodarbība" at bounding box center [726, 726] width 166 height 39
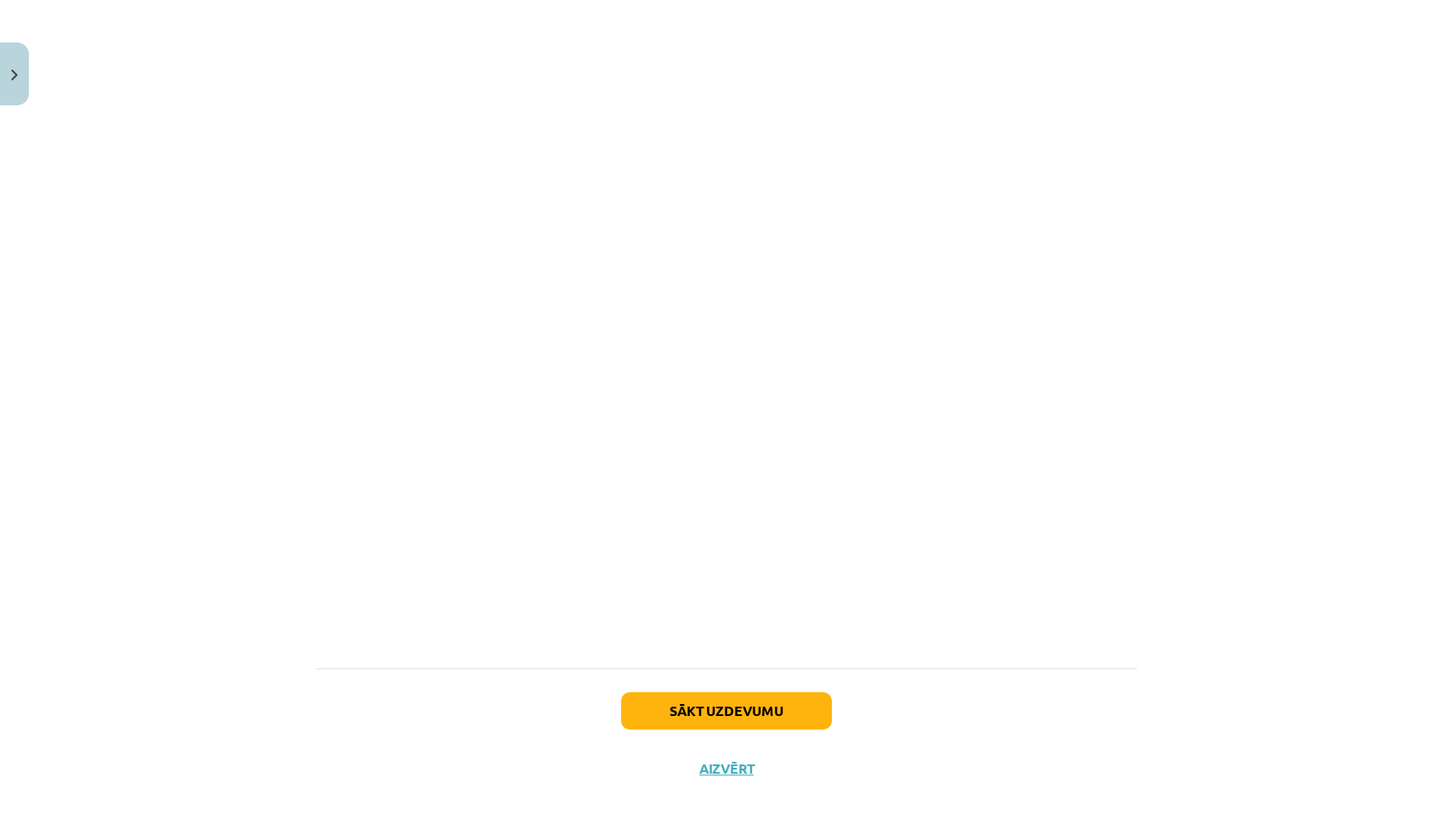
click at [809, 707] on button "Sākt uzdevumu" at bounding box center [727, 711] width 211 height 37
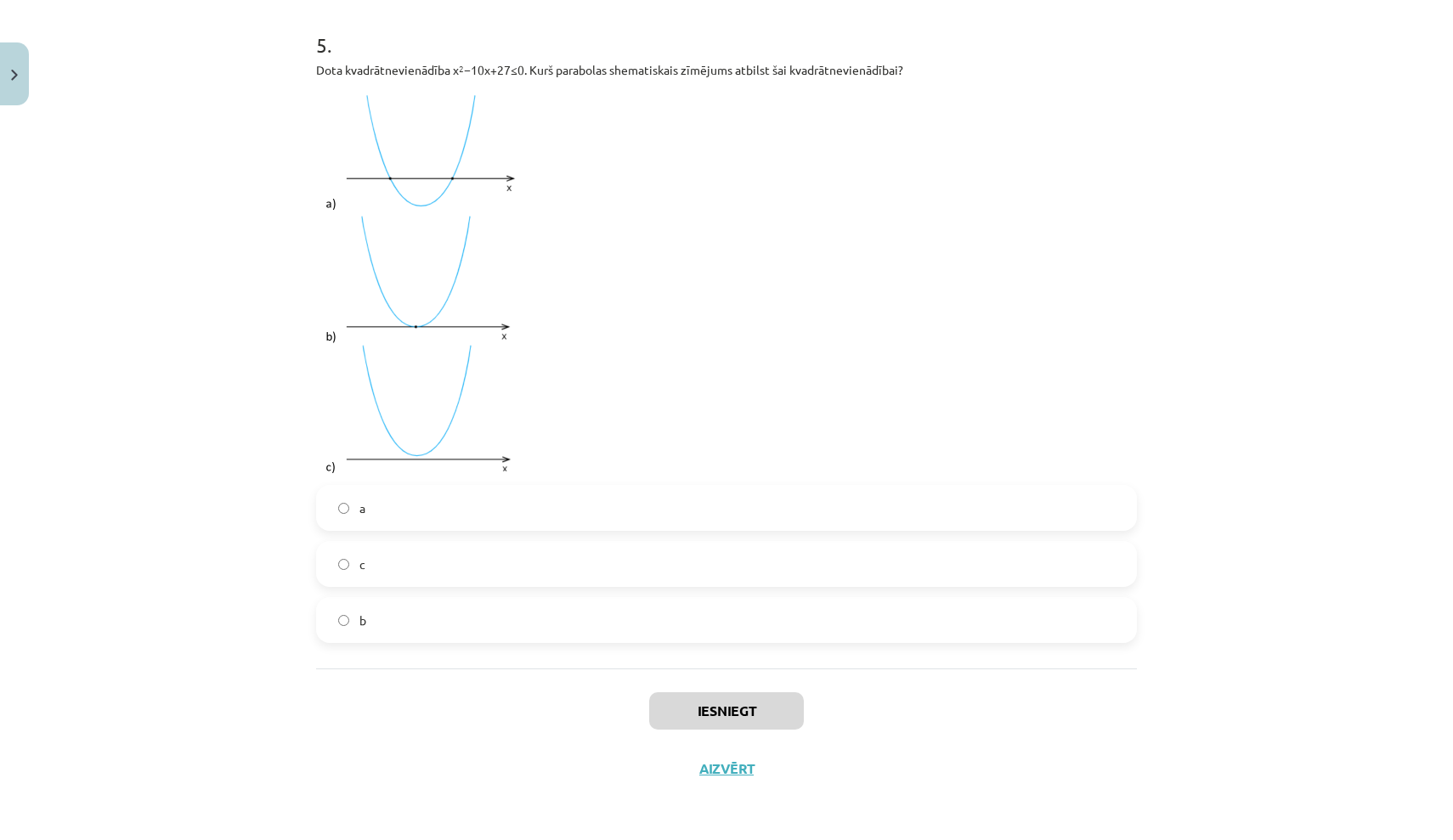
scroll to position [1731, 0]
click at [690, 571] on label "c" at bounding box center [727, 563] width 818 height 42
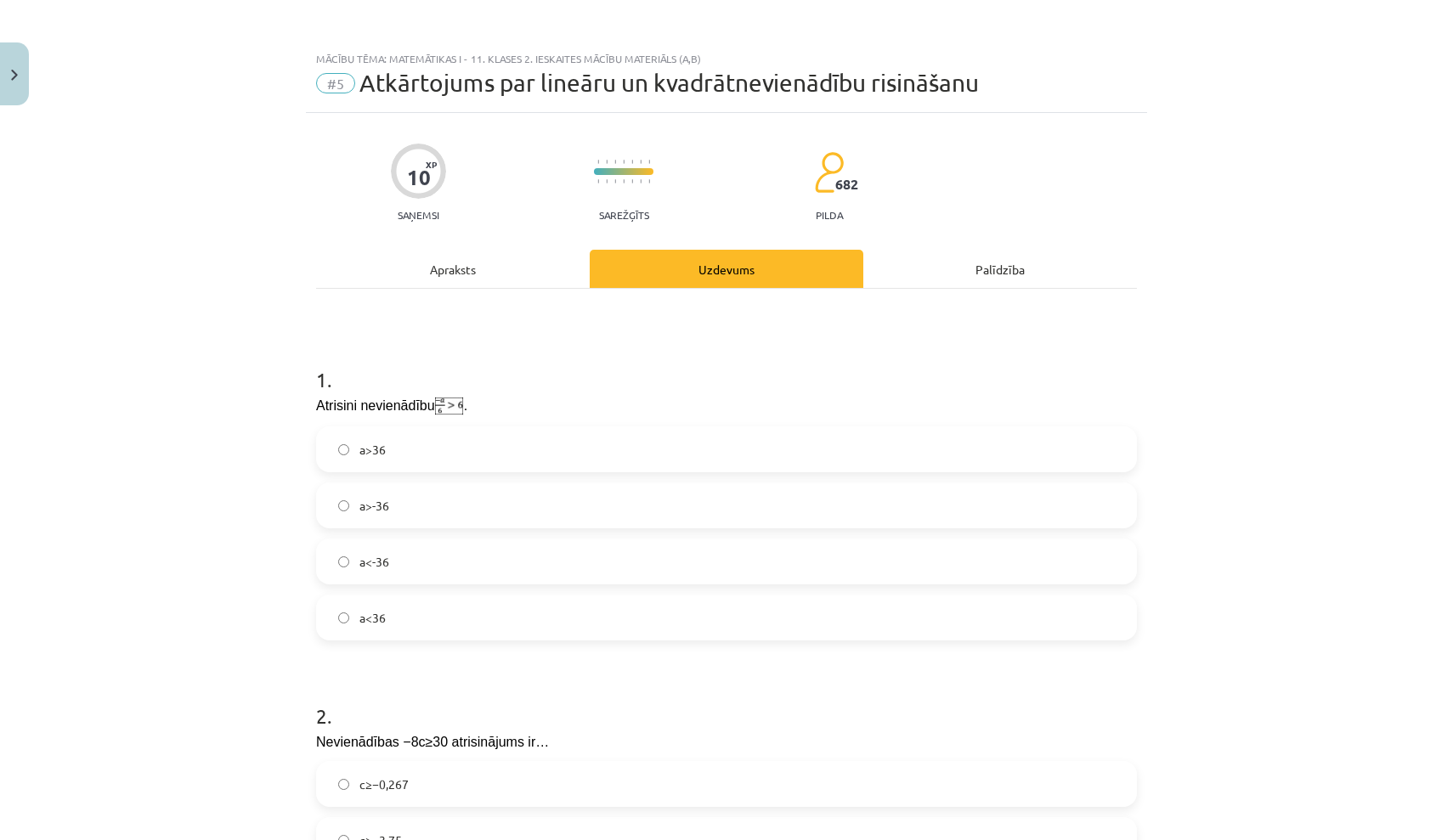
scroll to position [0, 0]
click at [718, 565] on label "a<-36" at bounding box center [727, 561] width 818 height 42
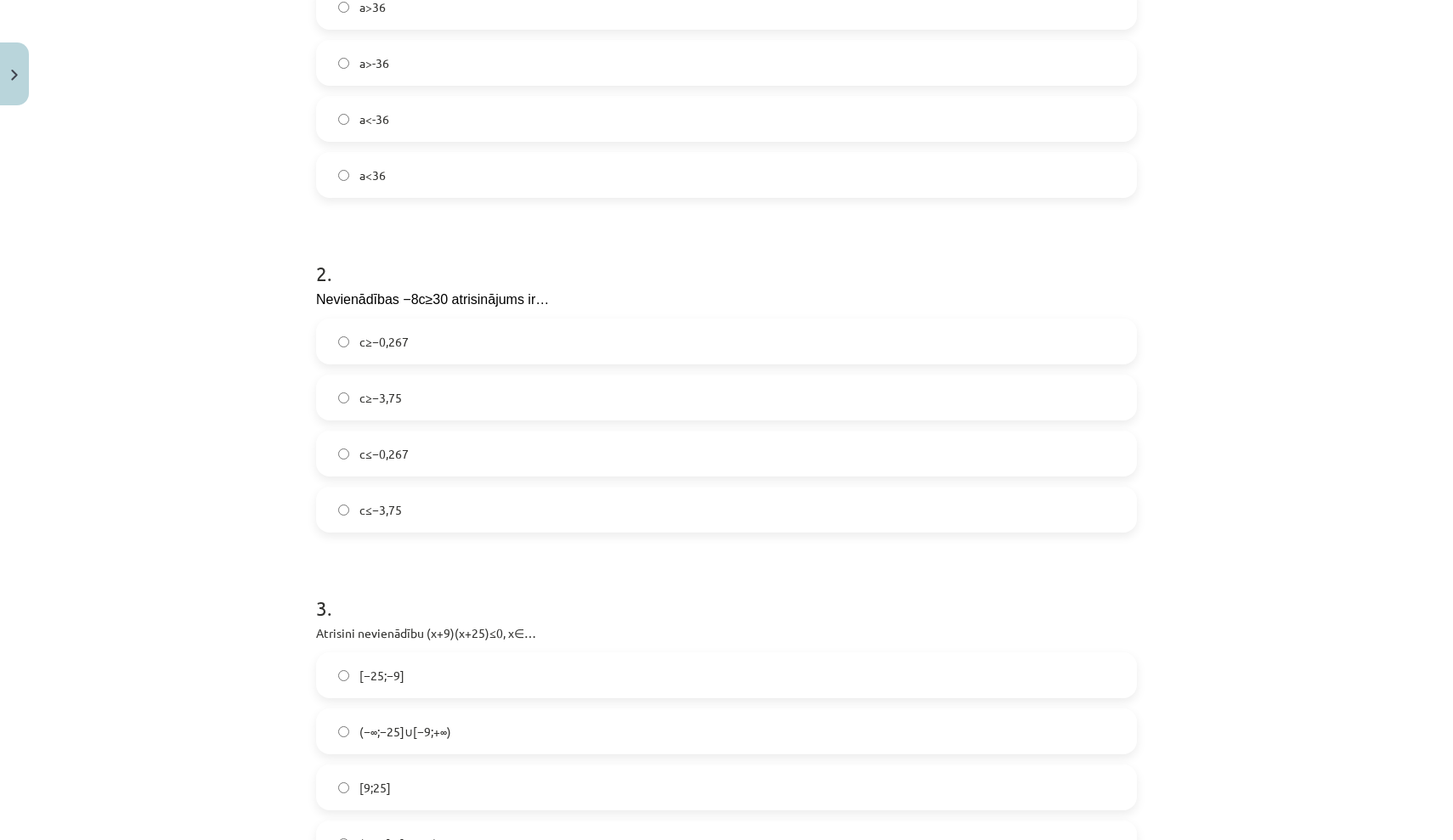
scroll to position [482, 0]
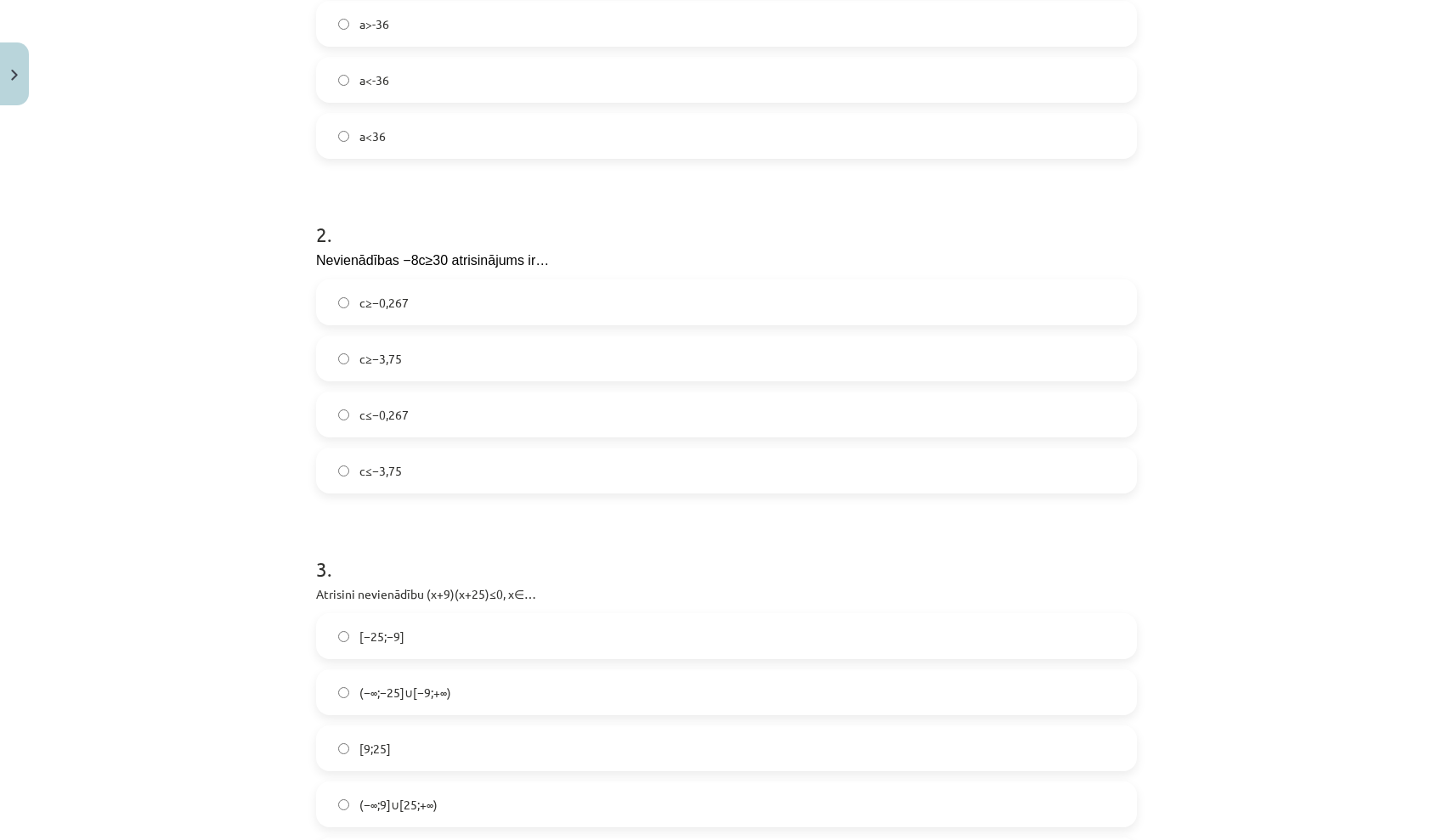
click at [585, 402] on label "c≤−0,267" at bounding box center [727, 414] width 818 height 42
click at [597, 454] on label "c≤−3,75" at bounding box center [727, 470] width 818 height 42
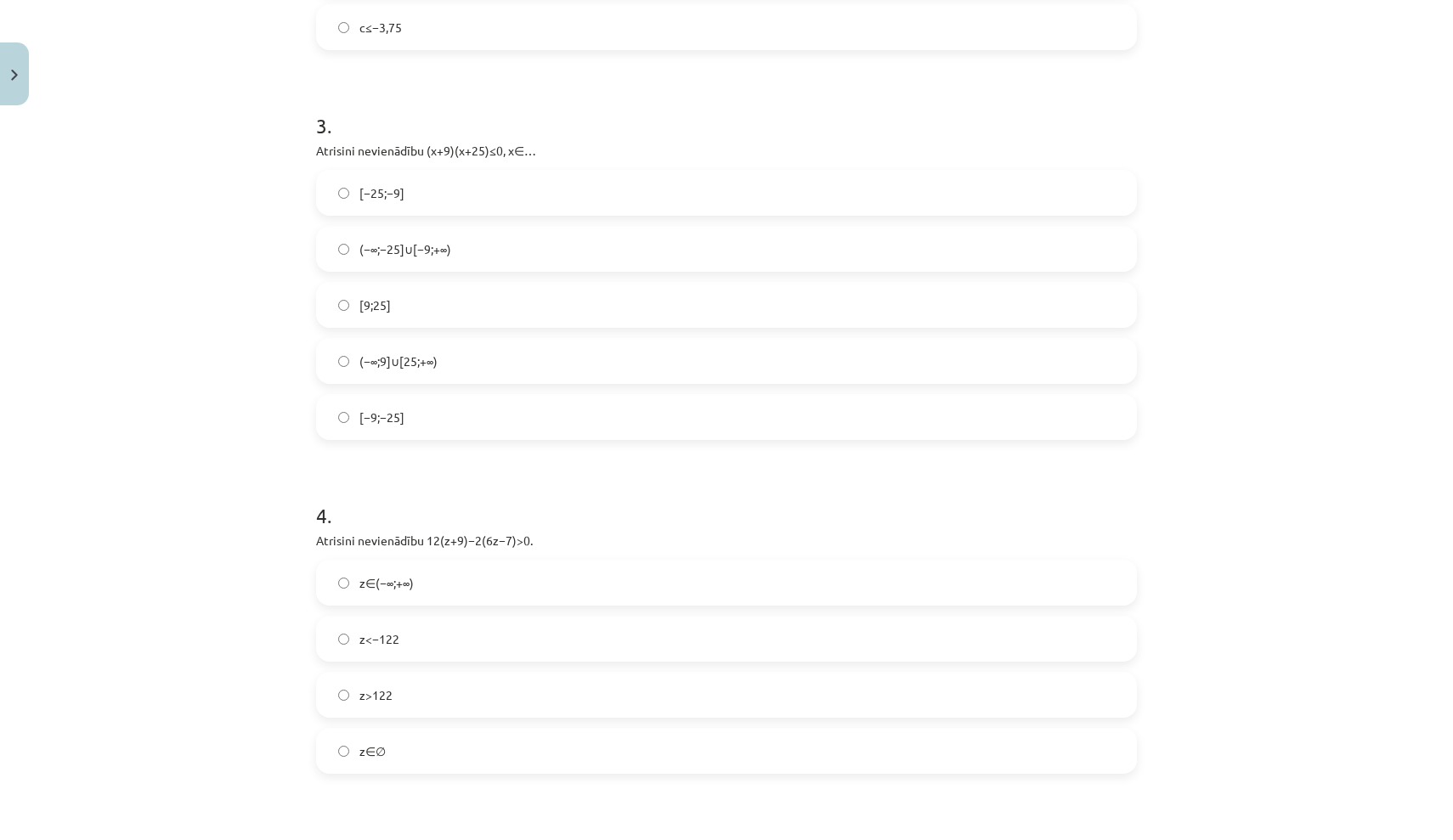
scroll to position [936, 0]
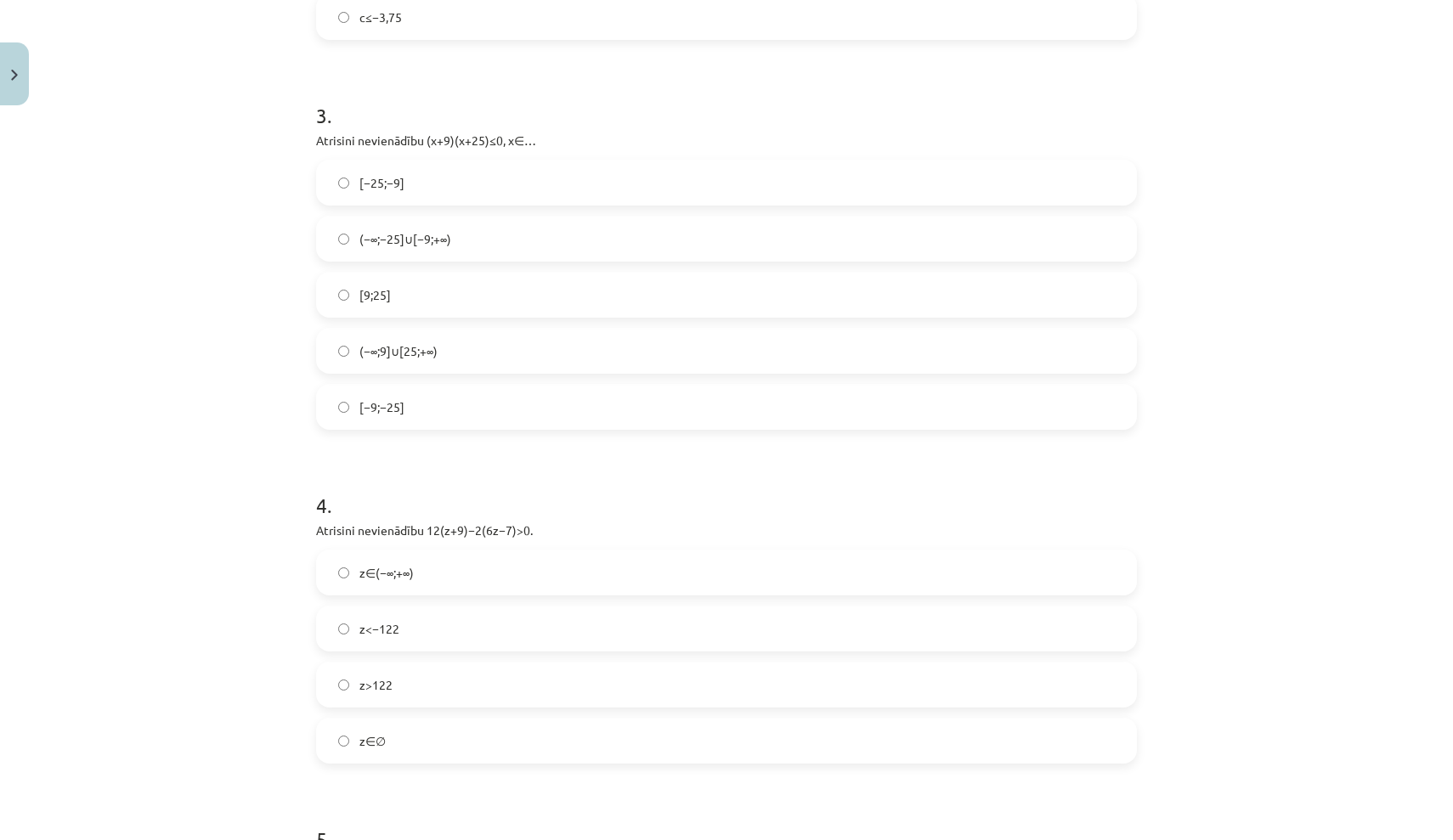
click at [527, 573] on label "z∈(−∞;+∞)" at bounding box center [727, 572] width 818 height 42
click at [455, 299] on label "[9;25]" at bounding box center [727, 294] width 818 height 42
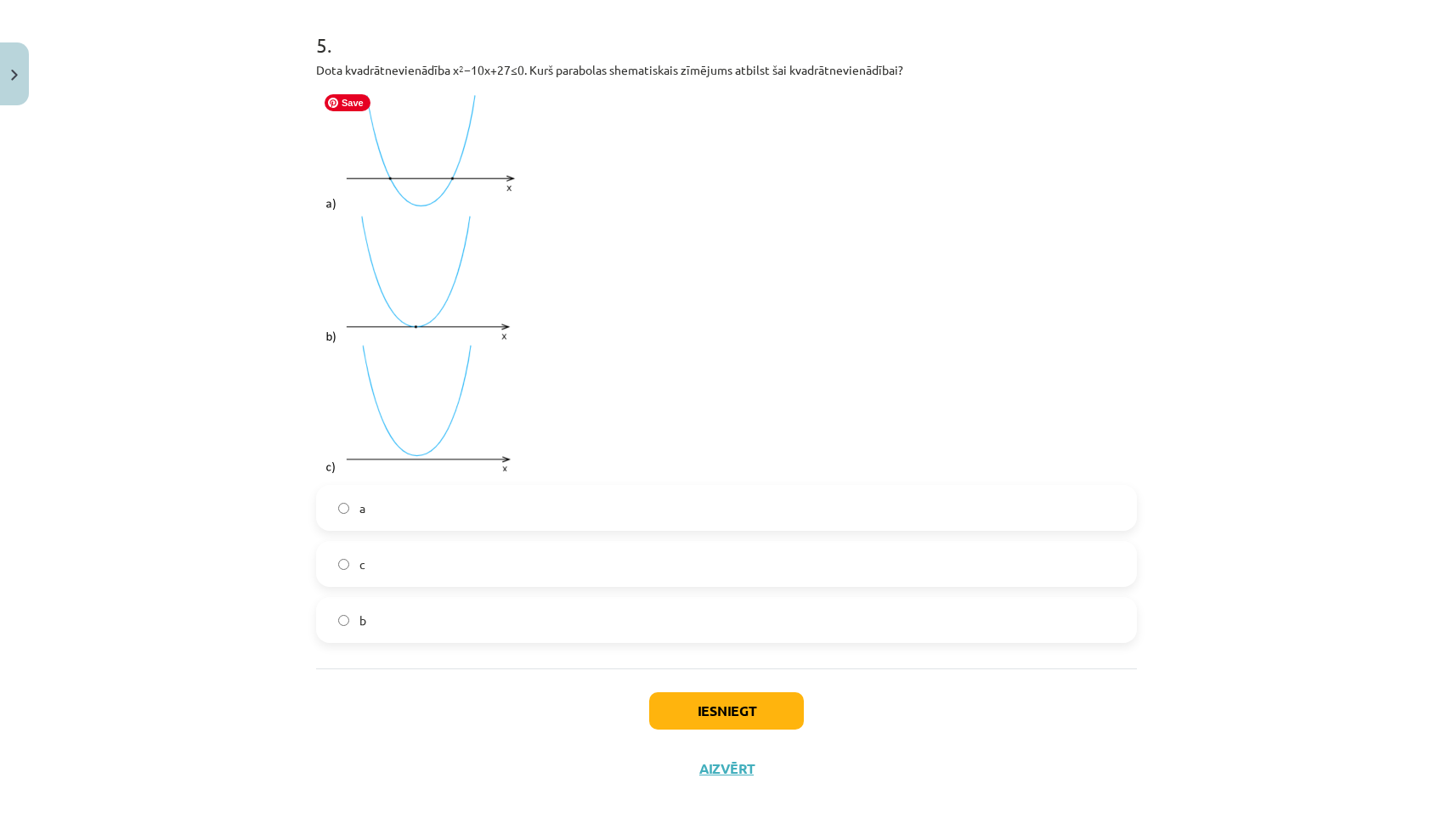
scroll to position [1731, 0]
click at [702, 703] on button "Iesniegt" at bounding box center [726, 711] width 155 height 37
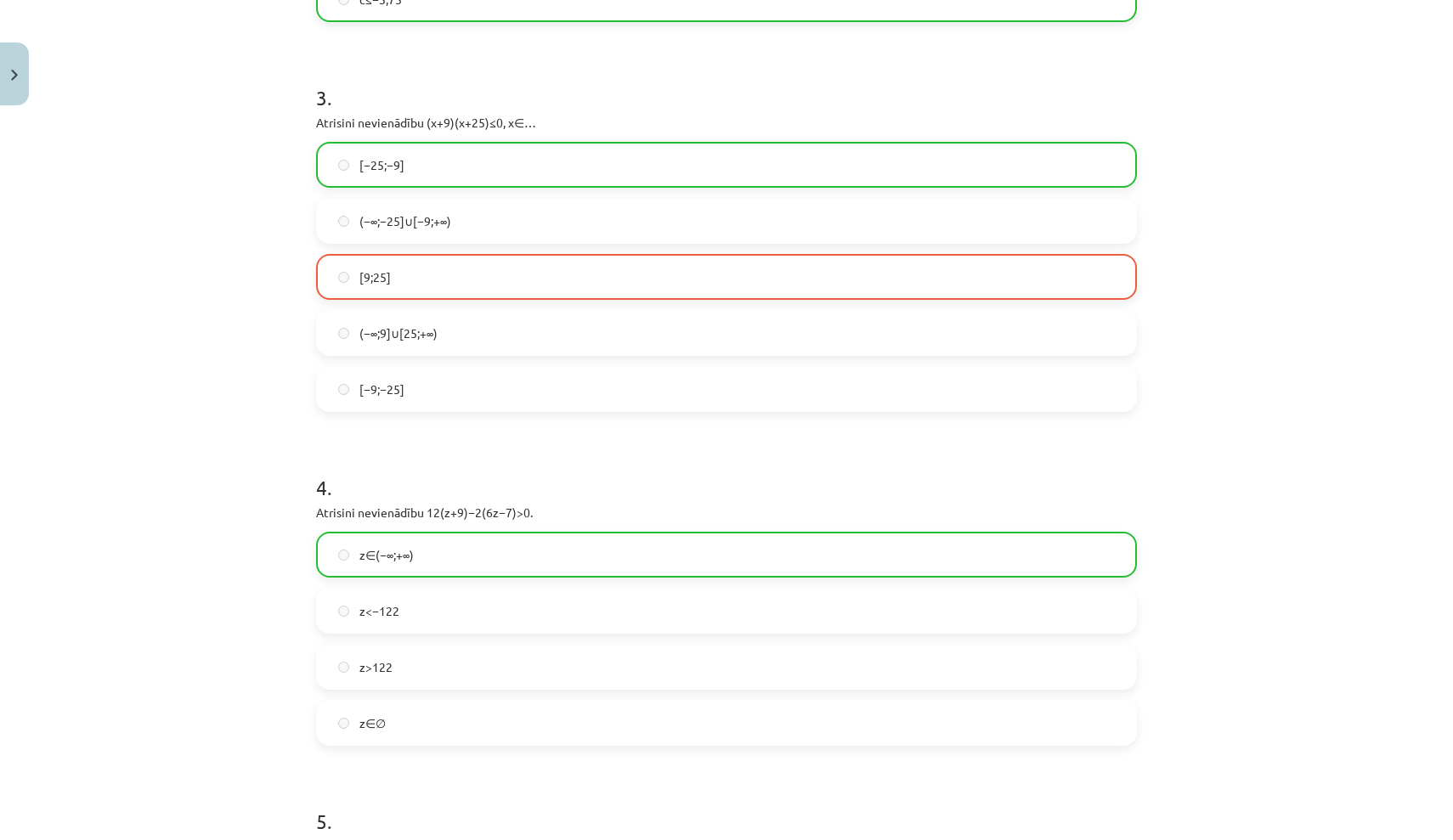
scroll to position [939, 0]
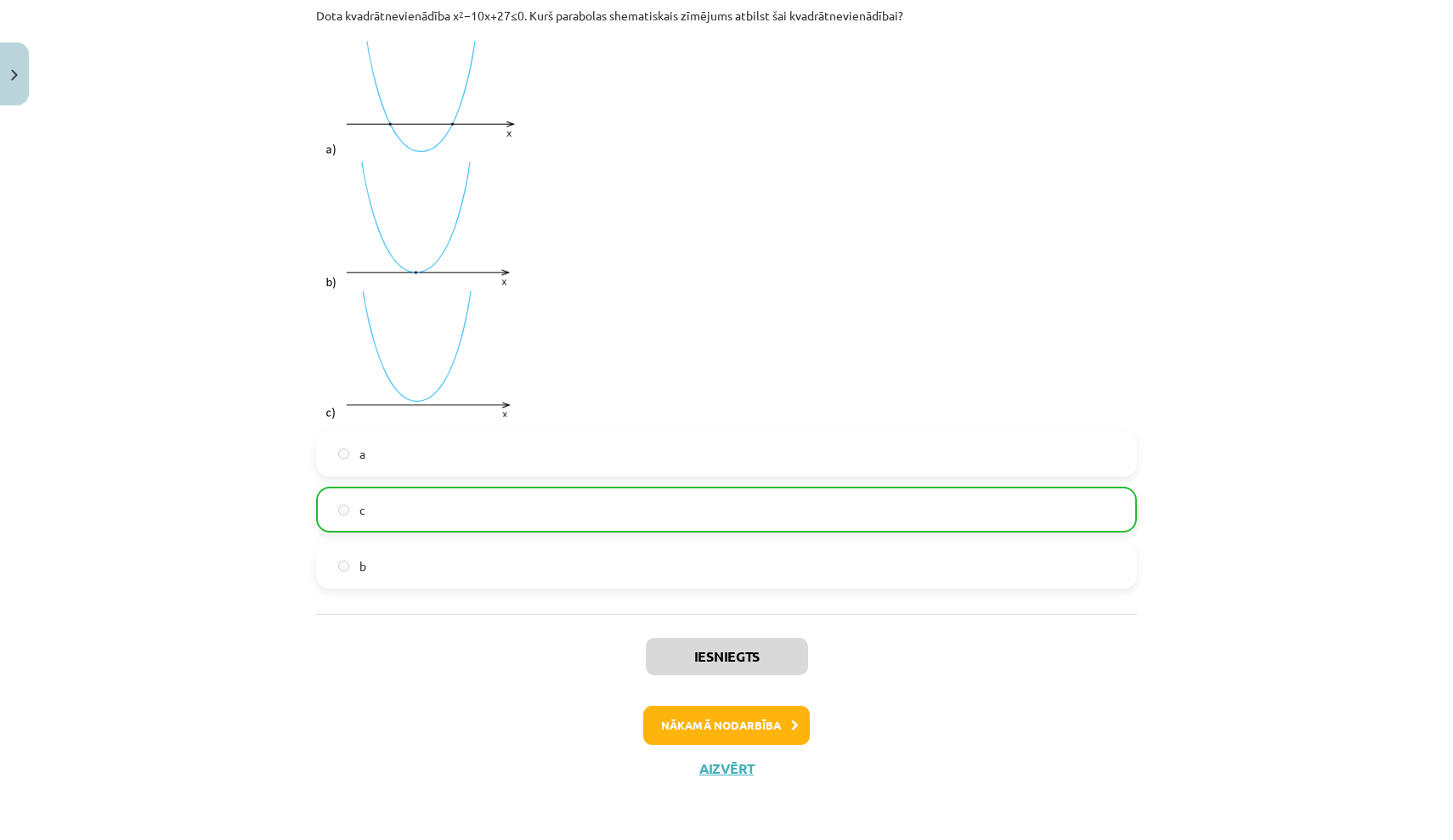
click at [706, 714] on button "Nākamā nodarbība" at bounding box center [726, 726] width 166 height 39
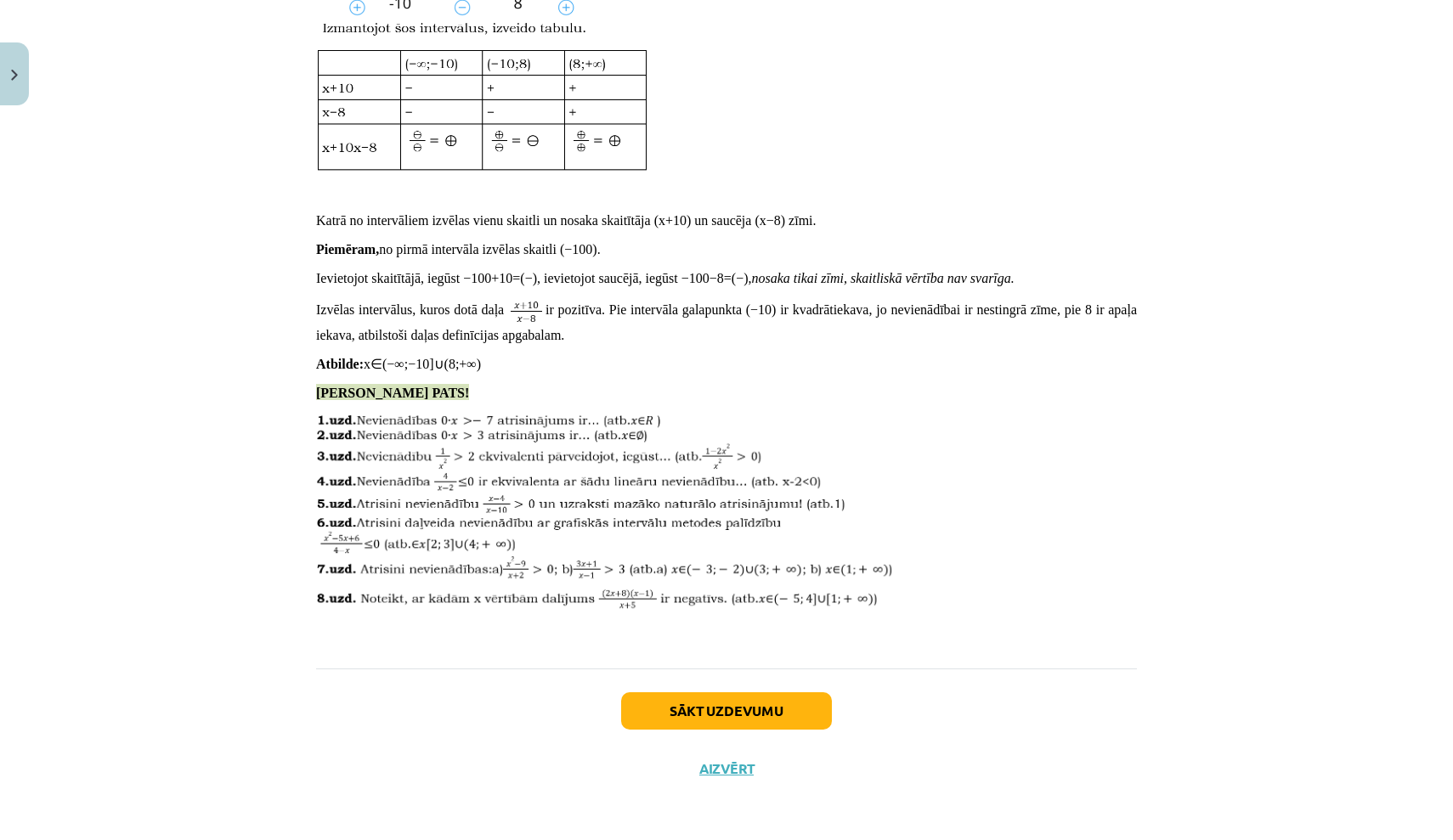
click at [713, 710] on button "Sākt uzdevumu" at bounding box center [727, 711] width 211 height 37
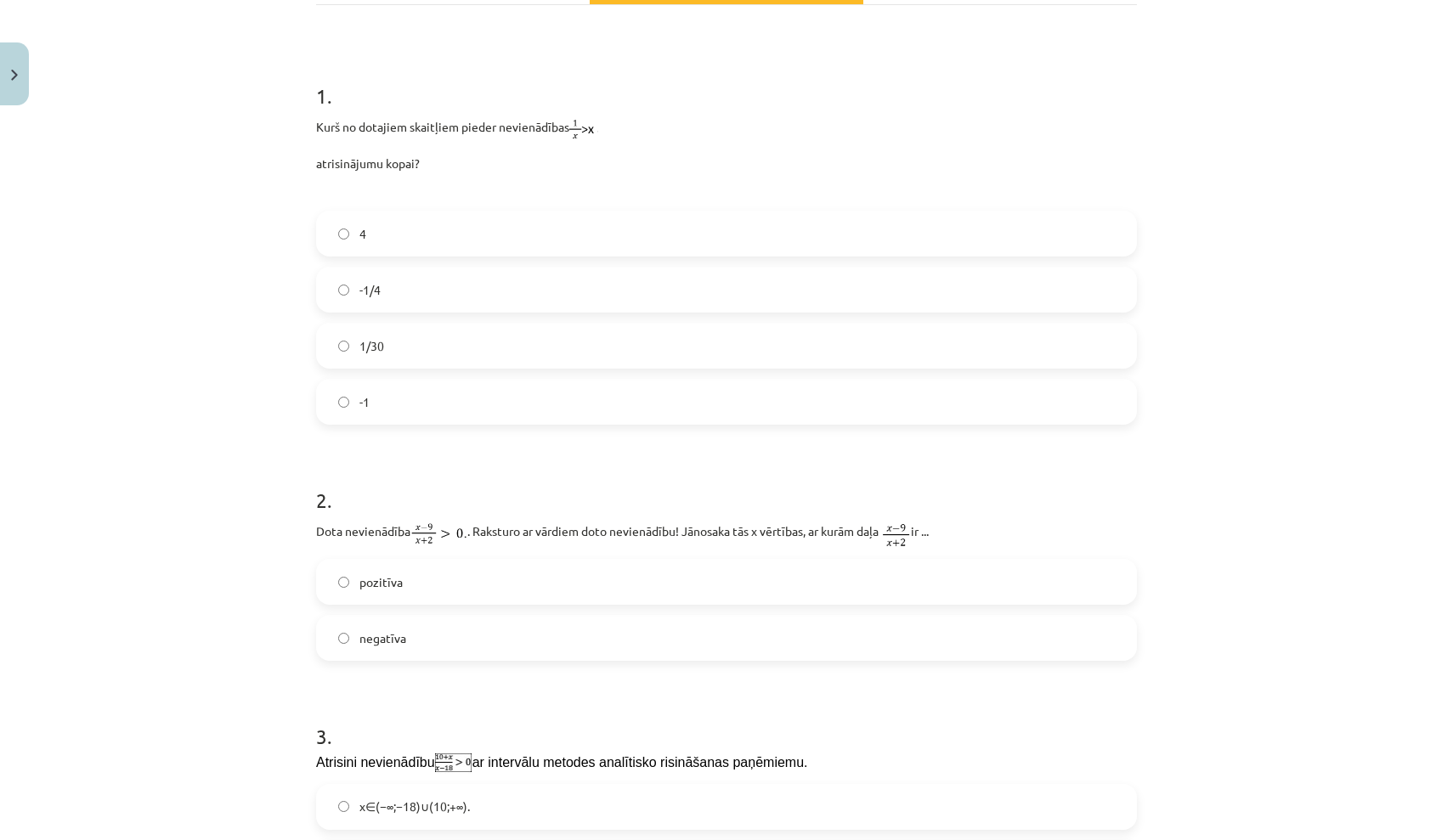
scroll to position [282, 0]
click at [531, 332] on label "1/30" at bounding box center [727, 347] width 818 height 42
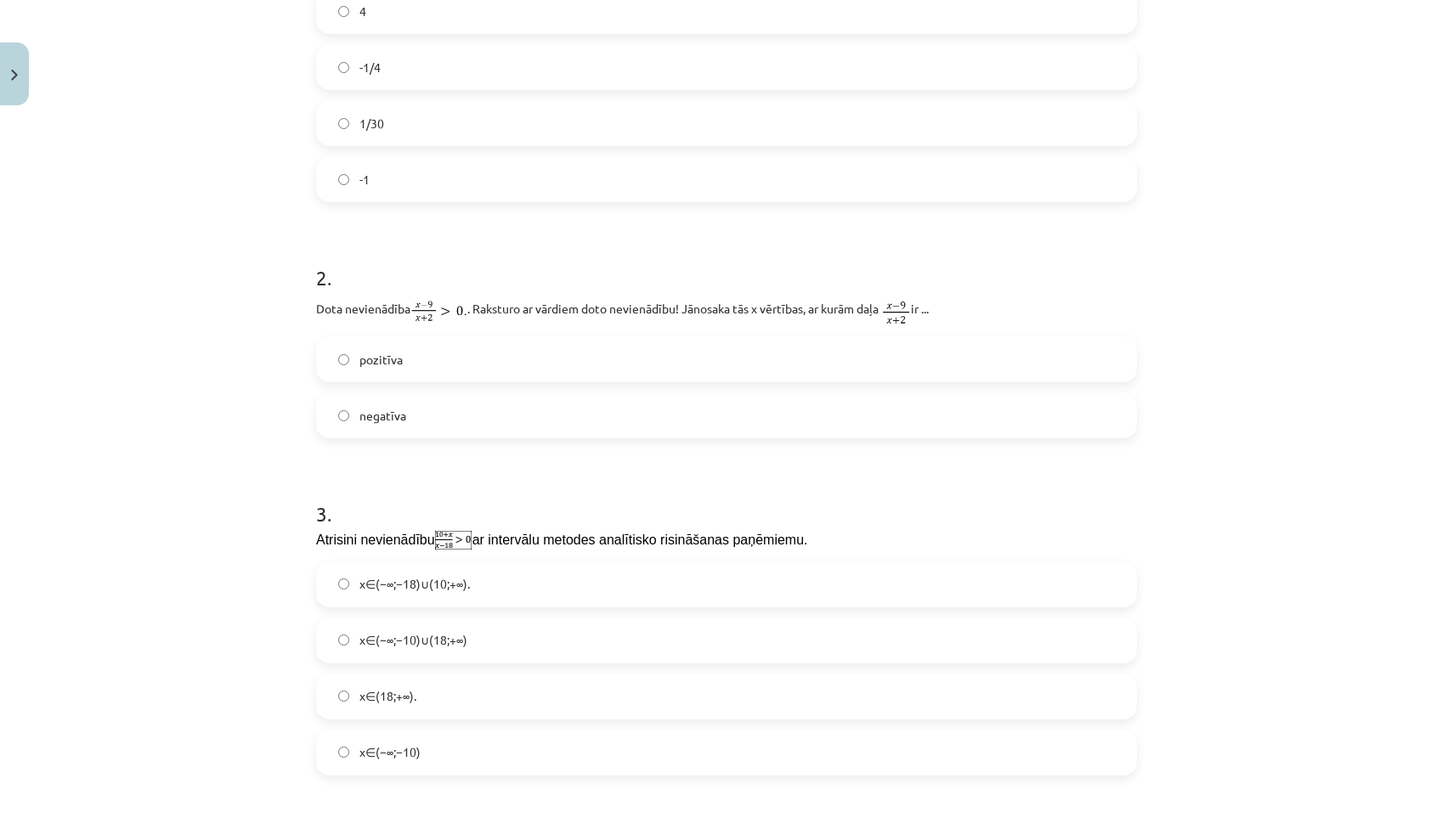
scroll to position [507, 0]
click at [657, 652] on label "x∈(−∞;−10)∪(18;+∞)" at bounding box center [727, 639] width 818 height 42
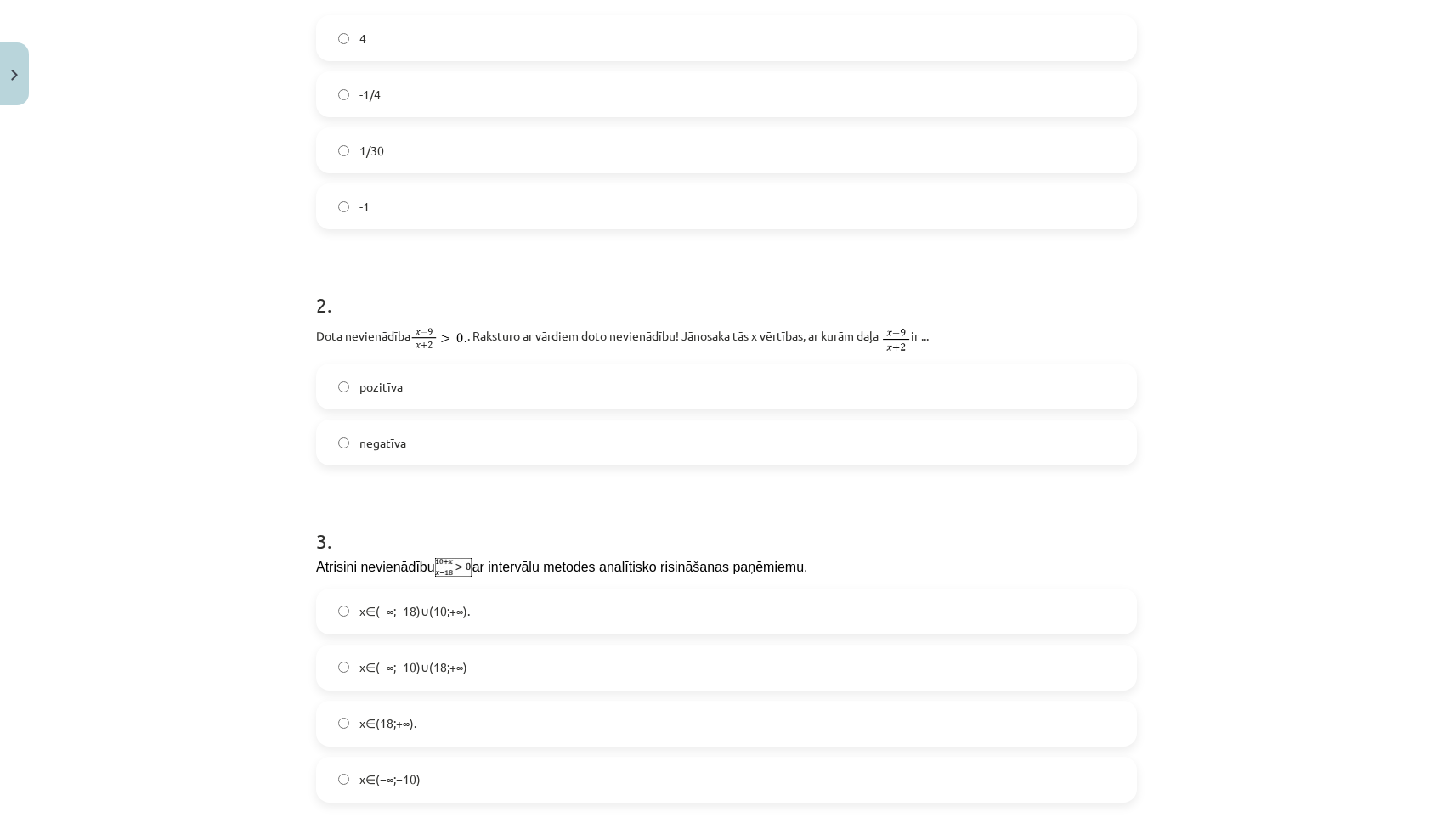
click at [561, 404] on label "pozitīva" at bounding box center [727, 386] width 818 height 42
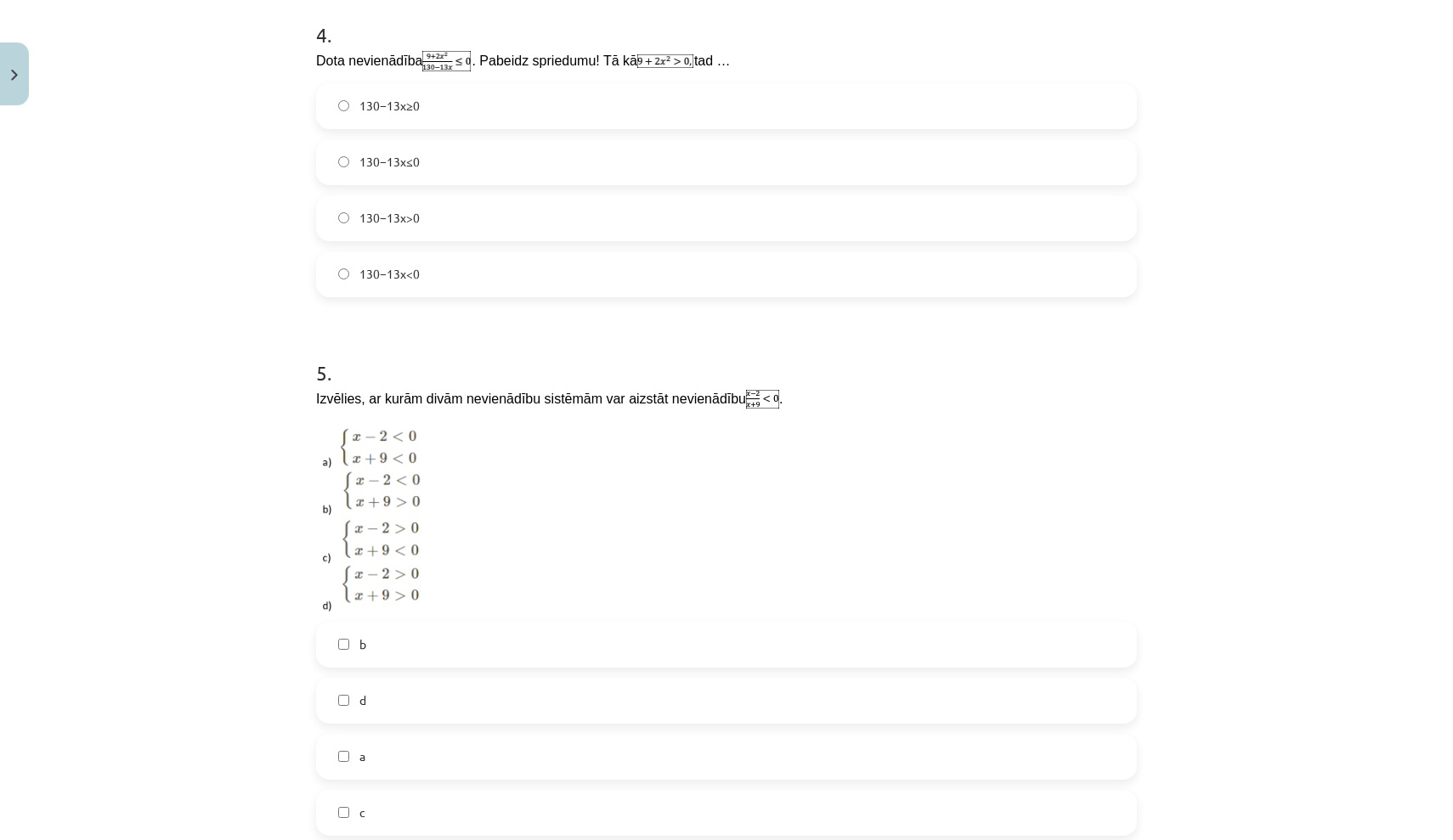
scroll to position [1321, 0]
click at [433, 259] on label "130−13x<0" at bounding box center [727, 276] width 818 height 42
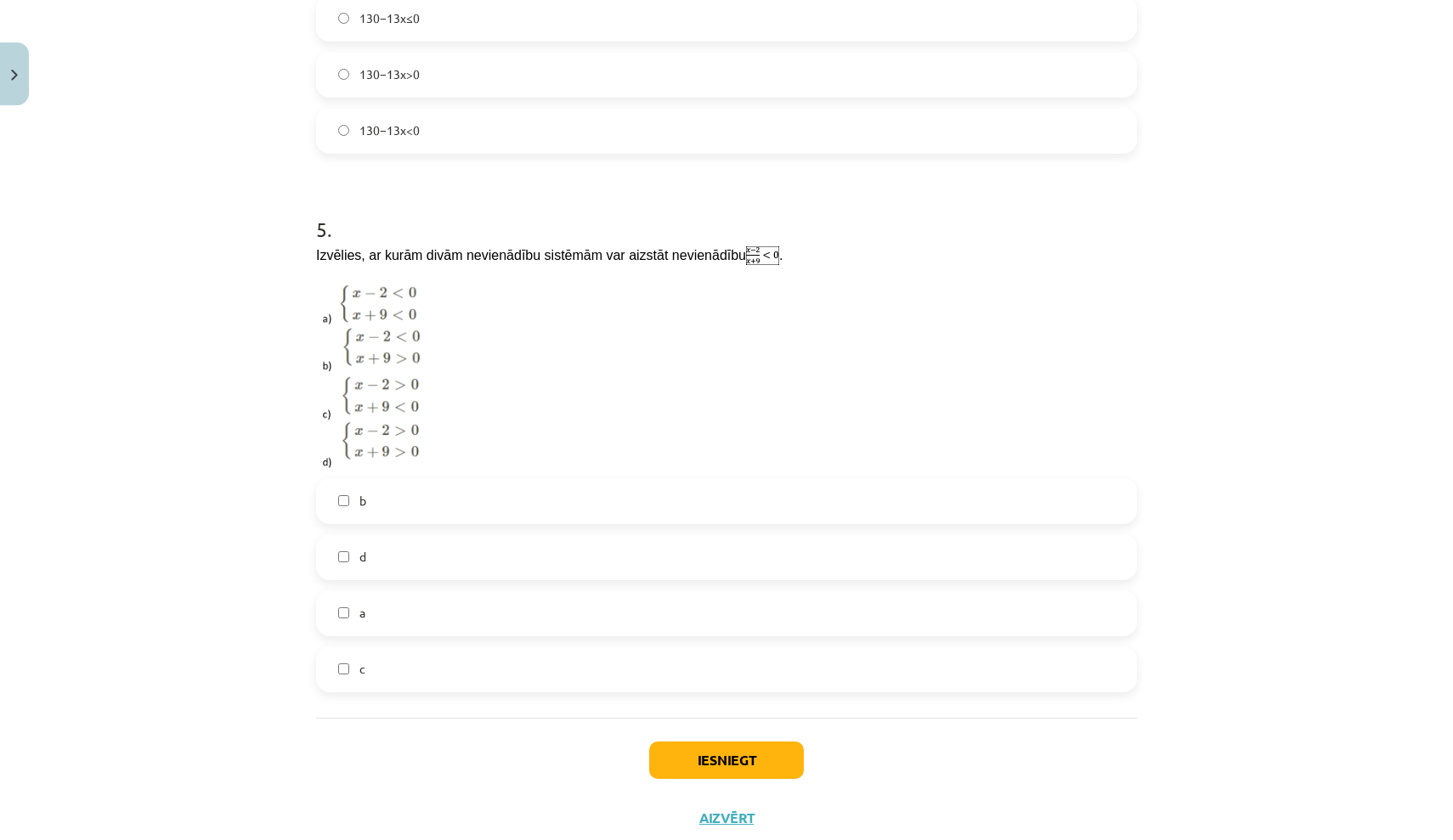
scroll to position [1482, 0]
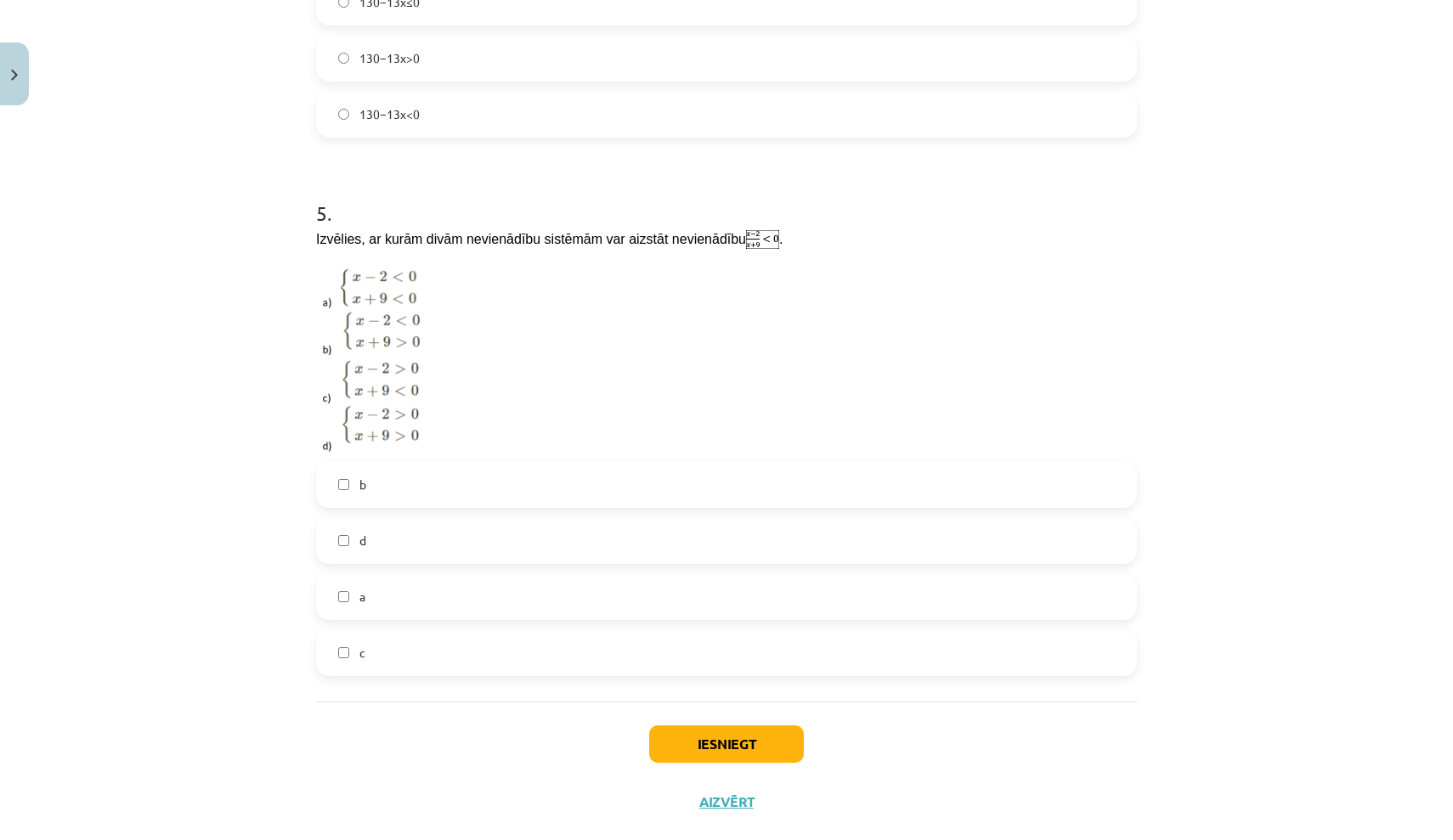
click at [336, 473] on label "b" at bounding box center [727, 485] width 818 height 42
click at [360, 651] on span "c" at bounding box center [363, 653] width 6 height 18
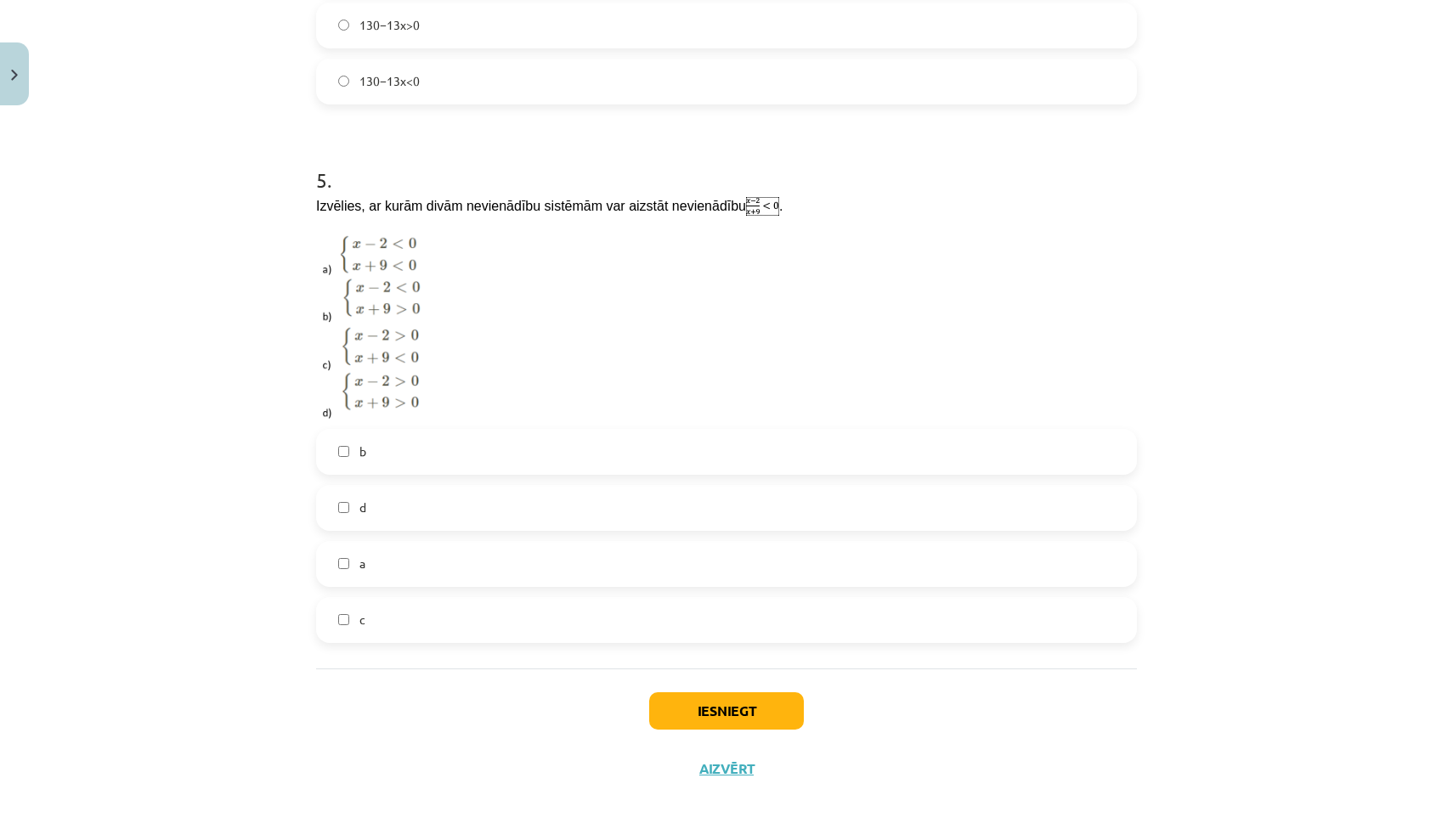
scroll to position [1516, 0]
click at [685, 707] on button "Iesniegt" at bounding box center [726, 711] width 155 height 37
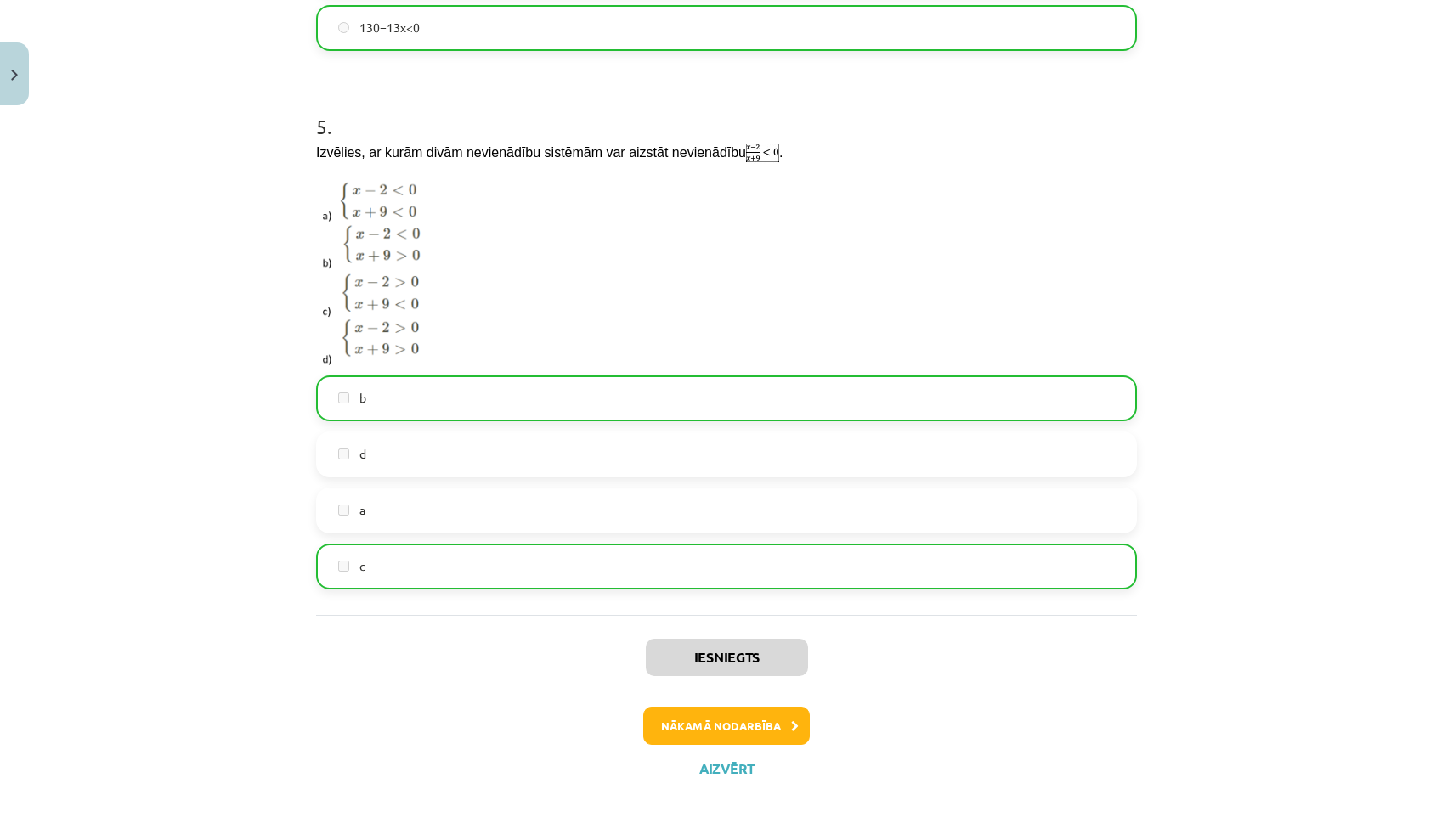
scroll to position [1569, 0]
click at [711, 730] on button "Nākamā nodarbība" at bounding box center [726, 727] width 166 height 39
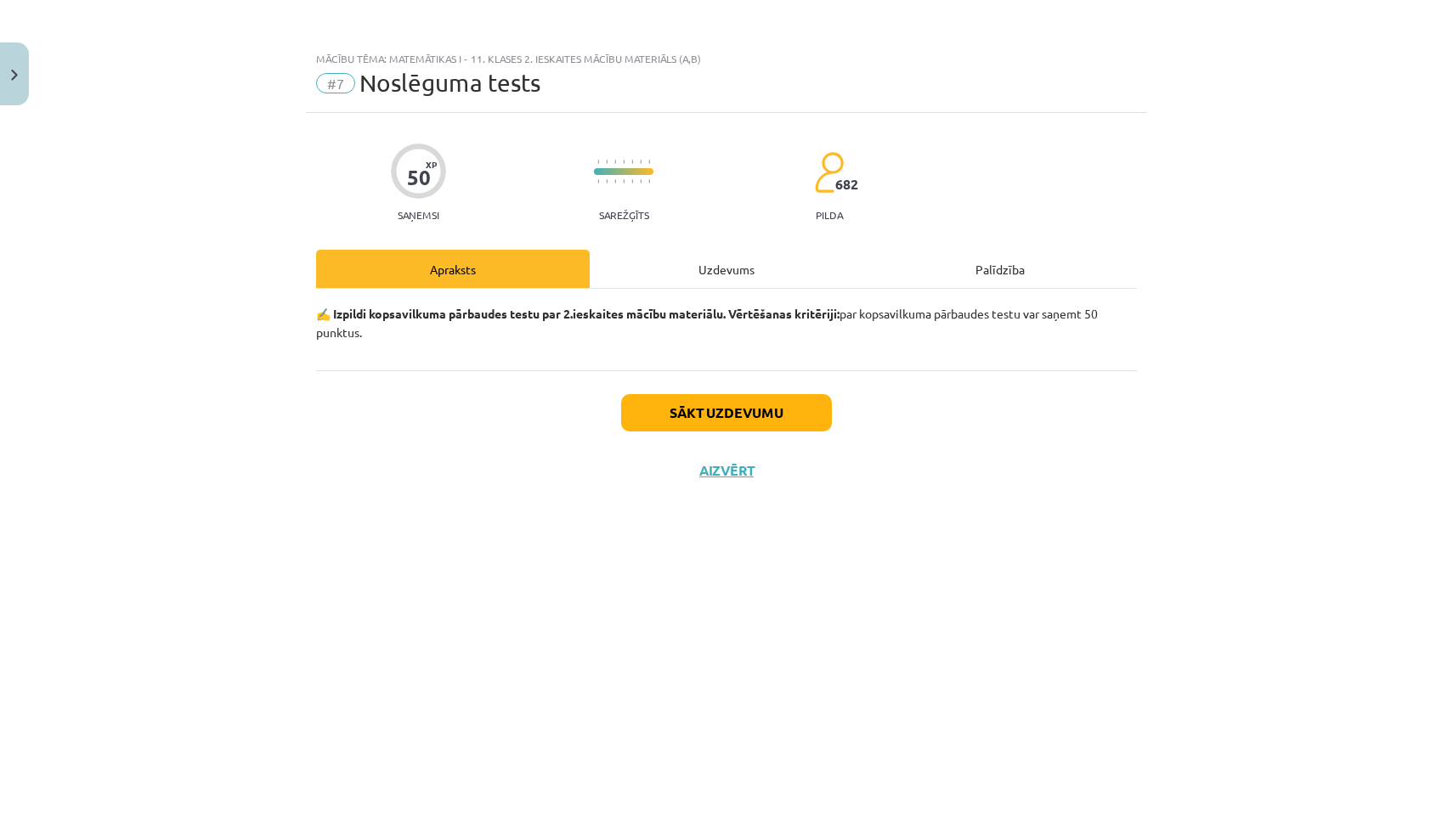
scroll to position [0, 0]
click at [702, 411] on button "Sākt uzdevumu" at bounding box center [727, 413] width 211 height 37
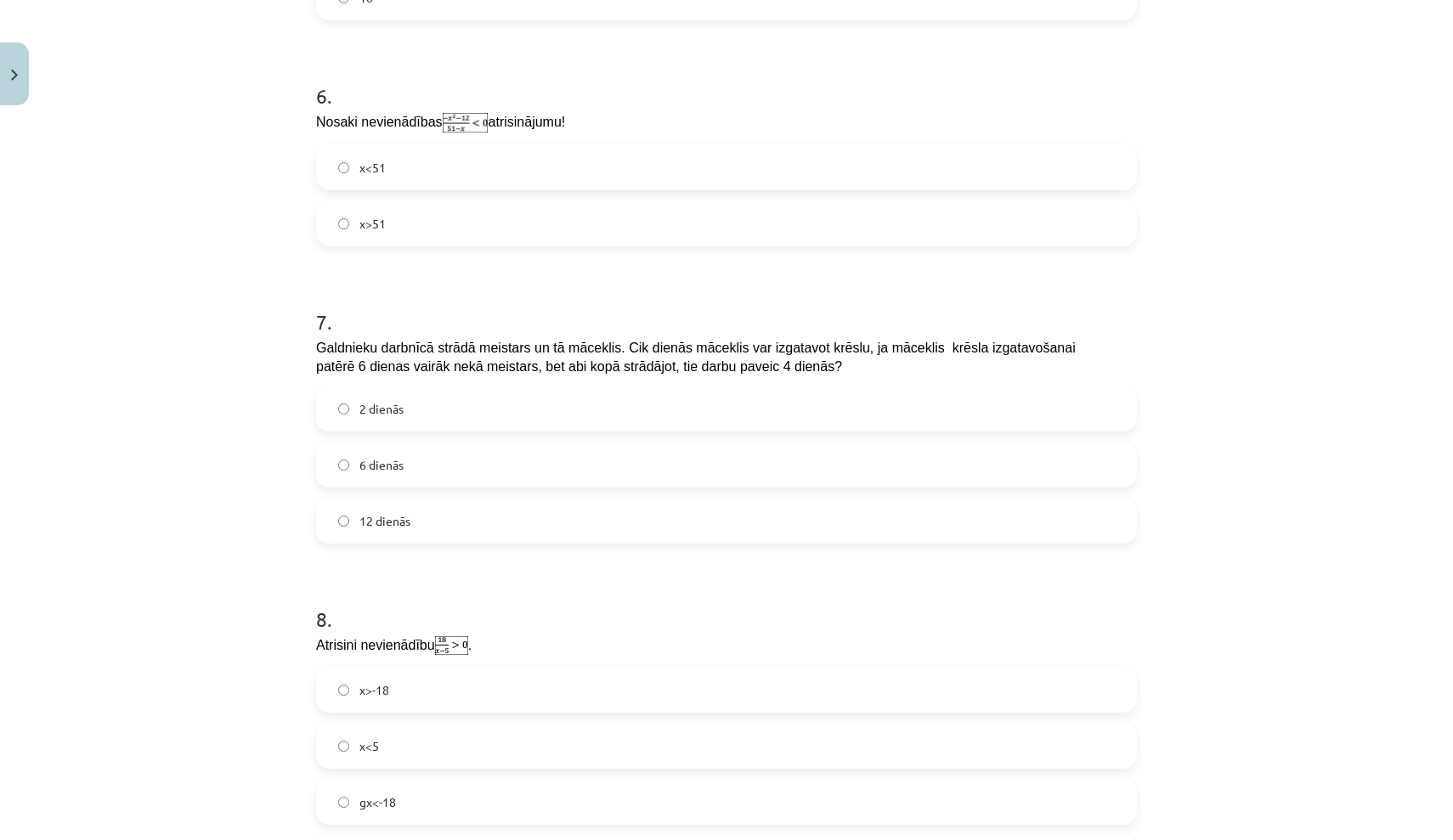
scroll to position [1878, 0]
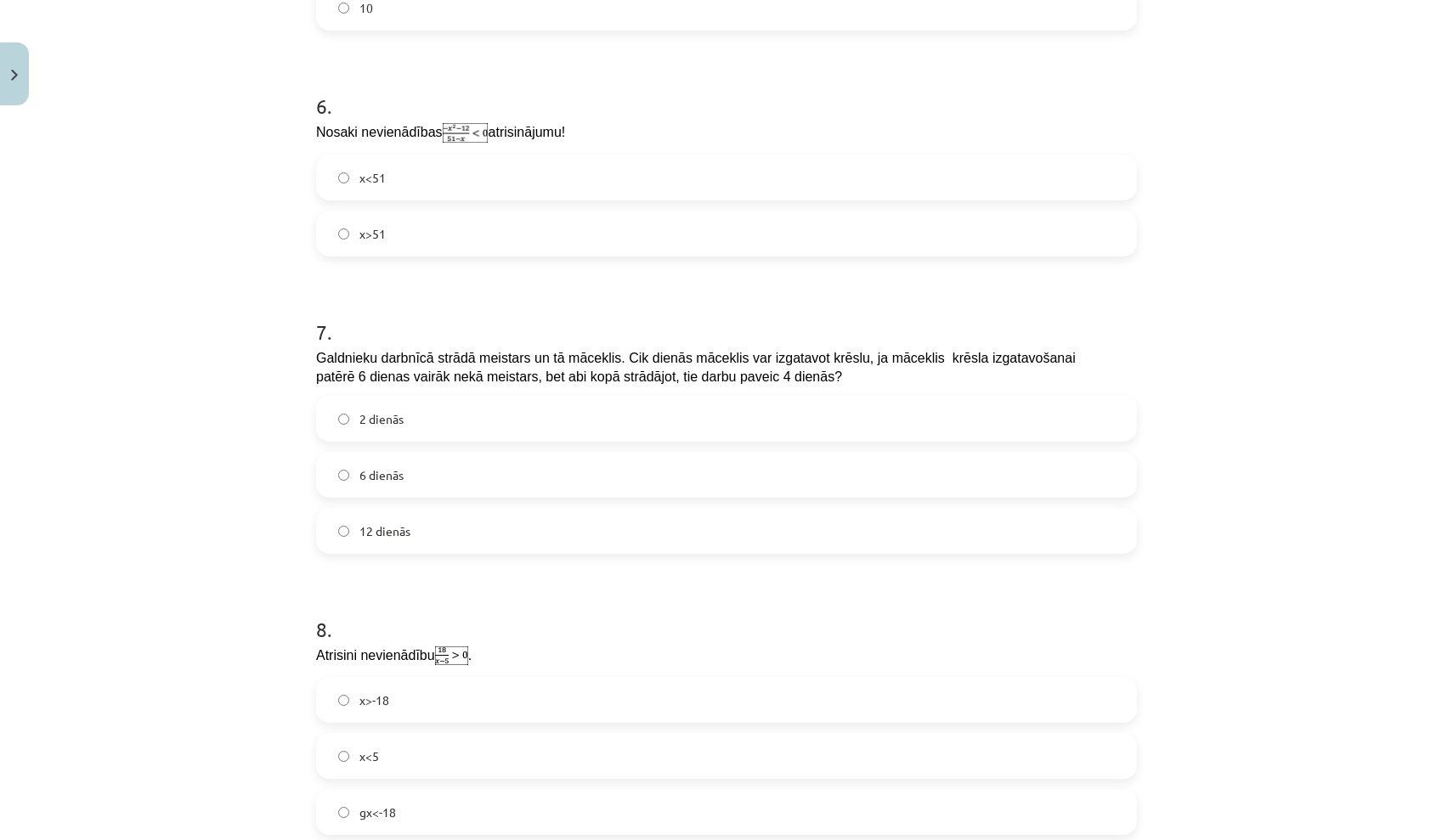
click at [675, 530] on label "12 dienās" at bounding box center [727, 531] width 818 height 42
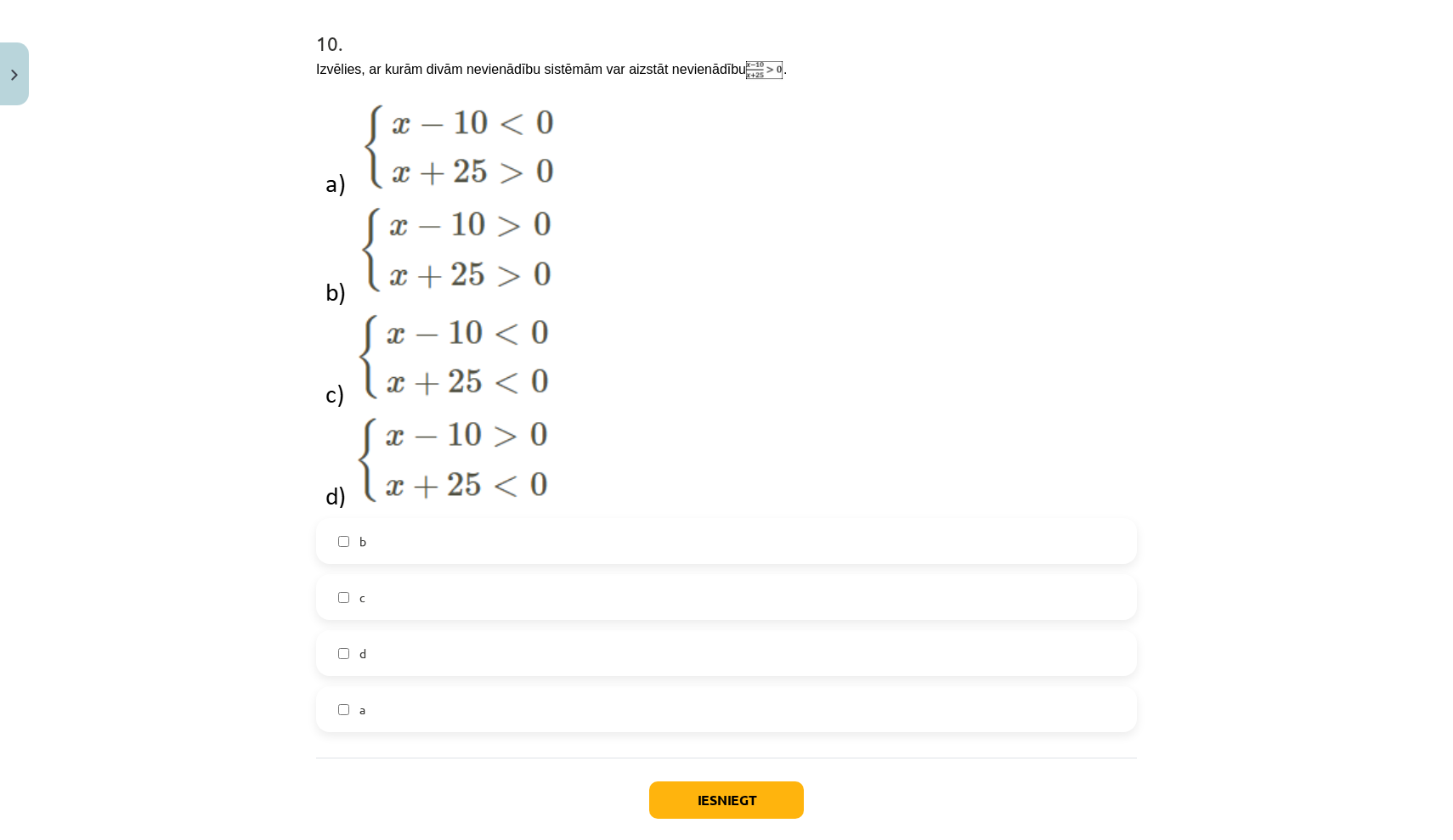
scroll to position [3124, 0]
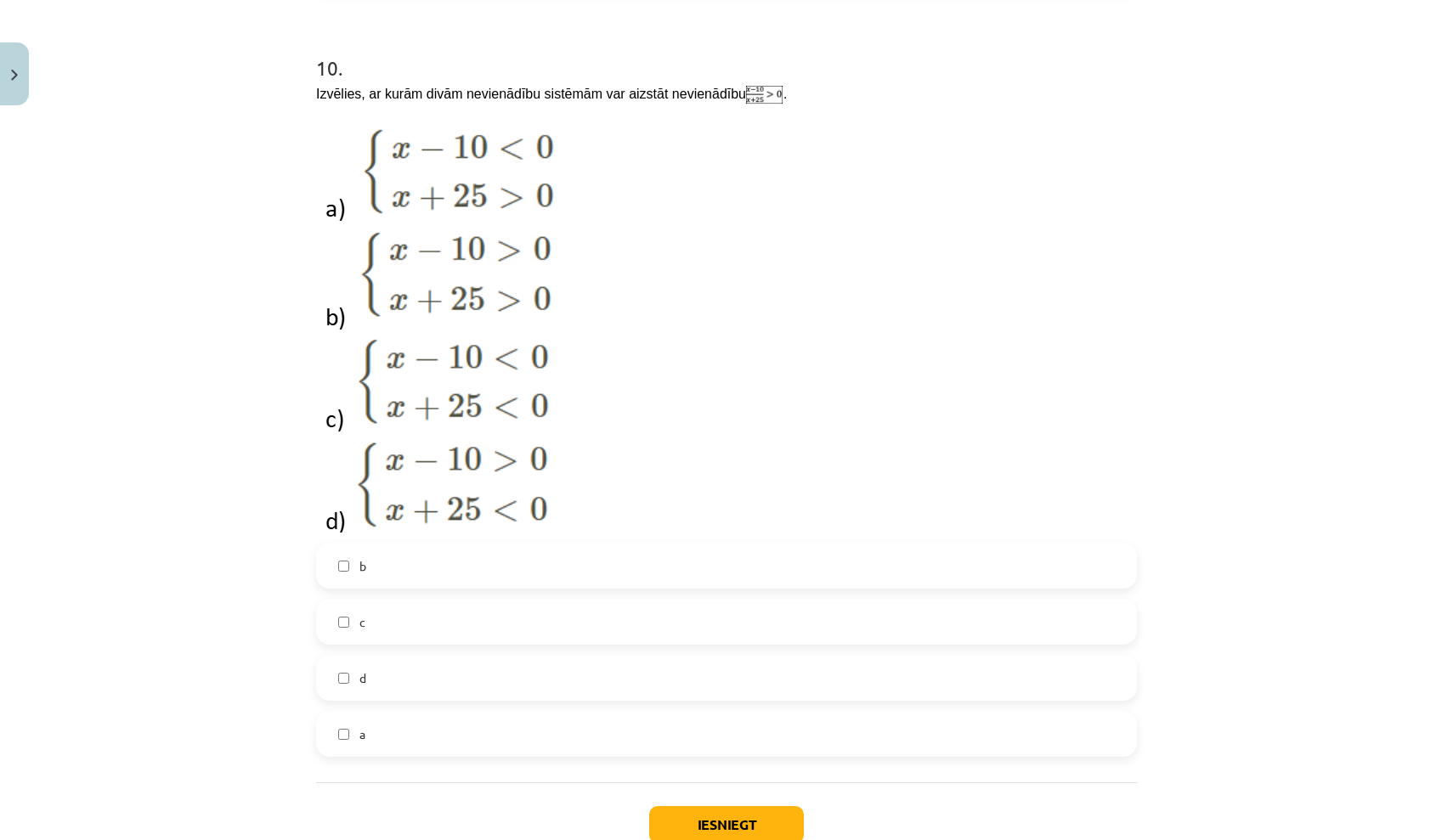
click at [643, 537] on div "10 . Izvēlies, ar kurām divām nevienādību sistēmām var aizstāt nevienādību . b …" at bounding box center [726, 392] width 821 height 731
click at [629, 571] on label "b" at bounding box center [727, 565] width 818 height 42
click at [629, 586] on div "b c d a" at bounding box center [726, 649] width 821 height 214
click at [627, 601] on label "c" at bounding box center [727, 621] width 818 height 42
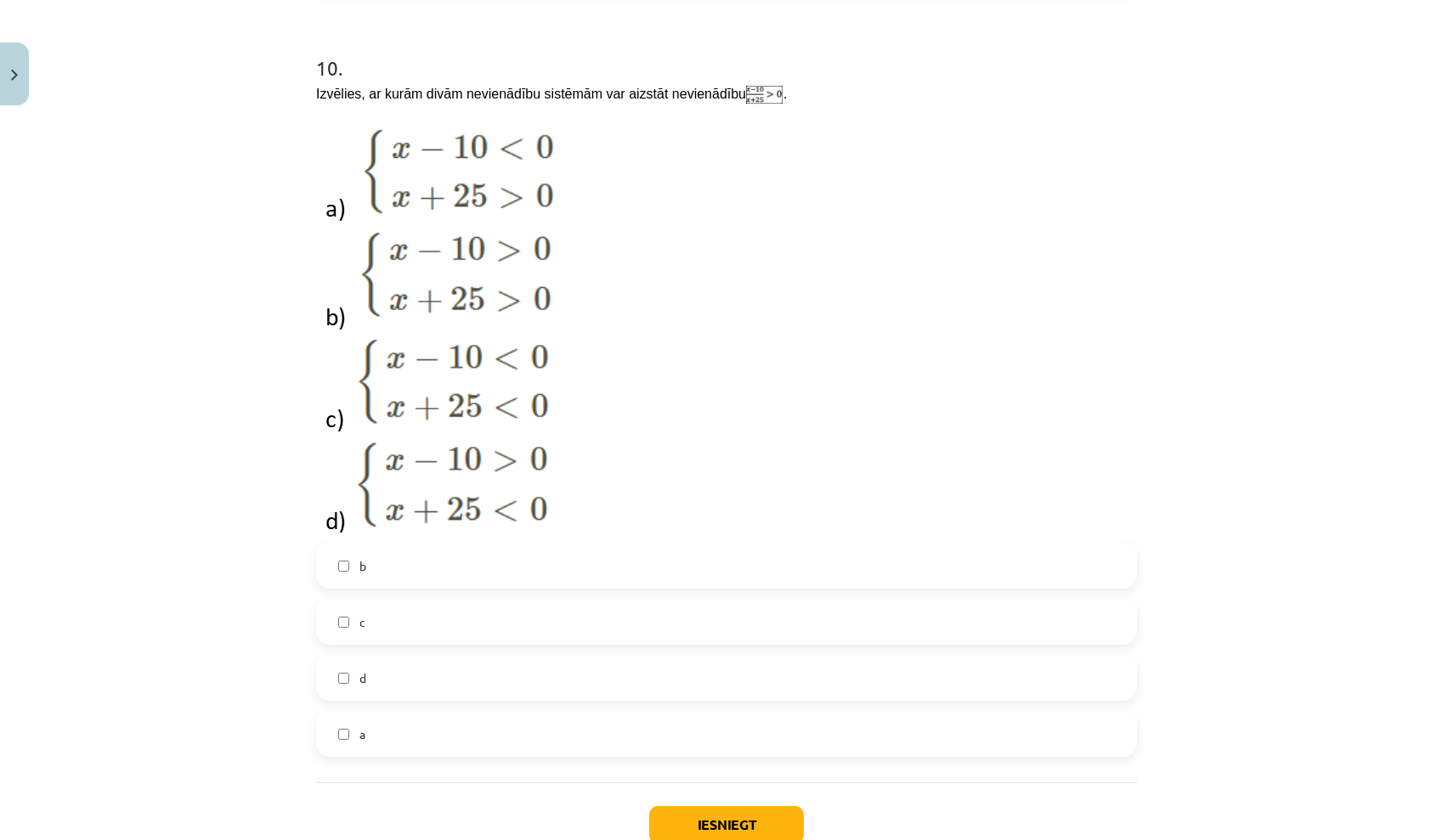
click at [627, 623] on label "c" at bounding box center [727, 621] width 818 height 42
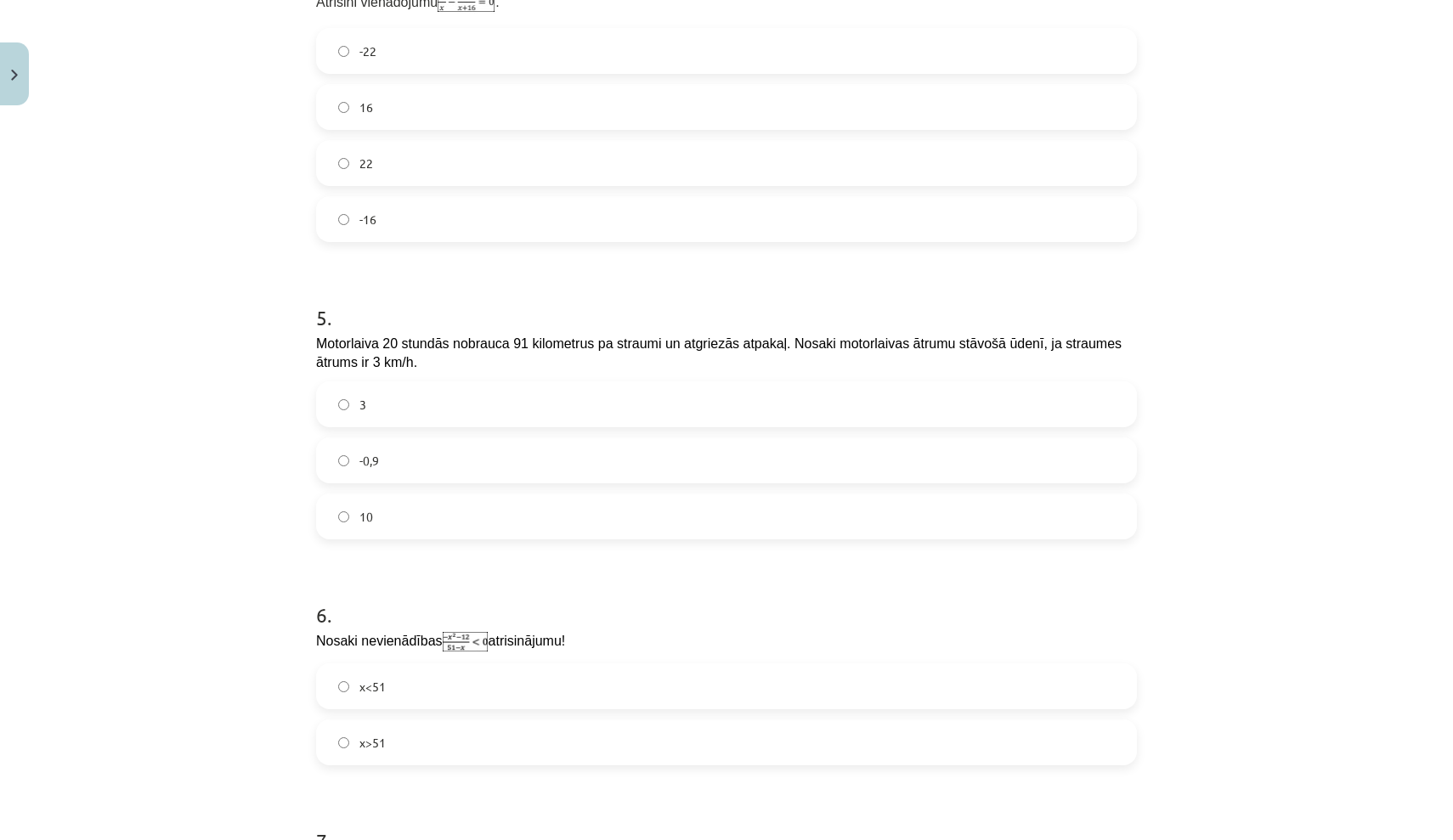
scroll to position [1349, 0]
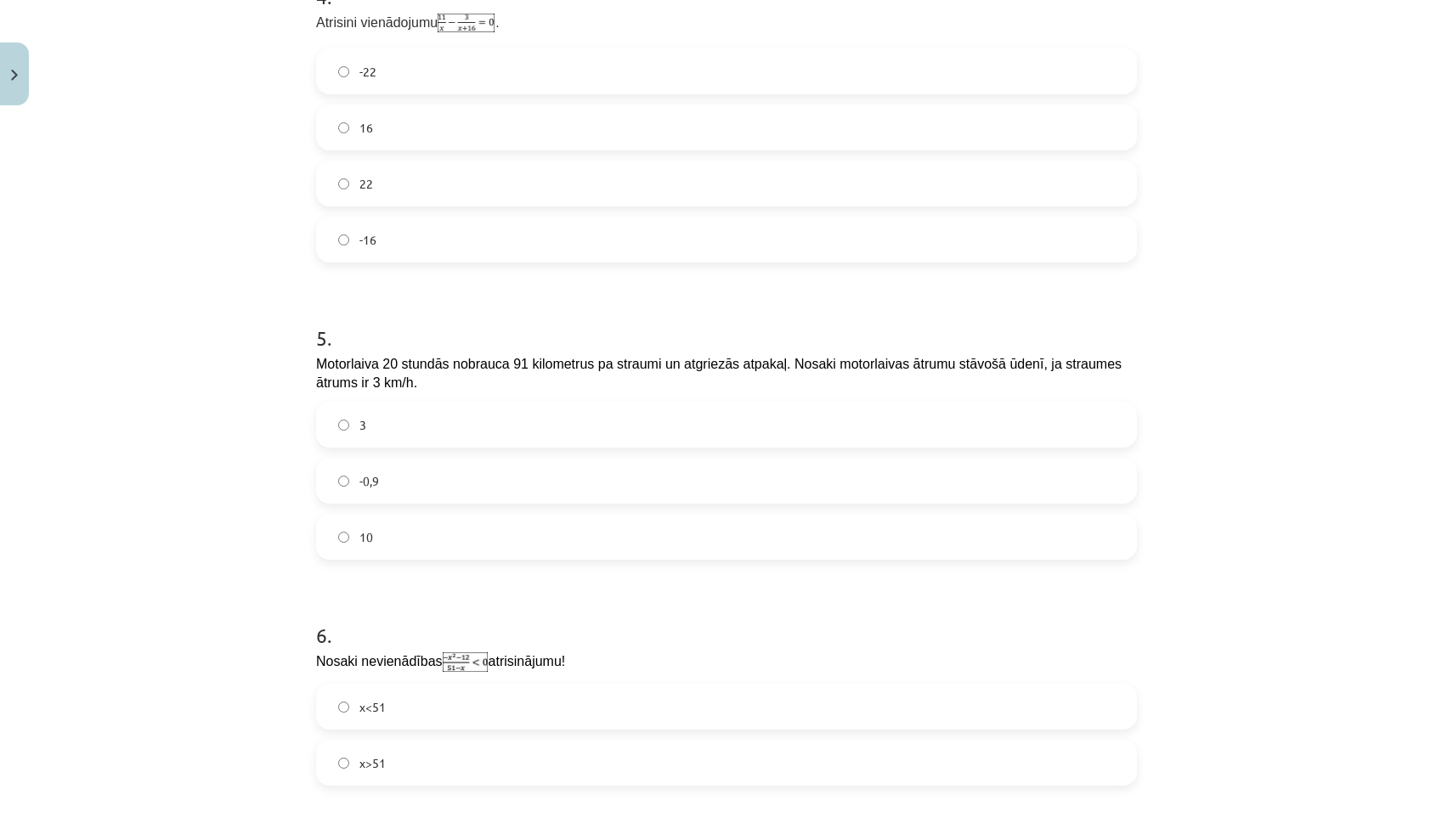
click at [627, 522] on label "10" at bounding box center [727, 537] width 818 height 42
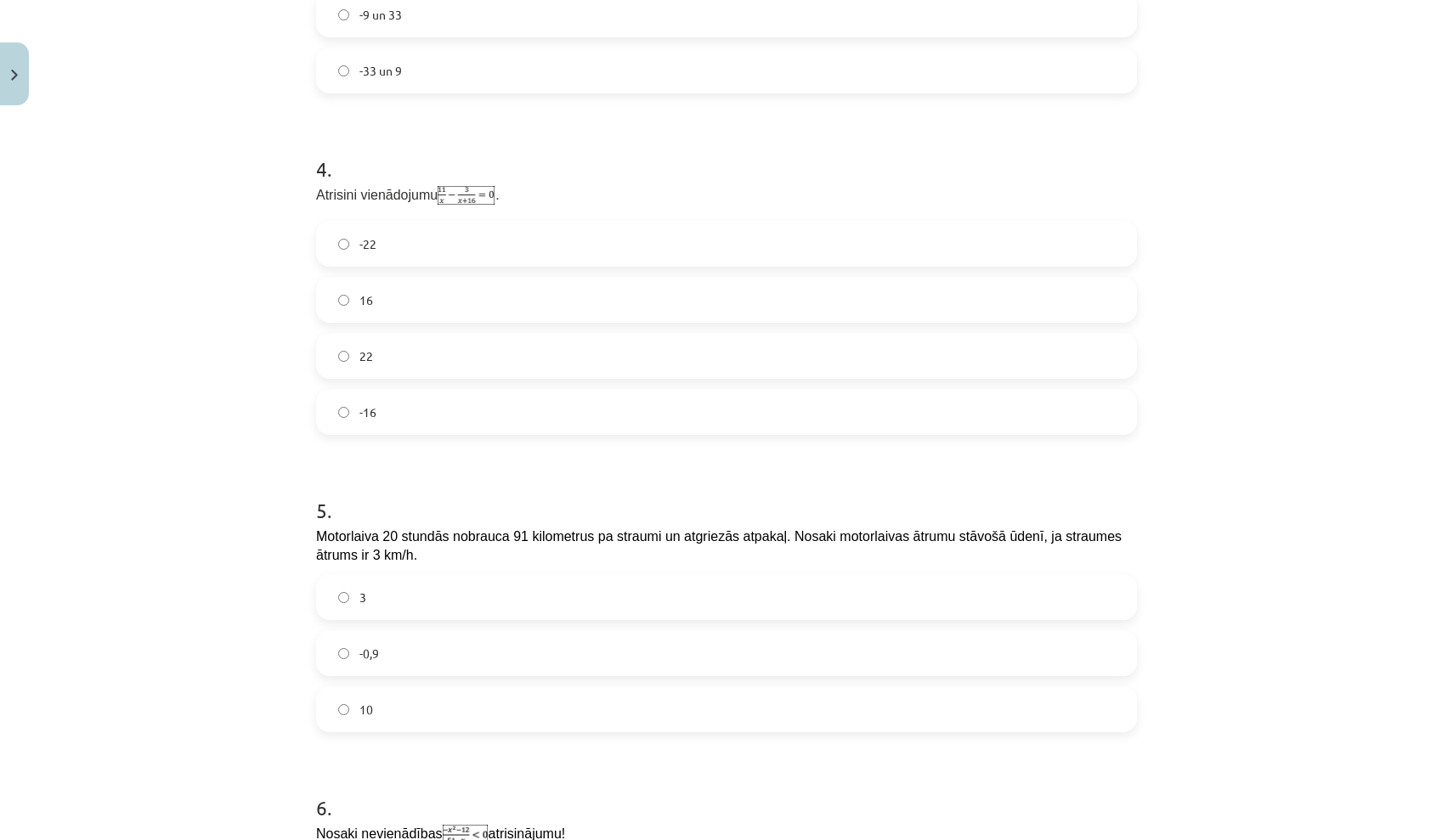
scroll to position [1161, 0]
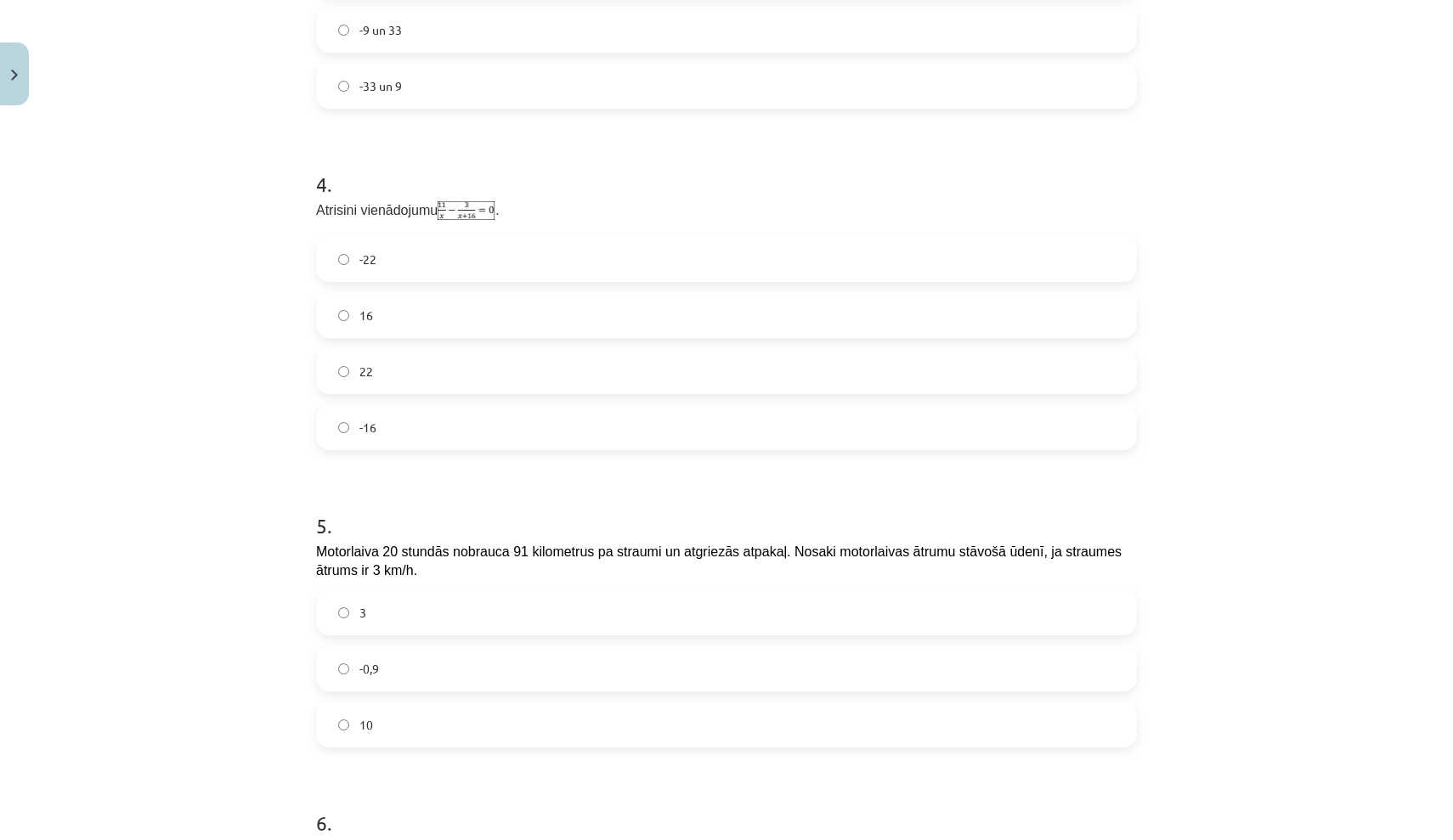
click at [509, 255] on label "-22" at bounding box center [727, 259] width 818 height 42
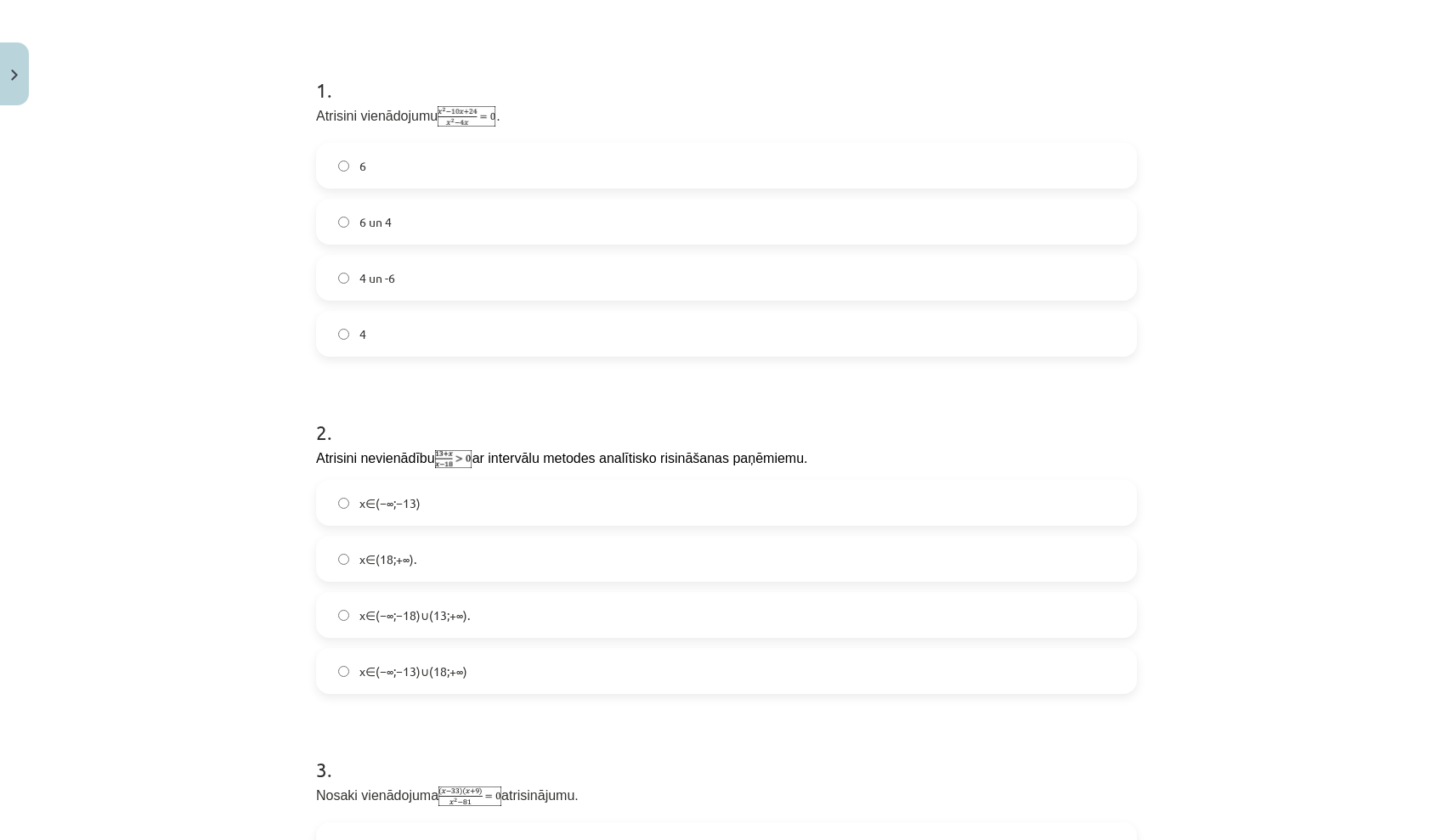
scroll to position [291, 0]
click at [492, 167] on label "6" at bounding box center [727, 163] width 818 height 42
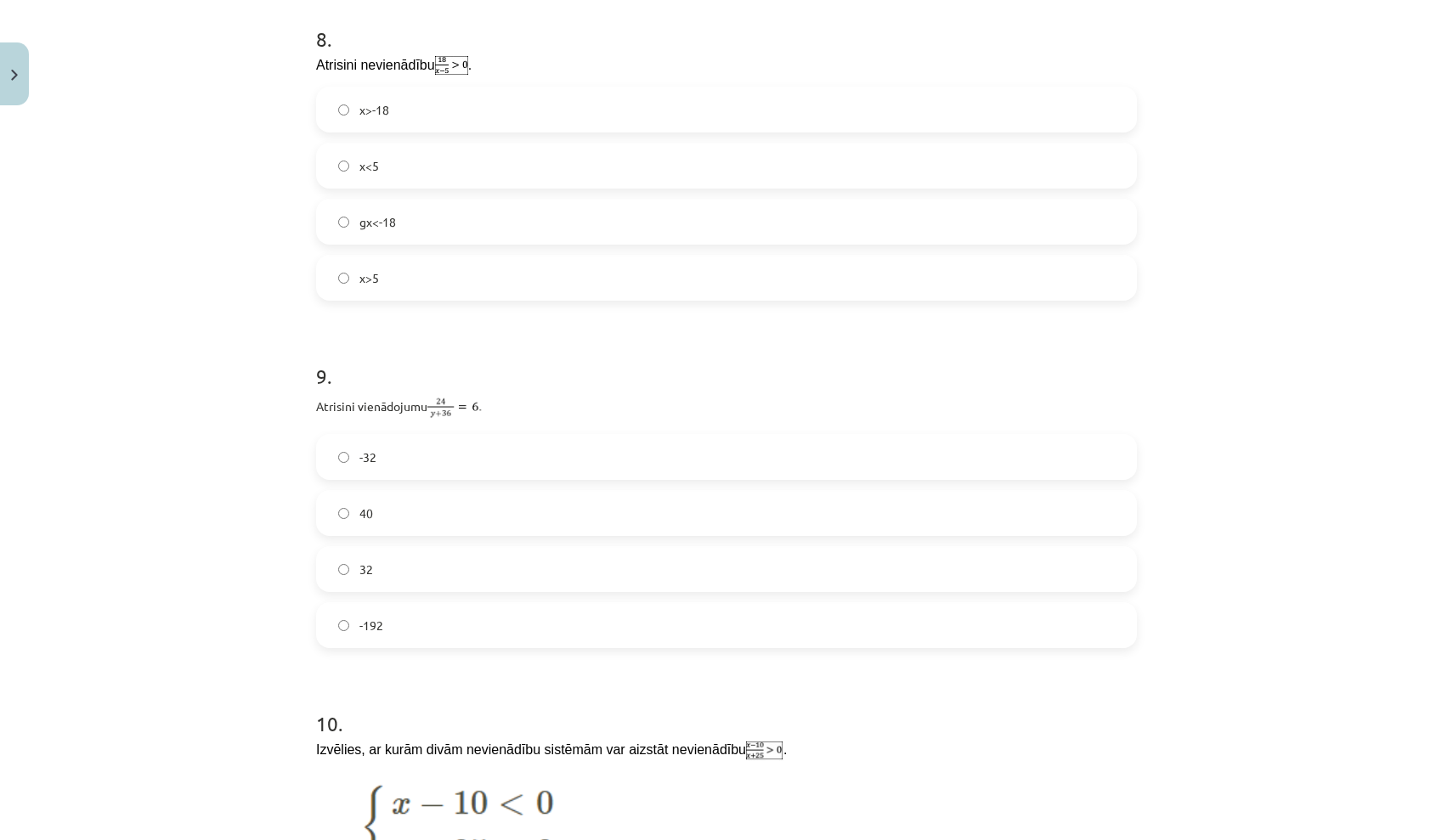
scroll to position [2469, 0]
click at [485, 269] on label "x>5" at bounding box center [727, 277] width 818 height 42
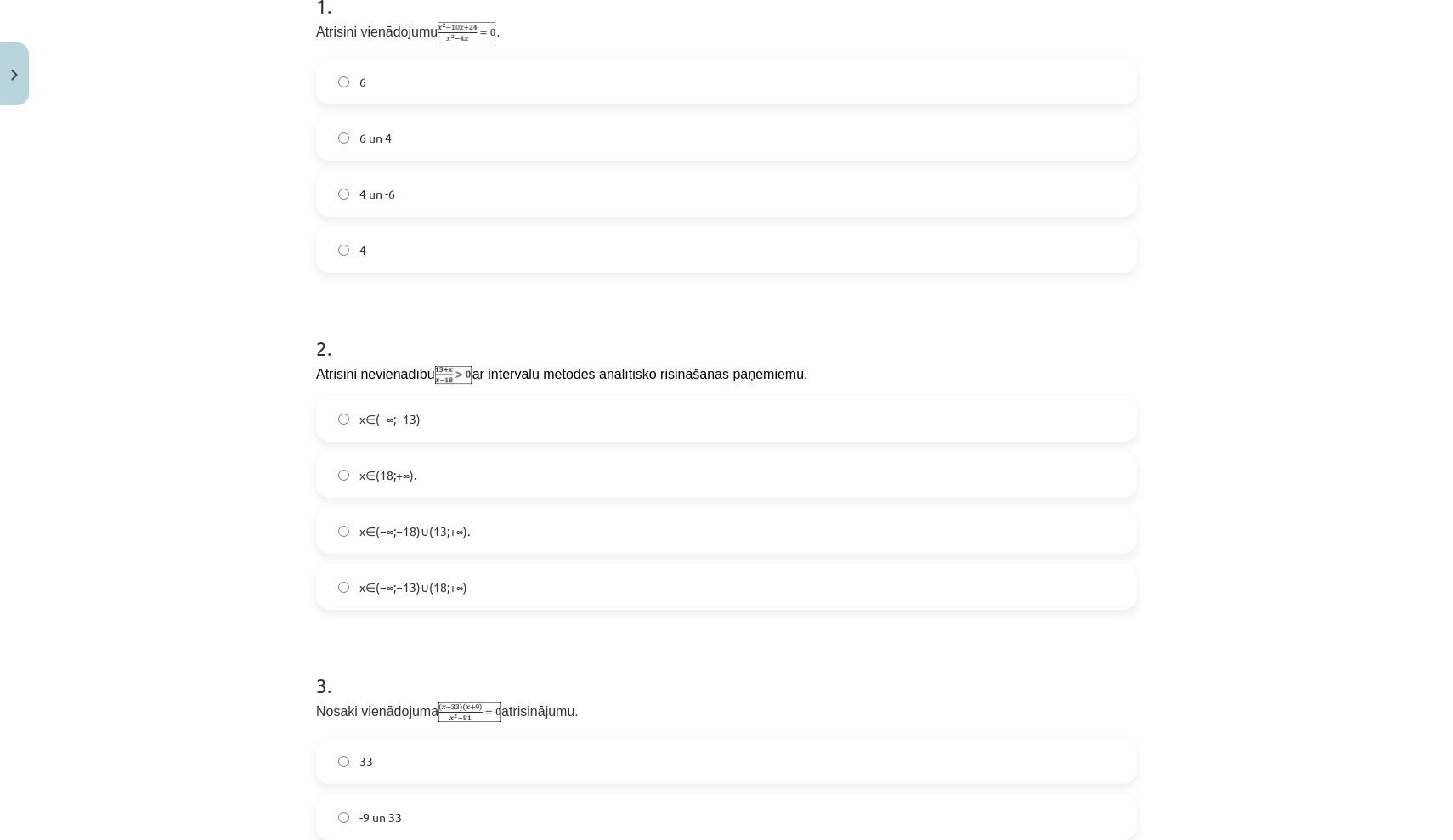
scroll to position [367, 0]
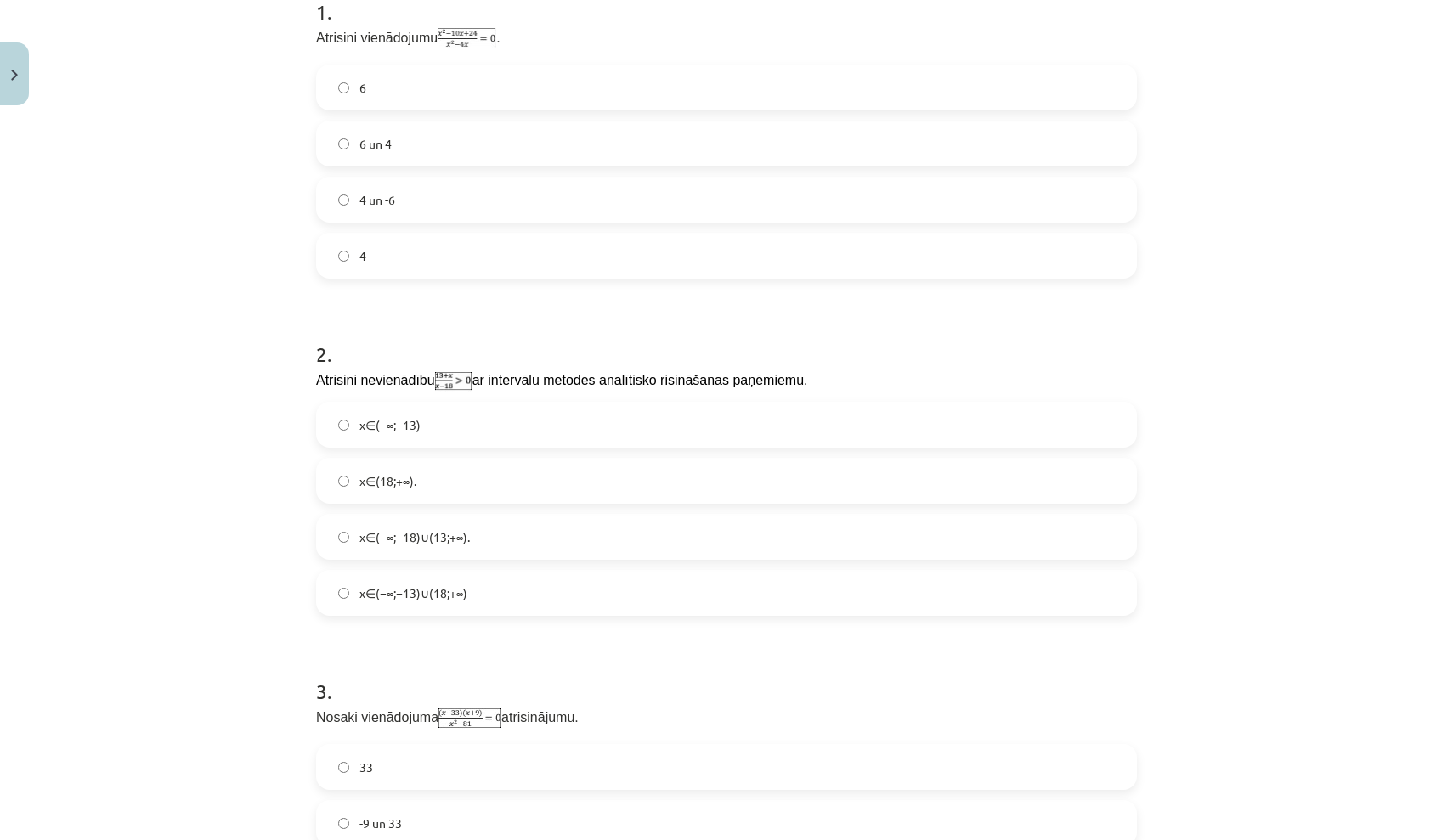
click at [450, 601] on span "x∈(−∞;−13)∪(18;+∞)" at bounding box center [414, 593] width 108 height 18
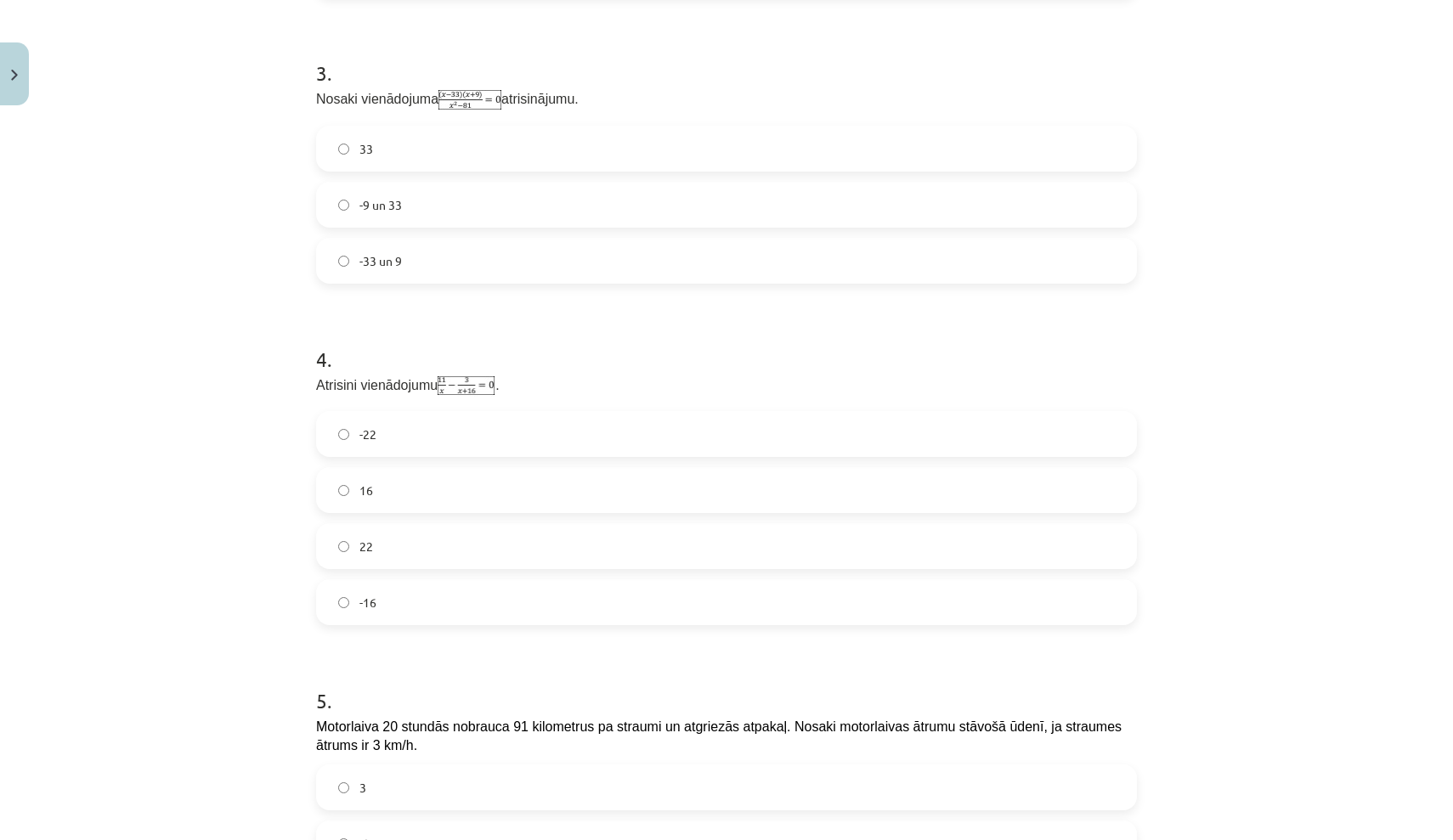
scroll to position [993, 0]
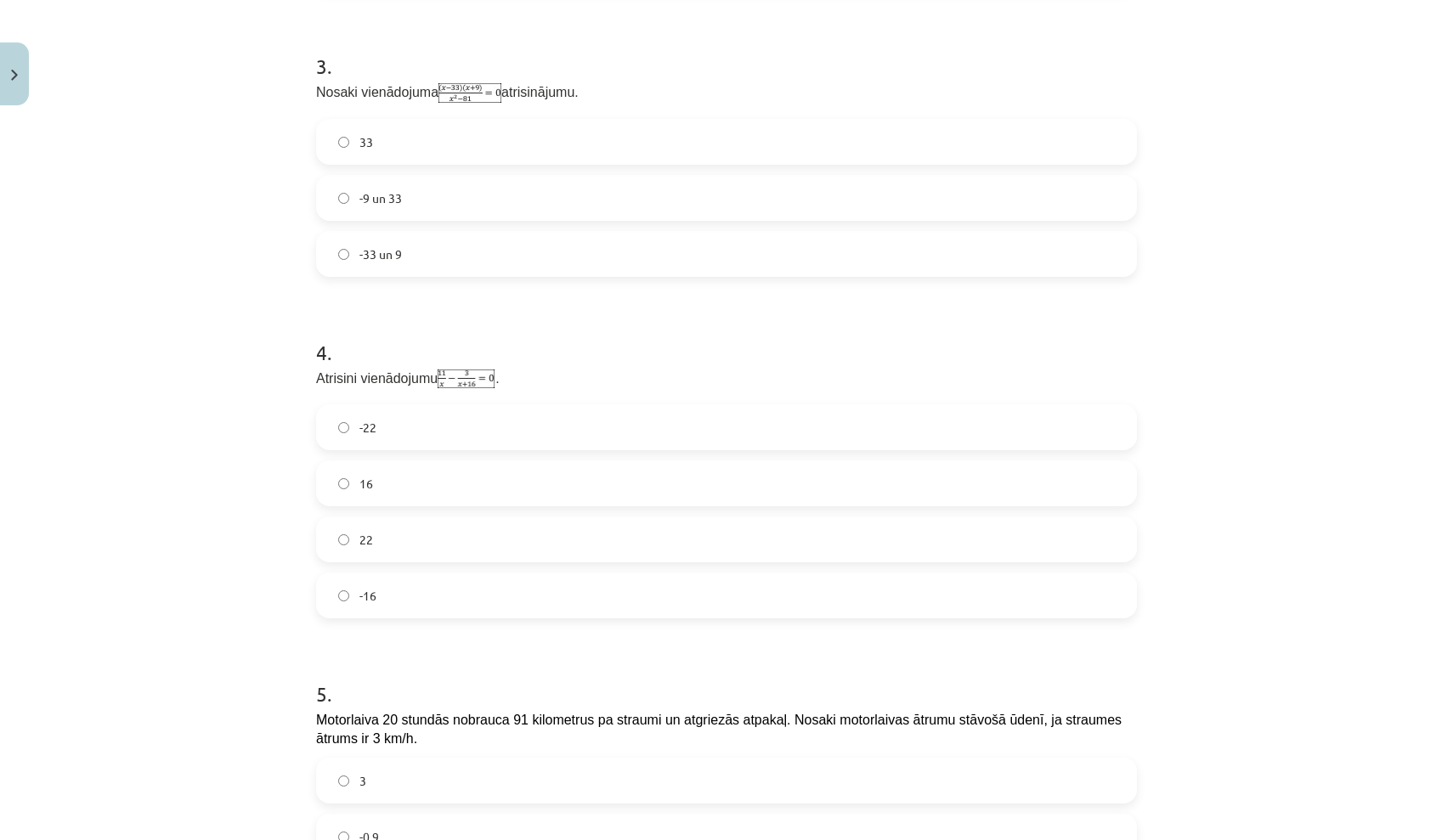
click at [583, 120] on label "33" at bounding box center [727, 141] width 818 height 42
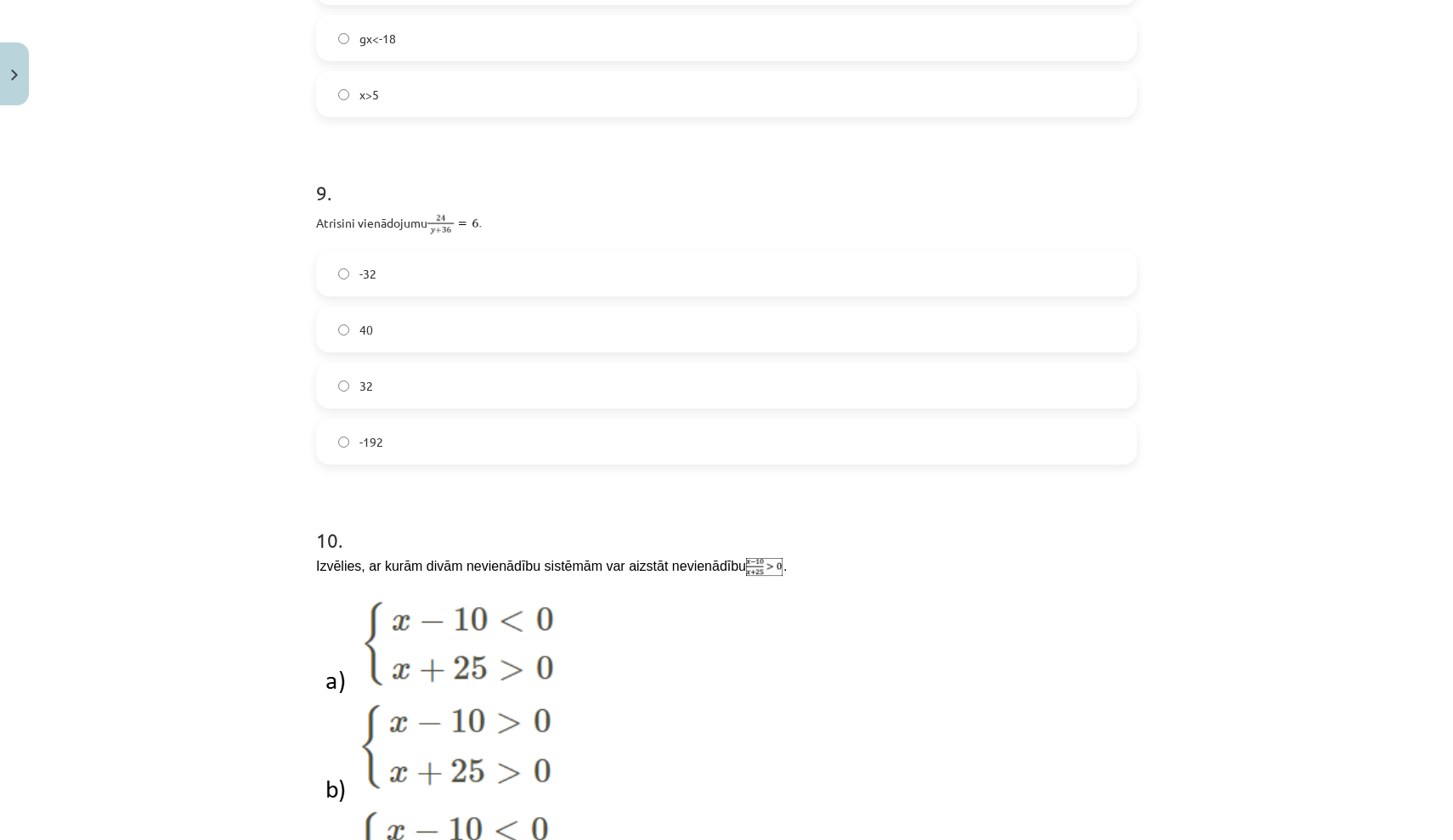
scroll to position [2632, 0]
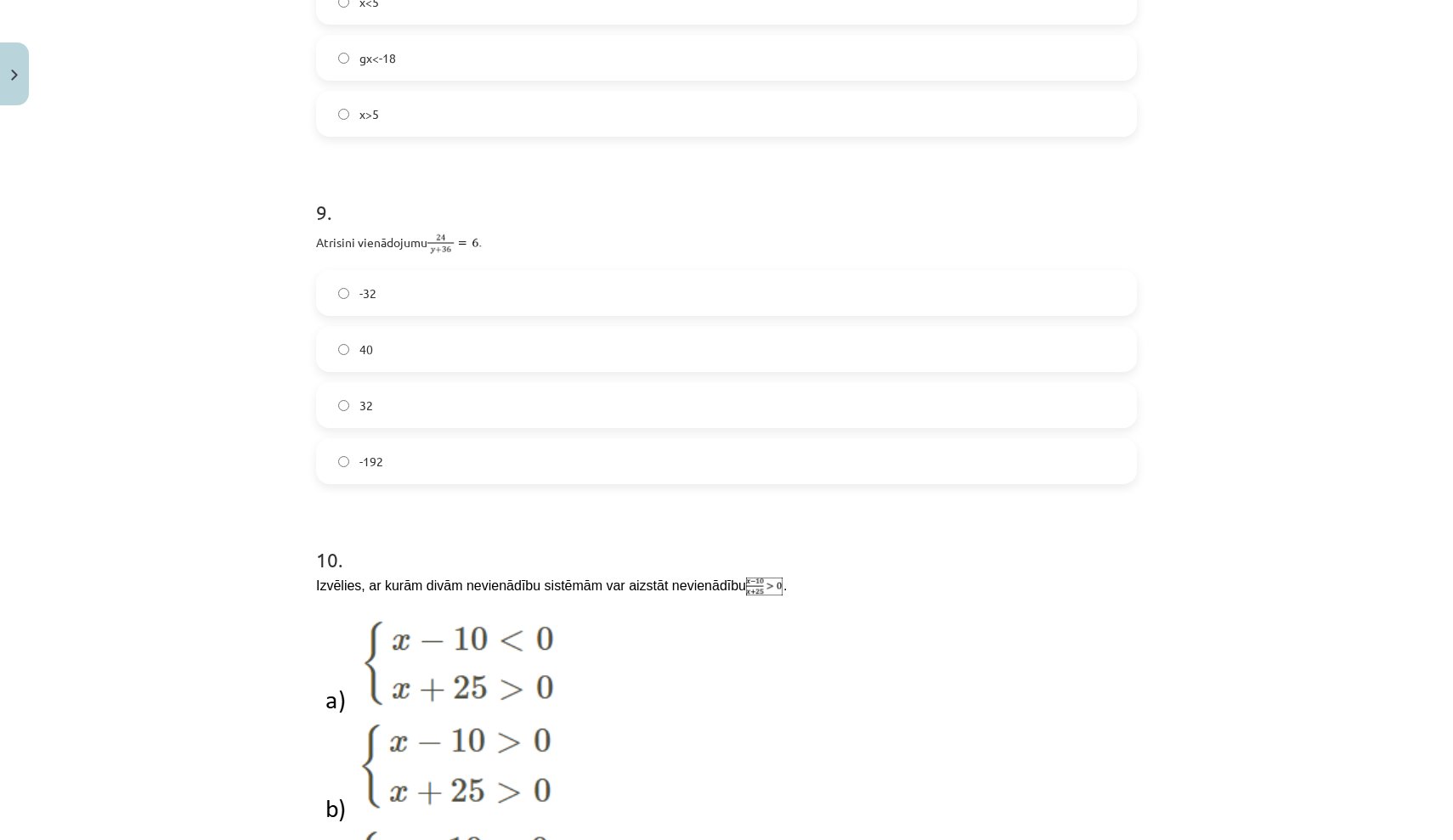
click at [501, 258] on div "9 . Atrisini vienādojumu -32 40 32 -192" at bounding box center [726, 327] width 821 height 313
click at [500, 281] on label "-32" at bounding box center [727, 292] width 818 height 42
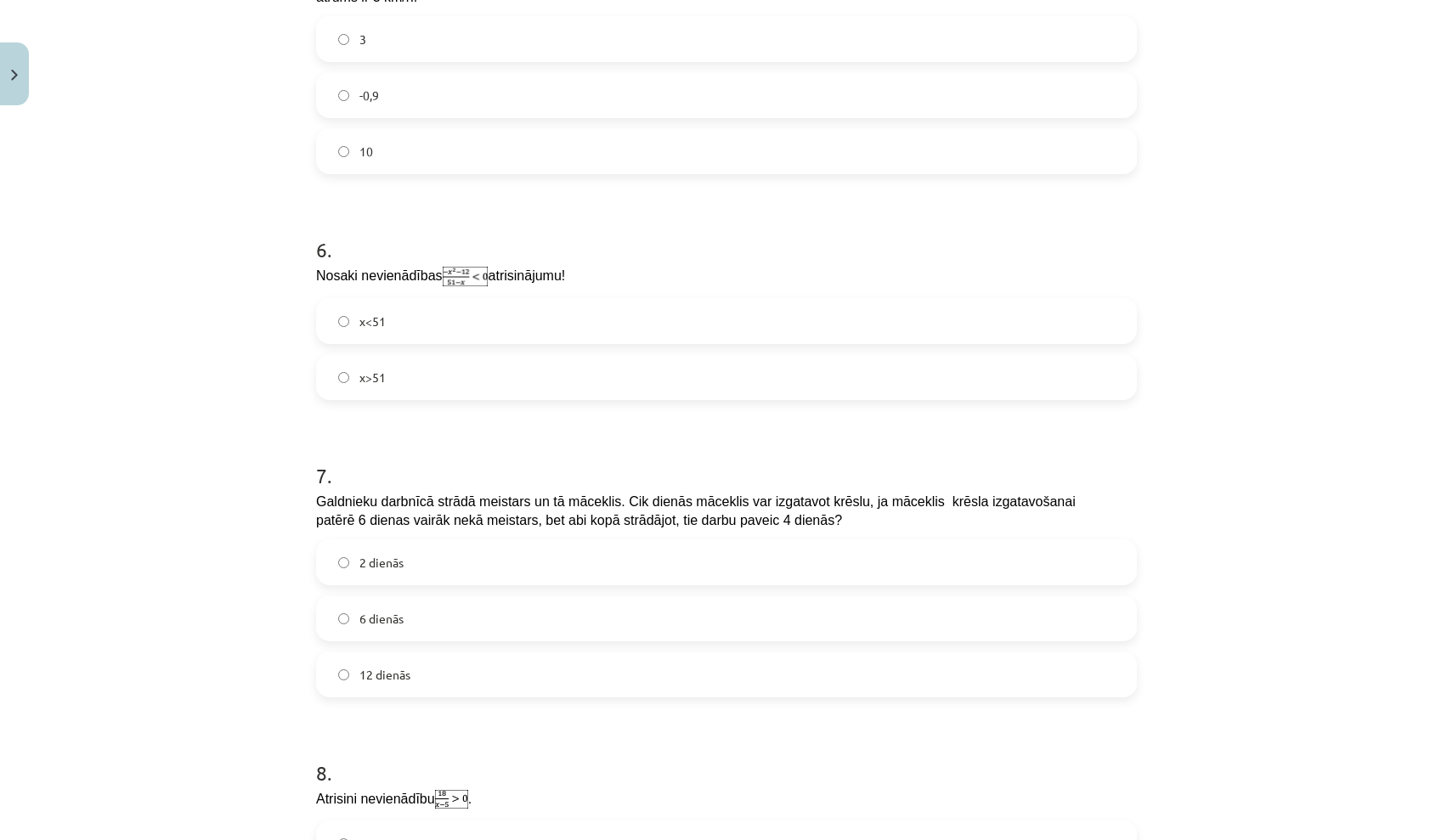
scroll to position [1733, 0]
click at [452, 377] on label "x>51" at bounding box center [727, 377] width 818 height 42
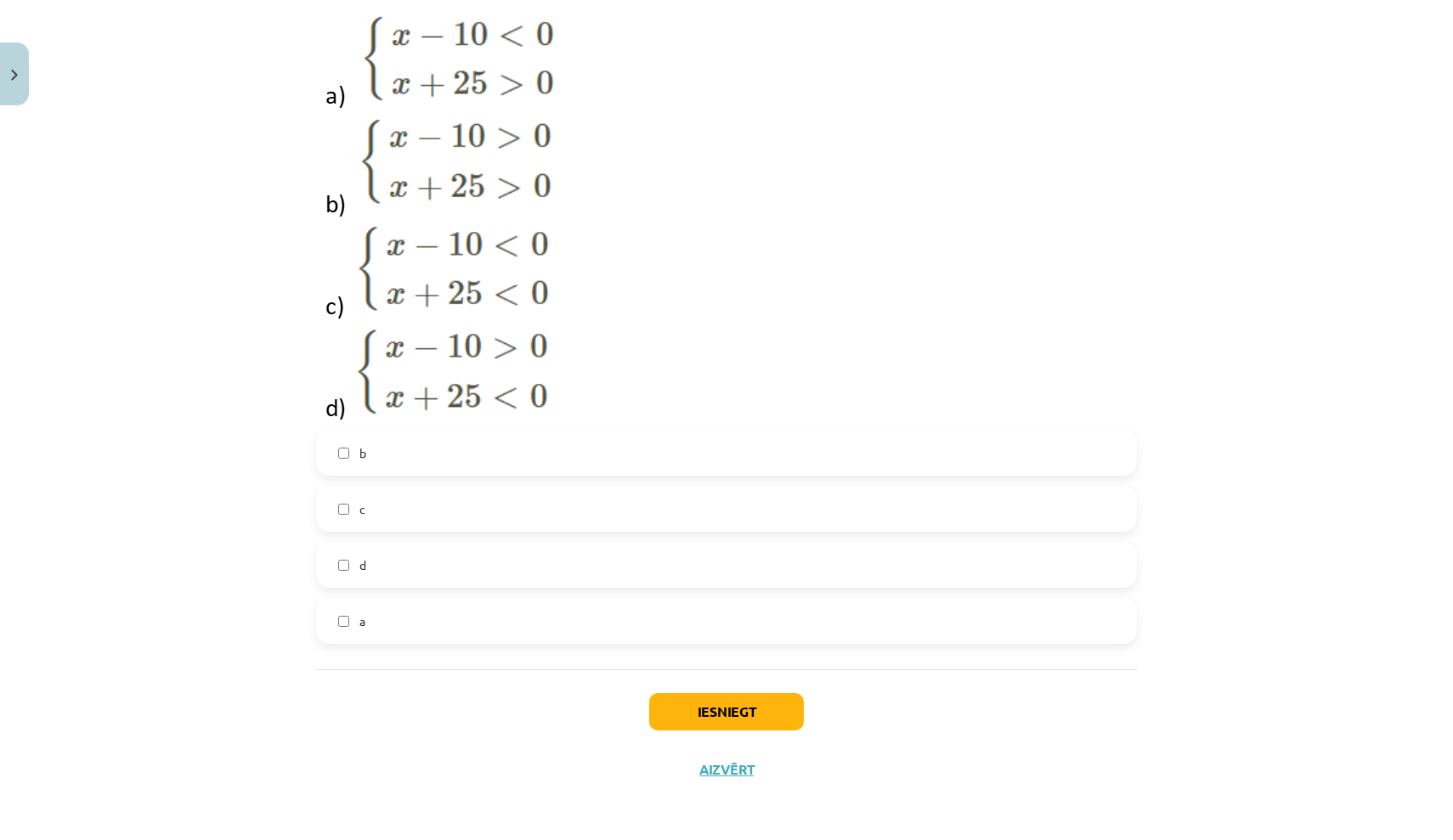
scroll to position [3236, 0]
click at [679, 707] on button "Iesniegt" at bounding box center [726, 713] width 155 height 37
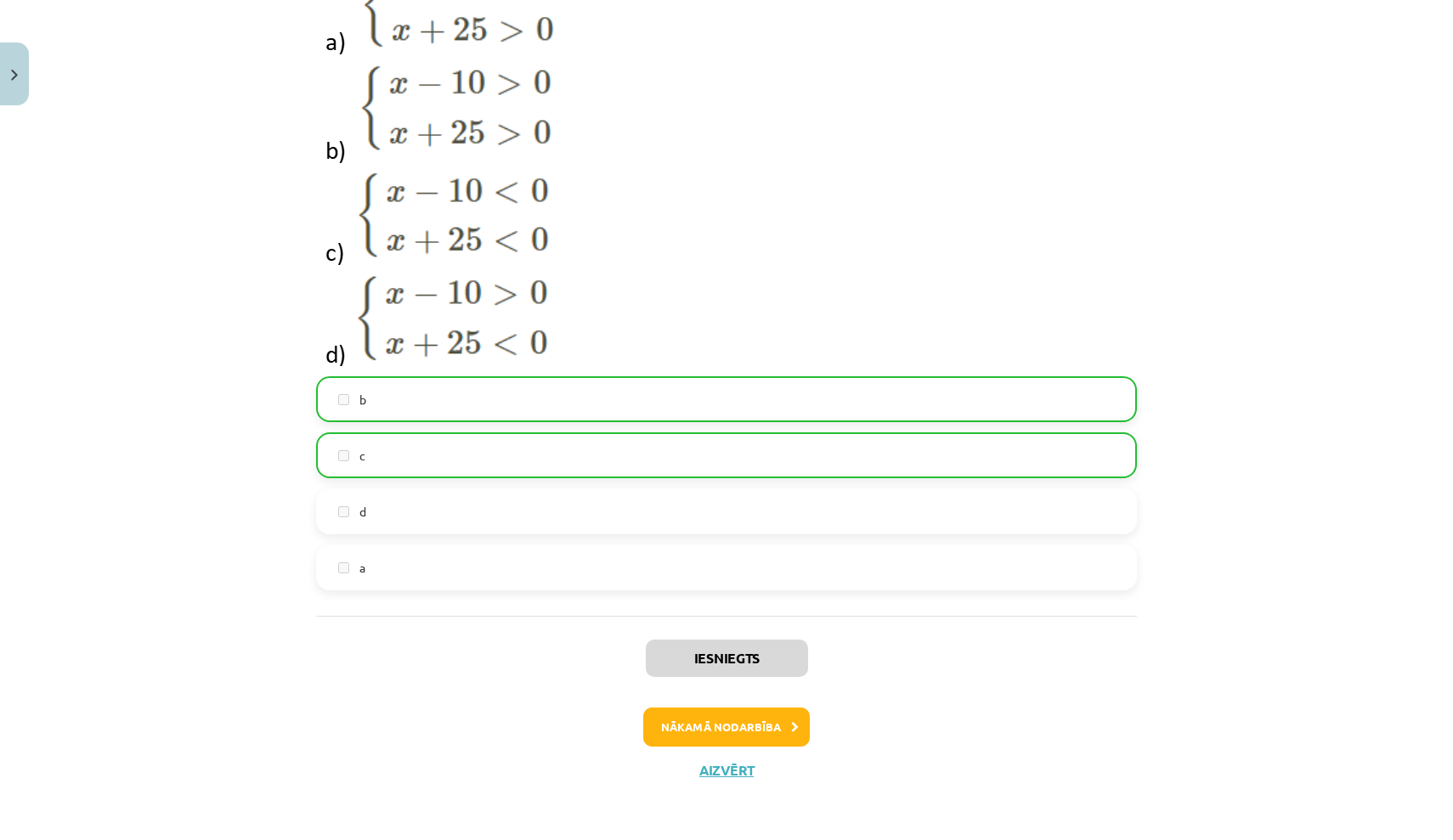
scroll to position [3290, 0]
click at [726, 725] on button "Nākamā nodarbība" at bounding box center [726, 728] width 166 height 39
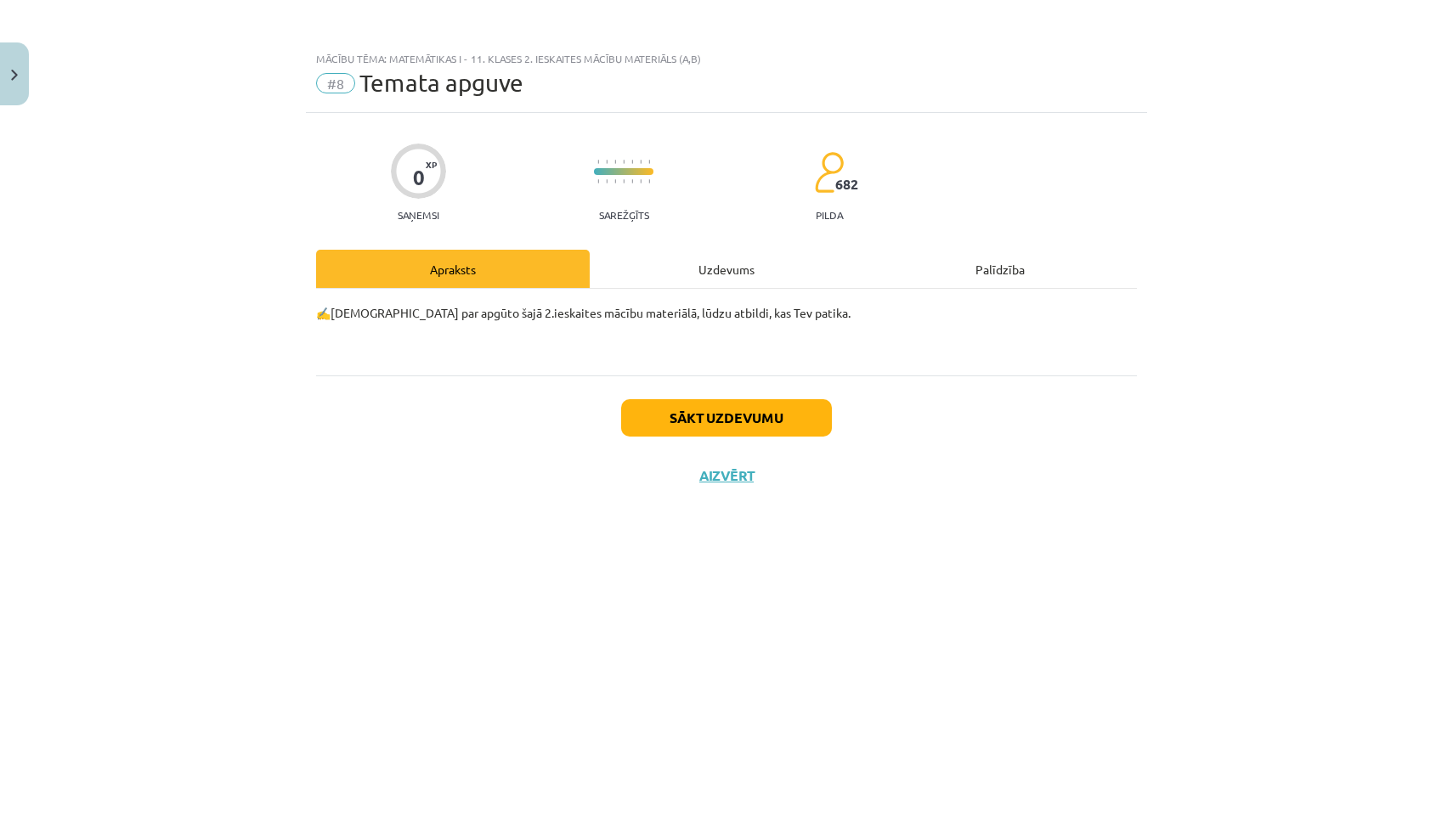
scroll to position [0, 0]
click at [782, 426] on button "Sākt uzdevumu" at bounding box center [727, 418] width 211 height 37
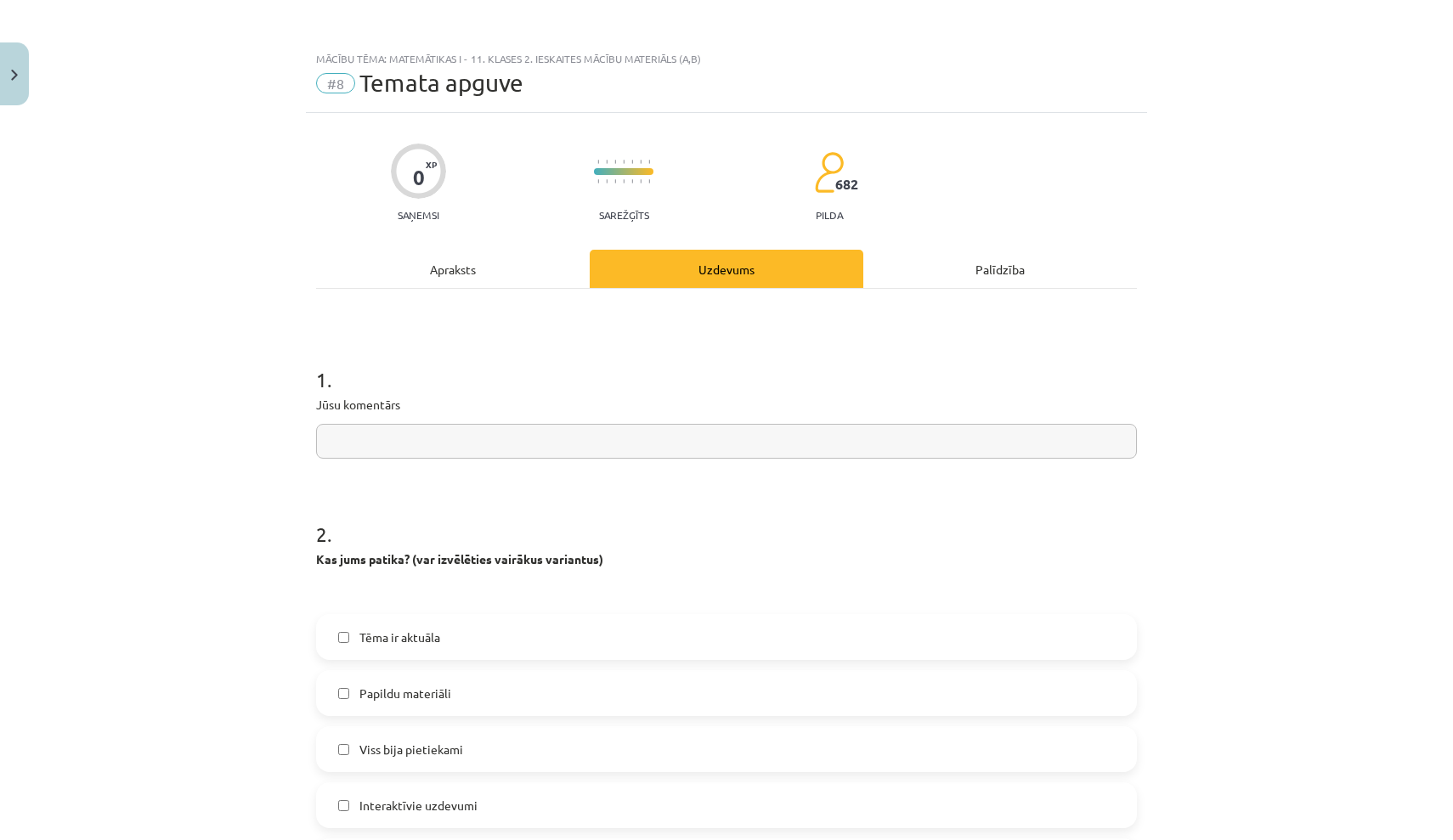
click at [758, 449] on input "text" at bounding box center [726, 440] width 821 height 34
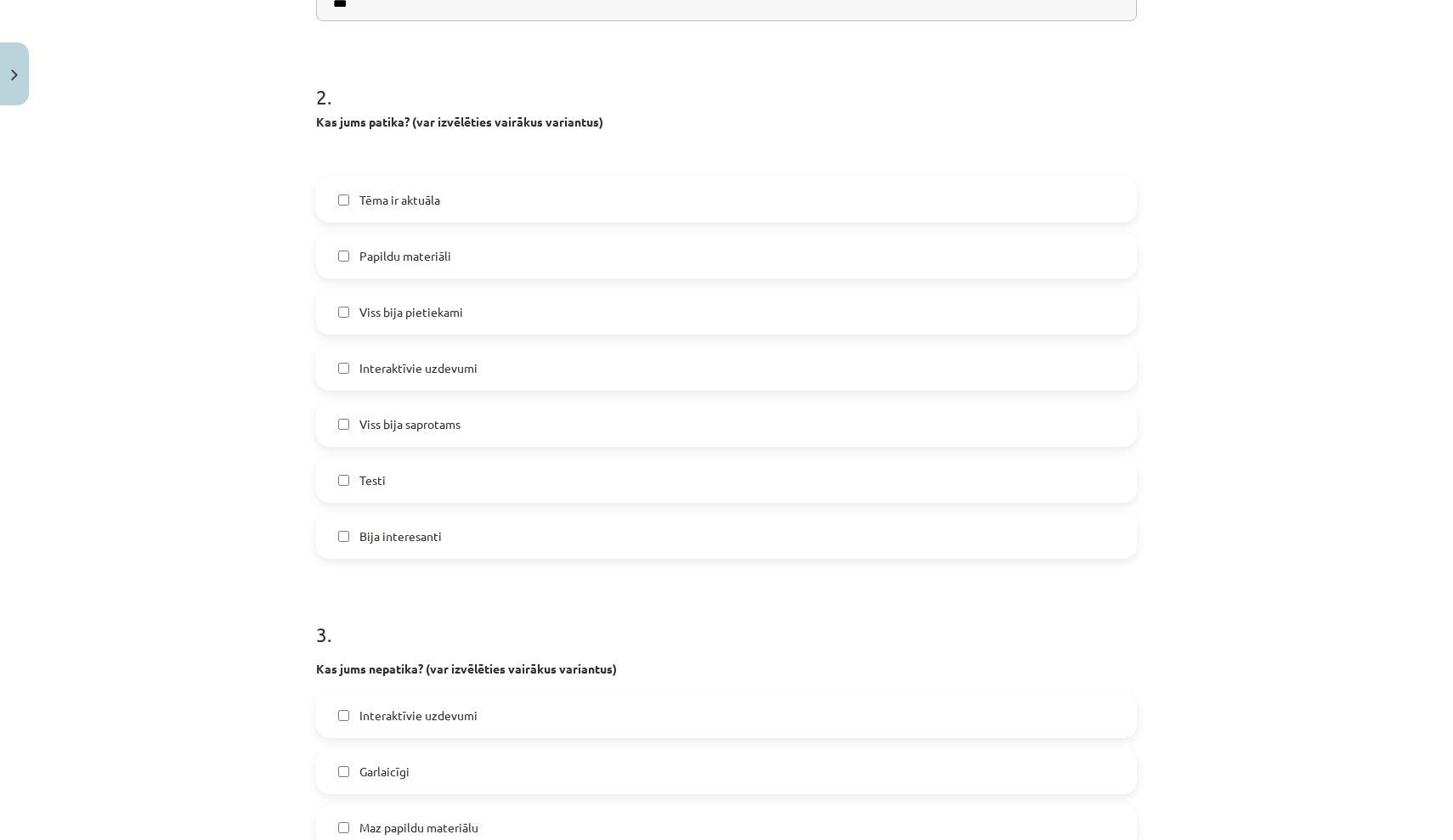
scroll to position [438, 0]
type input "***"
click at [769, 483] on label "Testi" at bounding box center [727, 479] width 818 height 42
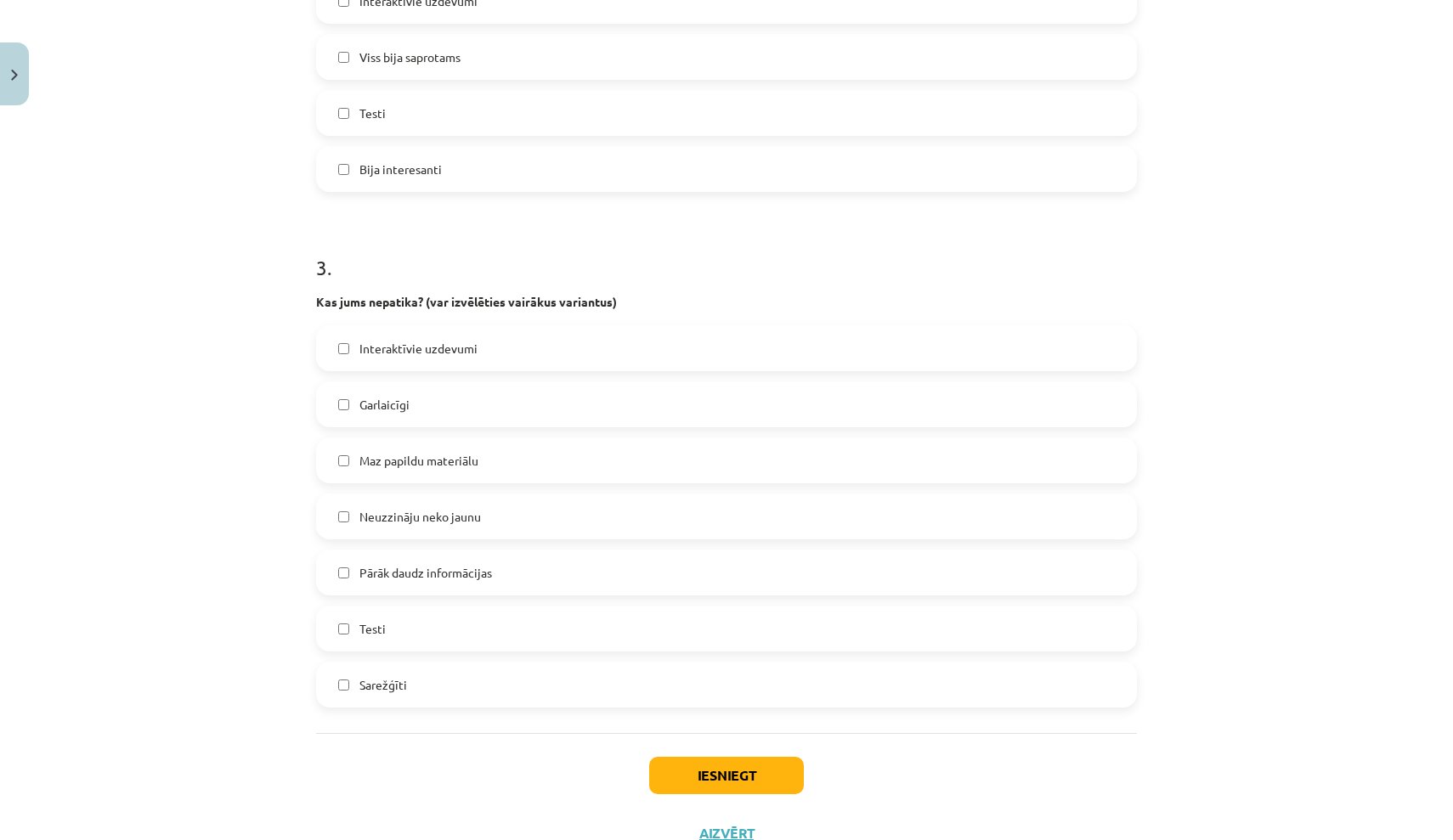
scroll to position [825, 0]
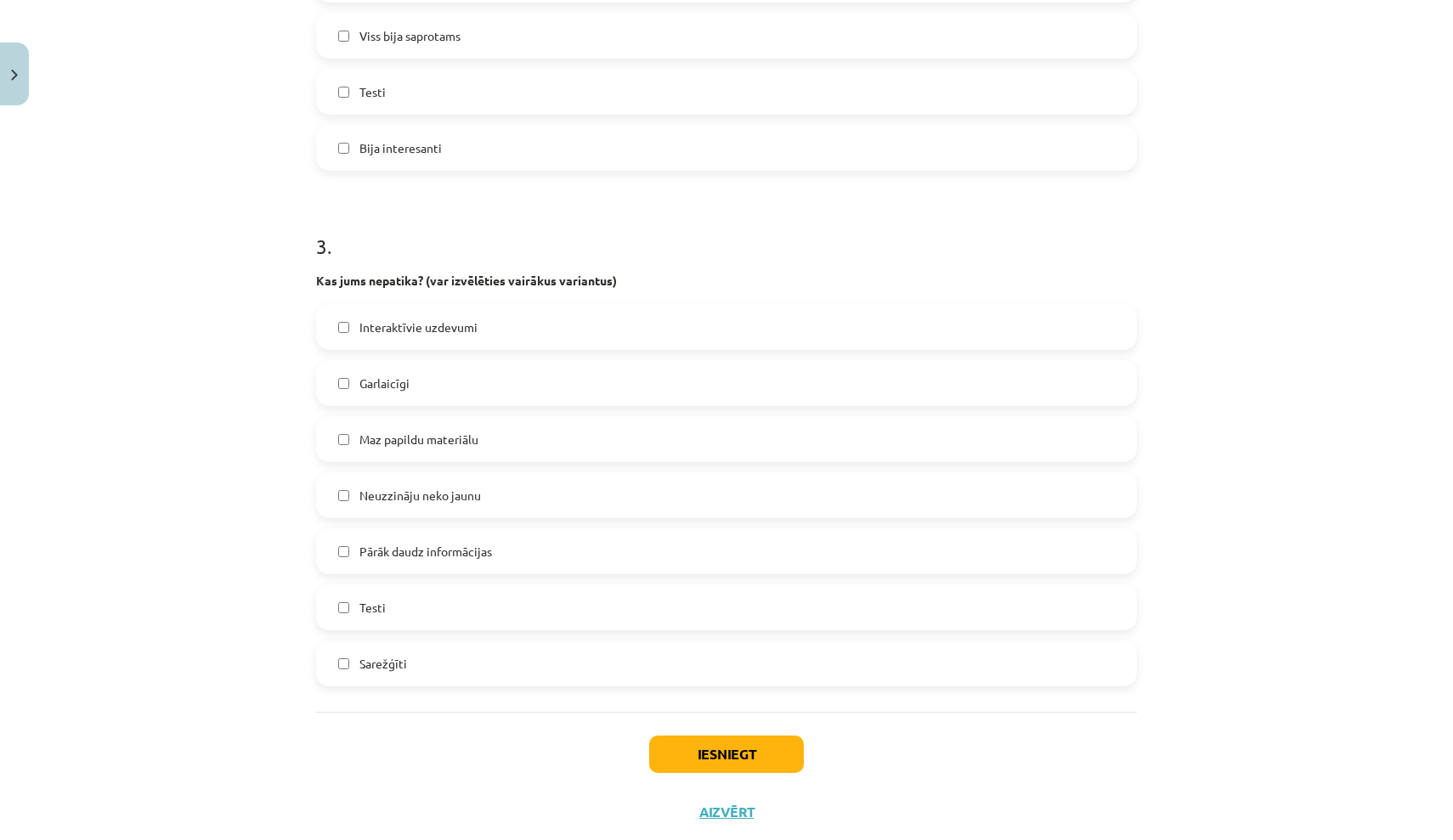
click at [740, 548] on label "Pārāk daudz informācijas" at bounding box center [727, 550] width 818 height 42
click at [715, 675] on label "Sarežģīti" at bounding box center [727, 663] width 818 height 42
click at [693, 753] on button "Iesniegt" at bounding box center [726, 754] width 155 height 37
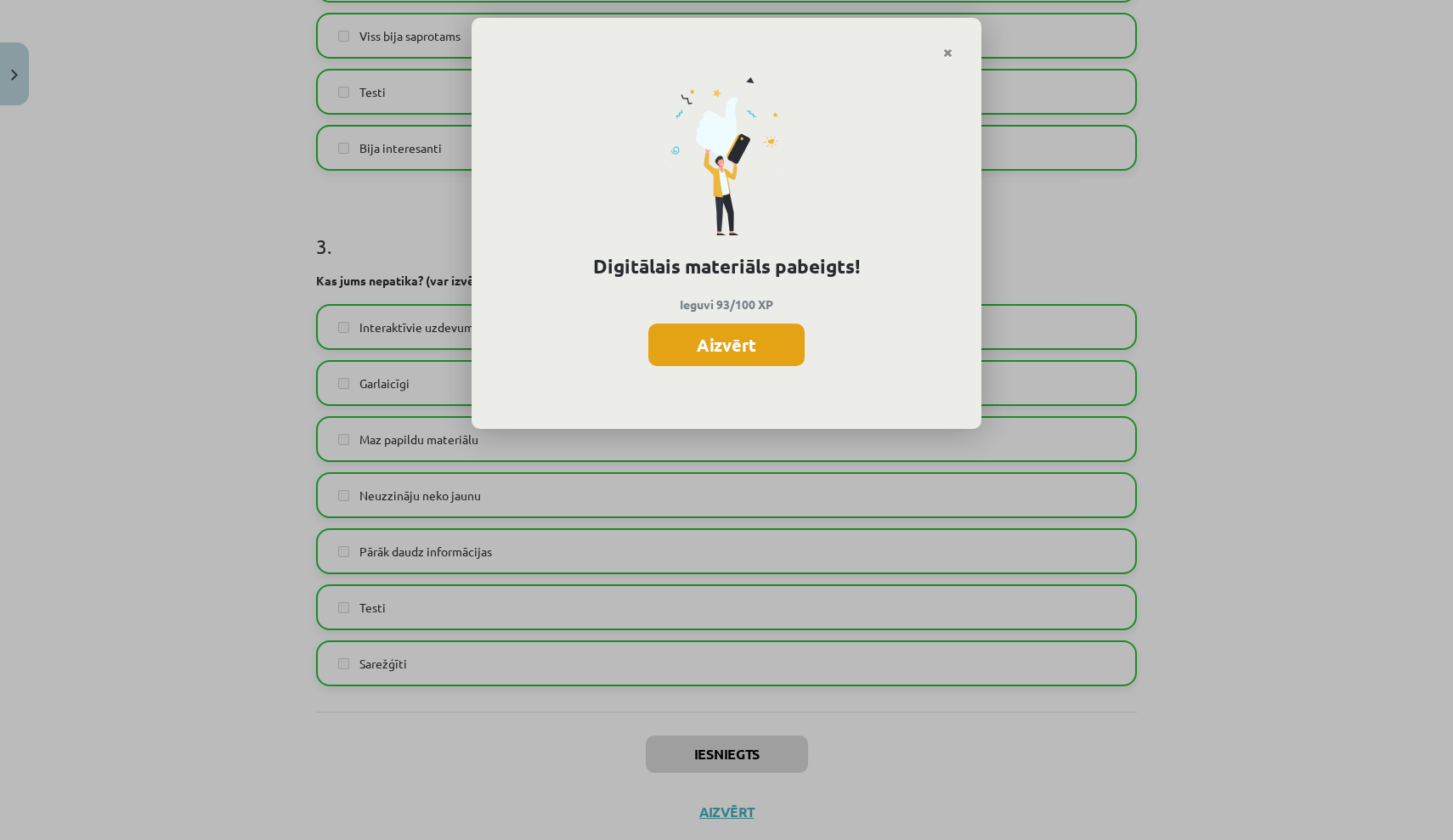
click at [769, 335] on button "Aizvērt" at bounding box center [726, 345] width 157 height 42
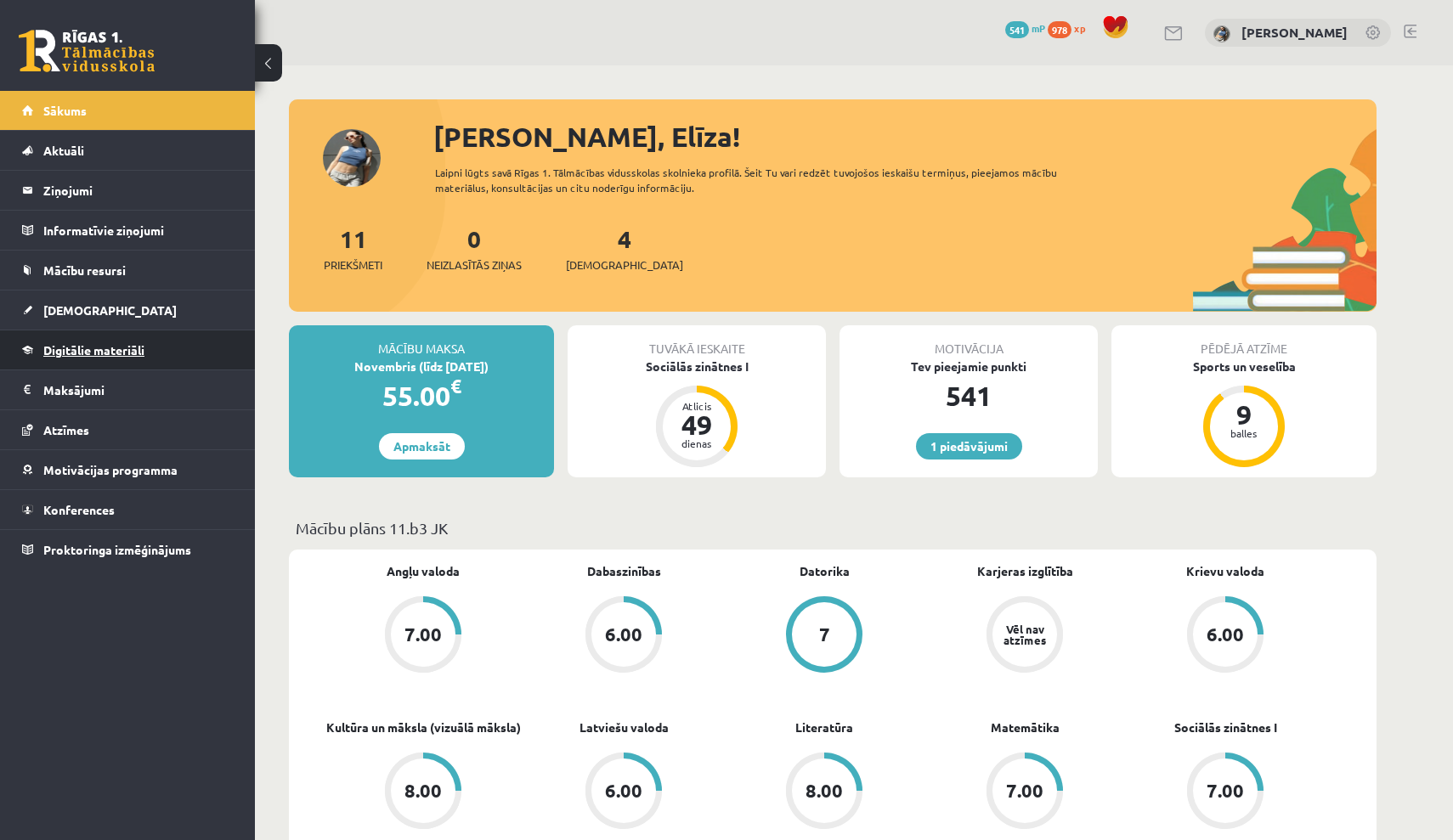
click at [198, 346] on link "Digitālie materiāli" at bounding box center [127, 351] width 212 height 39
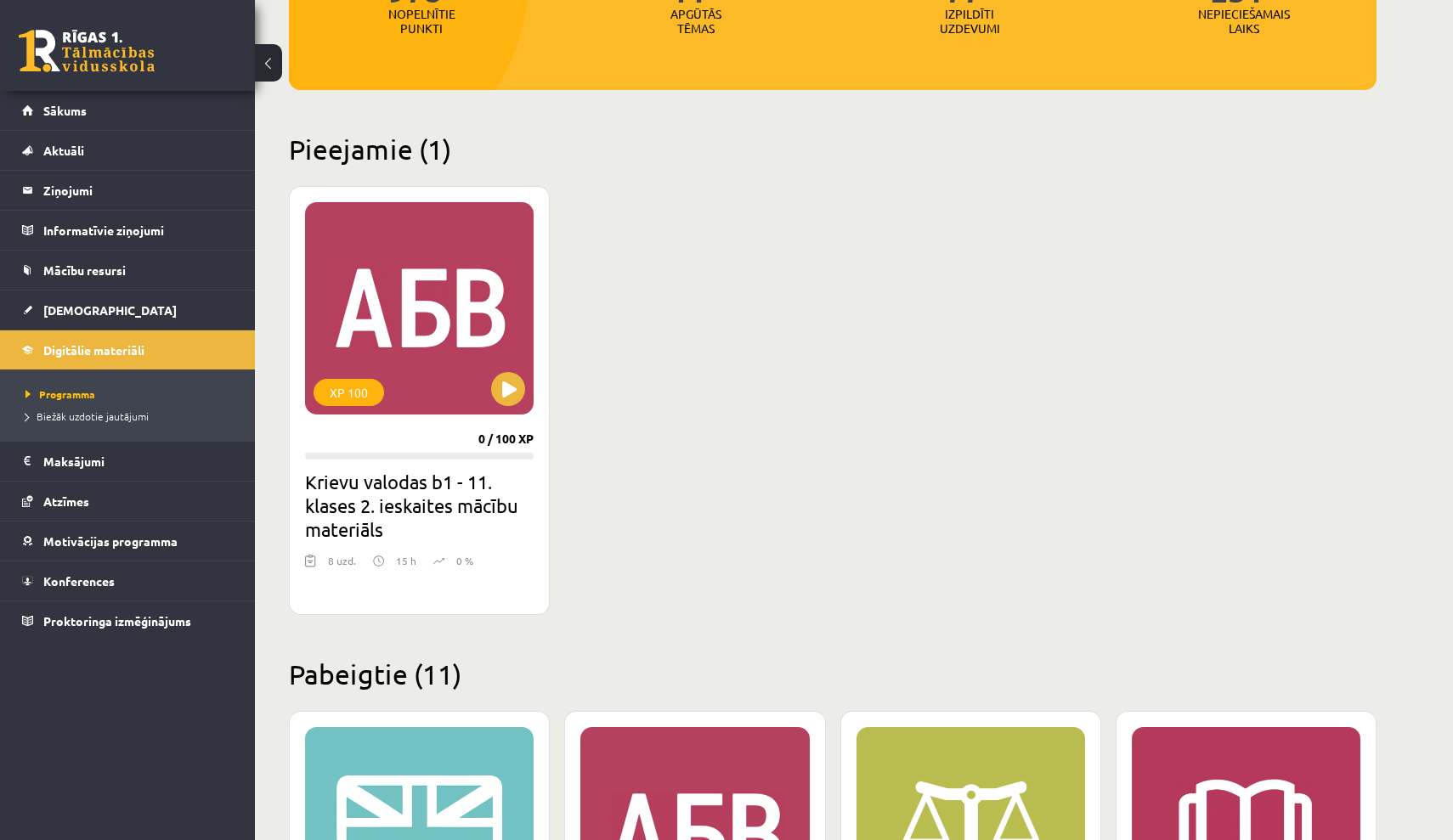
scroll to position [295, 0]
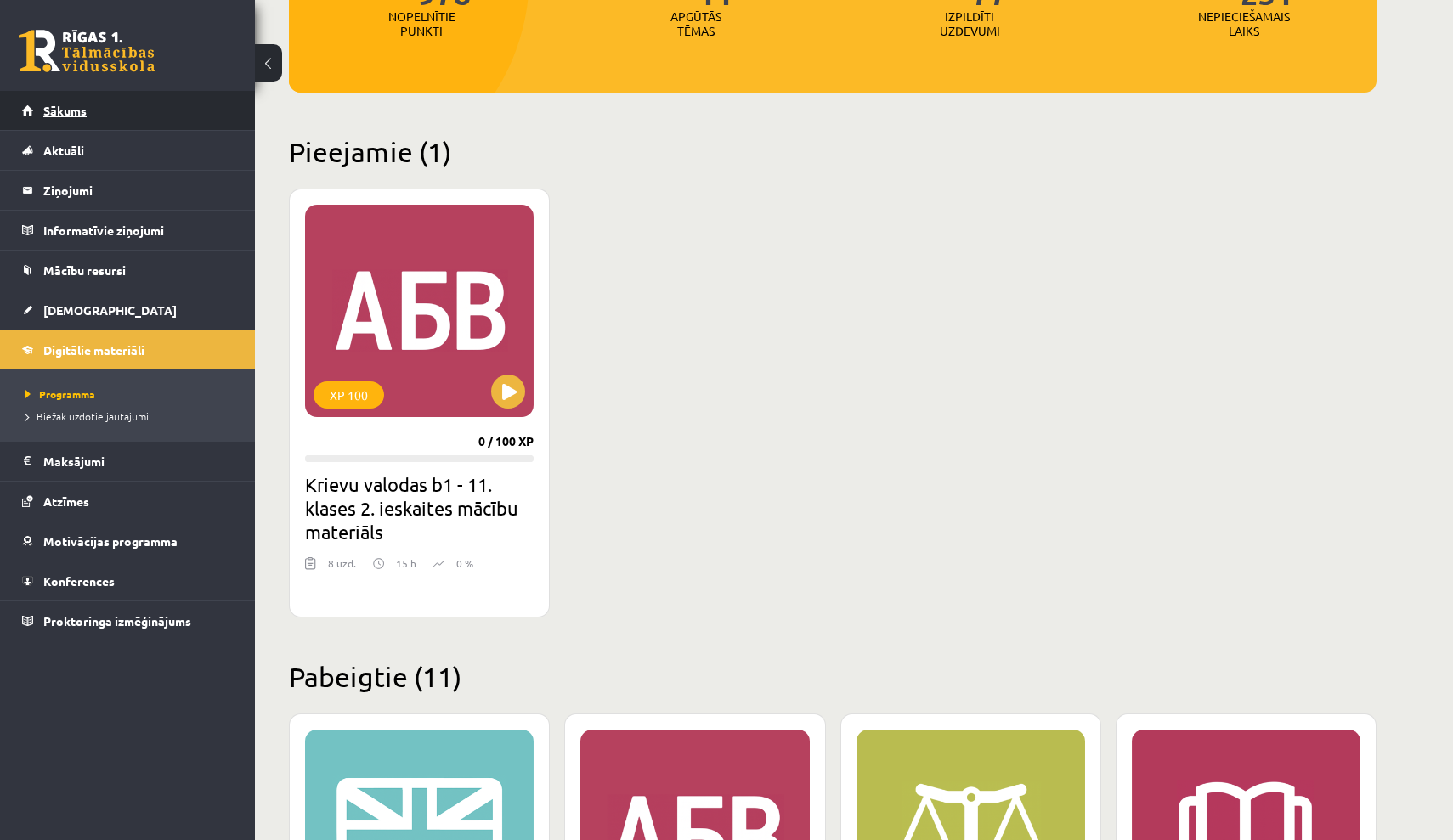
click at [226, 126] on link "Sākums" at bounding box center [127, 110] width 212 height 39
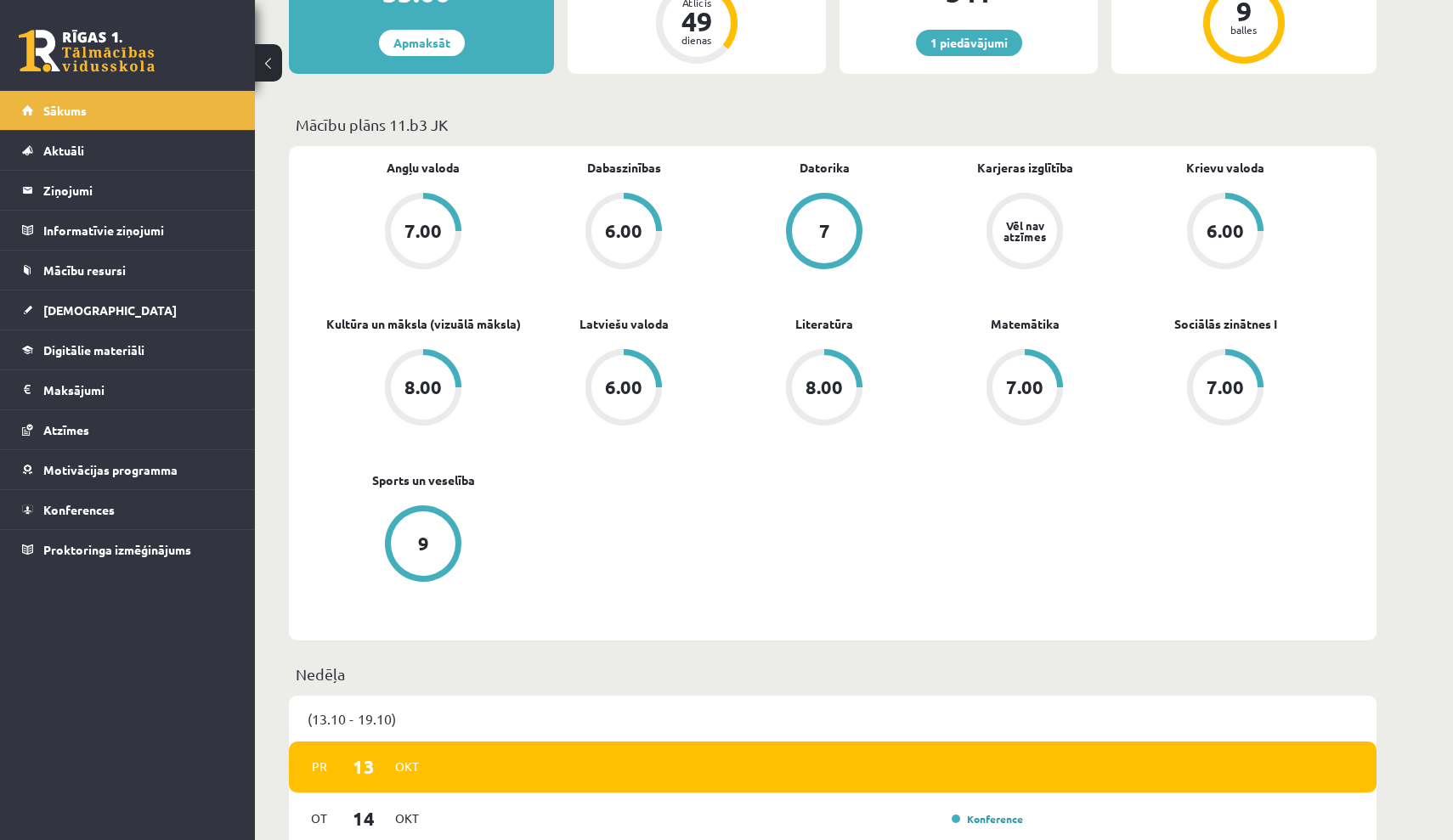
scroll to position [404, 0]
click at [220, 312] on link "[DEMOGRAPHIC_DATA]" at bounding box center [127, 310] width 212 height 39
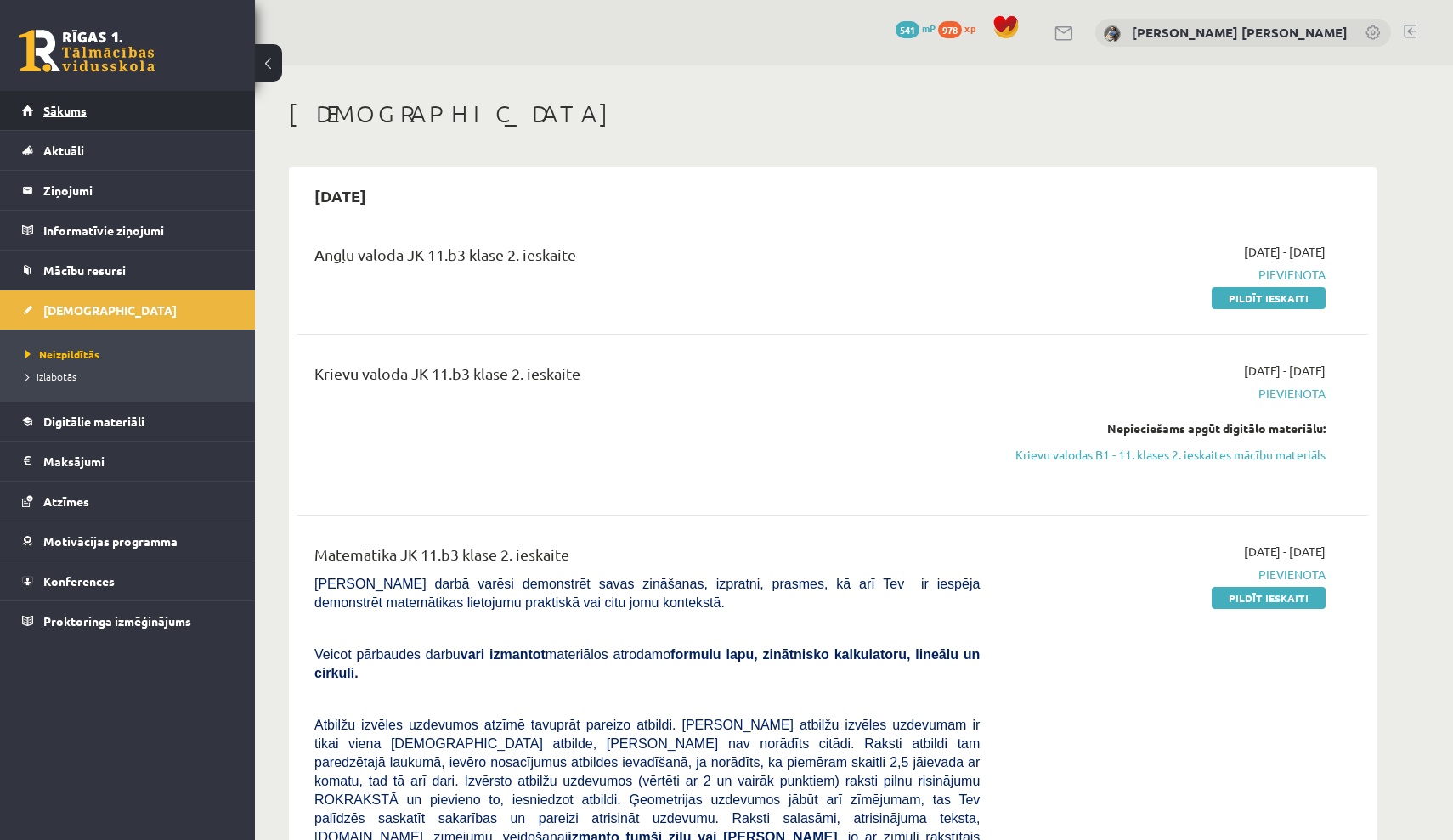
click at [203, 106] on link "Sākums" at bounding box center [127, 110] width 212 height 39
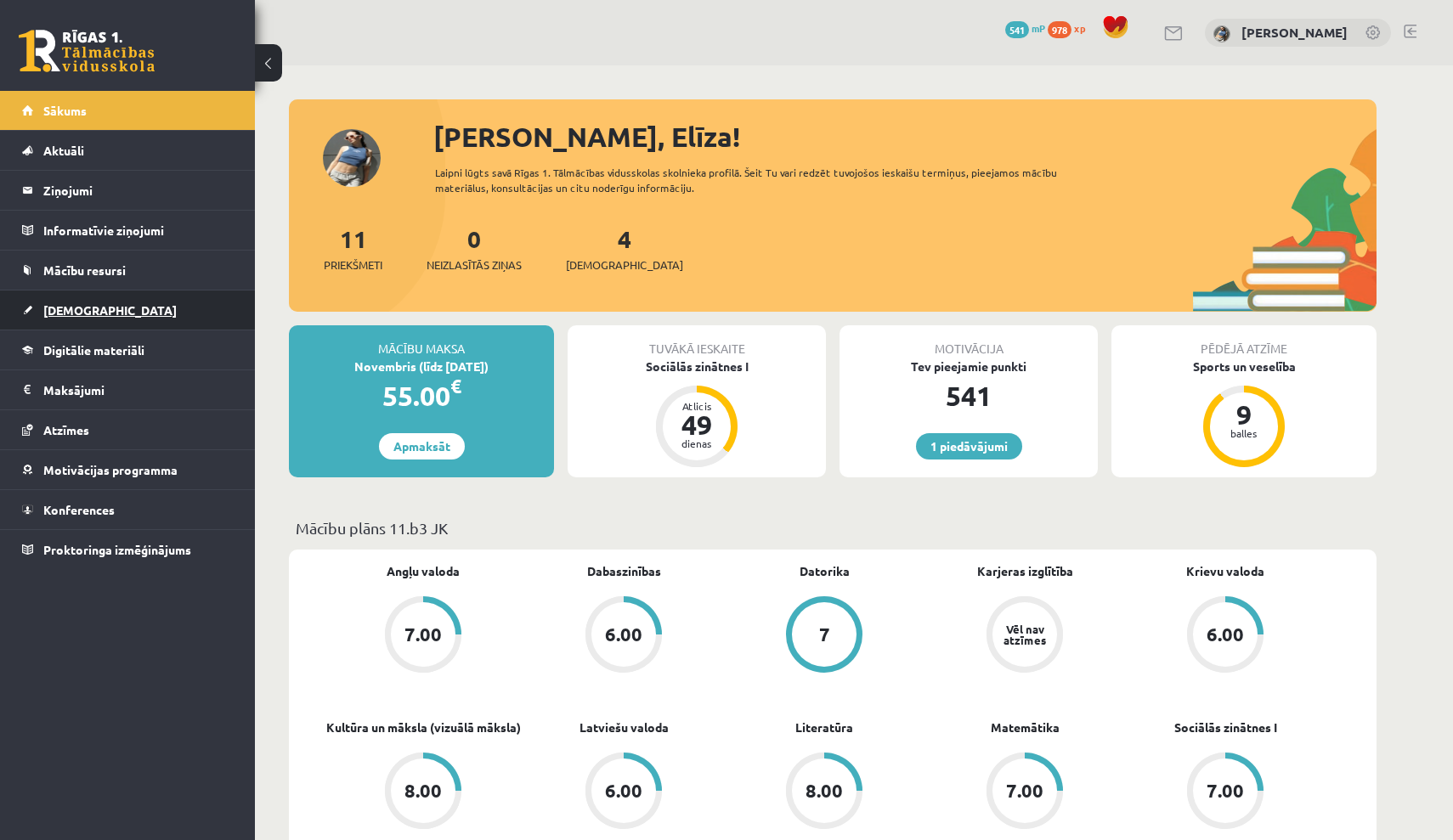
click at [185, 301] on link "[DEMOGRAPHIC_DATA]" at bounding box center [127, 310] width 212 height 39
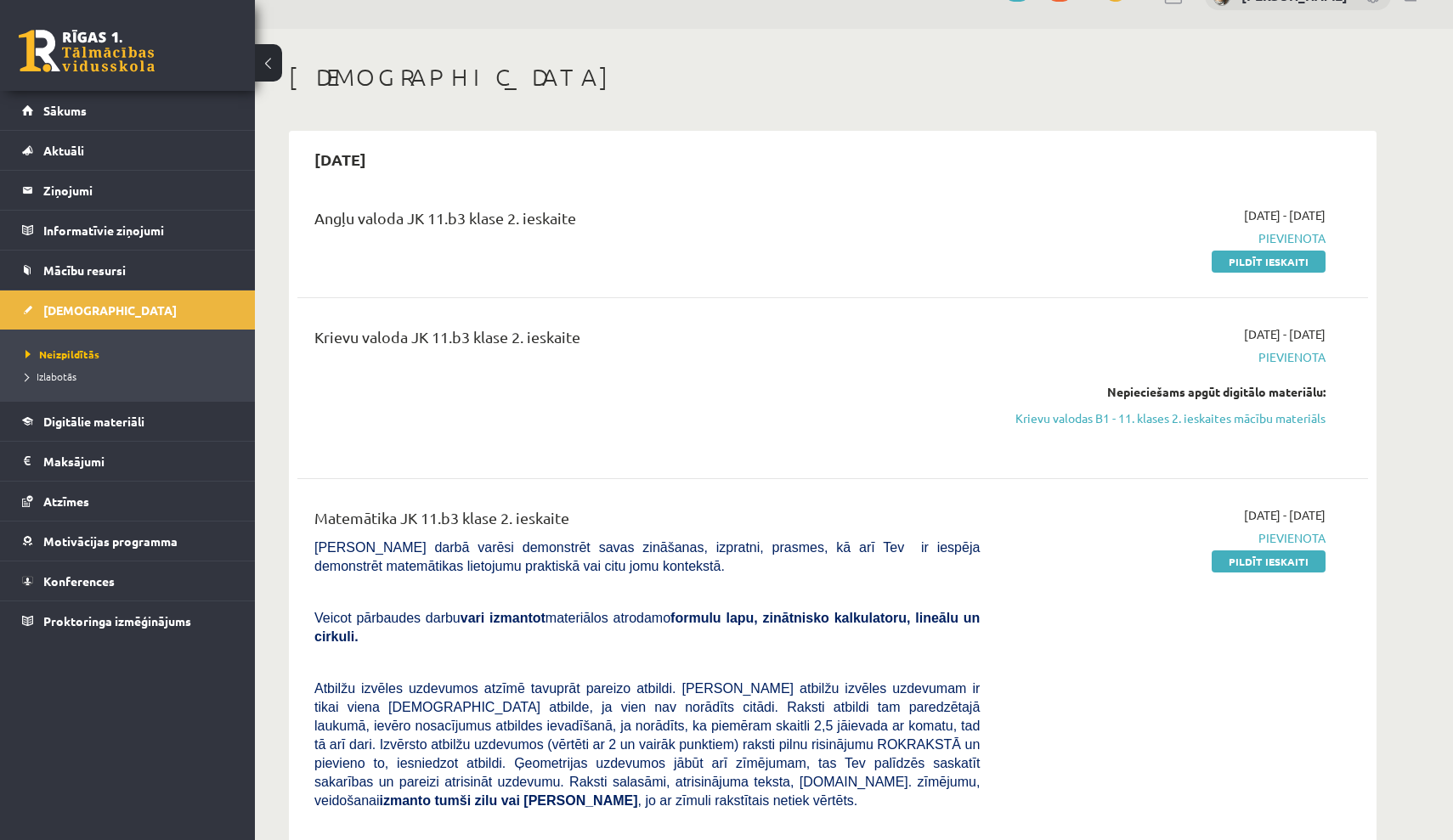
scroll to position [37, 0]
click at [1239, 263] on link "Pildīt ieskaiti" at bounding box center [1269, 261] width 114 height 22
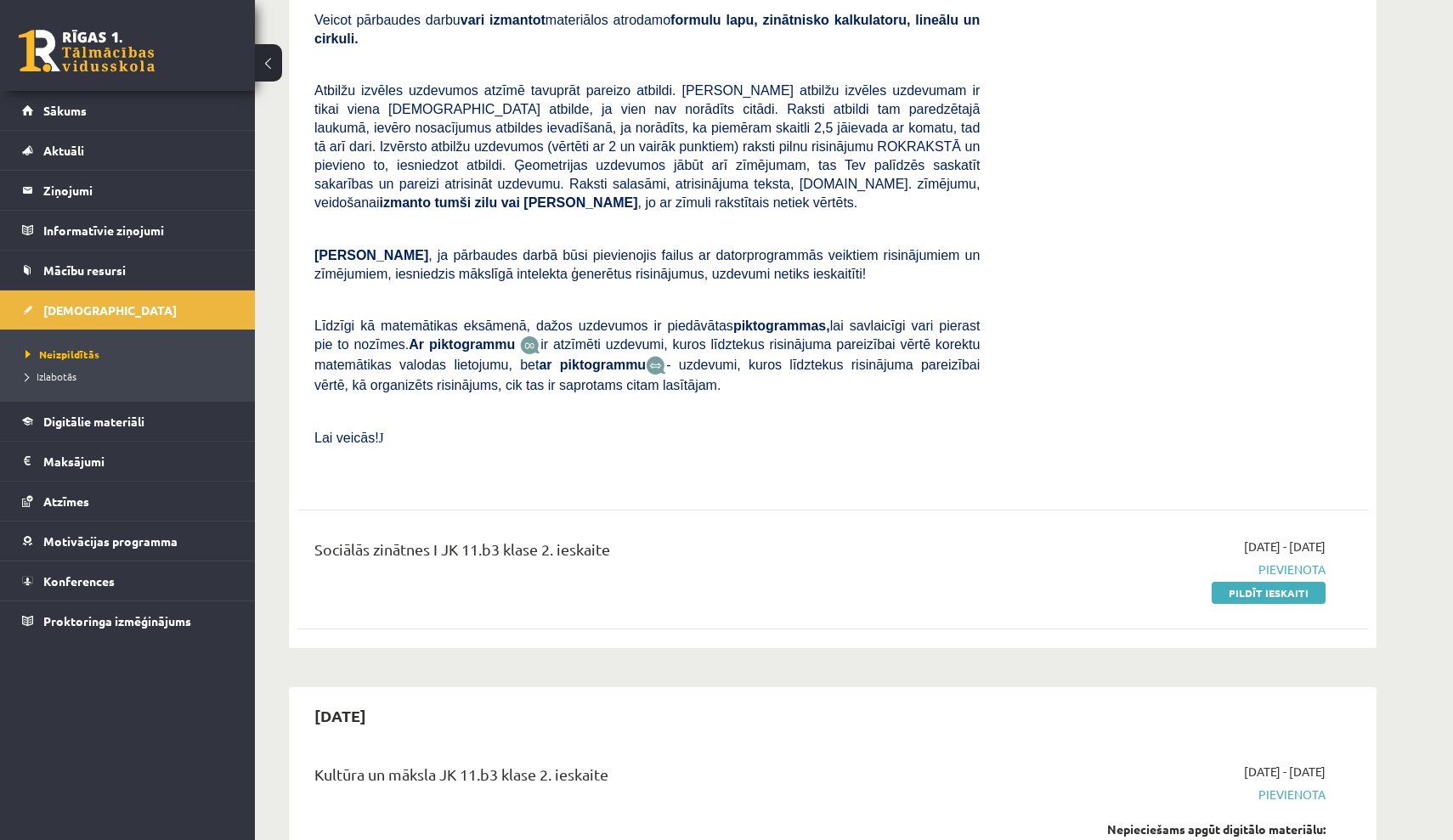
scroll to position [653, 0]
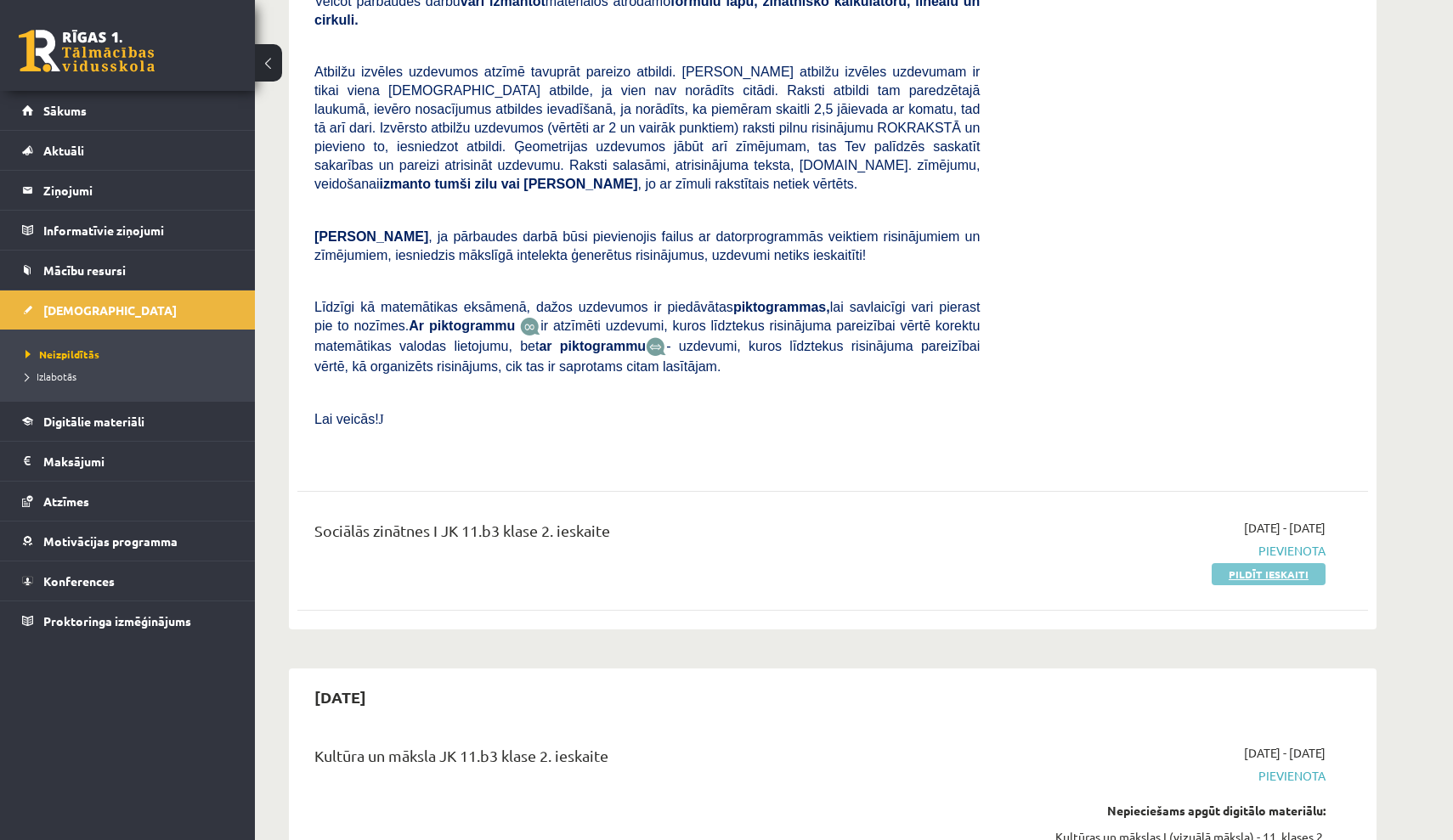
click at [1245, 563] on link "Pildīt ieskaiti" at bounding box center [1269, 574] width 114 height 22
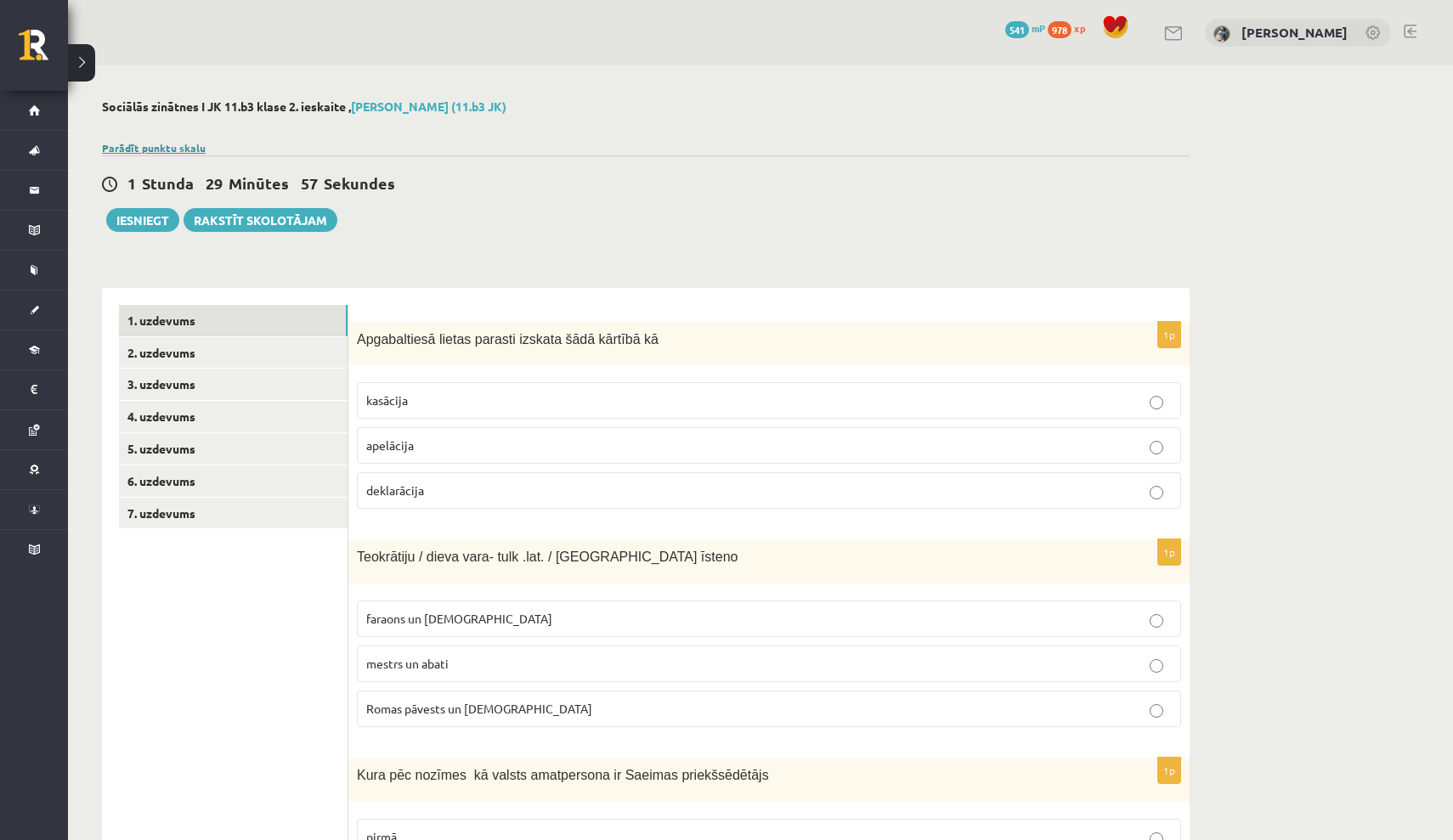
click at [183, 148] on link "Parādīt punktu skalu" at bounding box center [154, 148] width 103 height 14
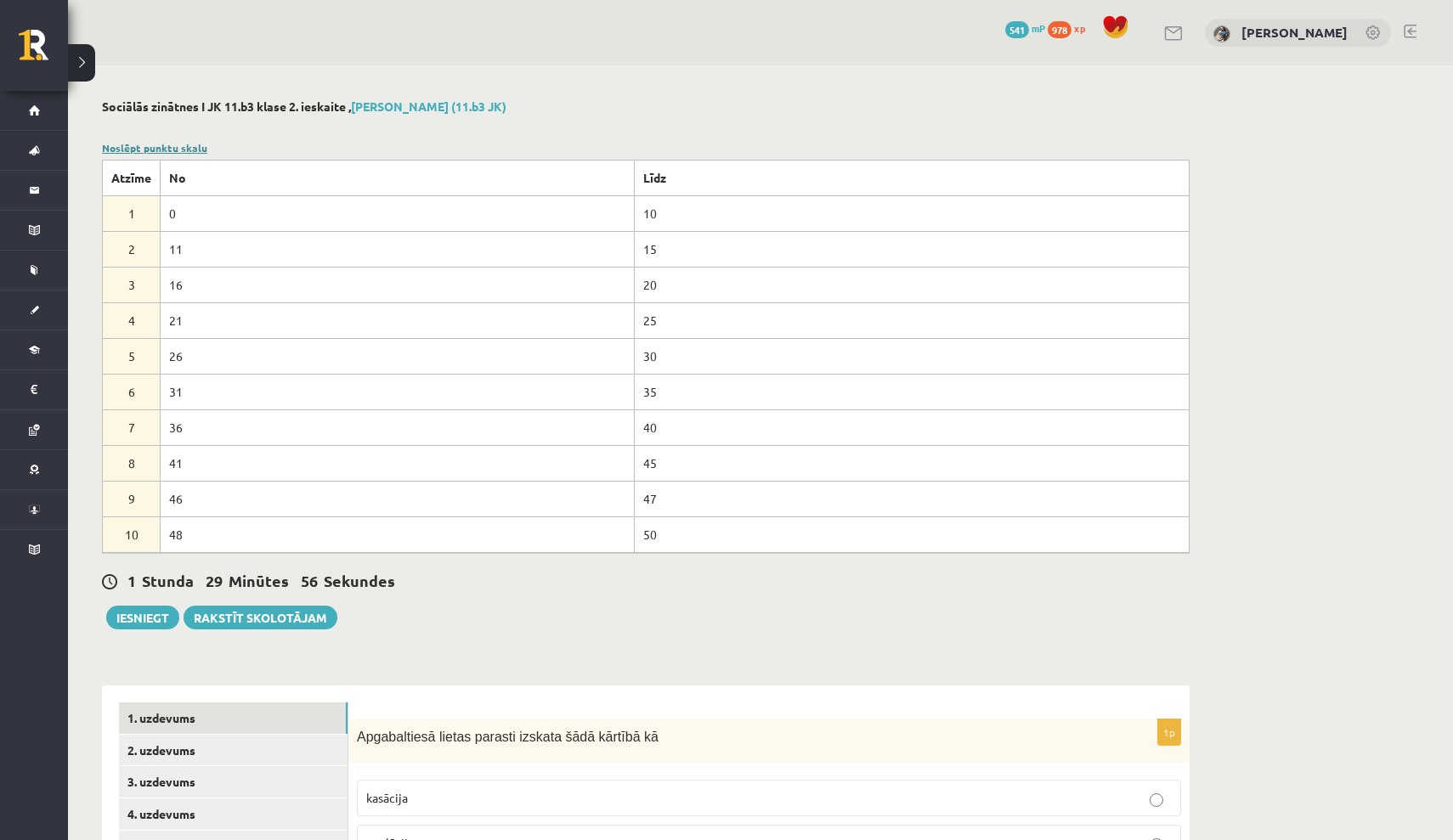
click at [183, 148] on link "Noslēpt punktu skalu" at bounding box center [155, 148] width 105 height 14
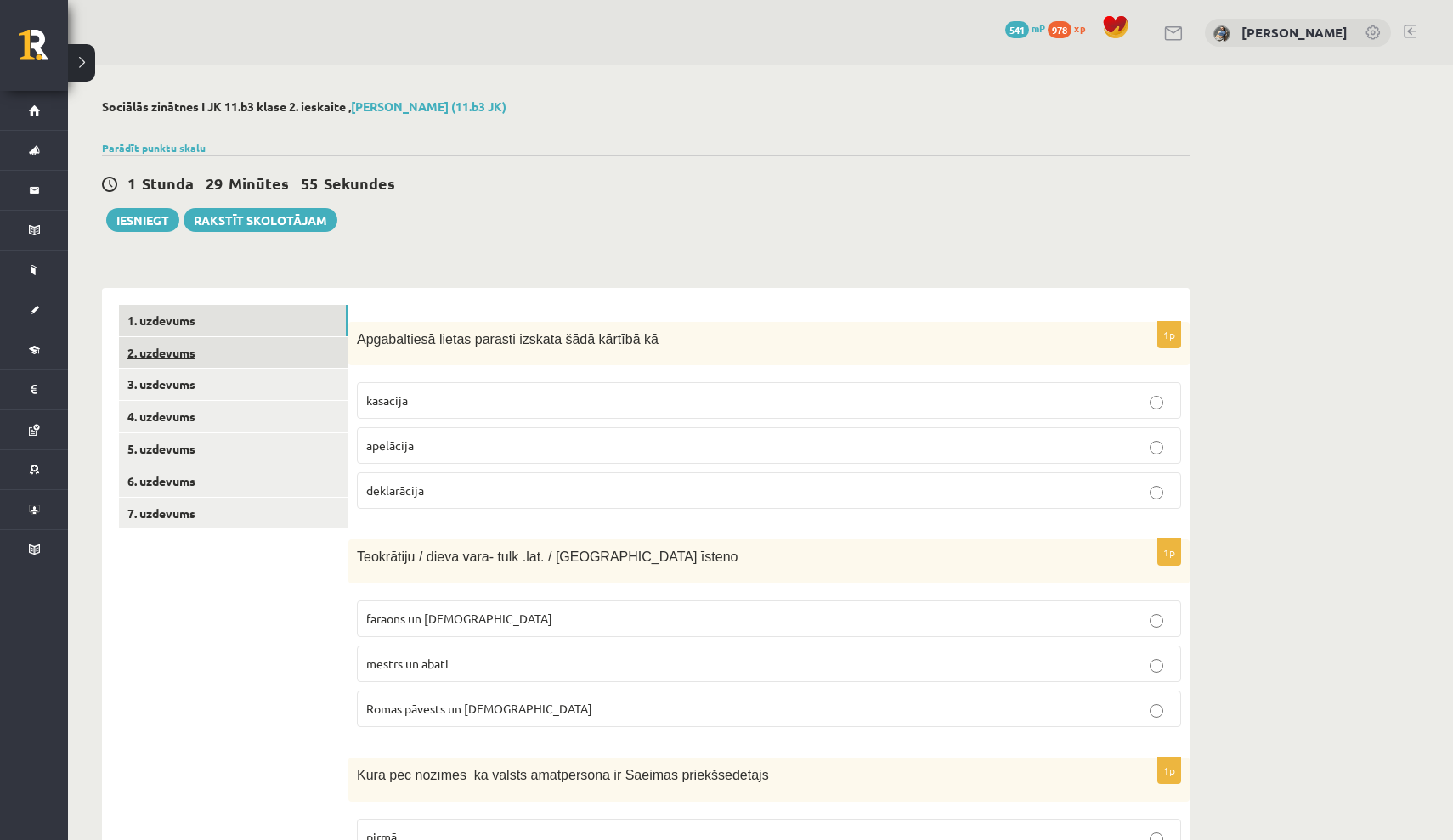
click at [168, 357] on link "2. uzdevums" at bounding box center [233, 353] width 229 height 32
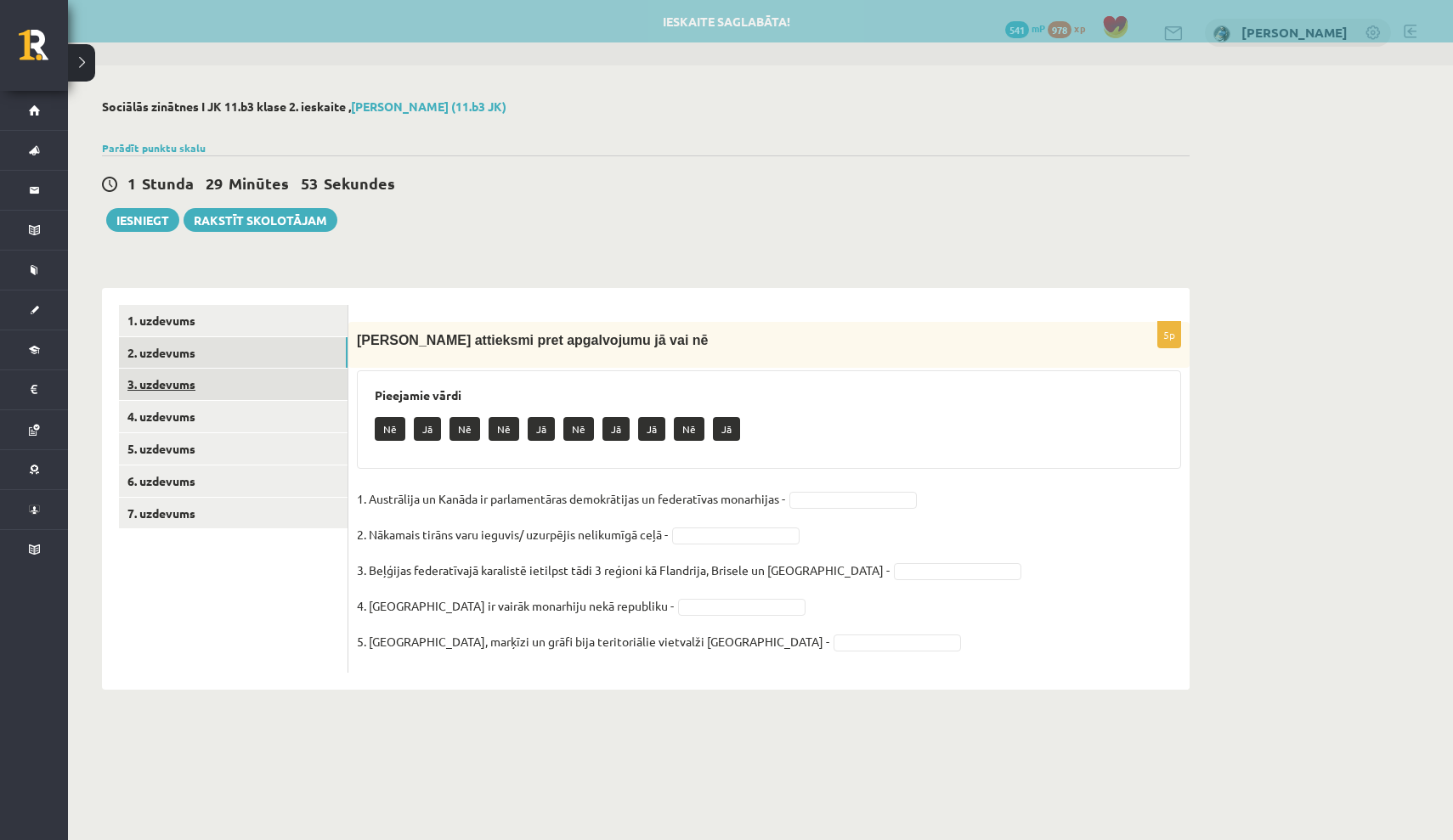
click at [181, 388] on link "3. uzdevums" at bounding box center [233, 384] width 229 height 32
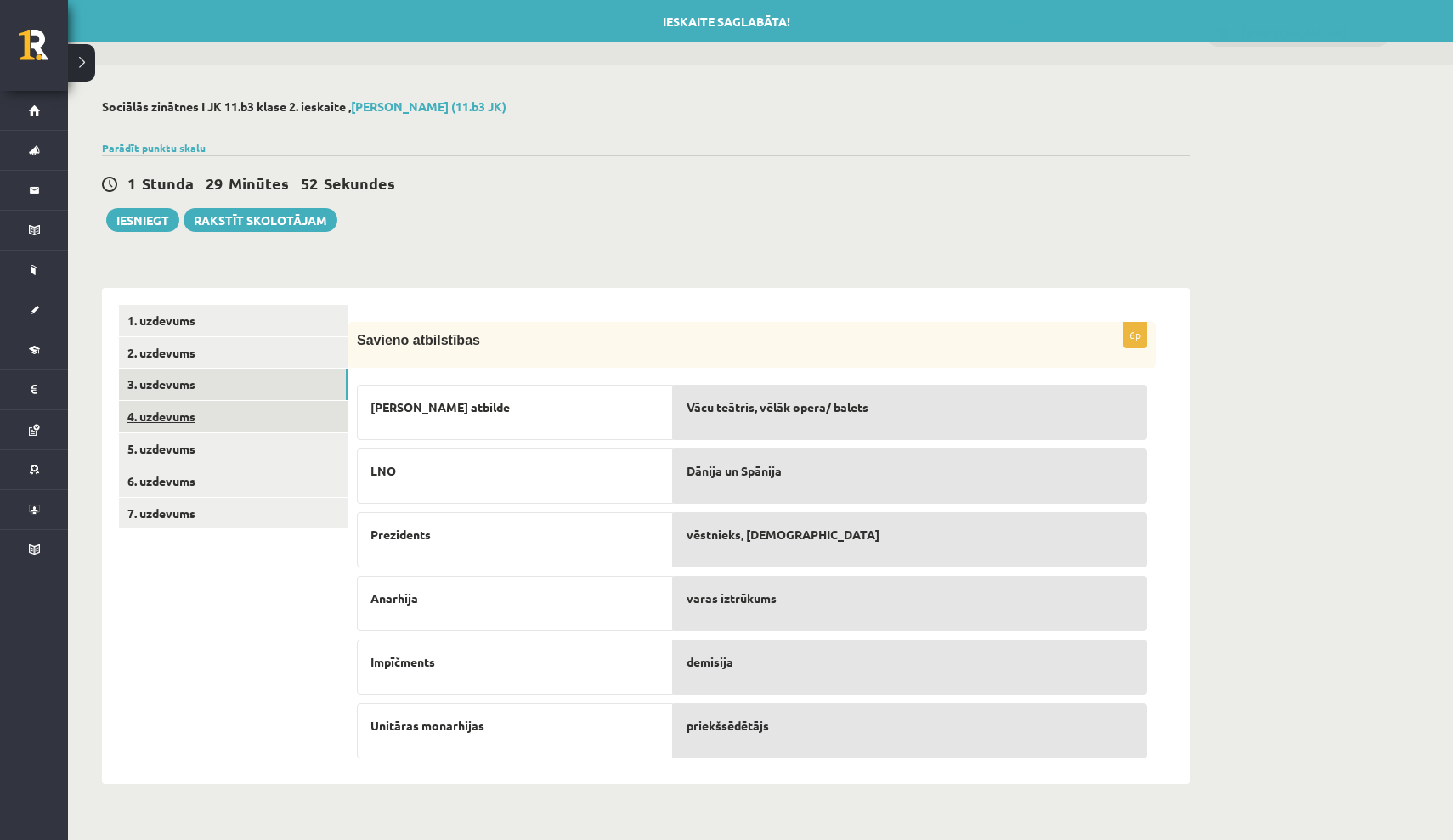
click at [181, 419] on link "4. uzdevums" at bounding box center [233, 417] width 229 height 32
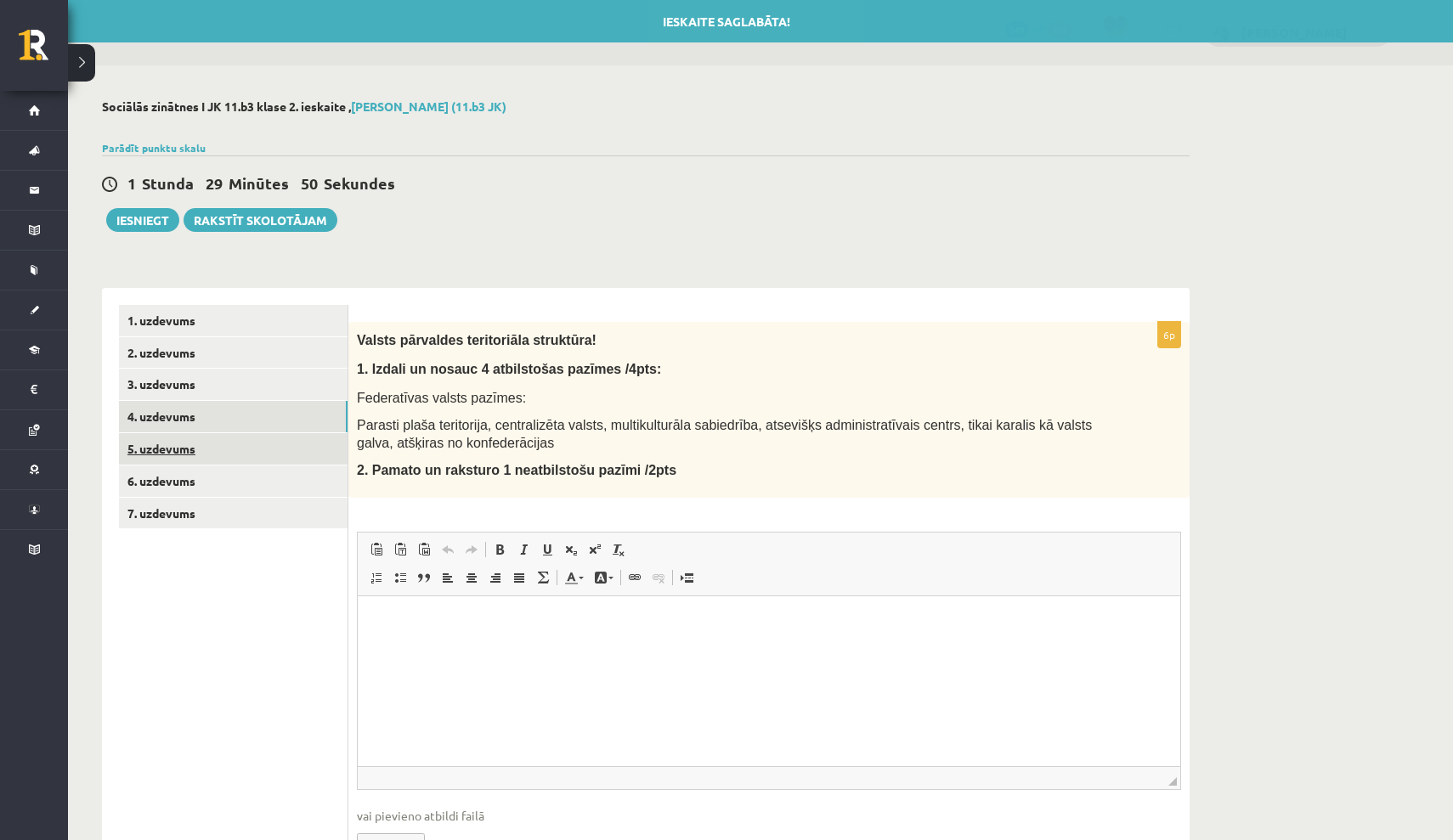
click at [182, 440] on link "5. uzdevums" at bounding box center [233, 449] width 229 height 32
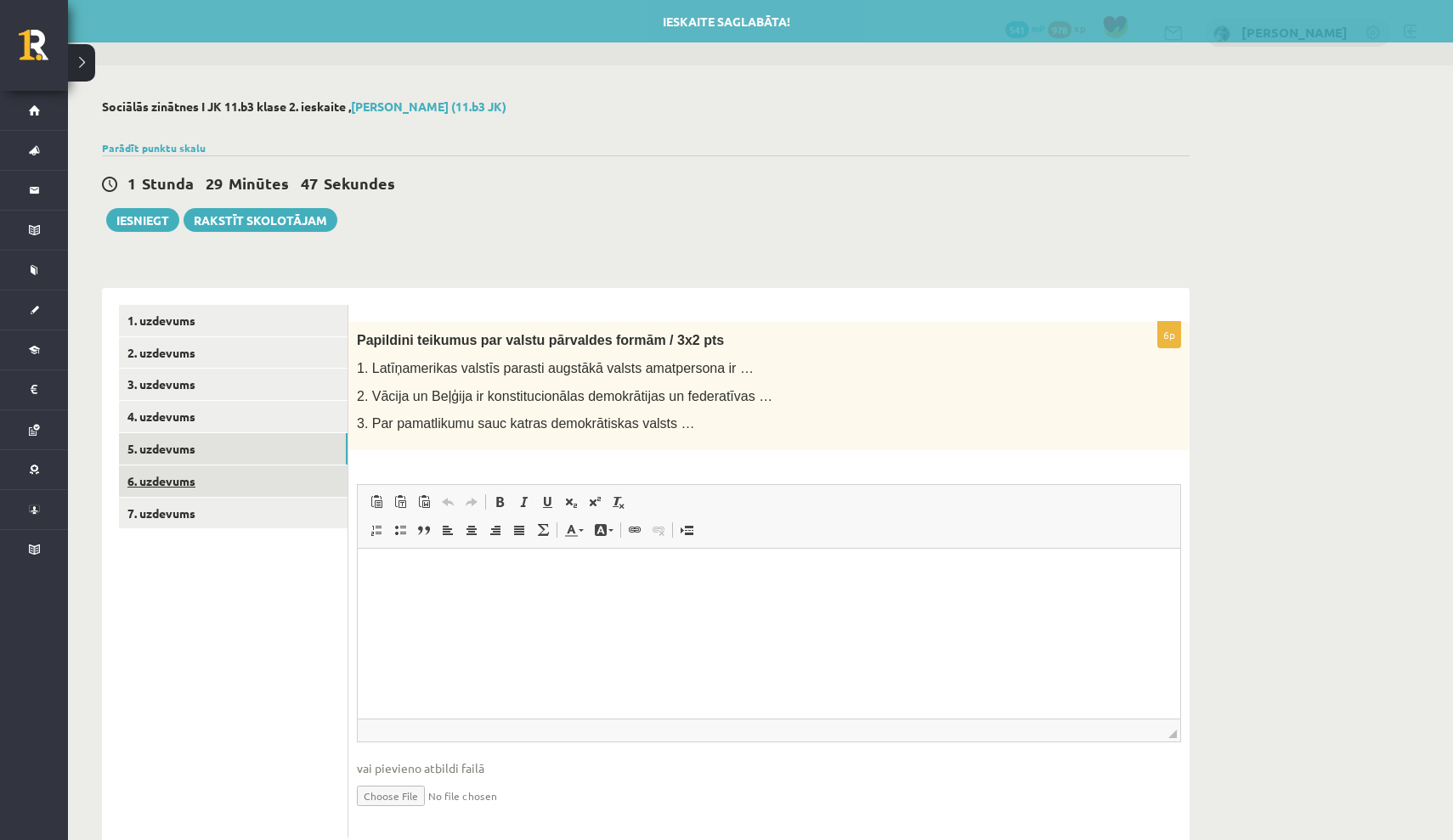
click at [190, 470] on link "6. uzdevums" at bounding box center [233, 482] width 229 height 32
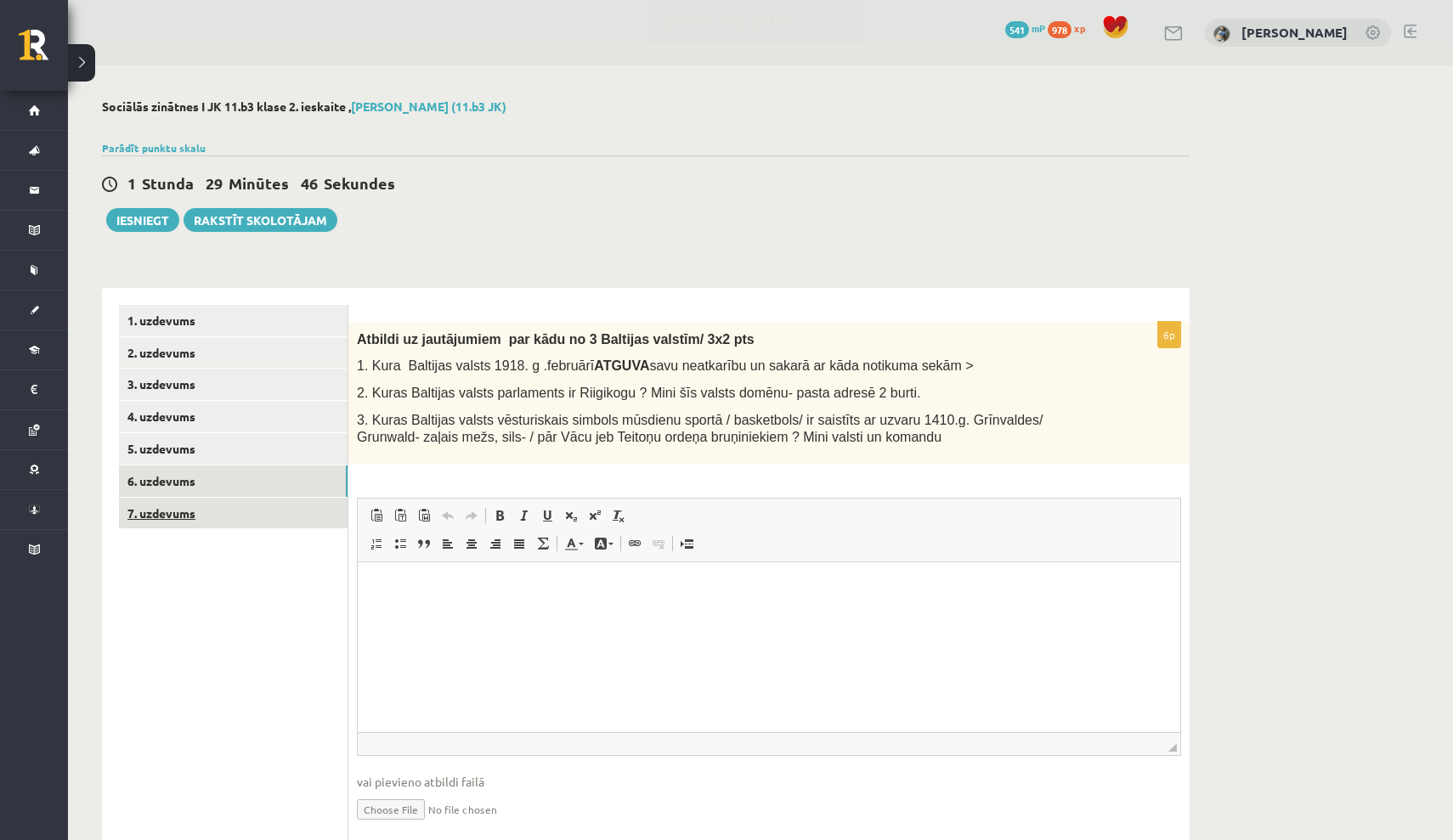
click at [201, 501] on link "7. uzdevums" at bounding box center [233, 513] width 229 height 32
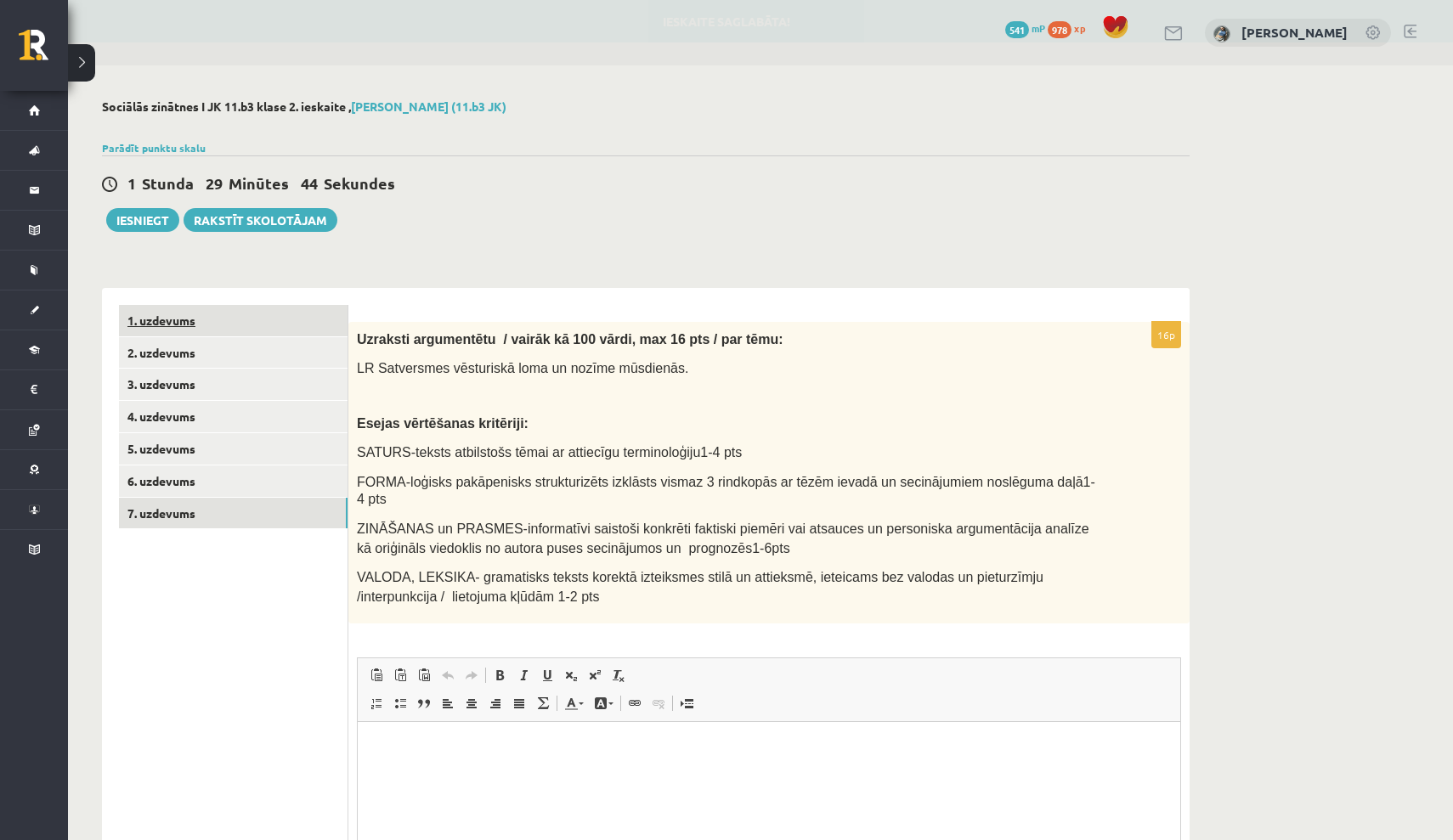
click at [264, 312] on link "1. uzdevums" at bounding box center [233, 321] width 229 height 32
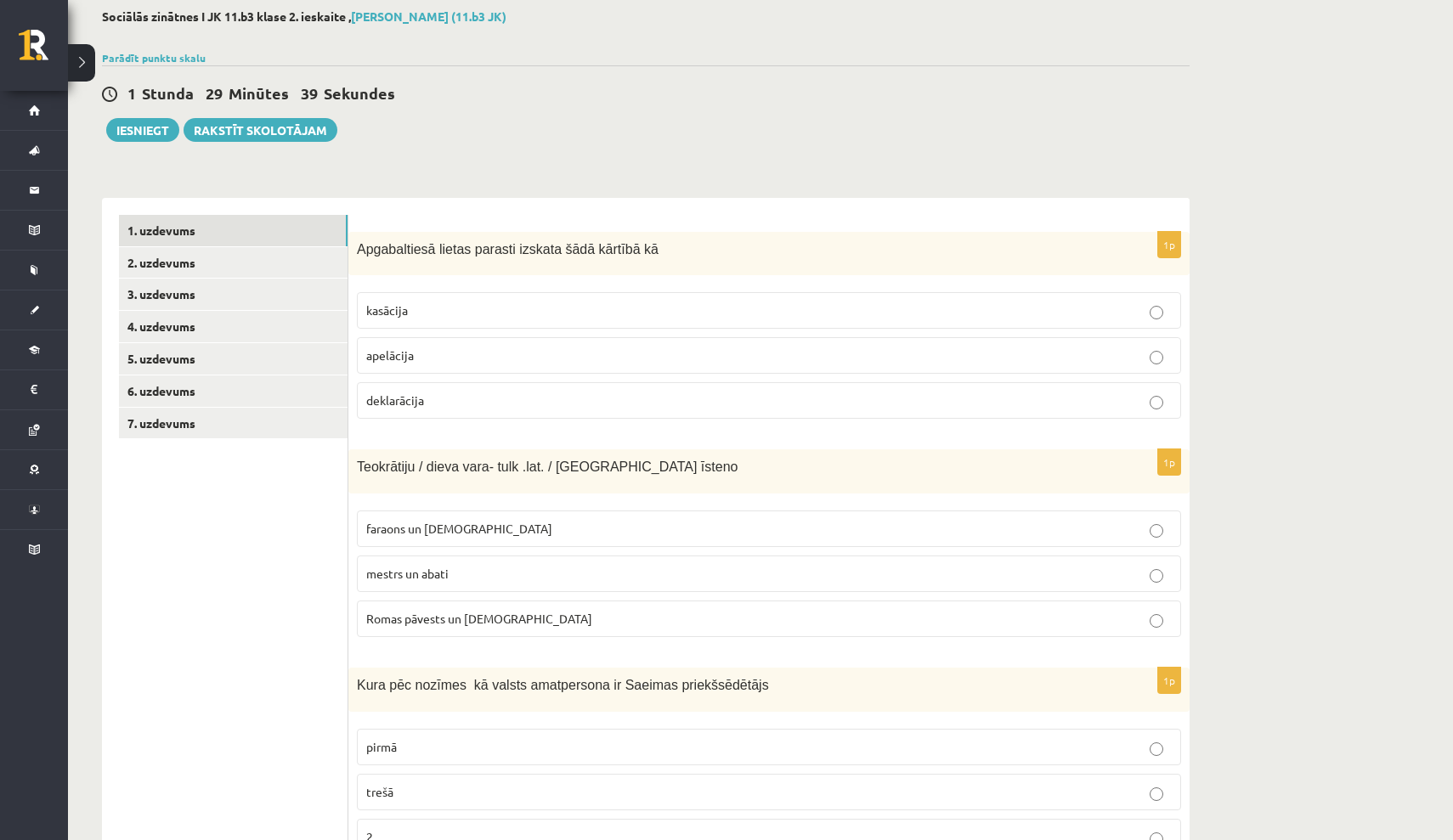
scroll to position [84, 0]
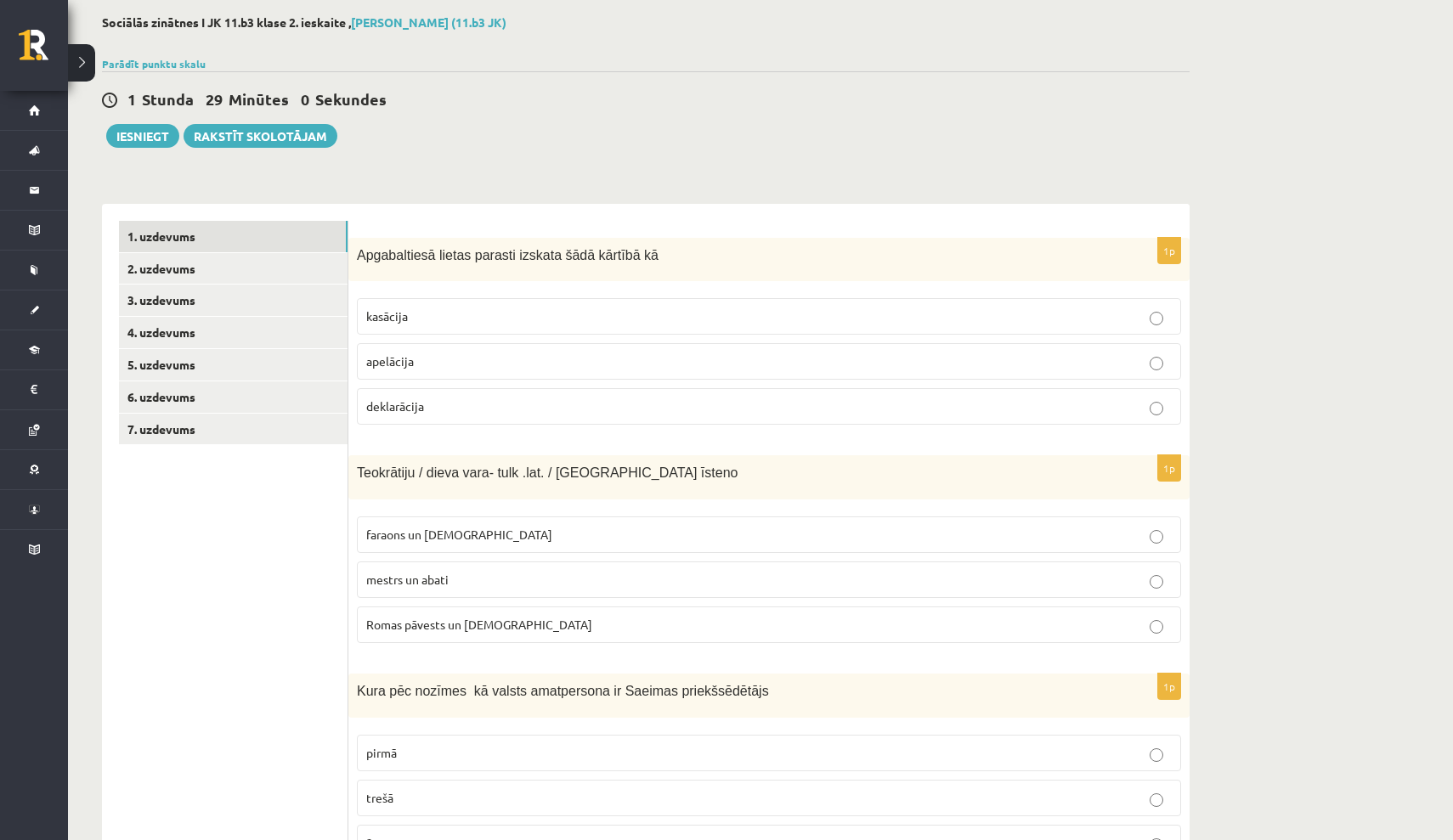
click at [419, 362] on p "apelācija" at bounding box center [769, 361] width 806 height 18
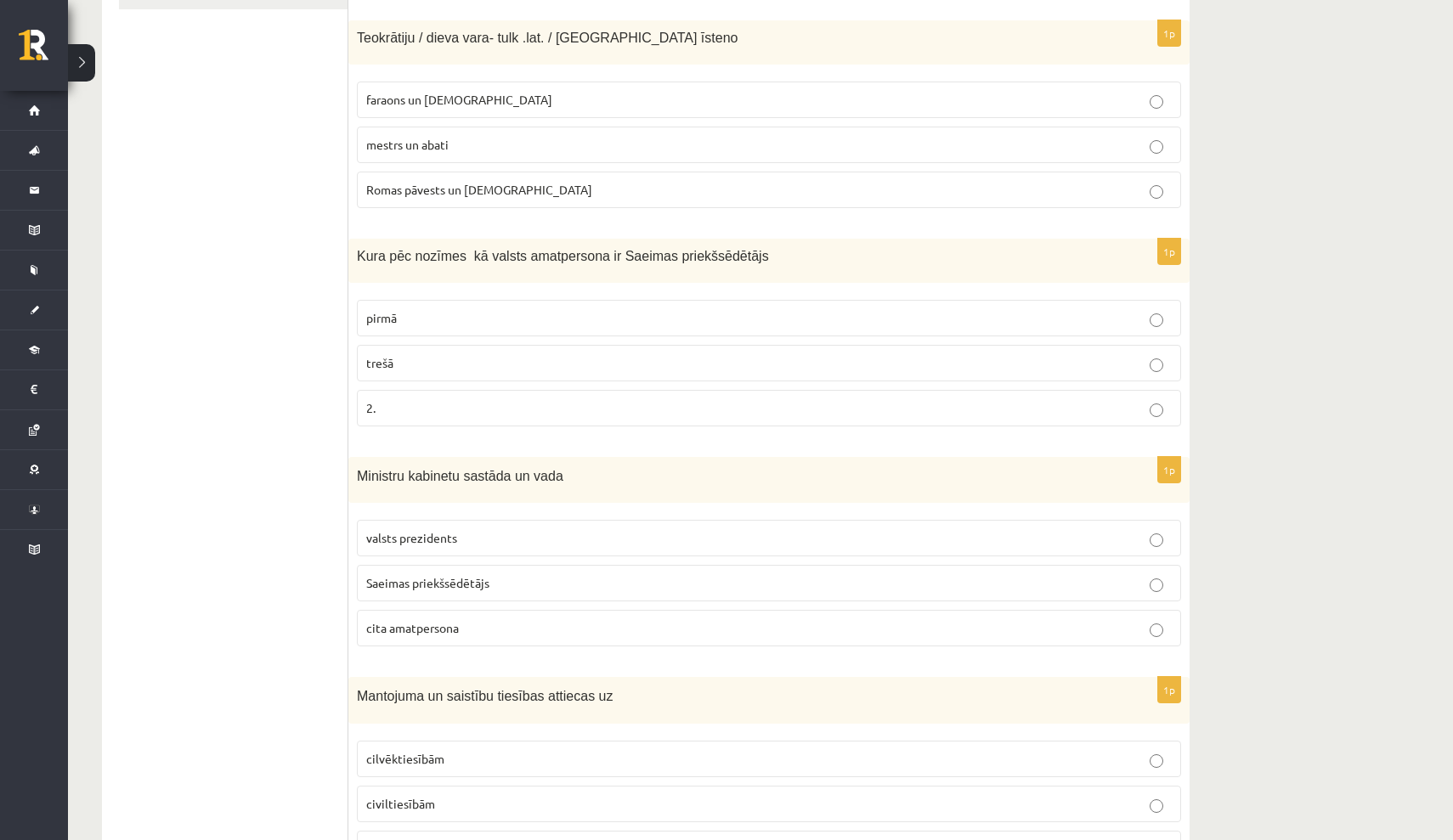
scroll to position [528, 0]
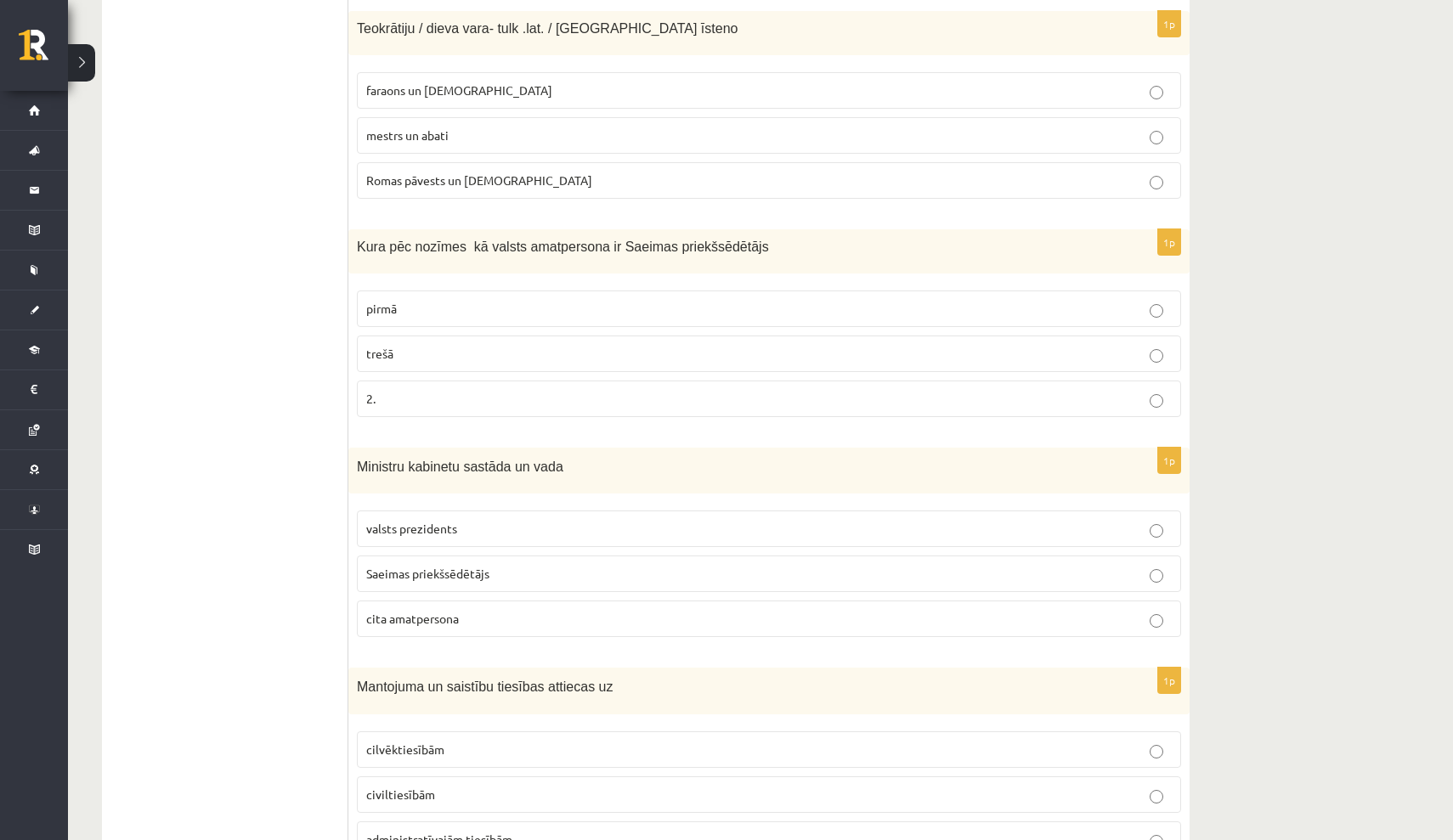
click at [729, 186] on p "Romas pāvests un kardināli" at bounding box center [769, 180] width 806 height 18
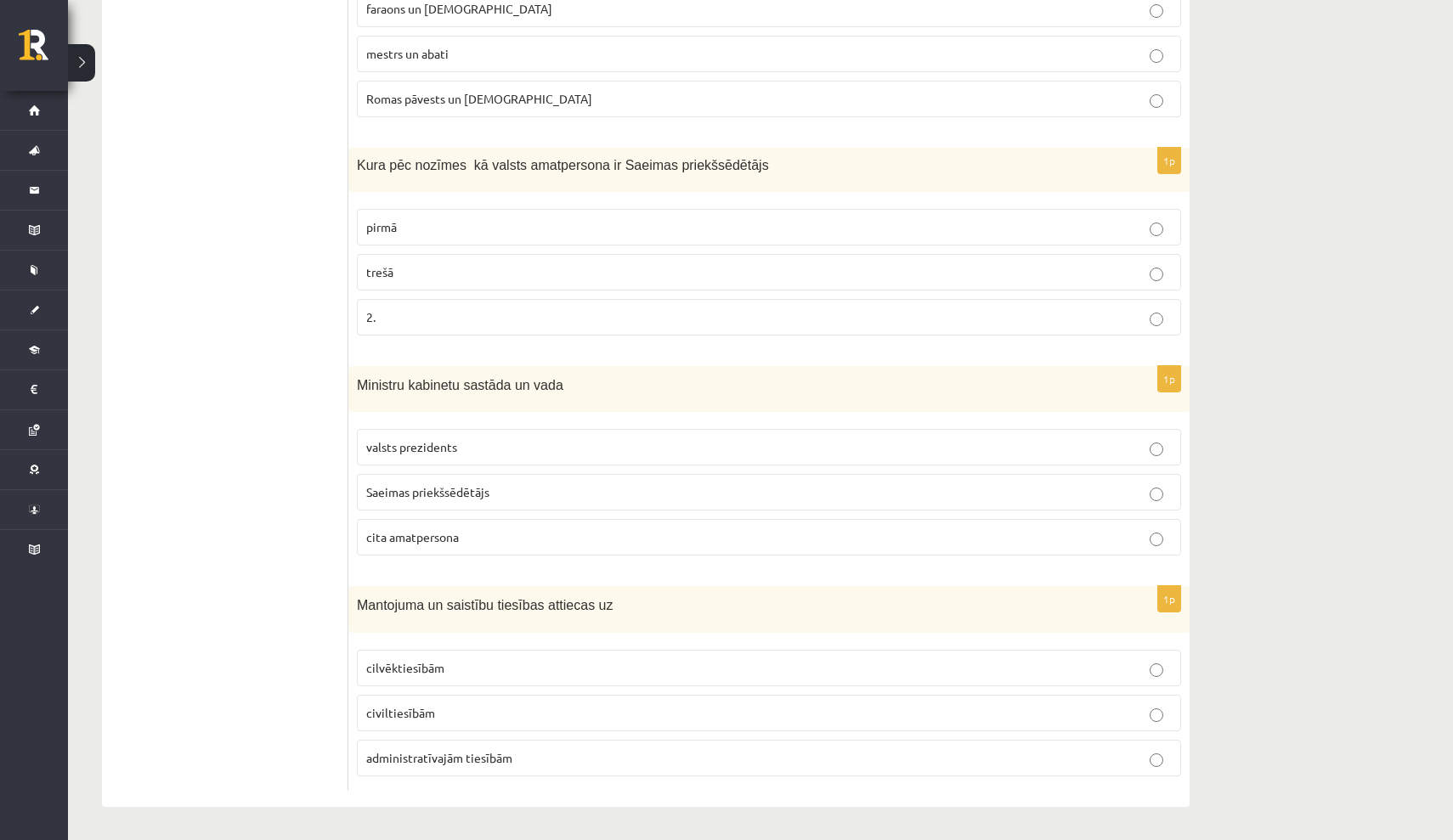
scroll to position [609, 0]
click at [661, 277] on p "trešā" at bounding box center [769, 273] width 806 height 18
click at [702, 535] on p "cita amatpersona" at bounding box center [769, 538] width 806 height 18
click at [760, 720] on label "civiltiesībām" at bounding box center [768, 713] width 825 height 36
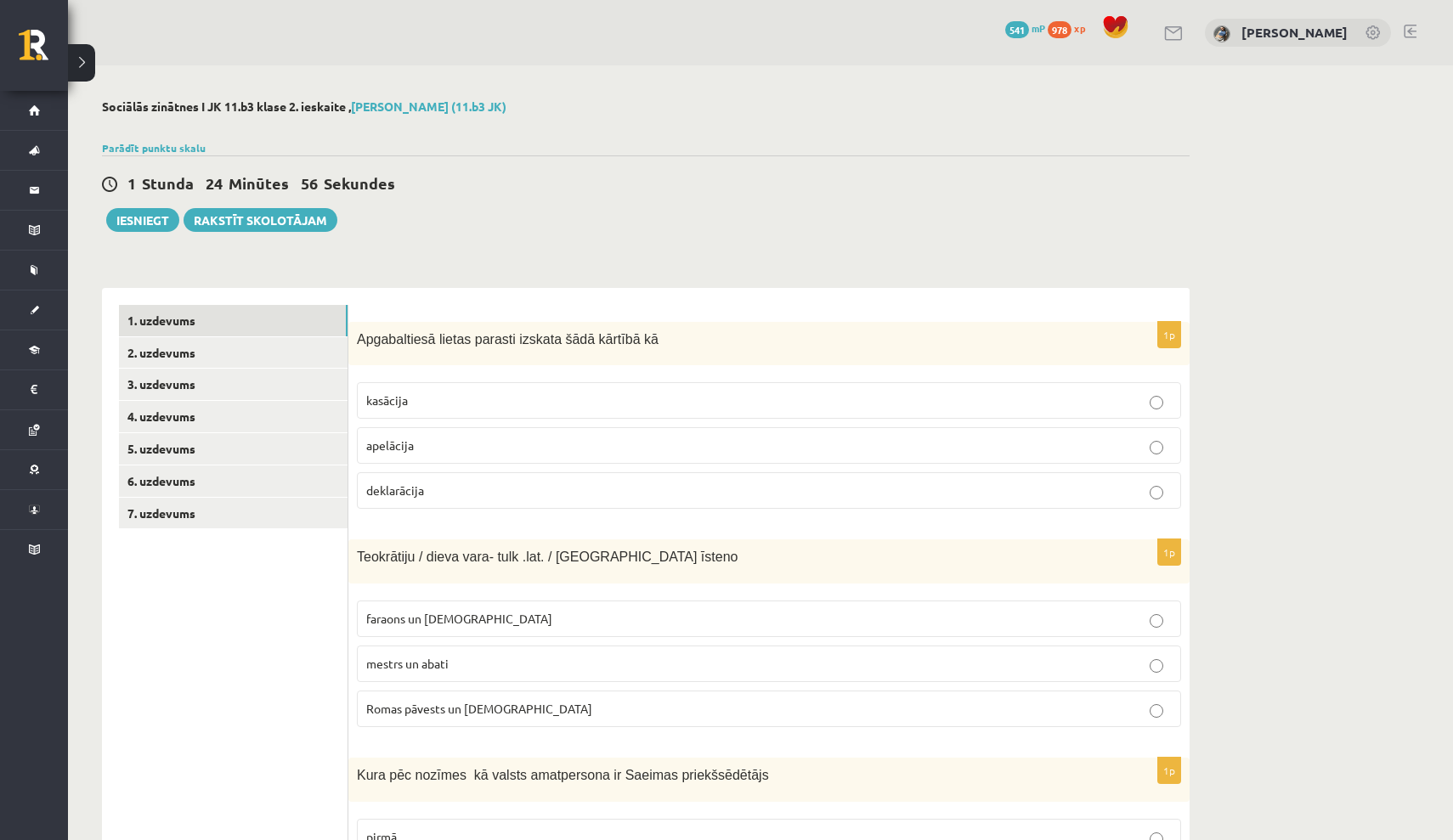
scroll to position [0, 0]
click at [317, 362] on link "2. uzdevums" at bounding box center [233, 353] width 229 height 32
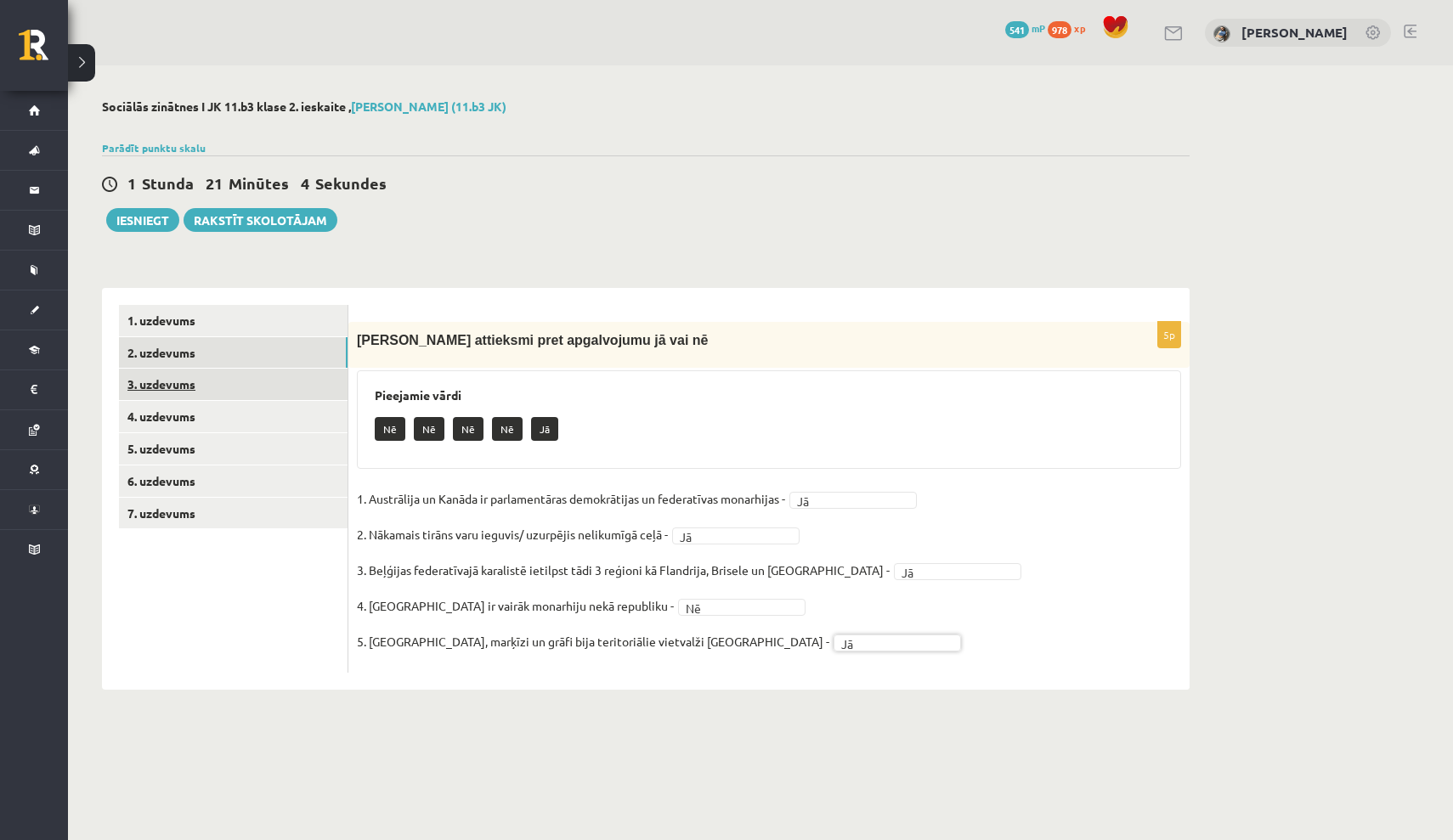
click at [275, 387] on link "3. uzdevums" at bounding box center [233, 384] width 229 height 32
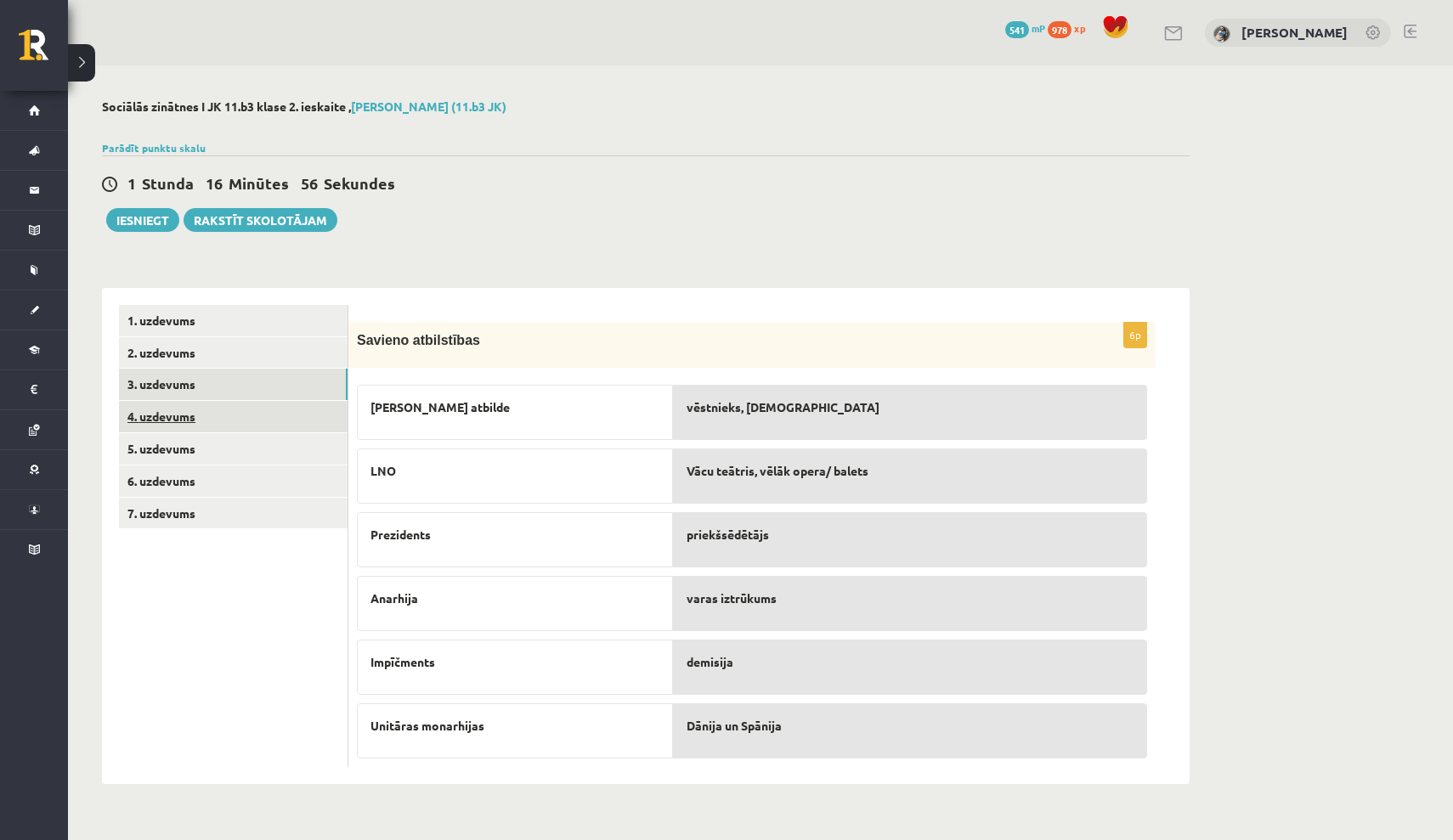
click at [231, 405] on link "4. uzdevums" at bounding box center [233, 417] width 229 height 32
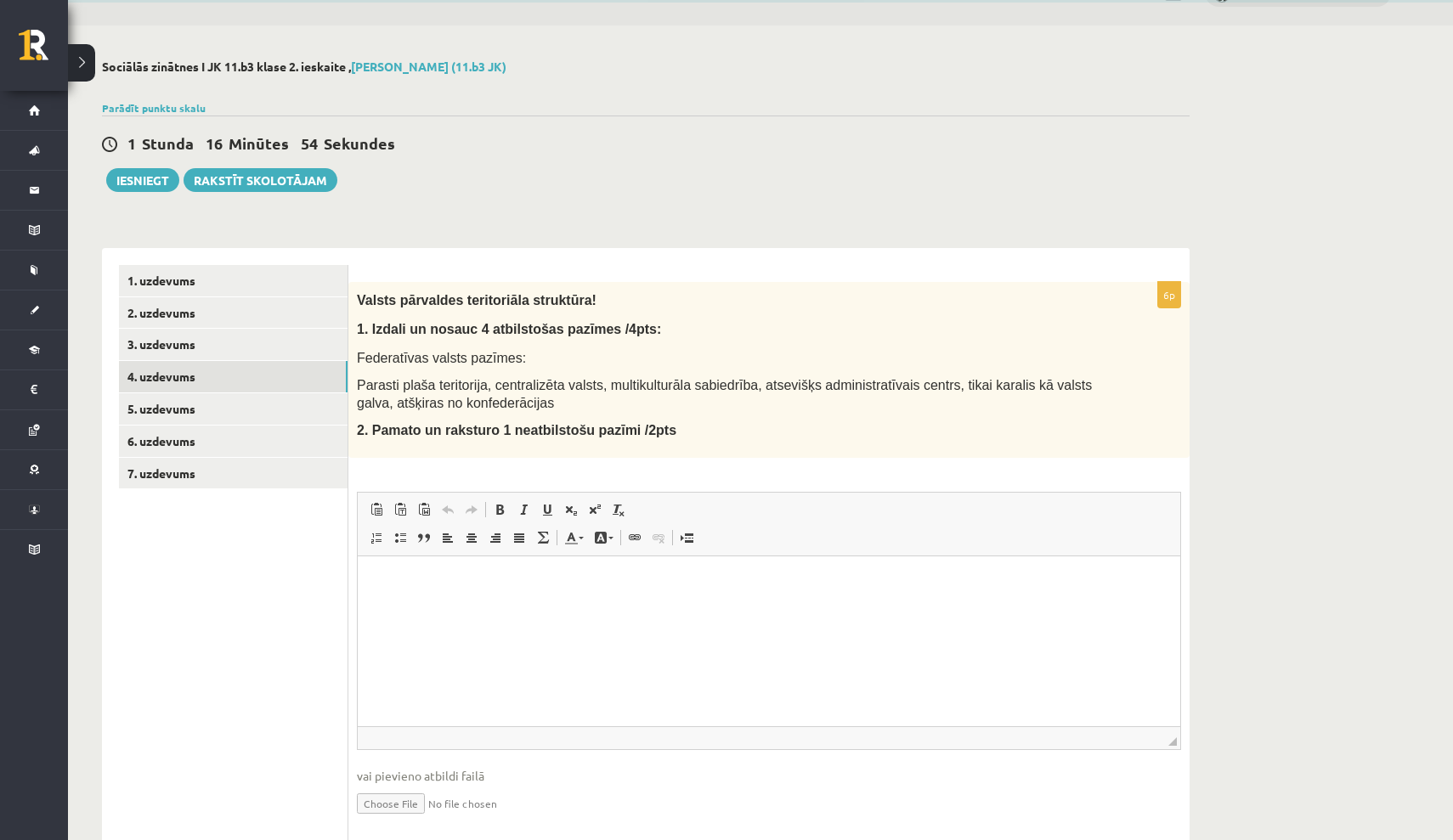
scroll to position [43, 0]
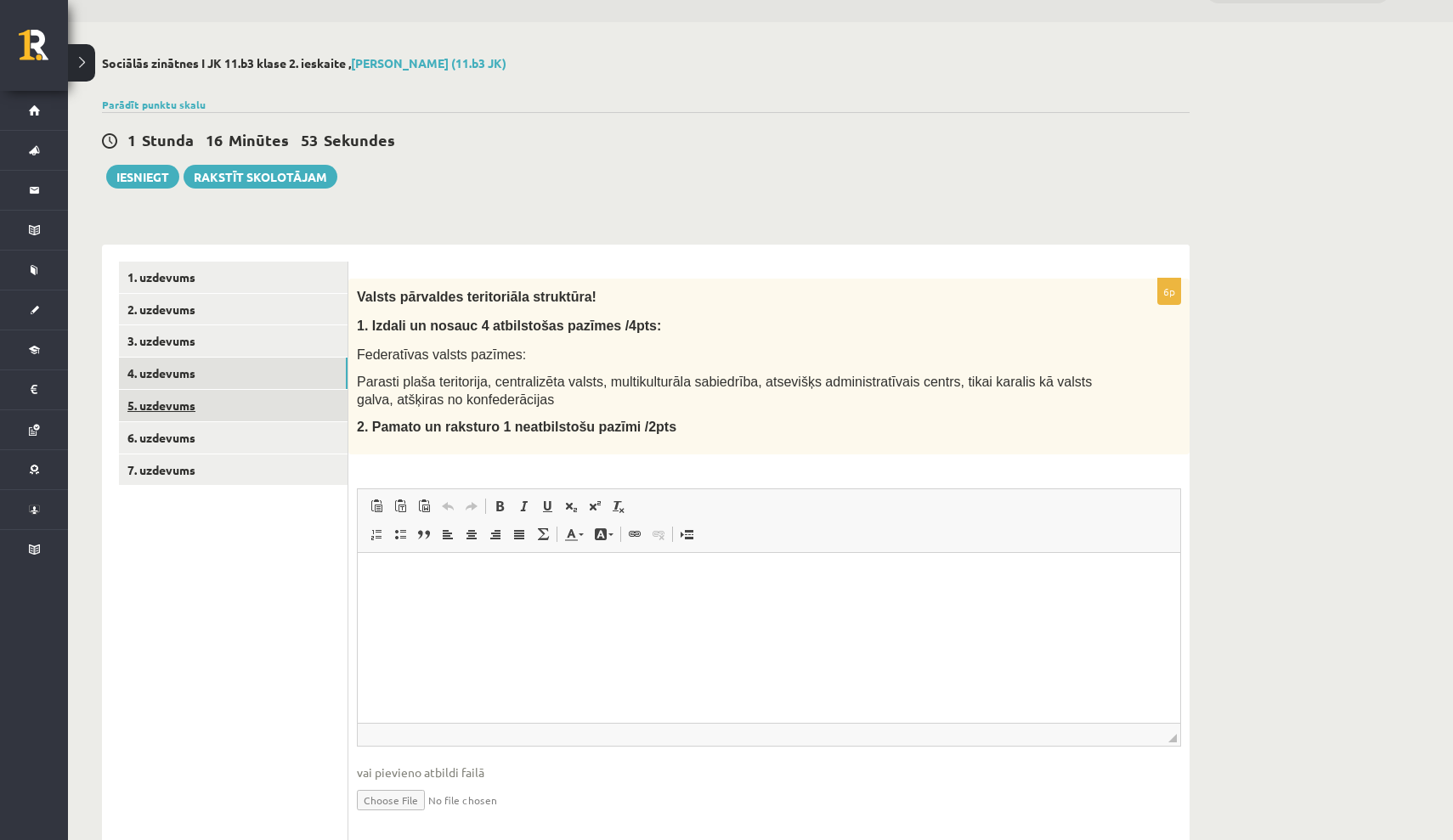
click at [273, 405] on link "5. uzdevums" at bounding box center [233, 406] width 229 height 32
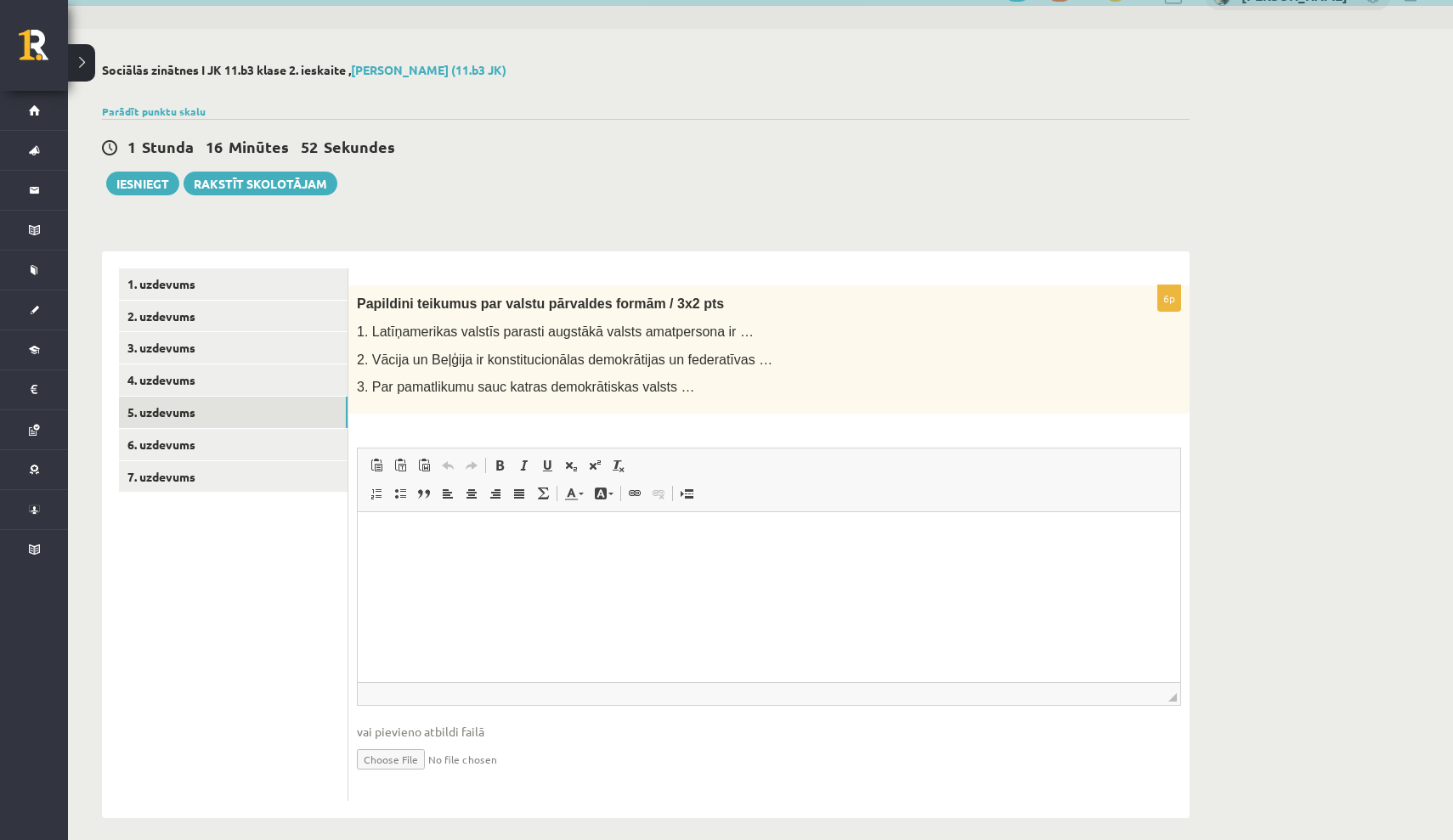
scroll to position [0, 0]
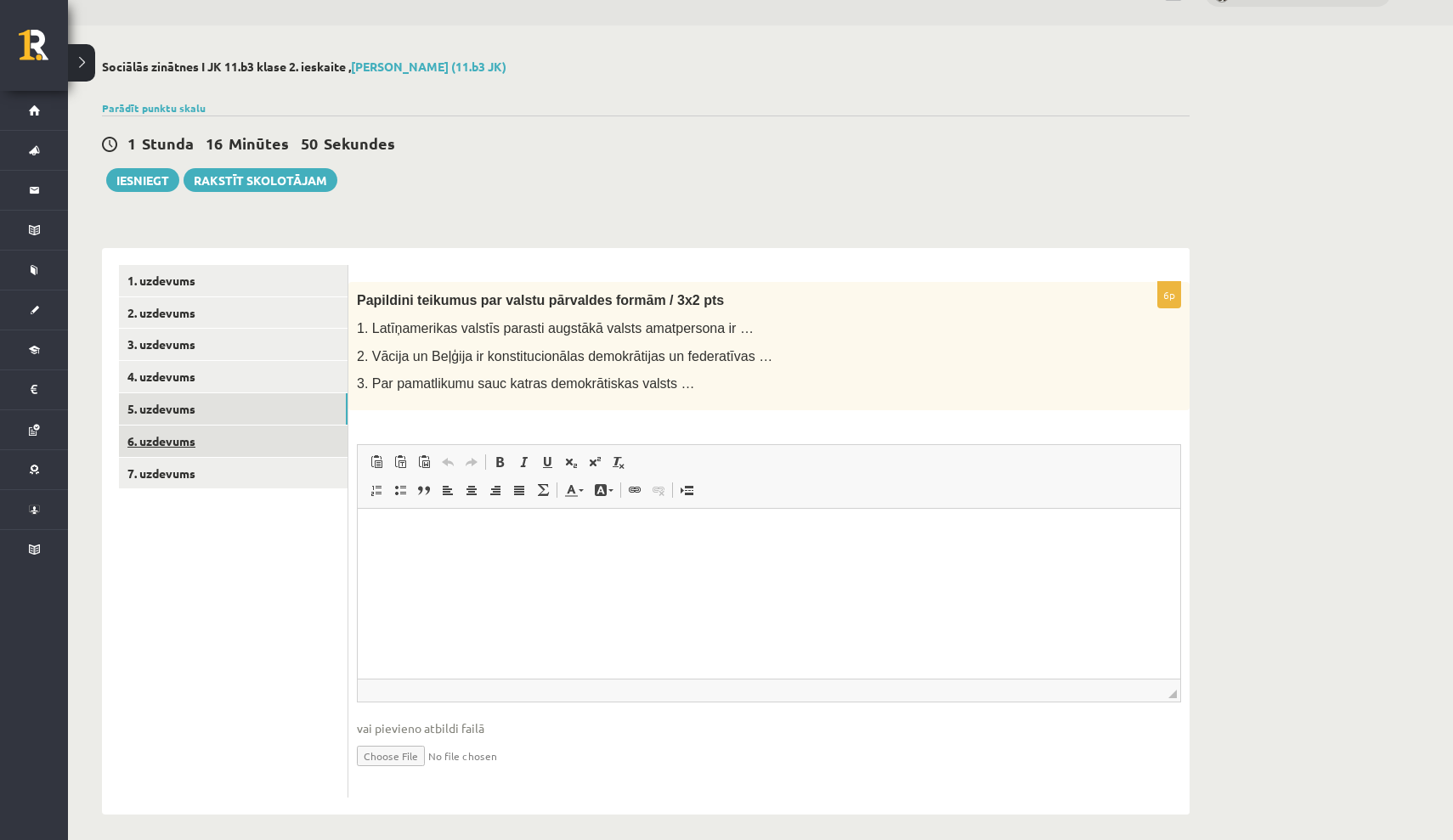
click at [265, 435] on link "6. uzdevums" at bounding box center [233, 441] width 229 height 32
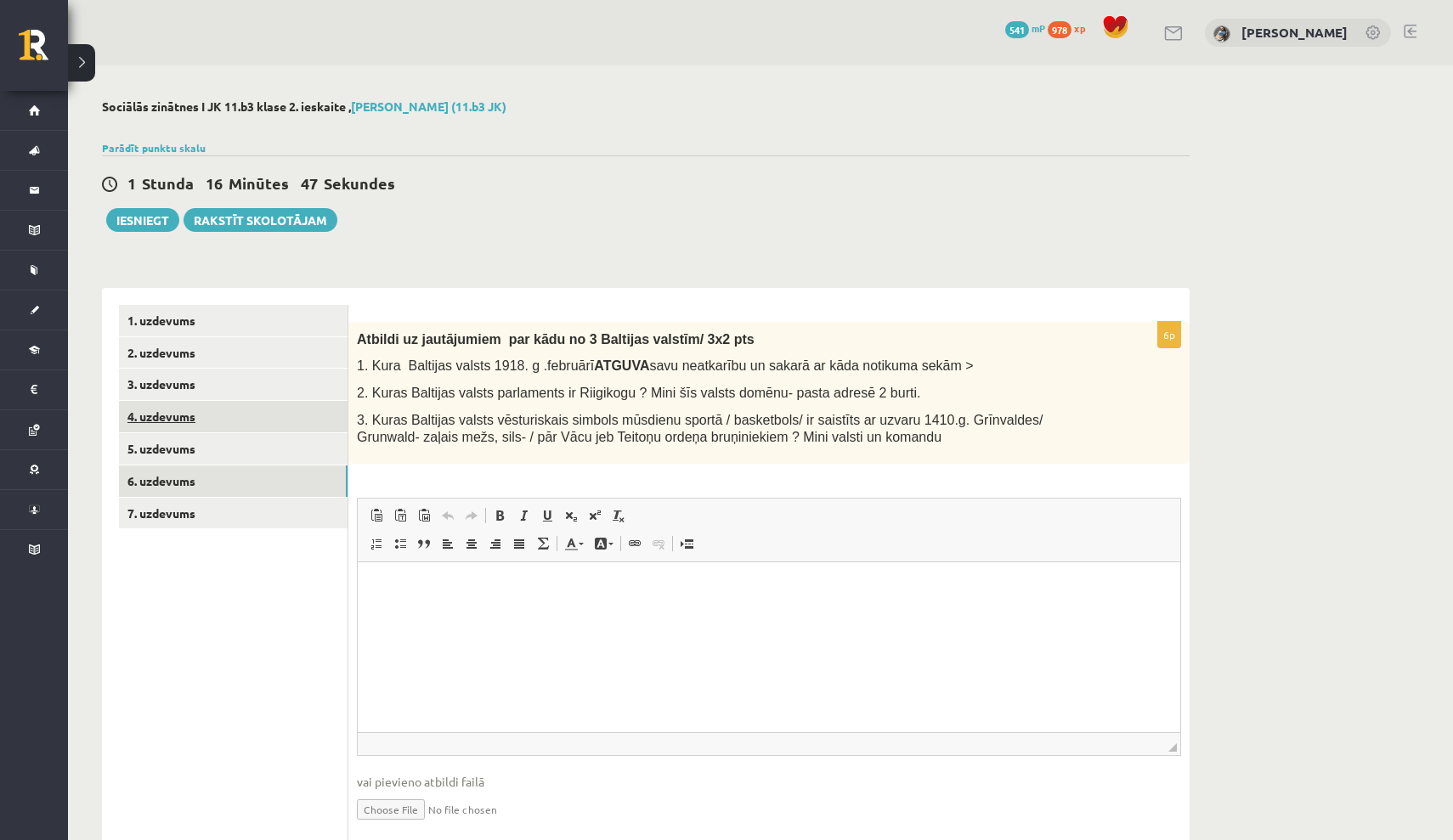
click at [230, 417] on link "4. uzdevums" at bounding box center [233, 417] width 229 height 32
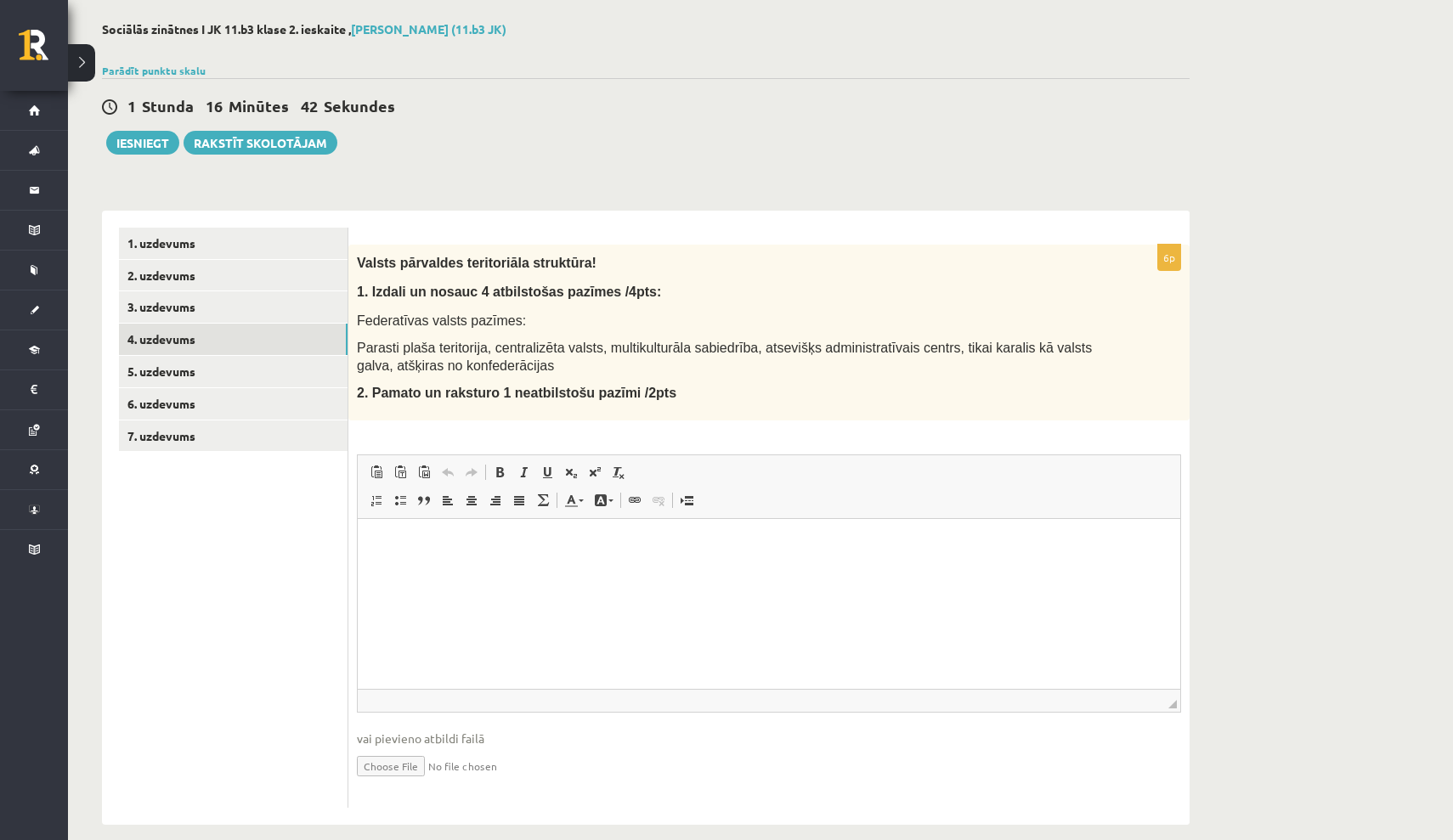
scroll to position [77, 0]
click at [502, 570] on html at bounding box center [768, 544] width 823 height 52
click at [411, 529] on html "**********" at bounding box center [768, 600] width 823 height 163
click at [535, 634] on p "**********" at bounding box center [768, 627] width 788 height 17
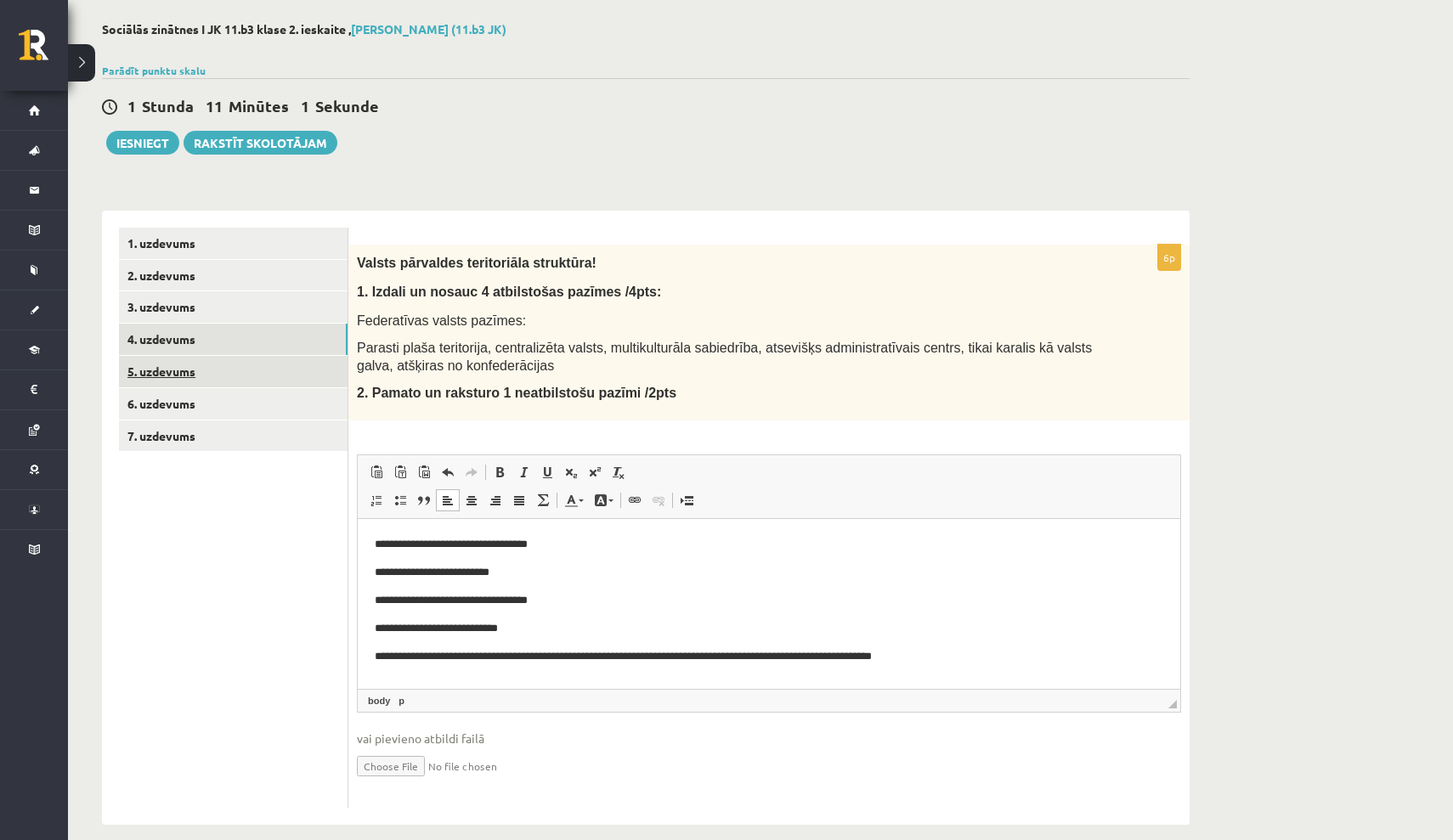
click at [300, 369] on link "5. uzdevums" at bounding box center [233, 371] width 229 height 32
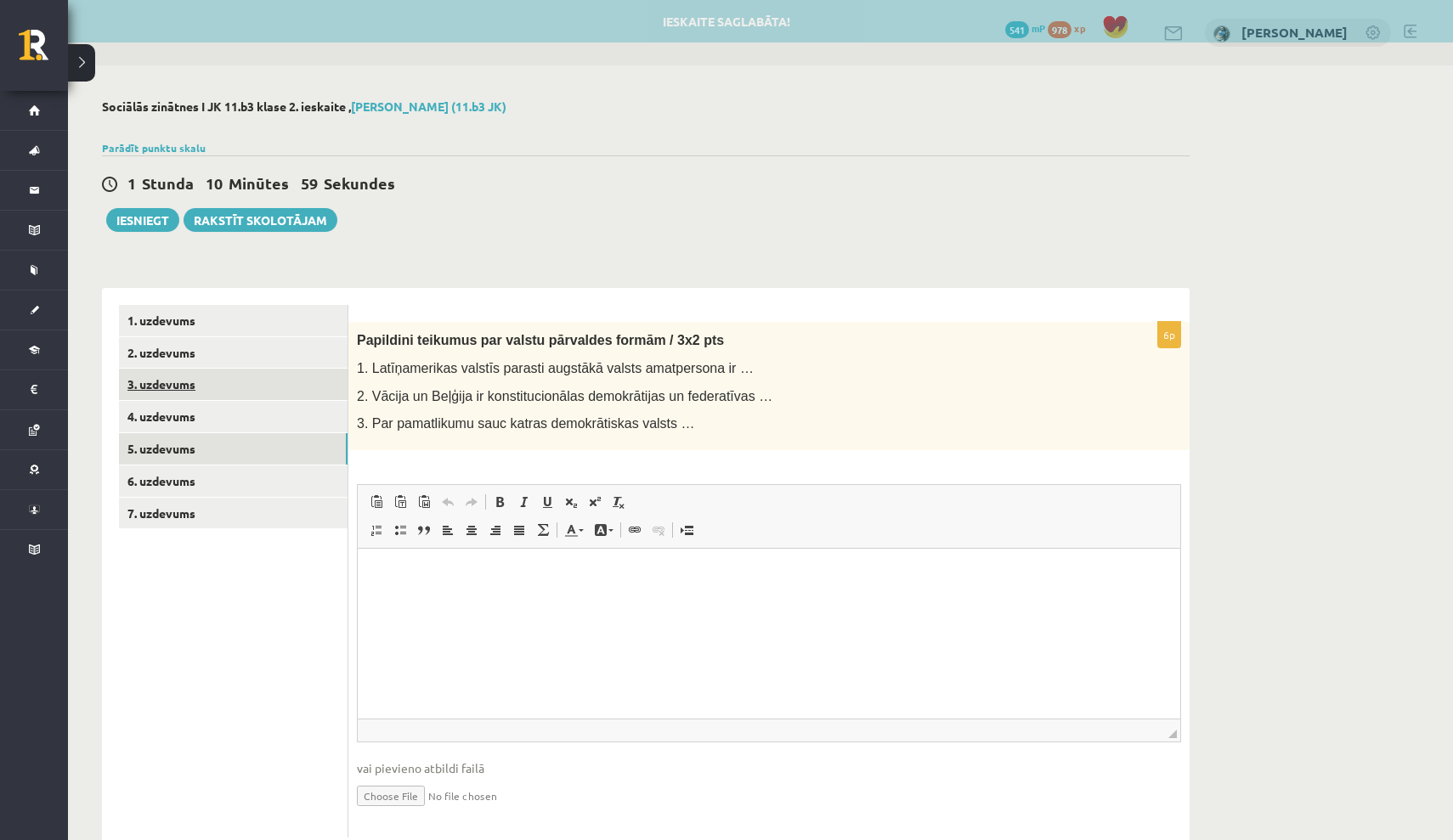
scroll to position [0, 0]
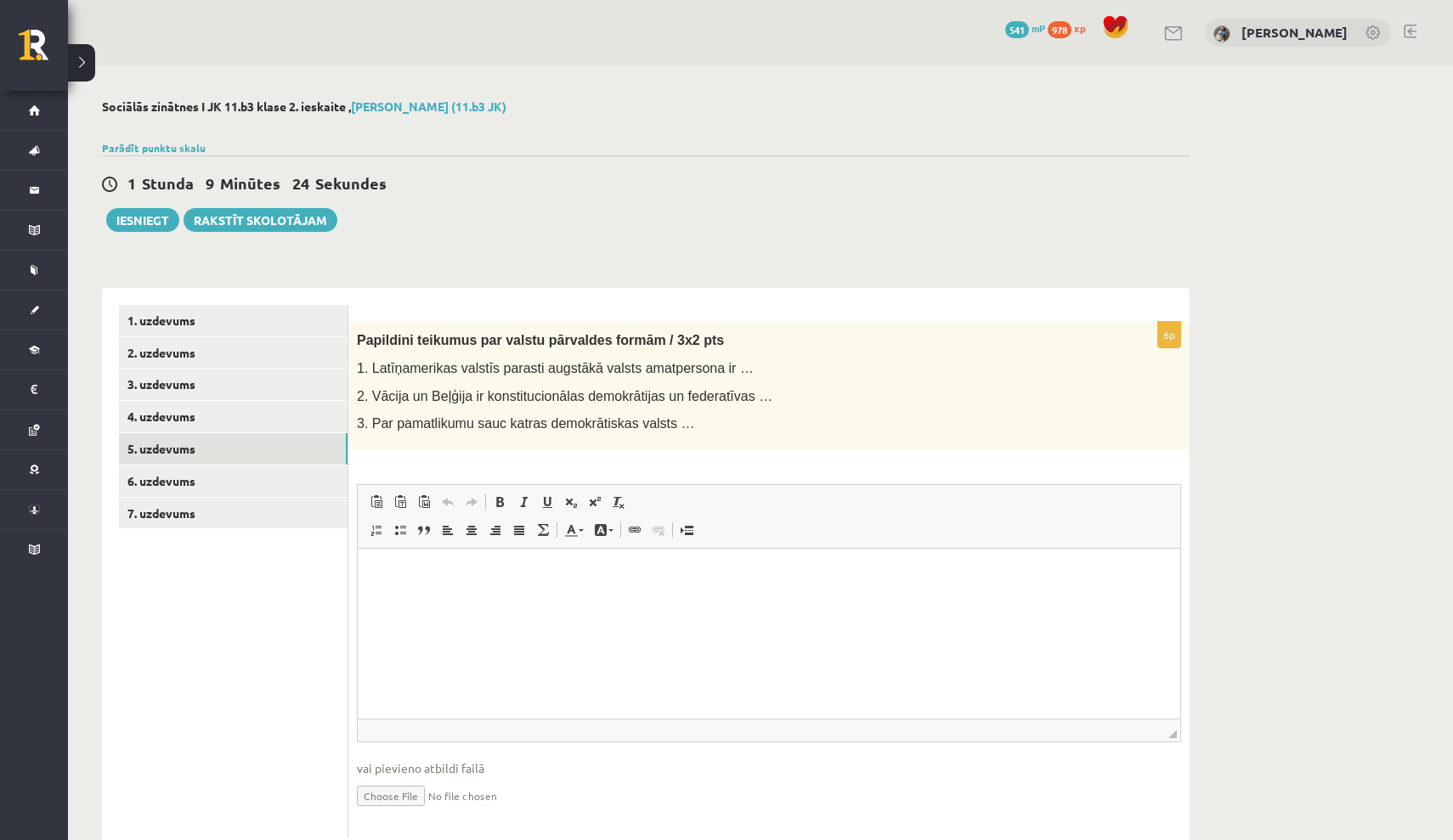
click at [377, 562] on html at bounding box center [768, 573] width 823 height 52
click at [467, 591] on body "**********" at bounding box center [768, 602] width 788 height 73
click at [467, 601] on p "**********" at bounding box center [768, 601] width 788 height 17
click at [286, 483] on link "6. uzdevums" at bounding box center [233, 482] width 229 height 32
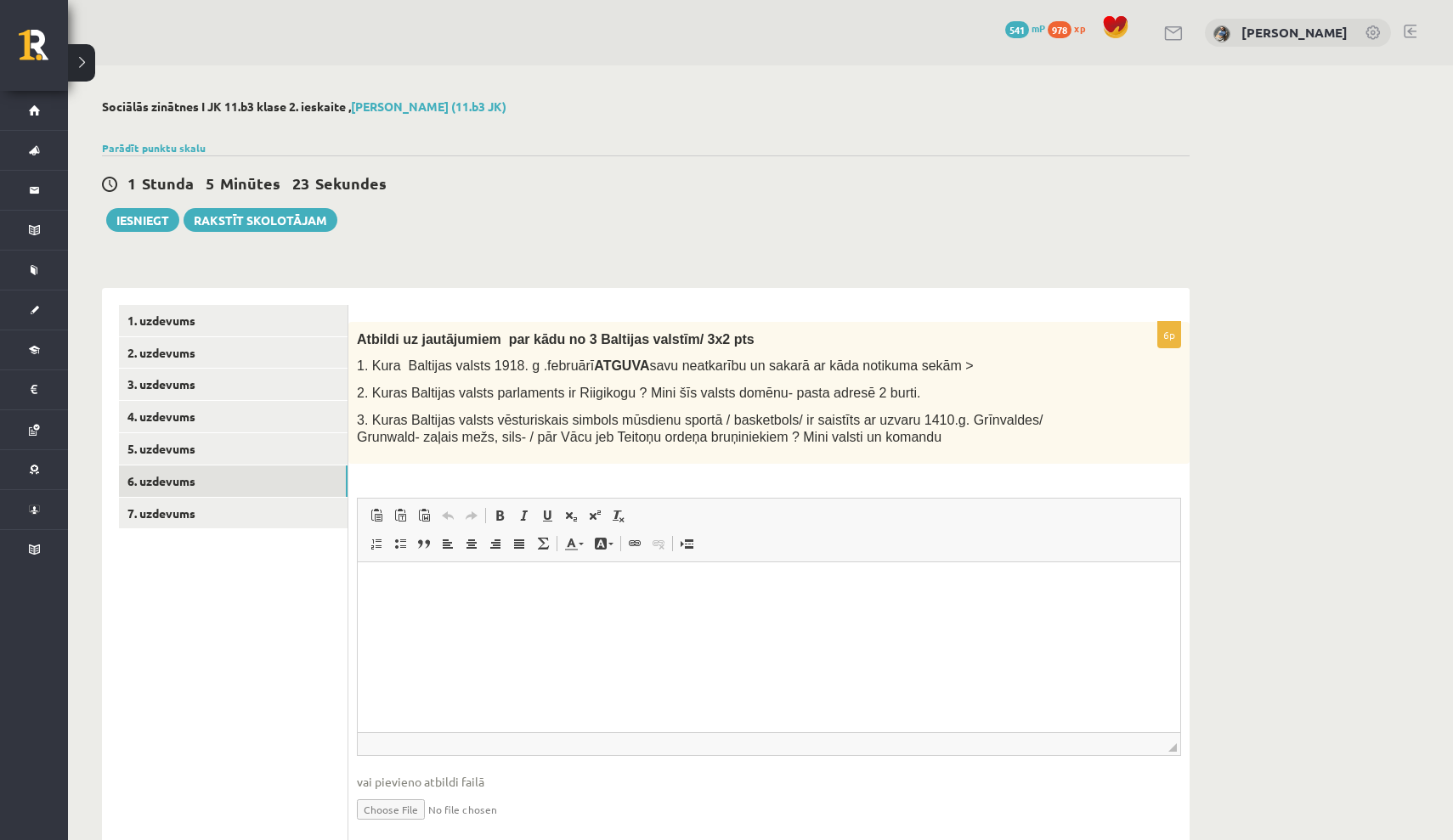
click at [489, 604] on html at bounding box center [768, 587] width 823 height 52
click at [575, 613] on html "**********" at bounding box center [768, 587] width 823 height 51
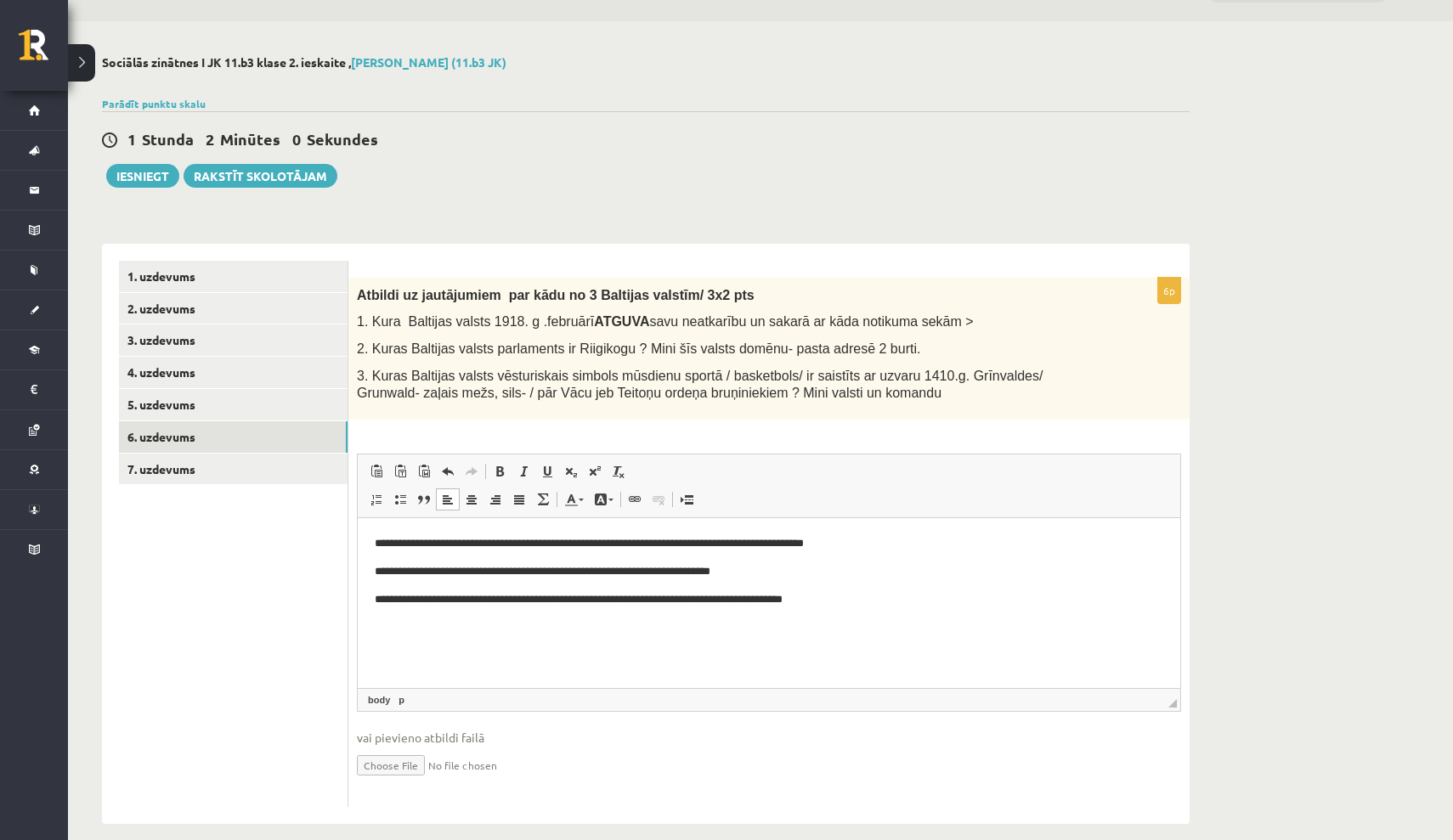
scroll to position [41, 0]
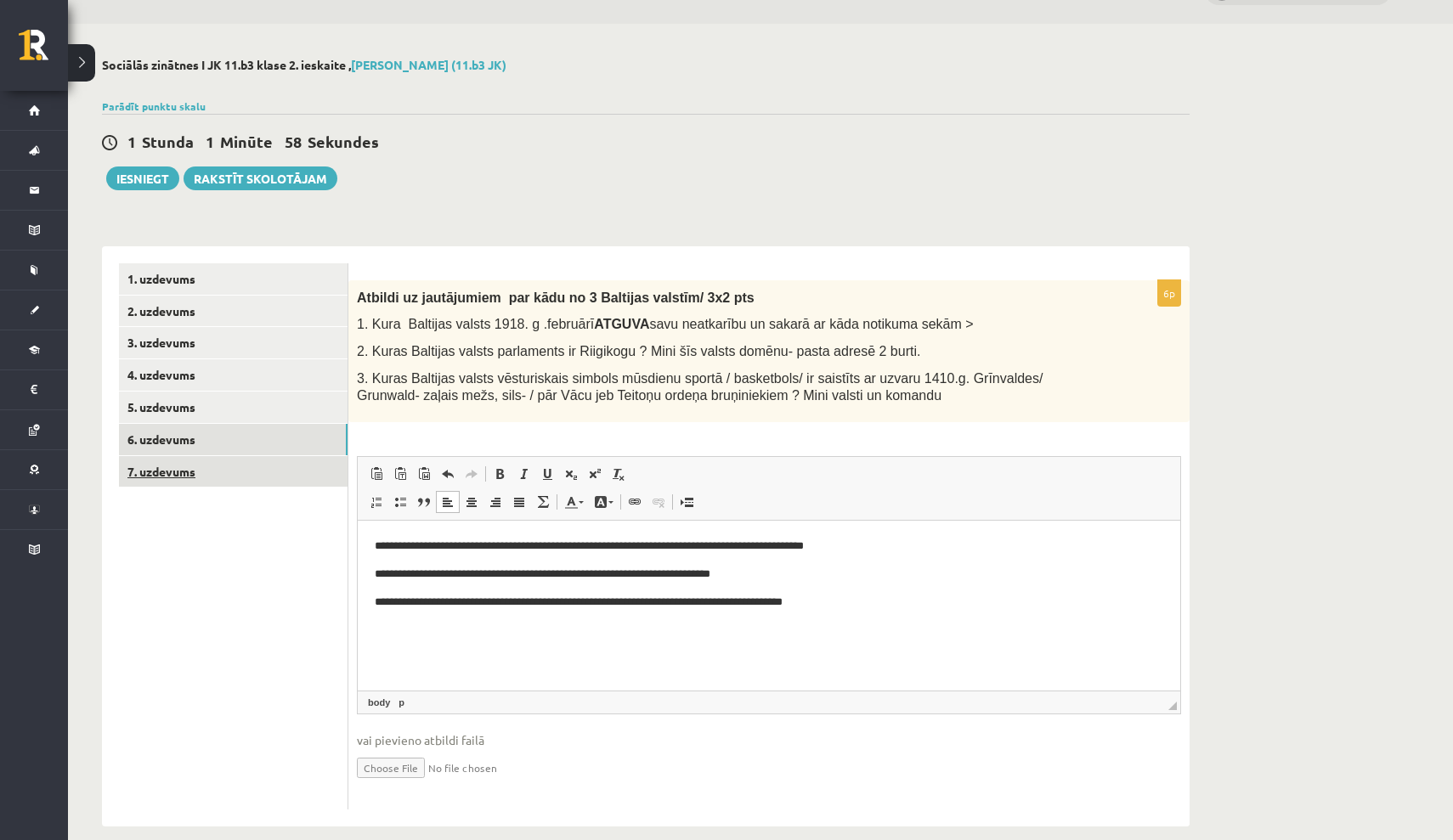
click at [299, 478] on link "7. uzdevums" at bounding box center [233, 472] width 229 height 32
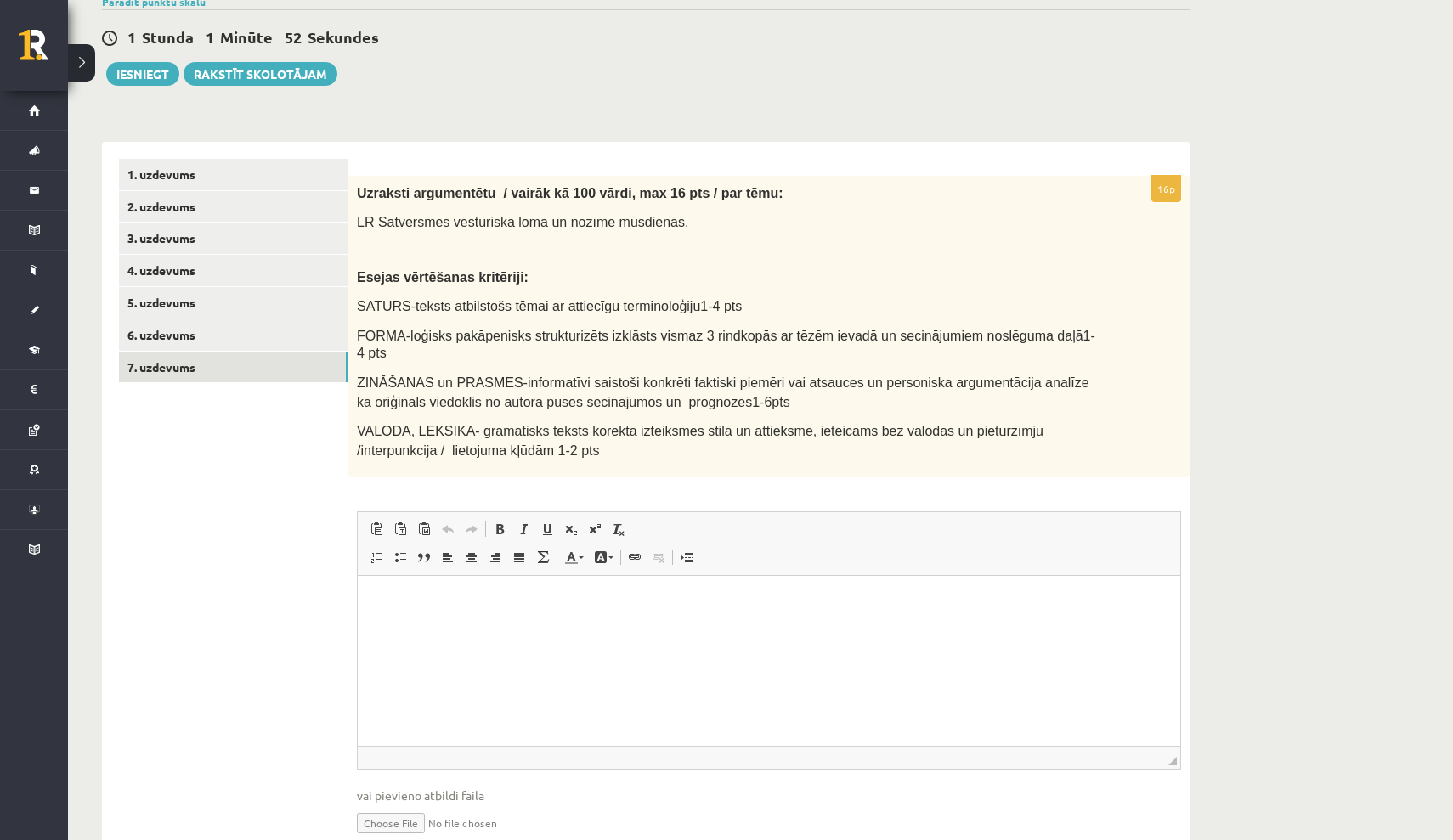
scroll to position [149, 0]
click at [458, 584] on html at bounding box center [768, 599] width 823 height 52
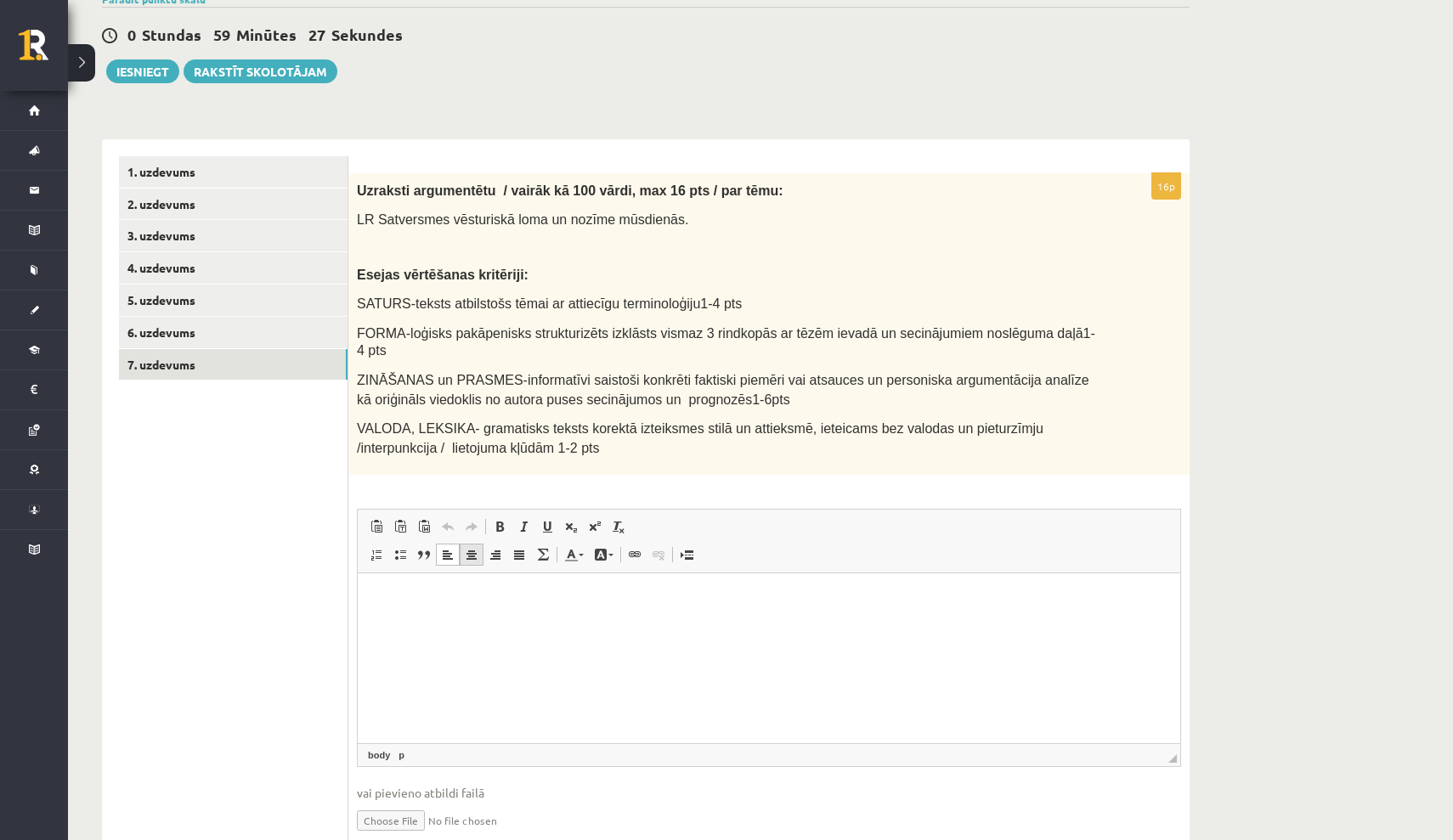
click at [473, 554] on span at bounding box center [472, 554] width 14 height 14
click at [445, 555] on span at bounding box center [448, 554] width 14 height 14
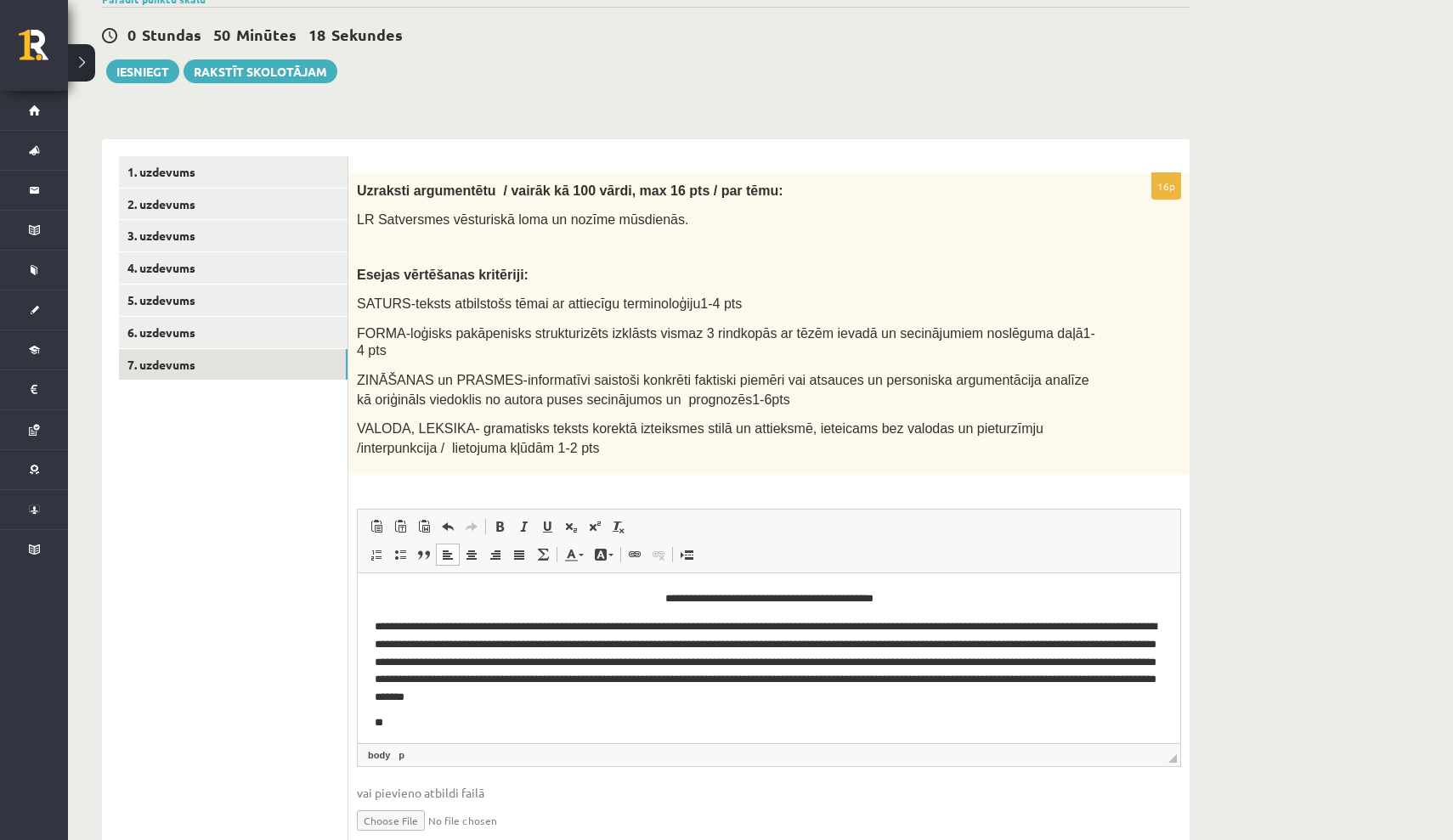
click at [1091, 626] on p "**********" at bounding box center [768, 661] width 788 height 85
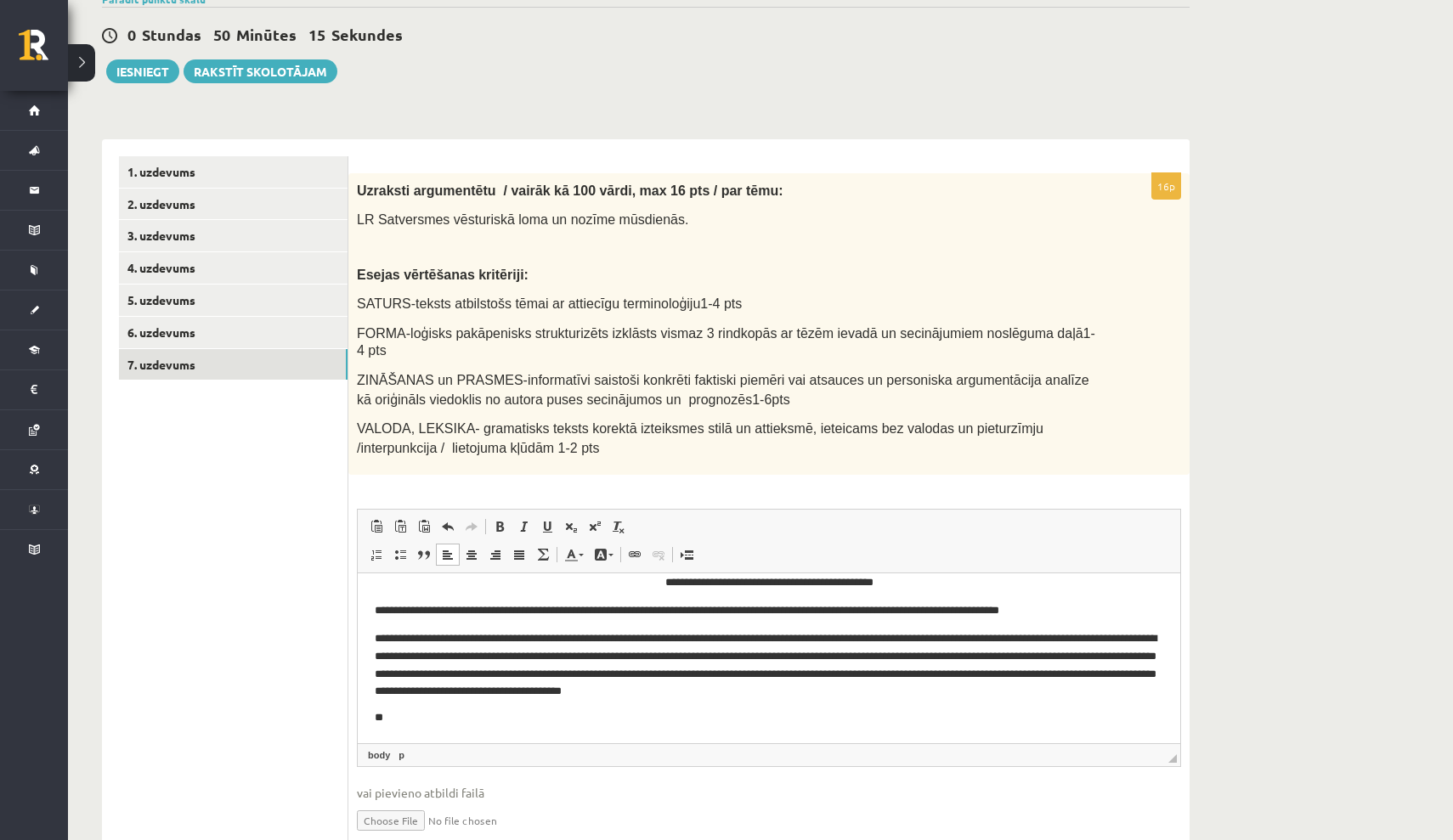
scroll to position [16, 0]
click at [835, 709] on p "**" at bounding box center [768, 717] width 788 height 17
click at [423, 717] on p "**********" at bounding box center [768, 717] width 788 height 17
click at [542, 717] on p "**********" at bounding box center [768, 717] width 788 height 17
click at [721, 720] on p "**********" at bounding box center [768, 717] width 788 height 17
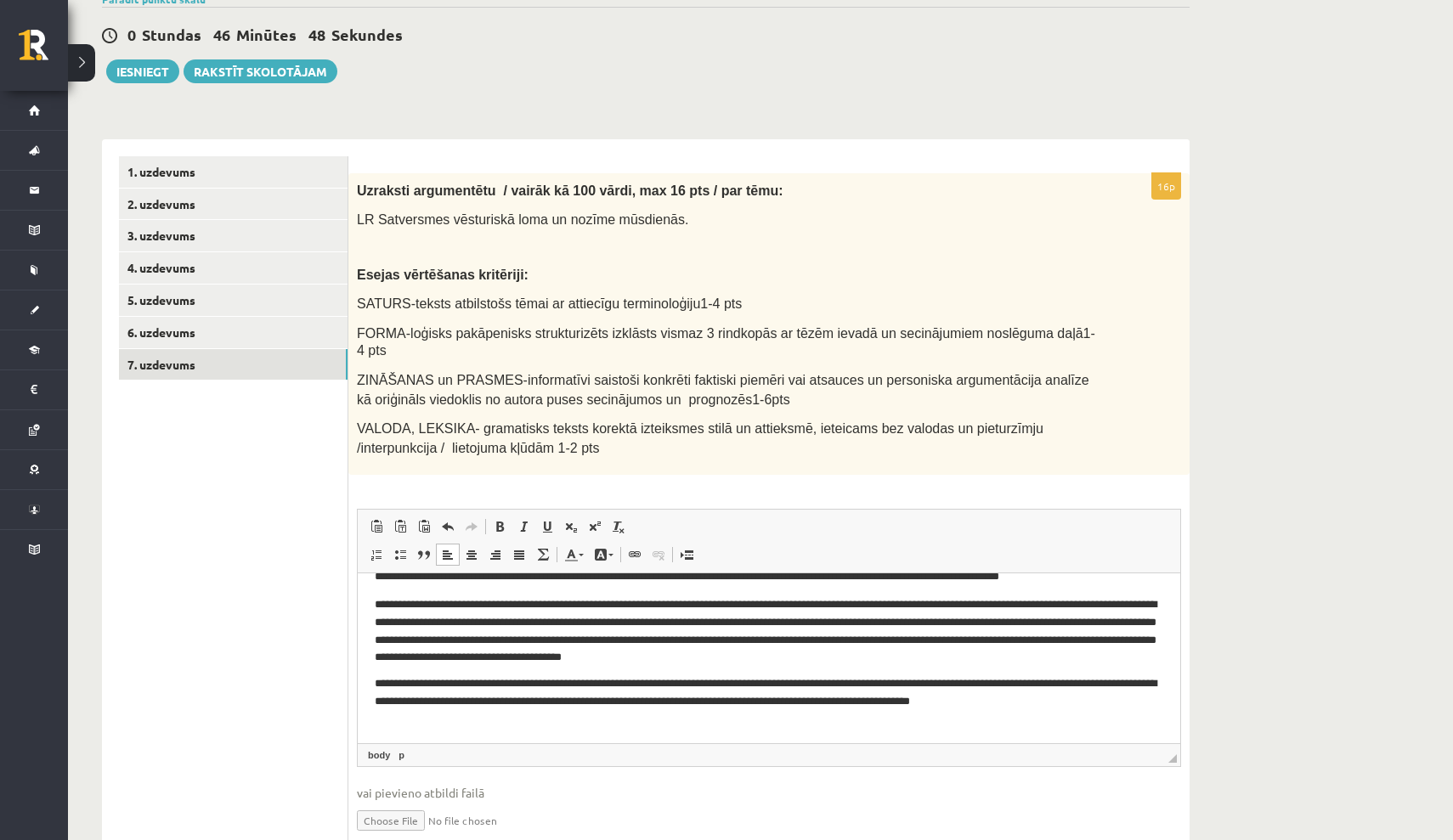
scroll to position [50, 0]
click at [244, 169] on link "1. uzdevums" at bounding box center [233, 172] width 229 height 32
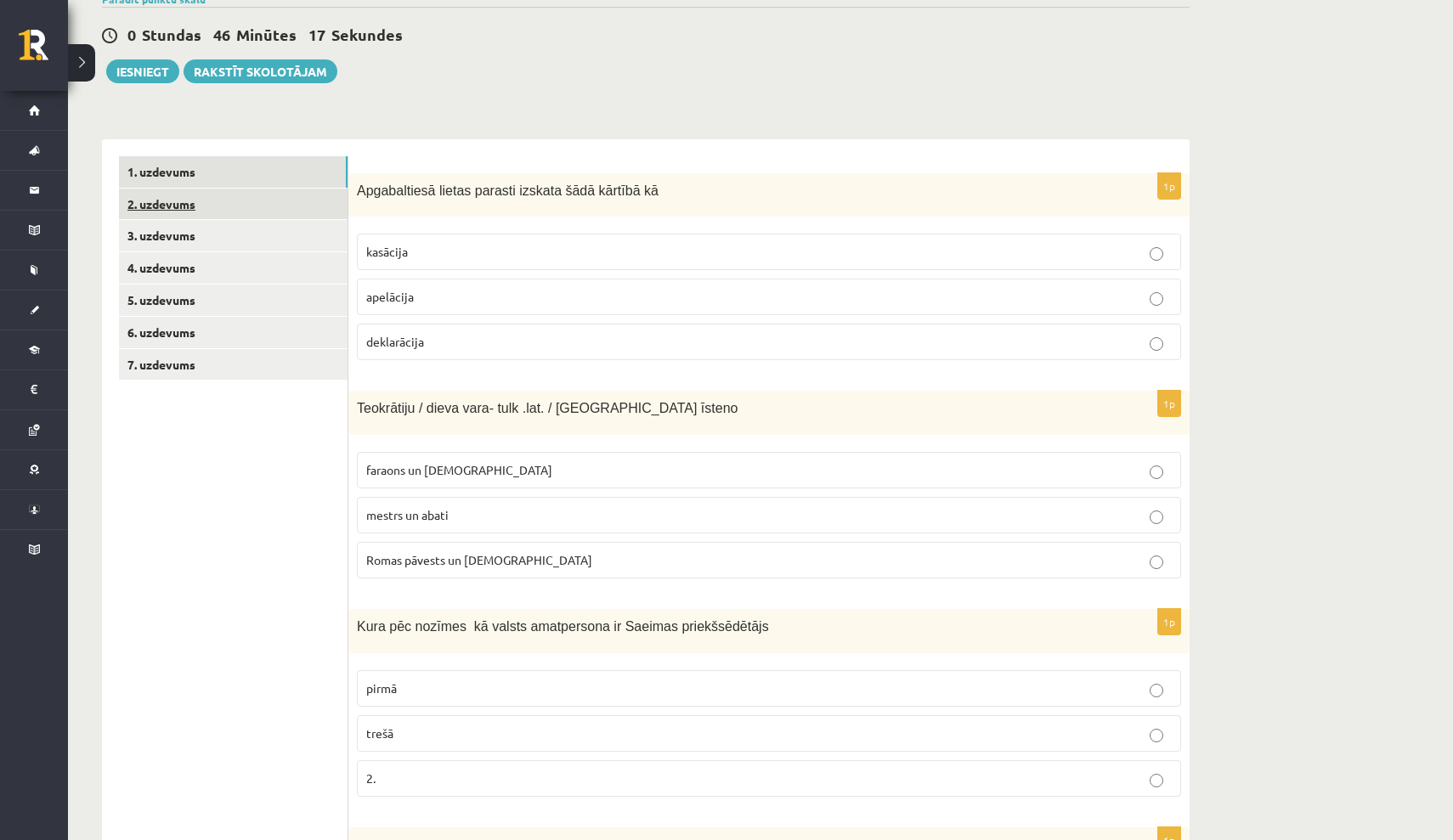
click at [257, 212] on link "2. uzdevums" at bounding box center [233, 204] width 229 height 32
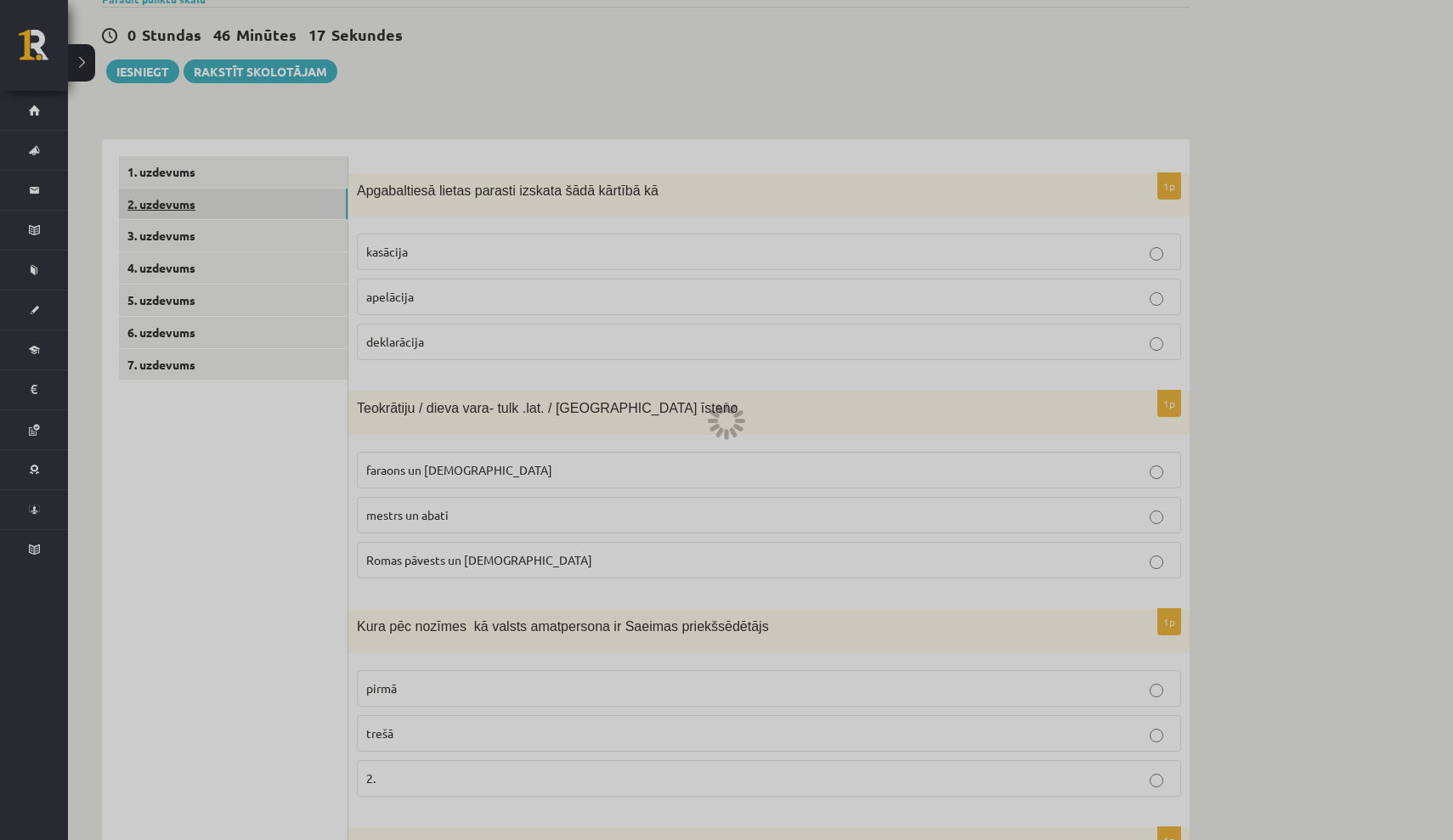
scroll to position [0, 0]
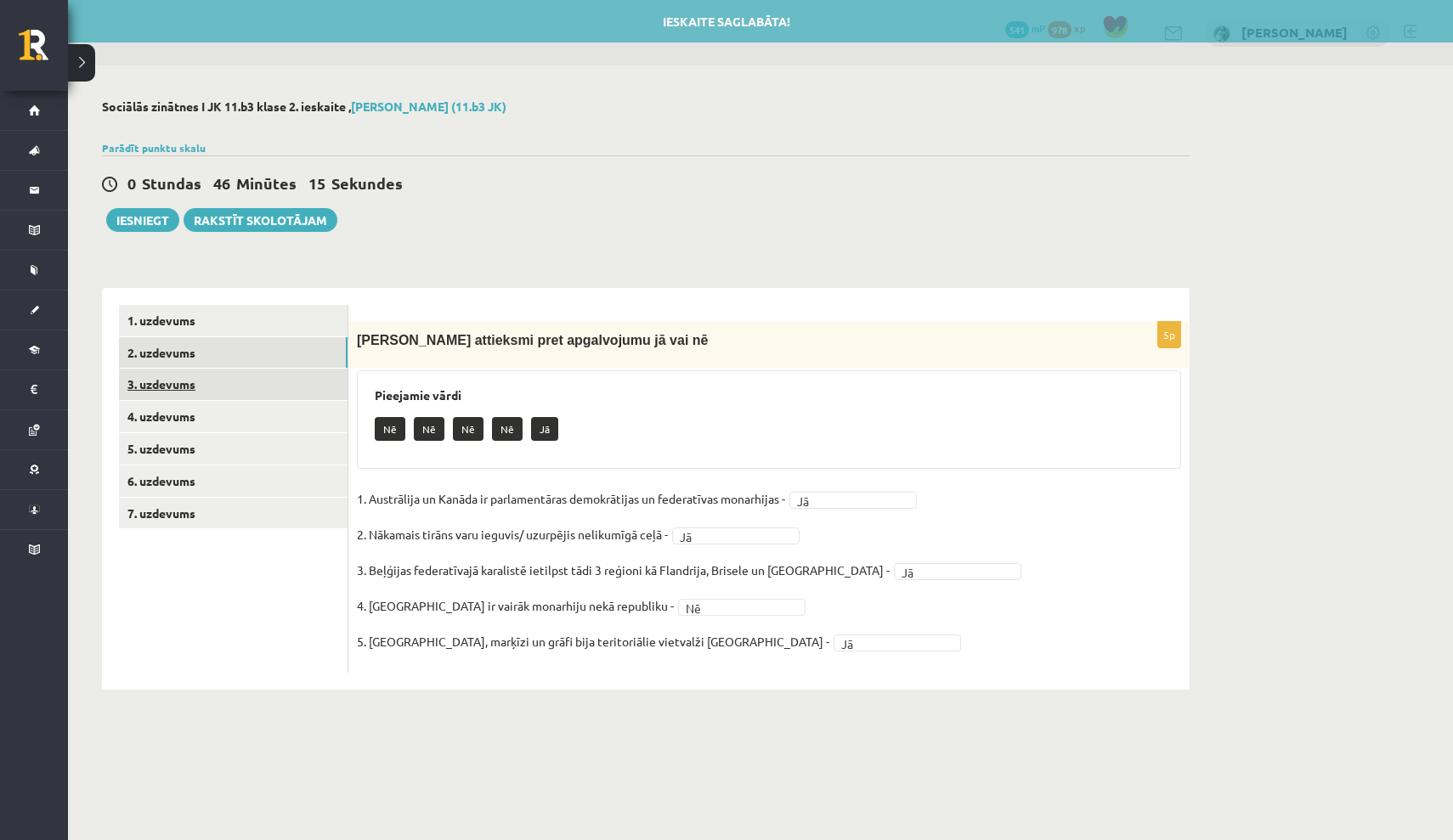
click at [279, 383] on link "3. uzdevums" at bounding box center [233, 384] width 229 height 32
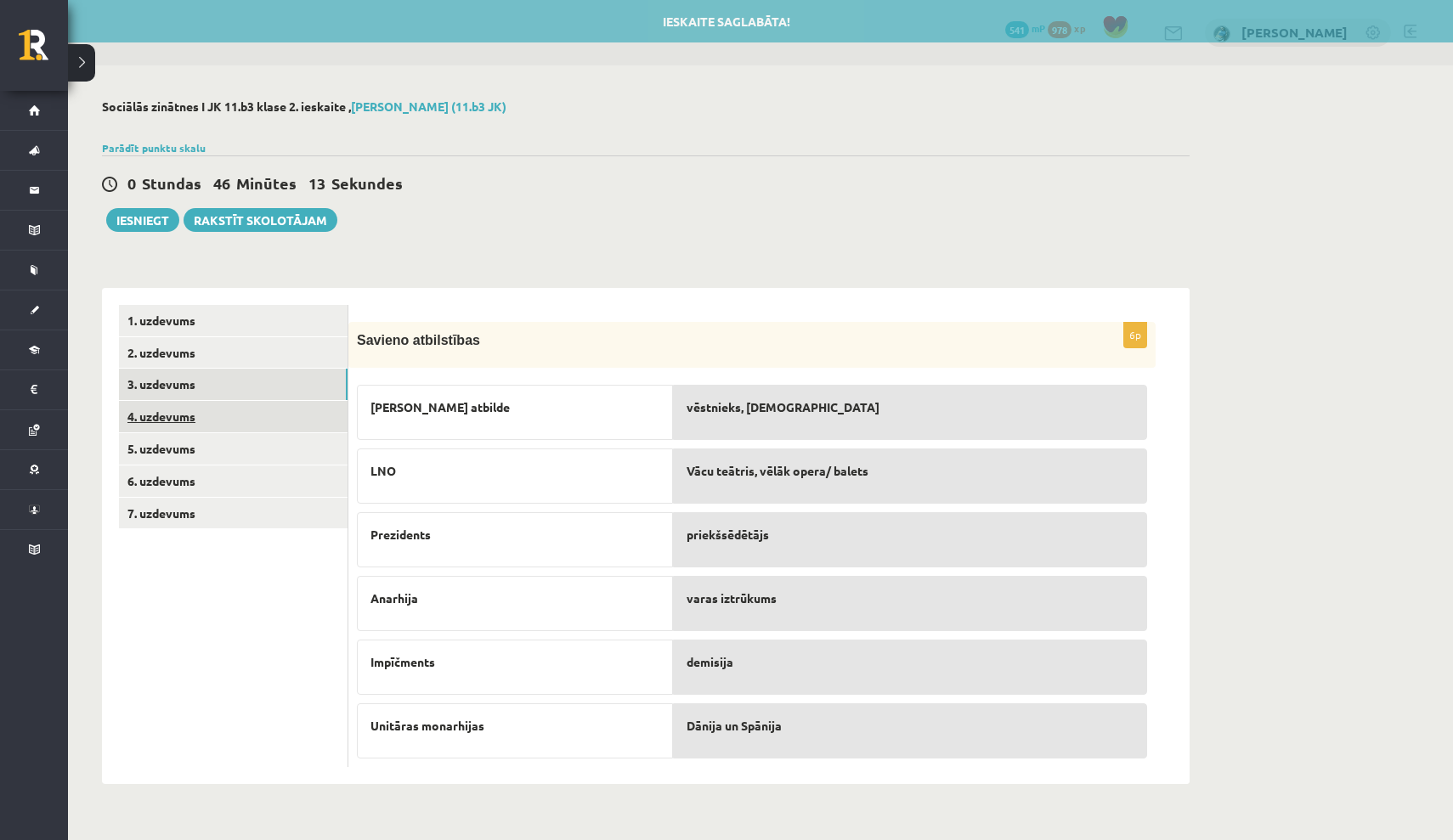
click at [278, 423] on link "4. uzdevums" at bounding box center [233, 417] width 229 height 32
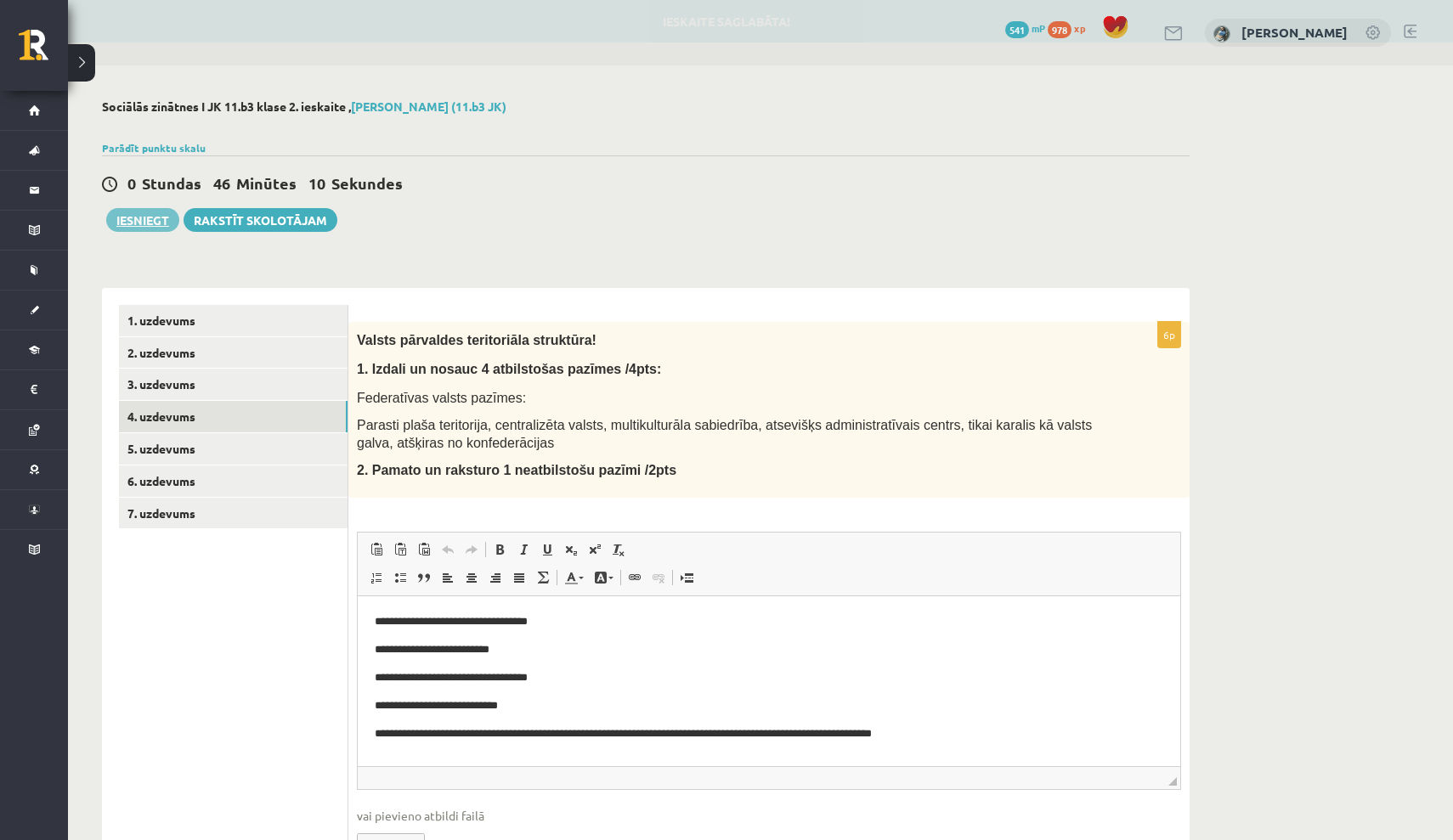
click at [140, 220] on button "Iesniegt" at bounding box center [143, 220] width 73 height 24
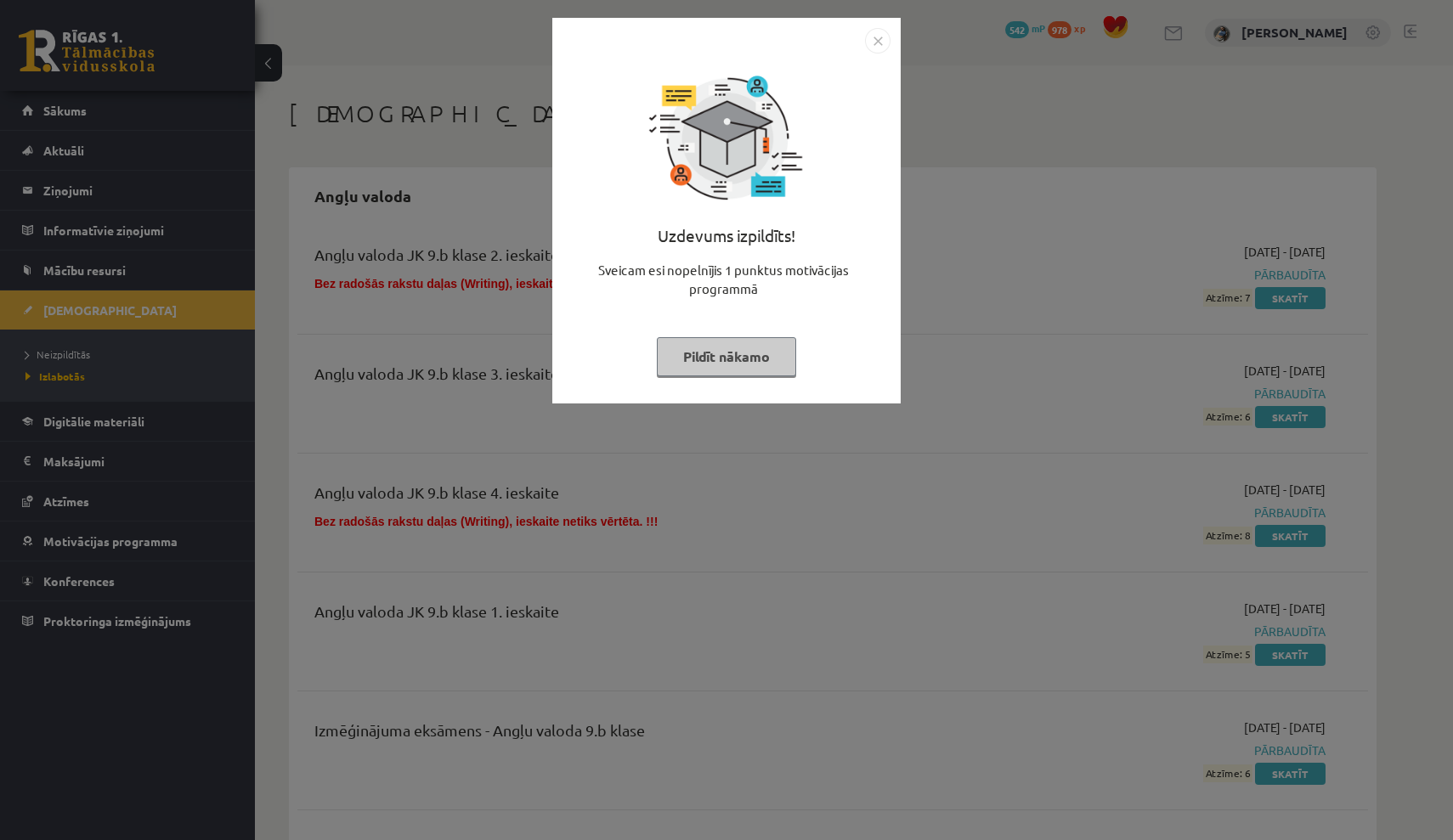
click at [873, 36] on img "Close" at bounding box center [878, 40] width 26 height 26
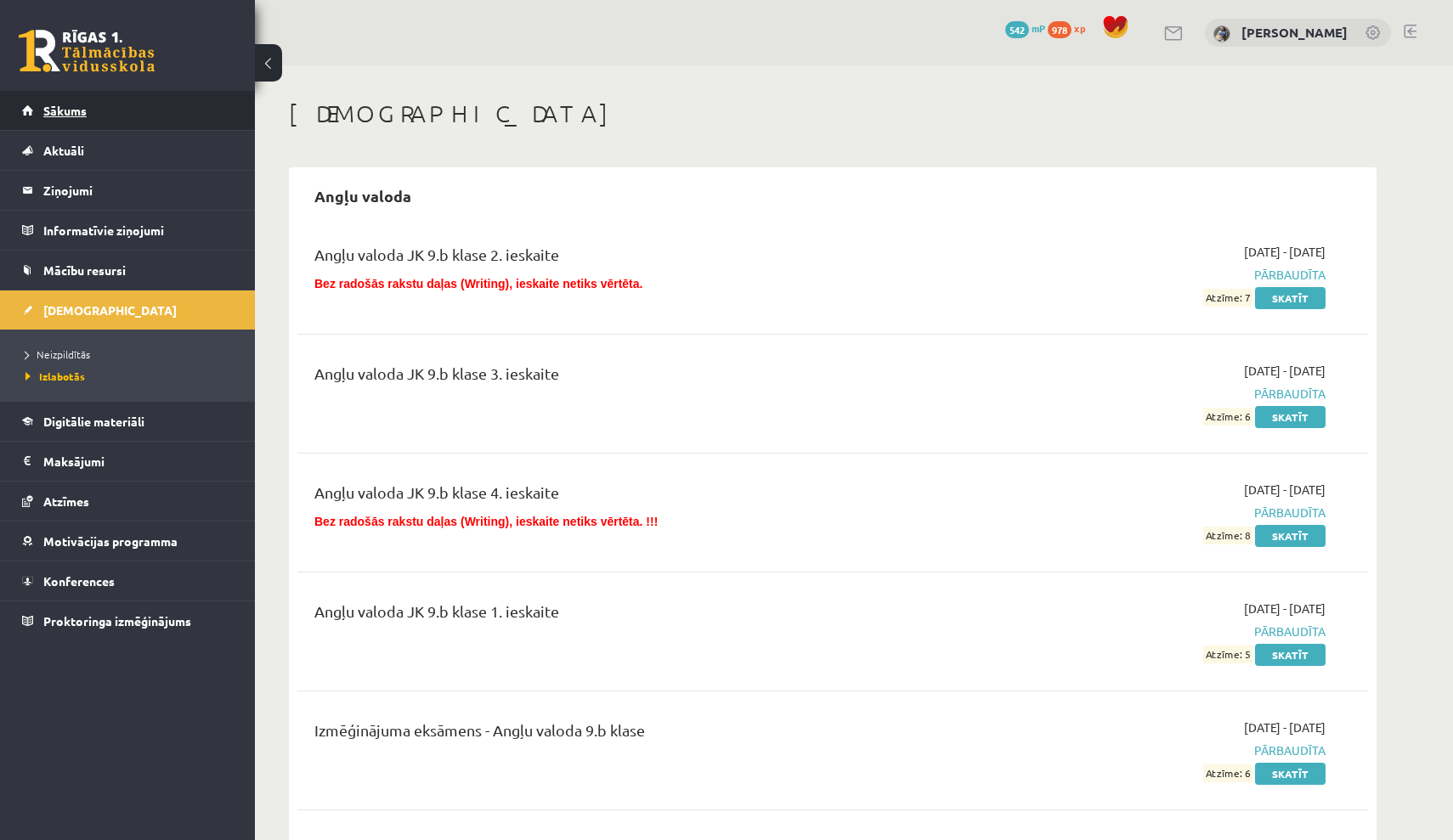
click at [204, 102] on link "Sākums" at bounding box center [127, 110] width 212 height 39
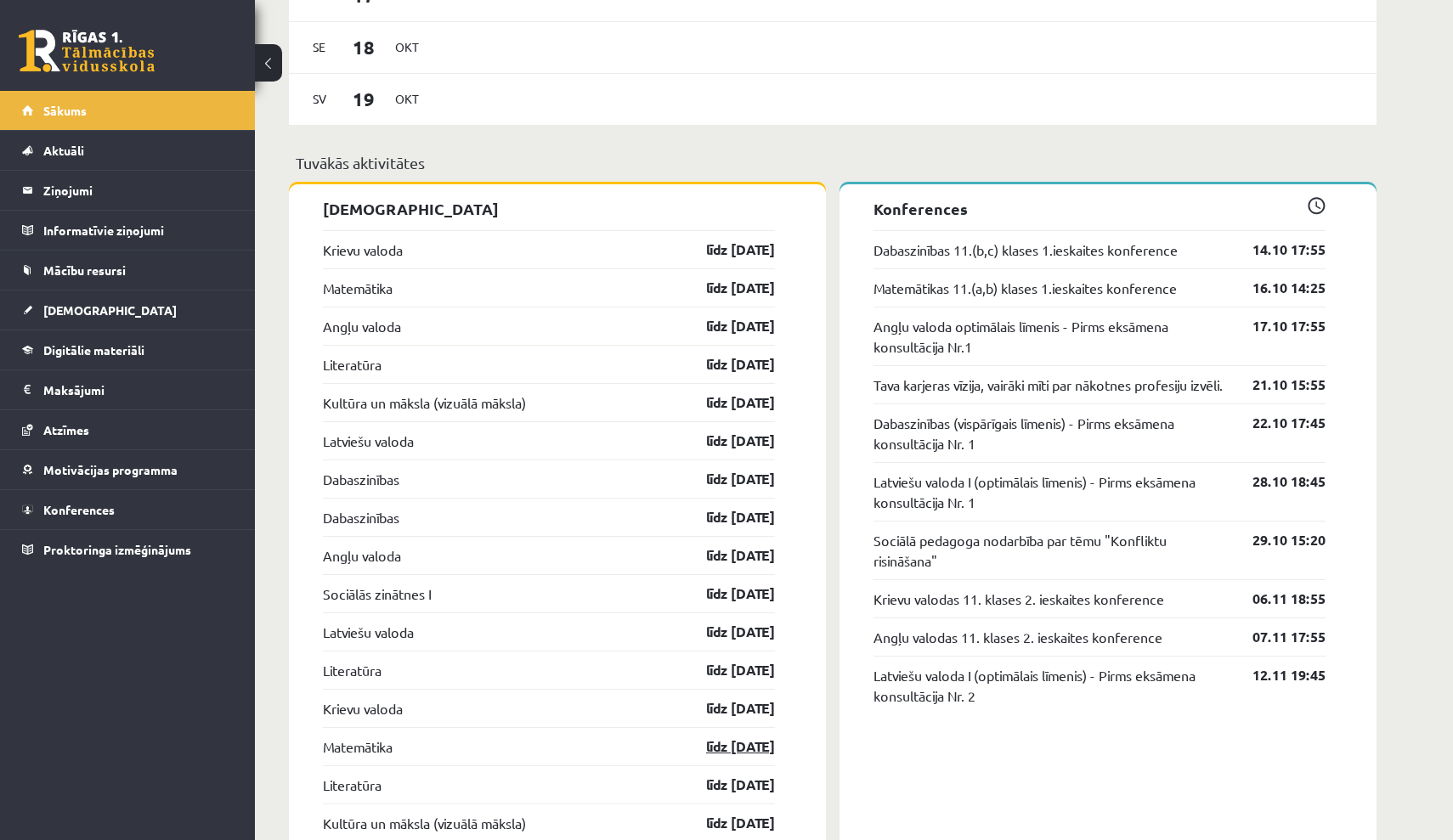
scroll to position [1382, 0]
